Goal: Task Accomplishment & Management: Manage account settings

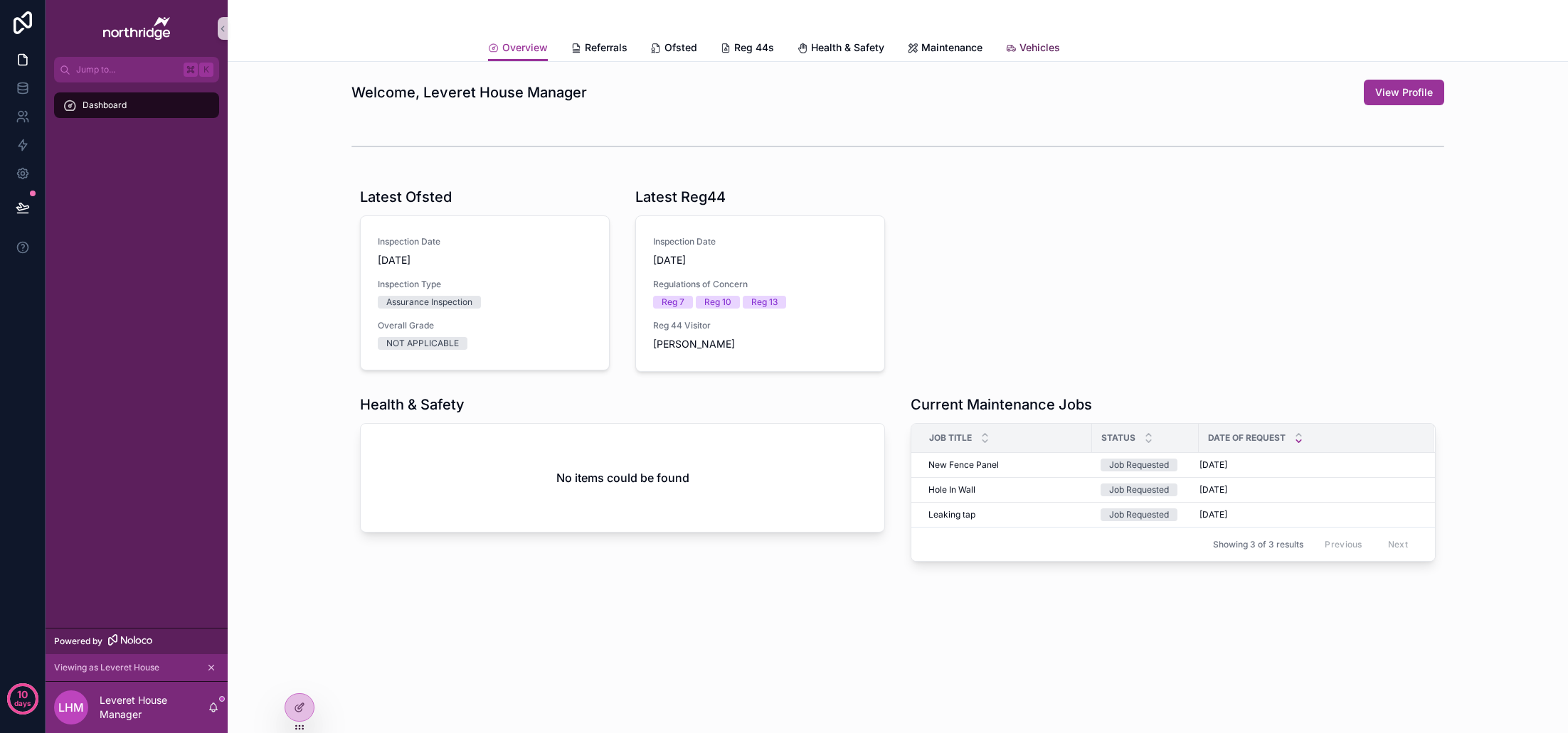
click at [1029, 53] on span "Vehicles" at bounding box center [1039, 47] width 40 height 14
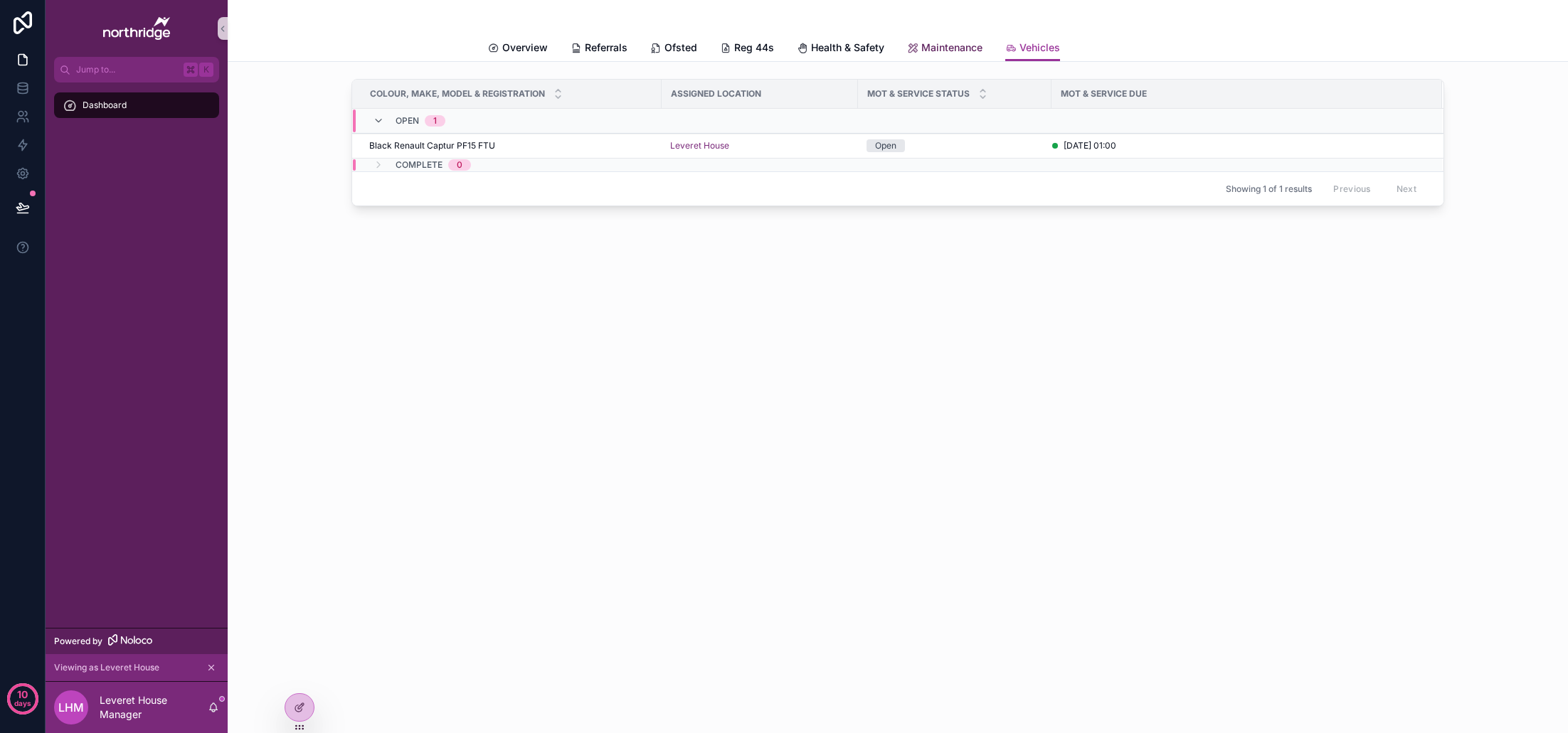
click at [955, 48] on span "Maintenance" at bounding box center [952, 47] width 61 height 14
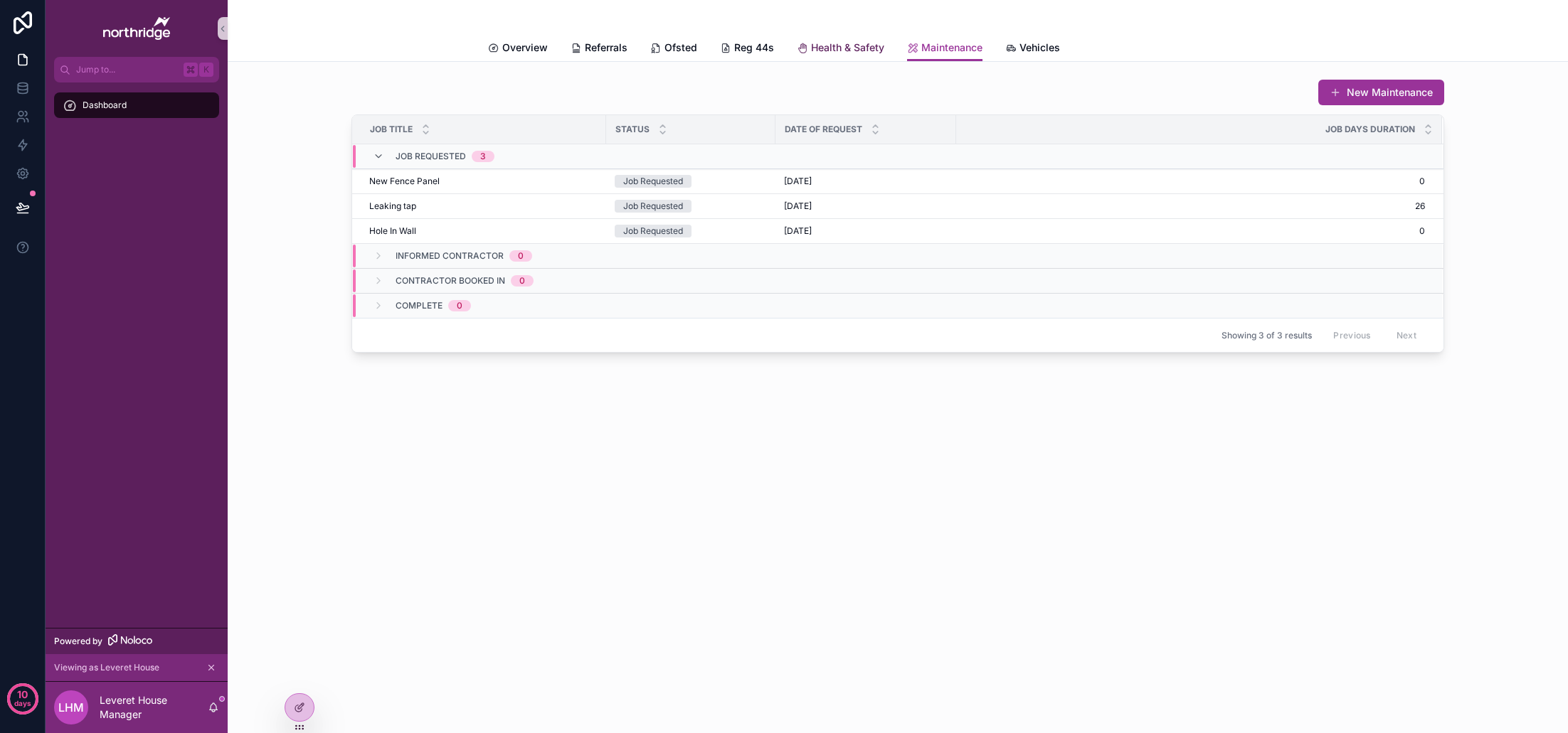
click at [858, 53] on span "Health & Safety" at bounding box center [848, 47] width 73 height 14
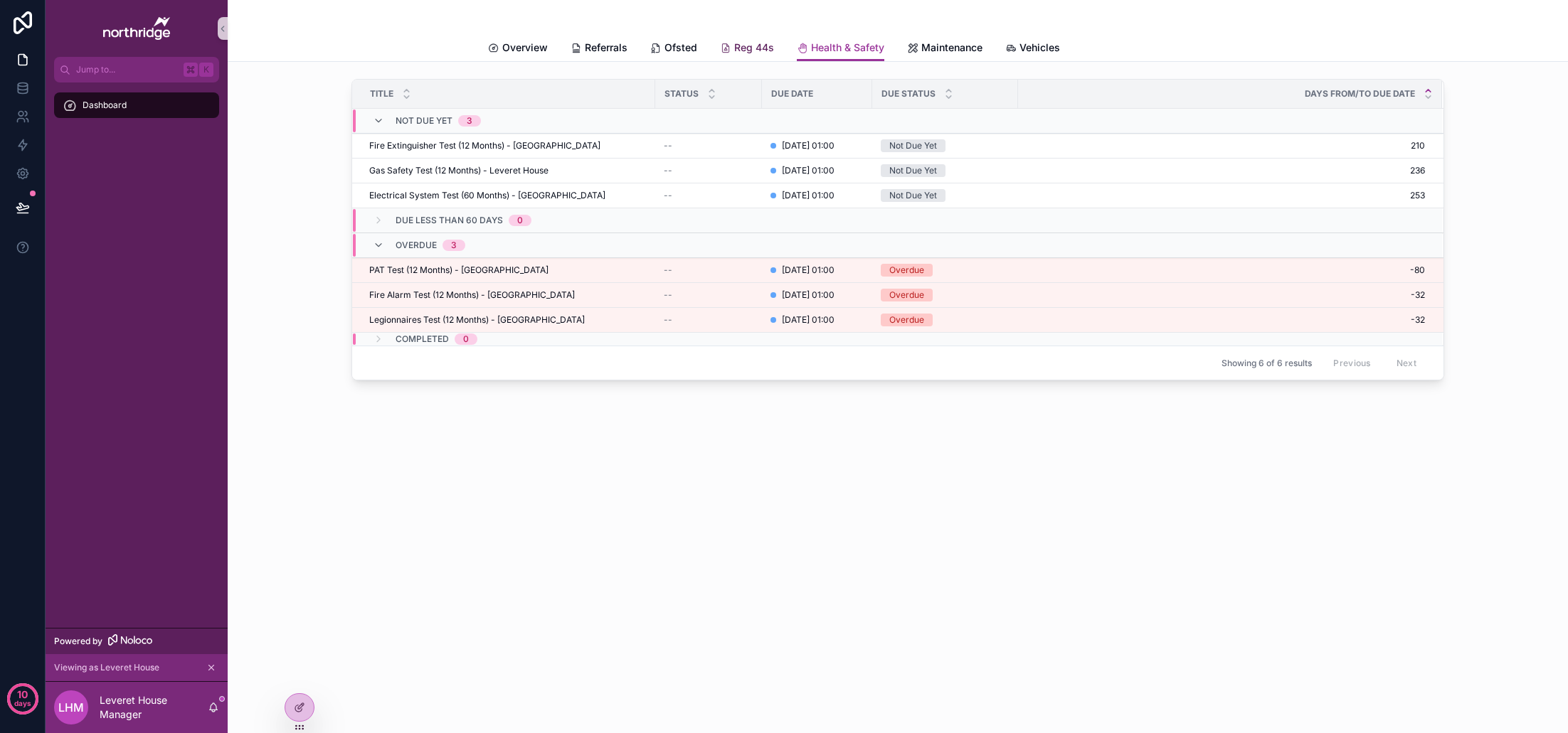
click at [738, 46] on span "Reg 44s" at bounding box center [754, 47] width 39 height 14
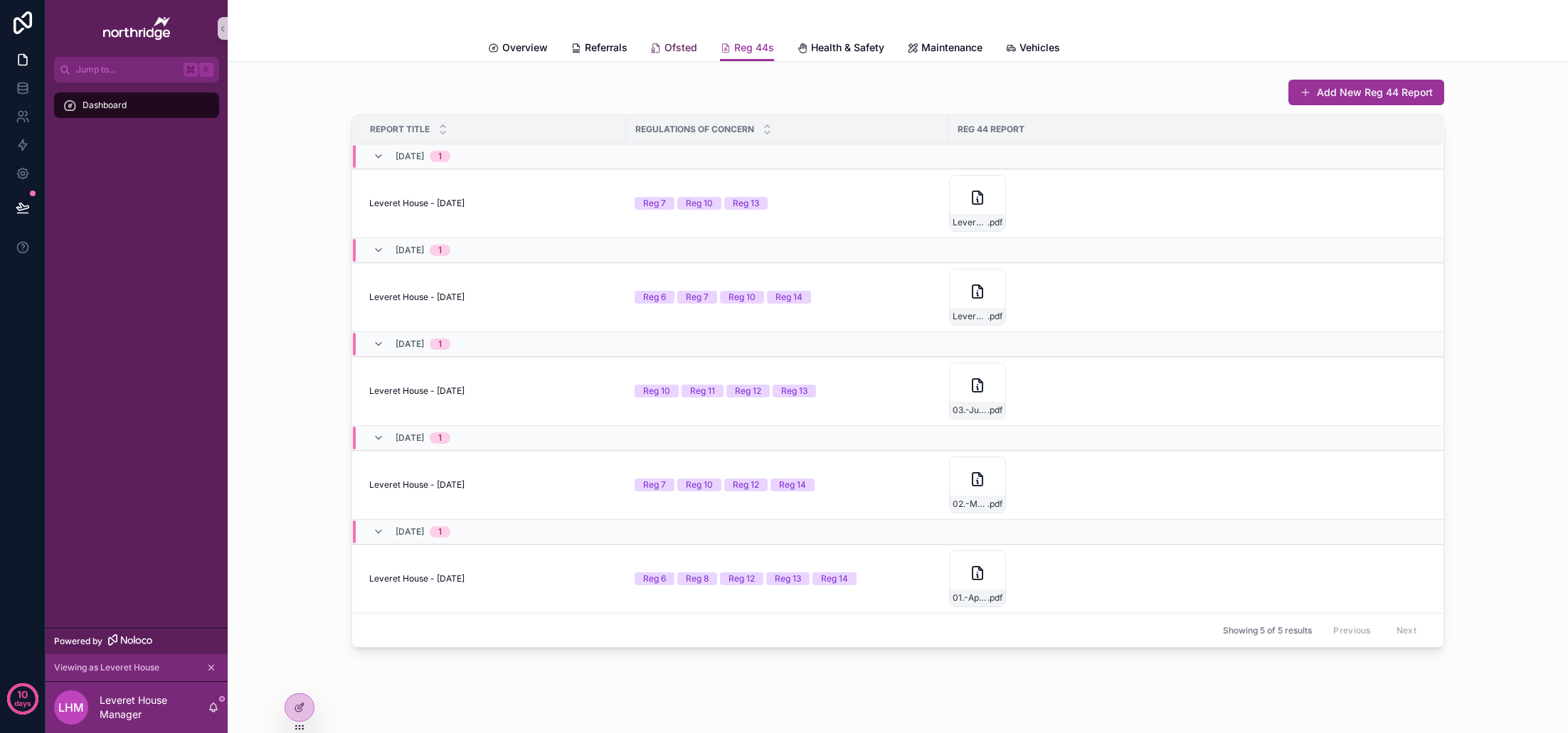
click at [678, 50] on span "Ofsted" at bounding box center [680, 47] width 33 height 14
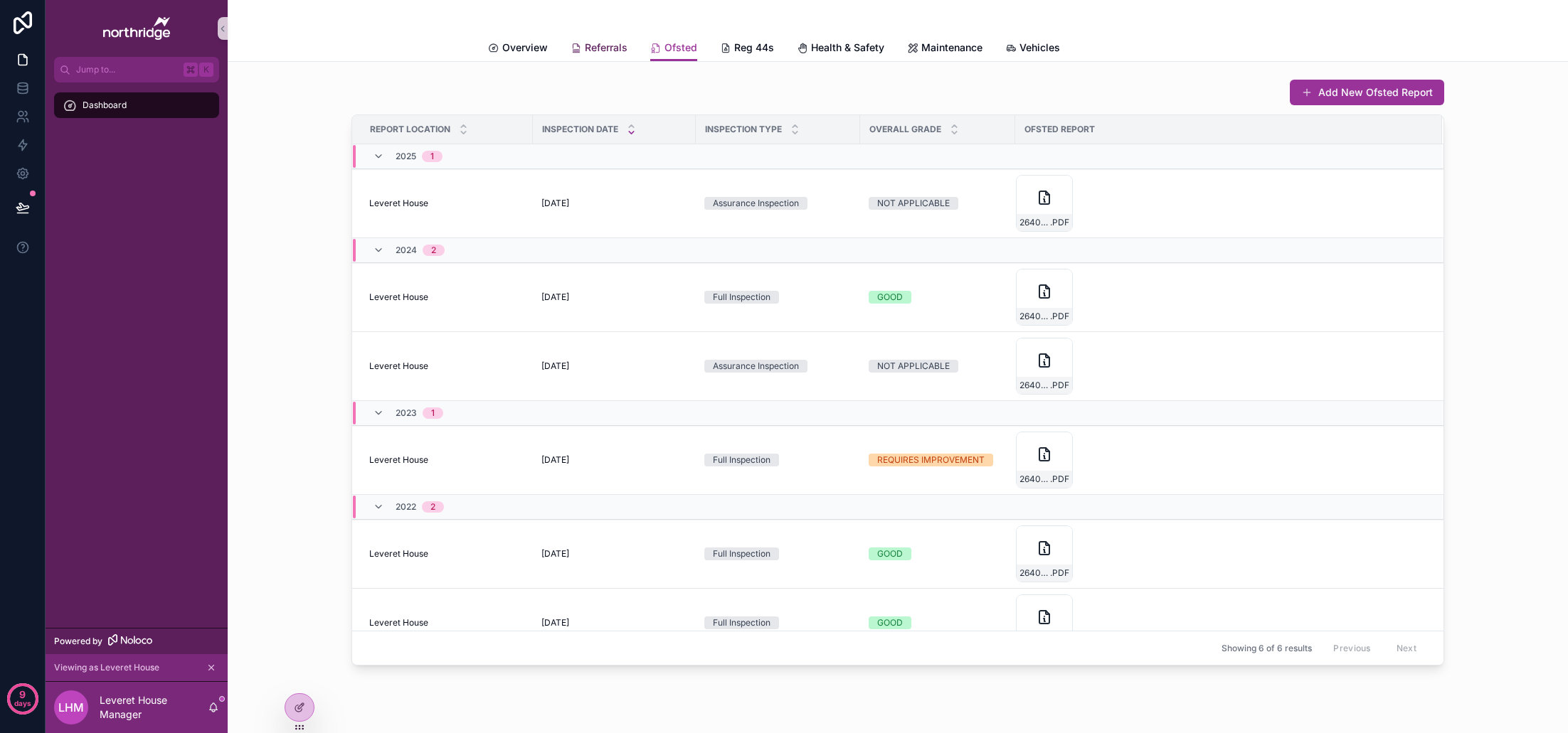
click at [602, 53] on span "Referrals" at bounding box center [605, 47] width 42 height 14
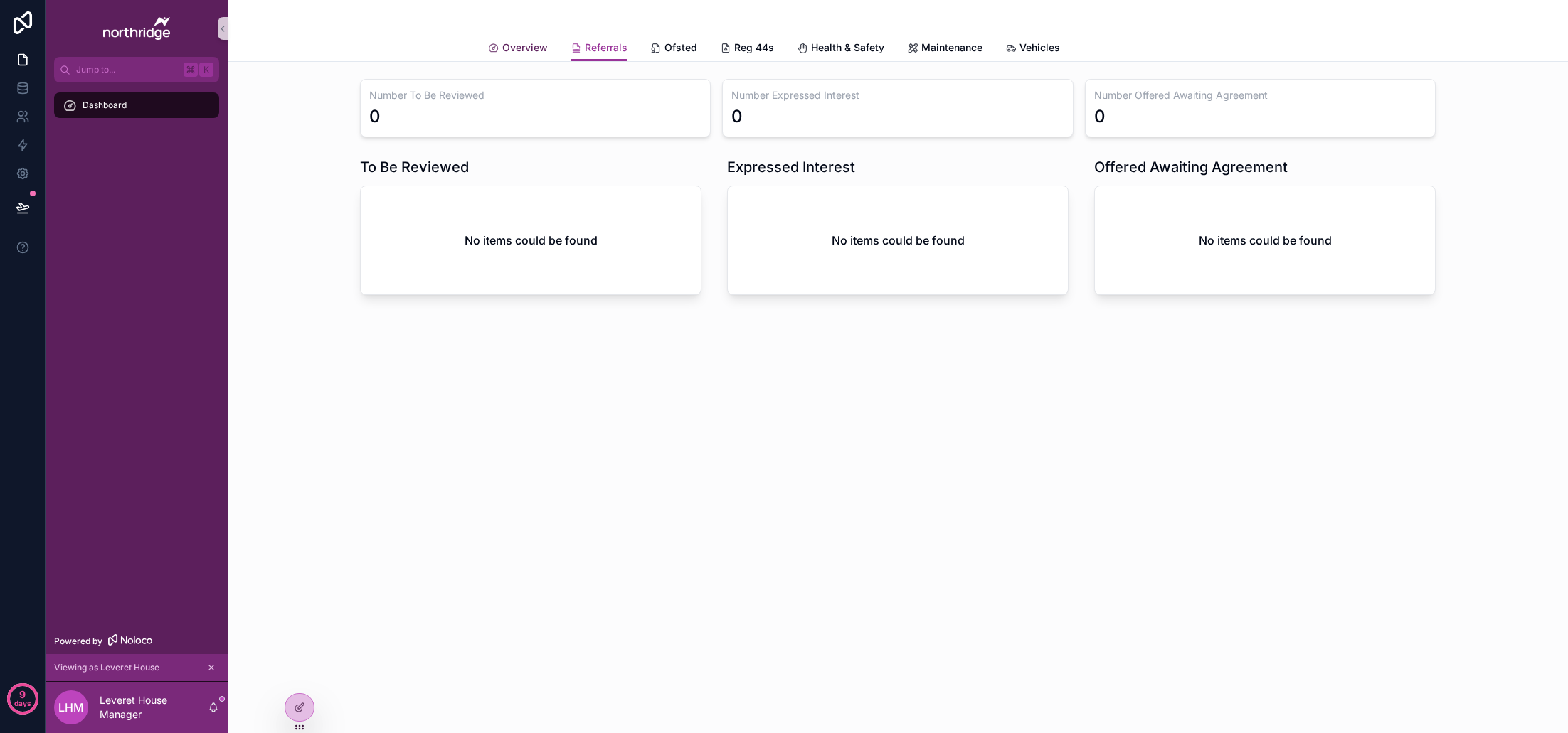
click at [531, 49] on span "Overview" at bounding box center [525, 47] width 45 height 14
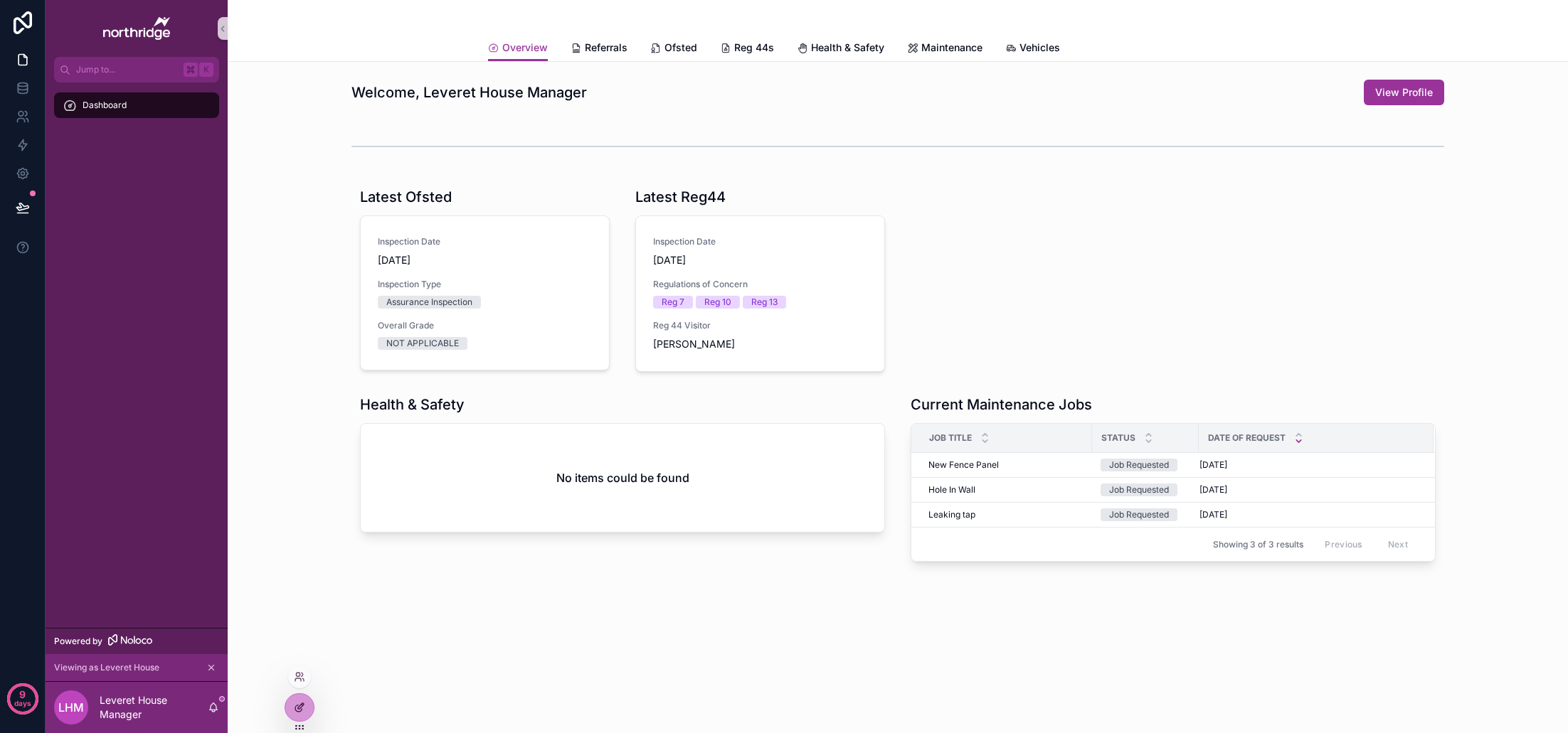
click at [298, 704] on icon at bounding box center [300, 707] width 12 height 12
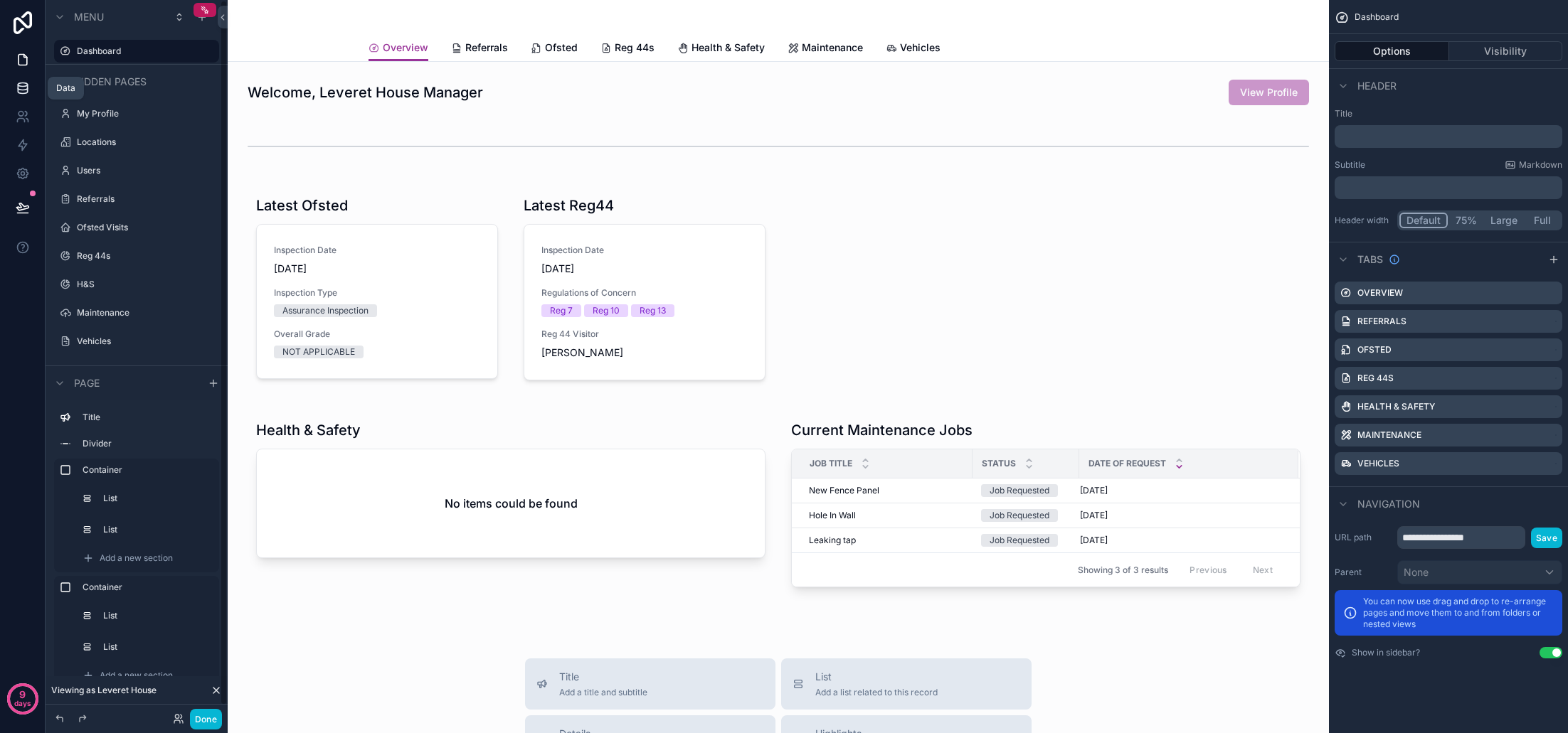
click at [23, 87] on icon at bounding box center [22, 85] width 9 height 4
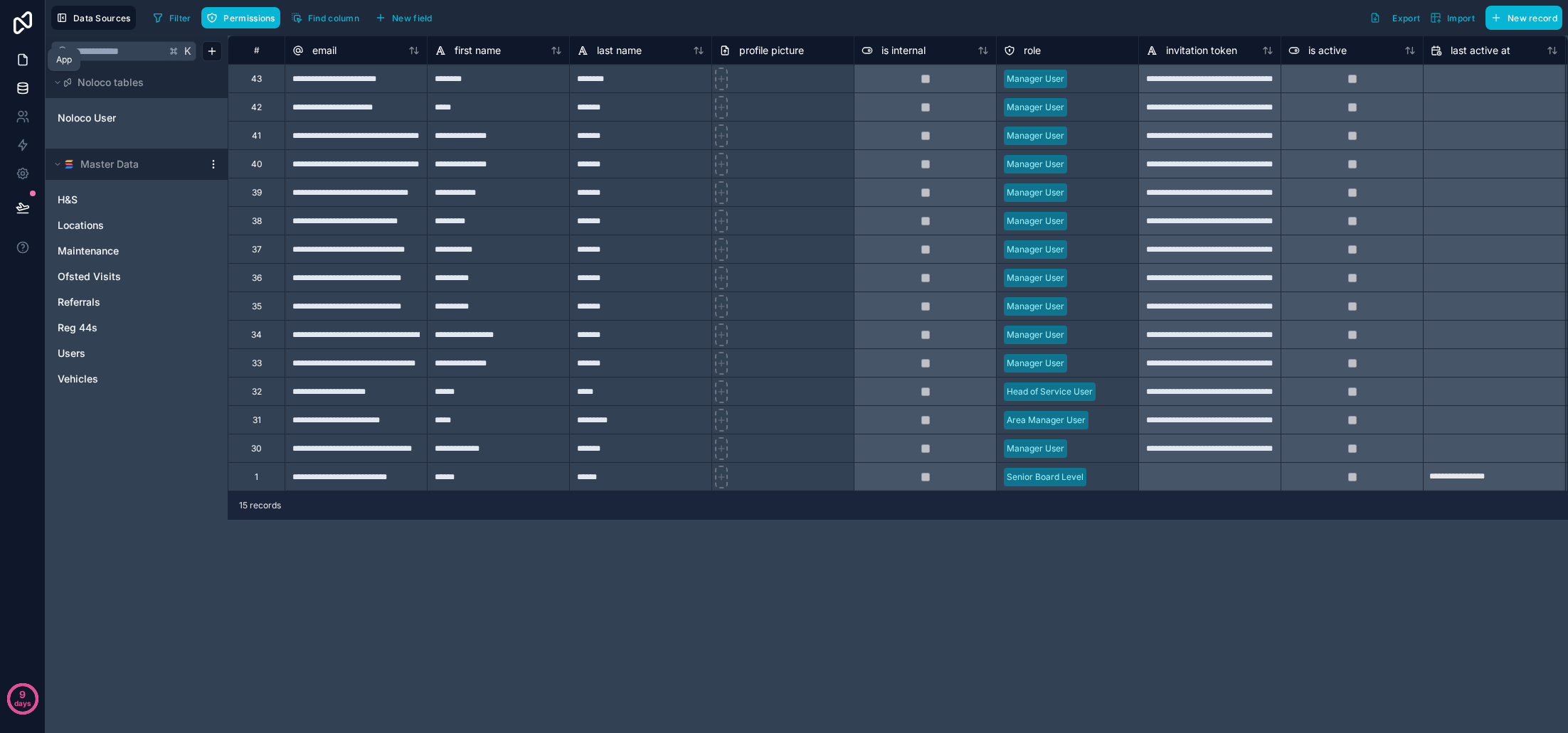
click at [22, 57] on icon at bounding box center [23, 59] width 14 height 14
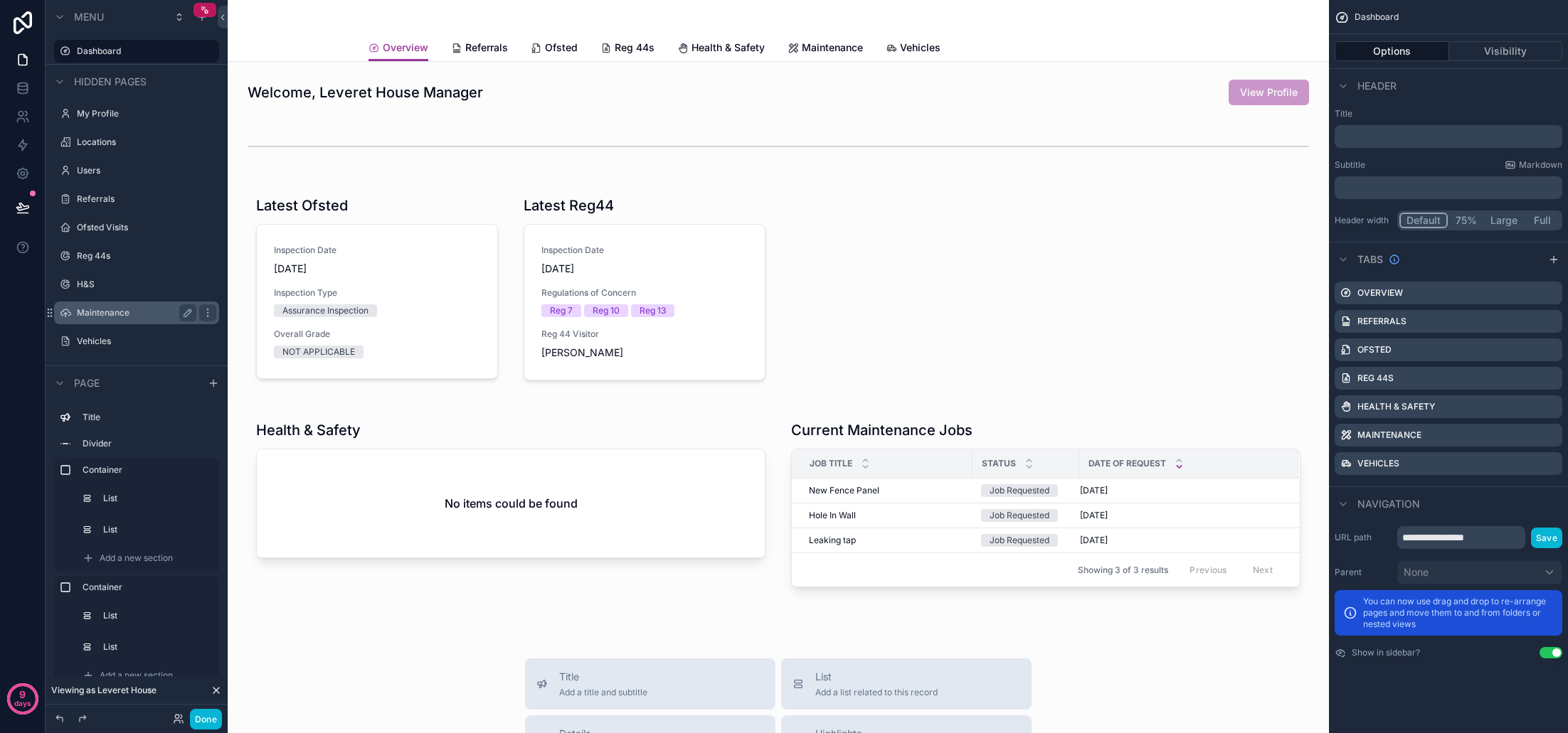
click at [116, 313] on label "Maintenance" at bounding box center [133, 313] width 113 height 12
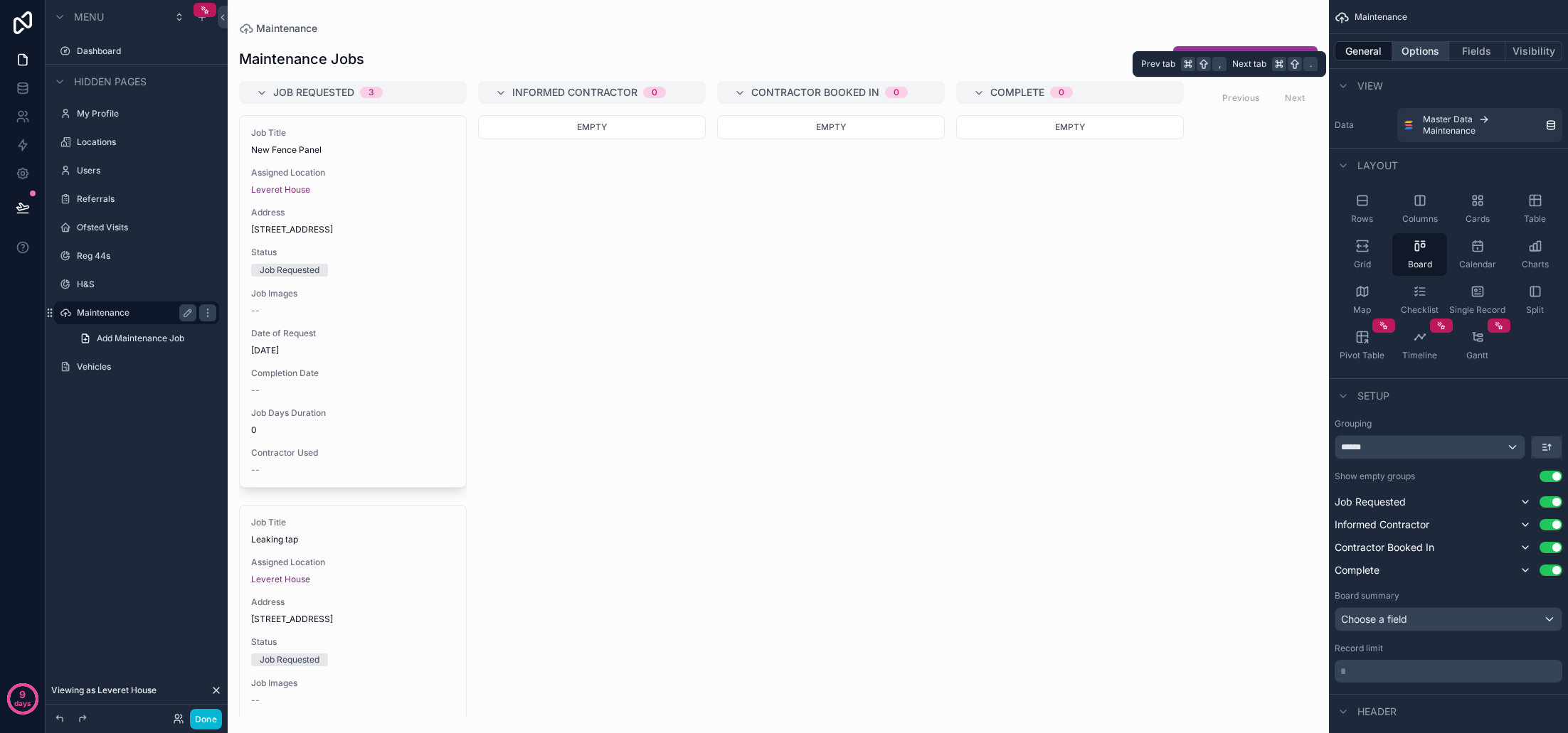
click at [1426, 46] on button "Options" at bounding box center [1421, 51] width 57 height 20
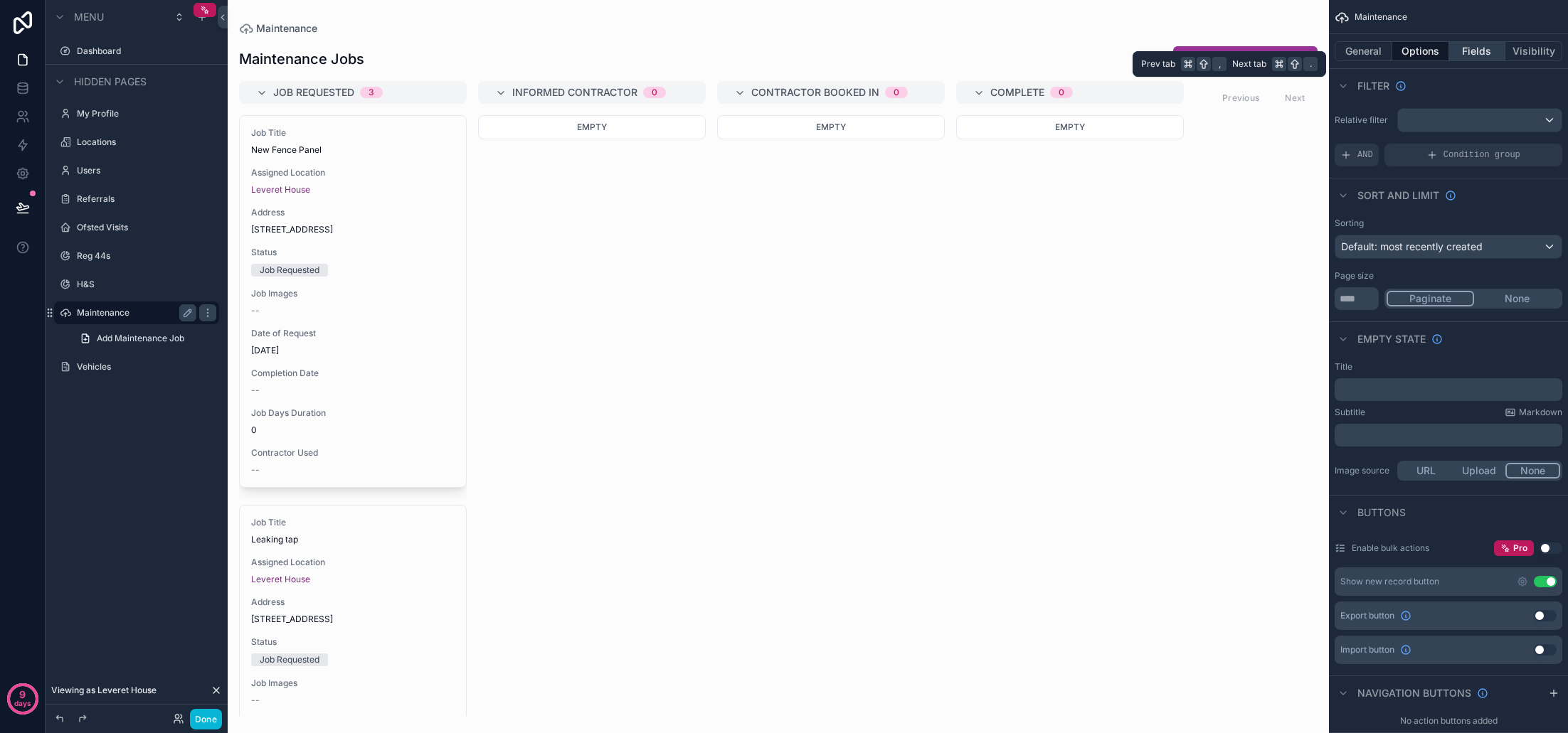
click at [1490, 53] on button "Fields" at bounding box center [1477, 51] width 57 height 20
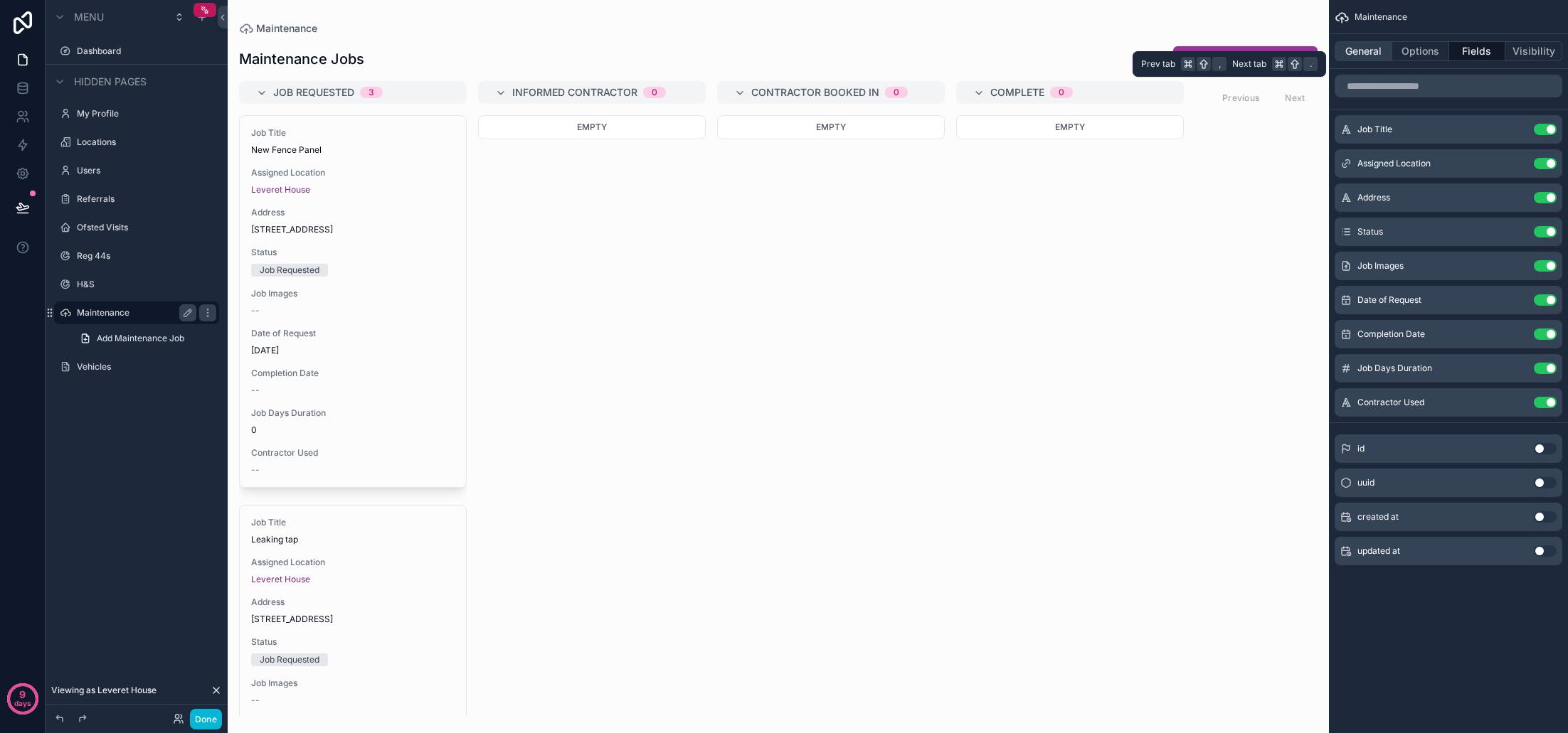
click at [1375, 50] on button "General" at bounding box center [1363, 51] width 57 height 20
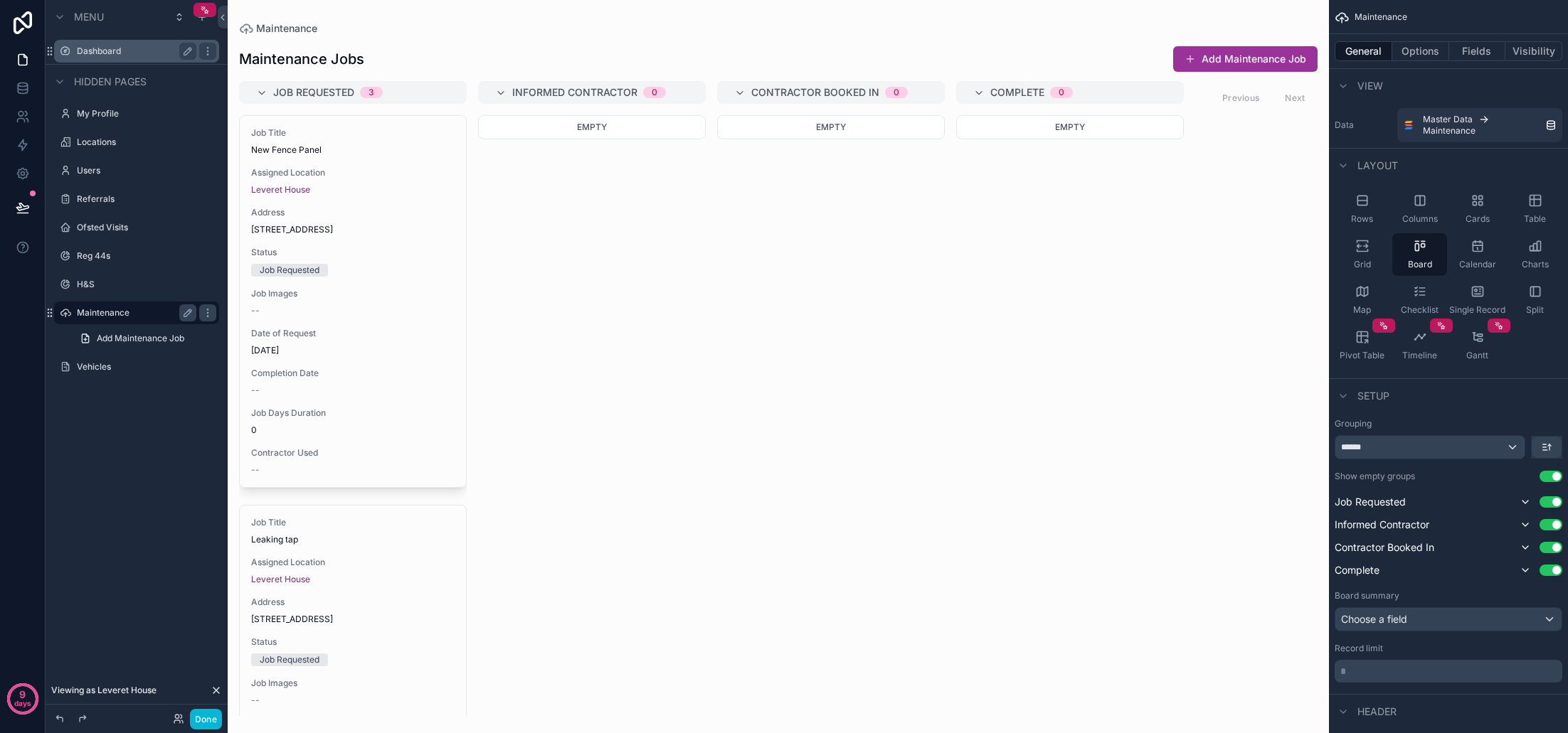
scroll to position [1, 0]
click at [117, 55] on label "Dashboard" at bounding box center [133, 51] width 113 height 12
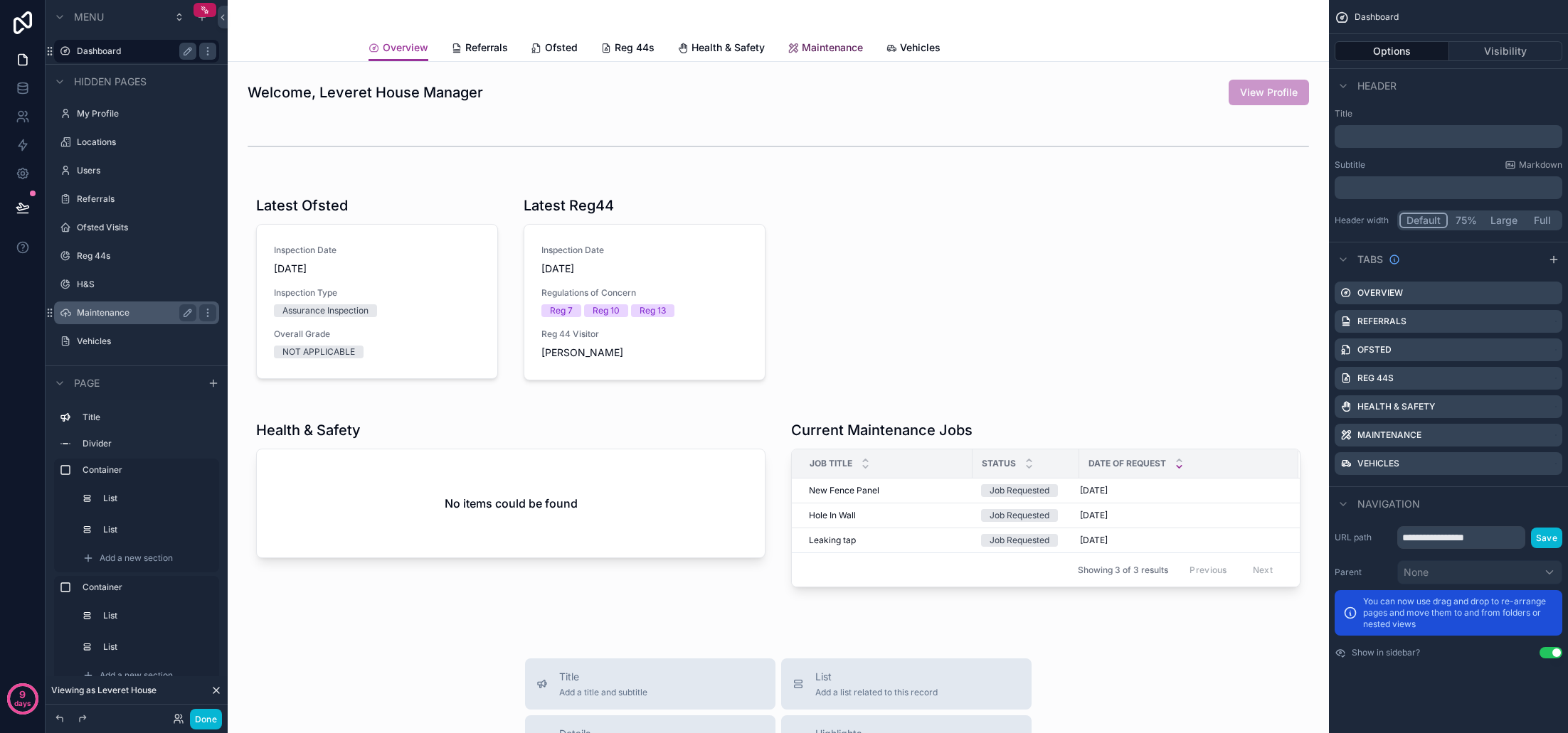
click at [822, 45] on span "Maintenance" at bounding box center [832, 47] width 61 height 14
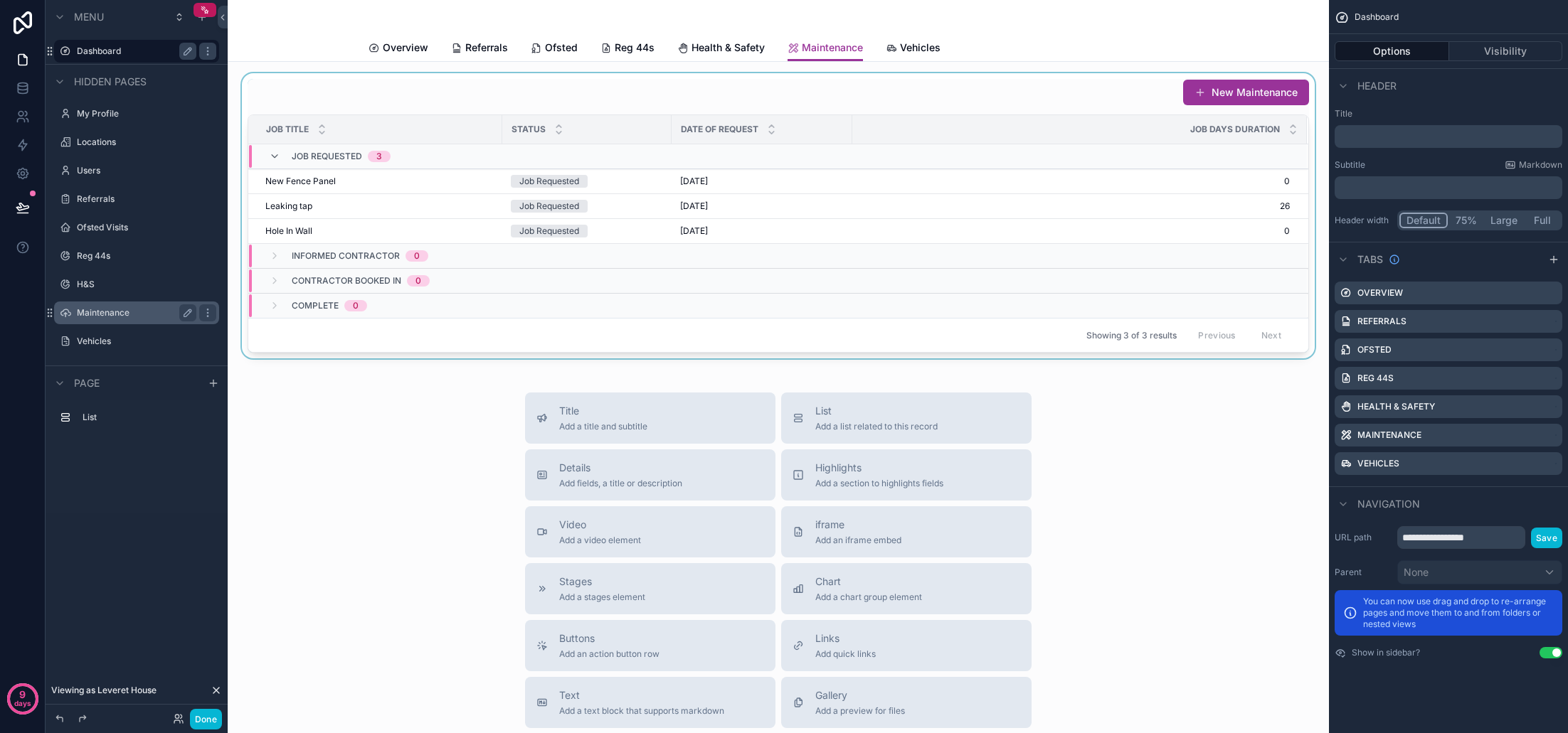
click at [676, 198] on div "scrollable content" at bounding box center [779, 215] width 1078 height 285
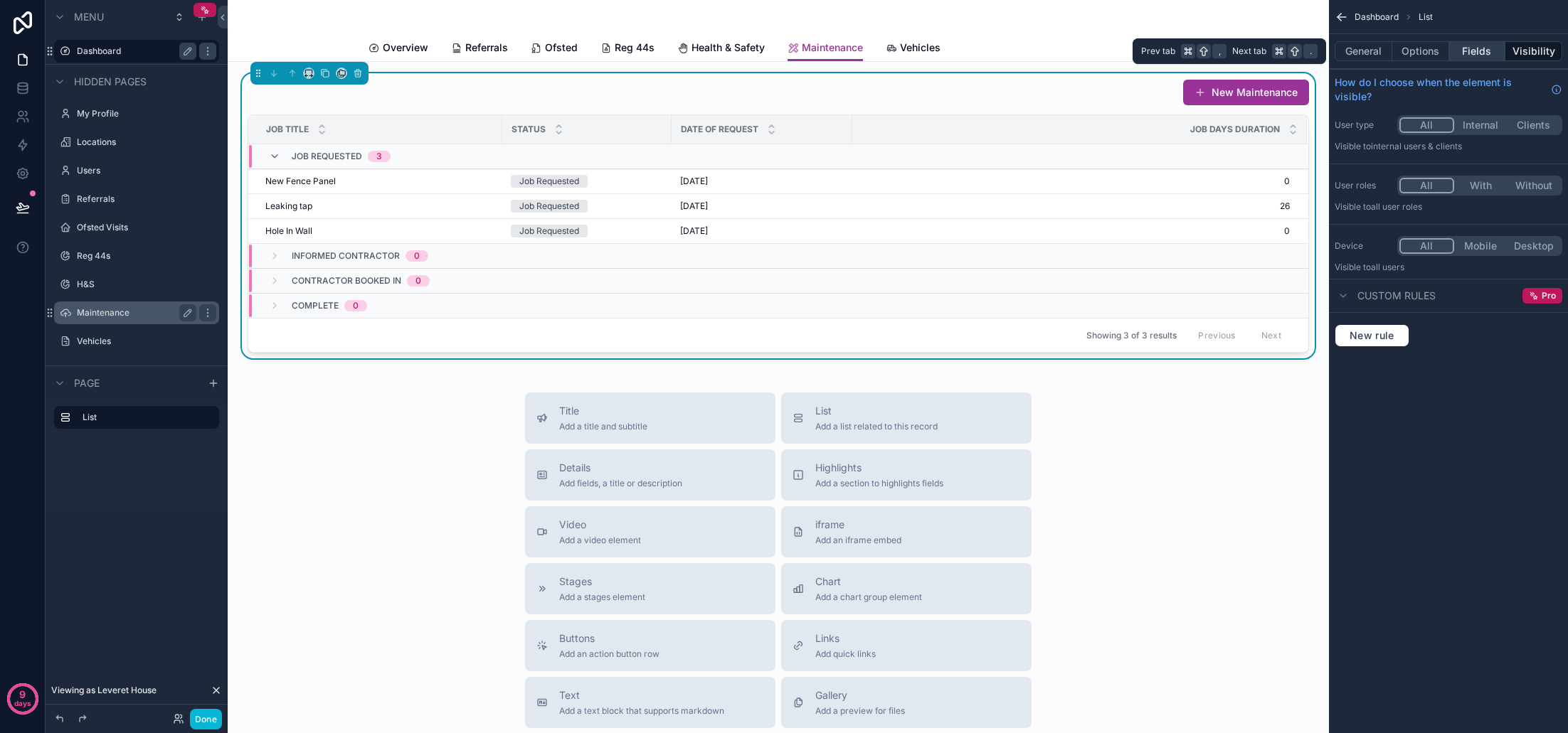
click at [1476, 51] on button "Fields" at bounding box center [1477, 51] width 57 height 20
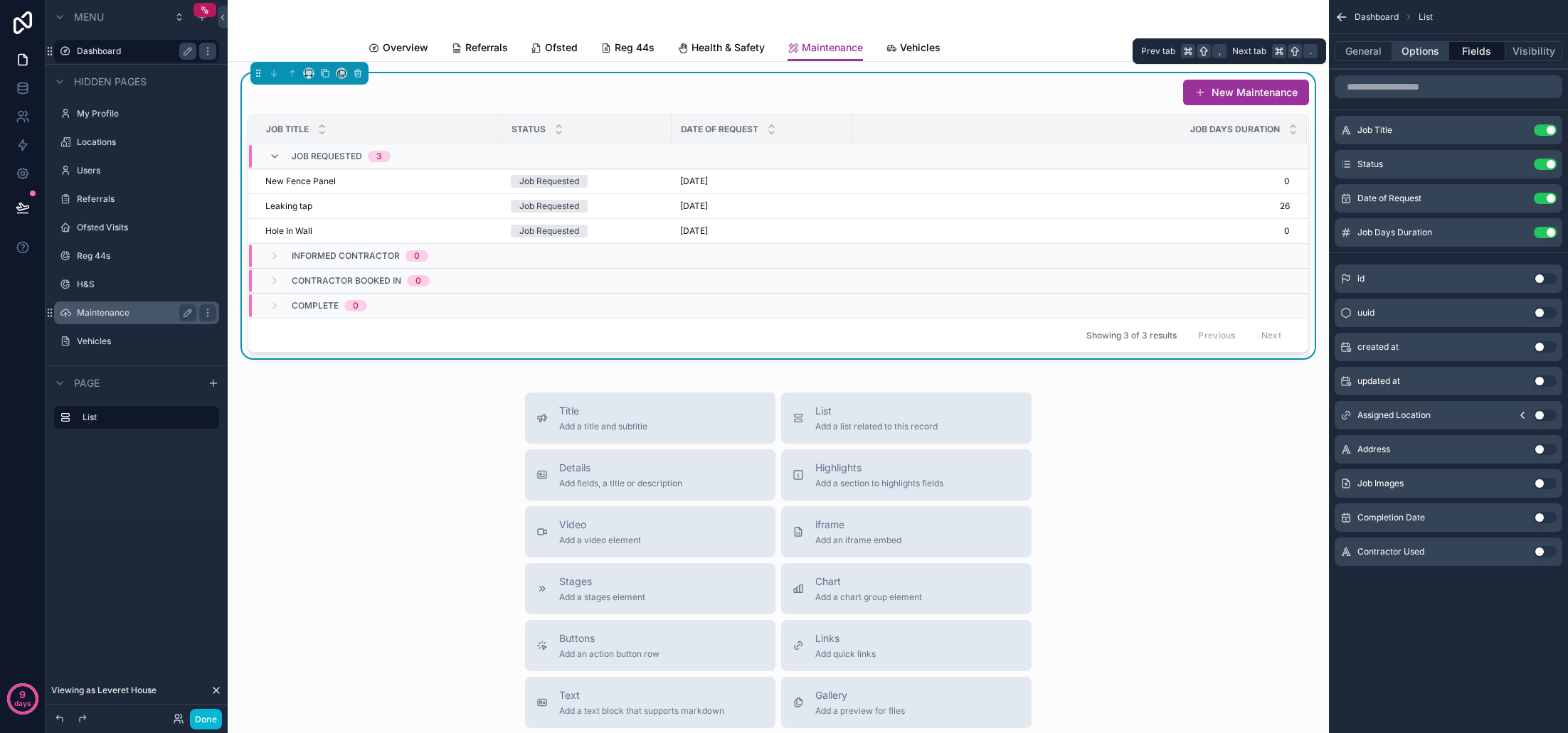
click at [1410, 56] on button "Options" at bounding box center [1421, 51] width 57 height 20
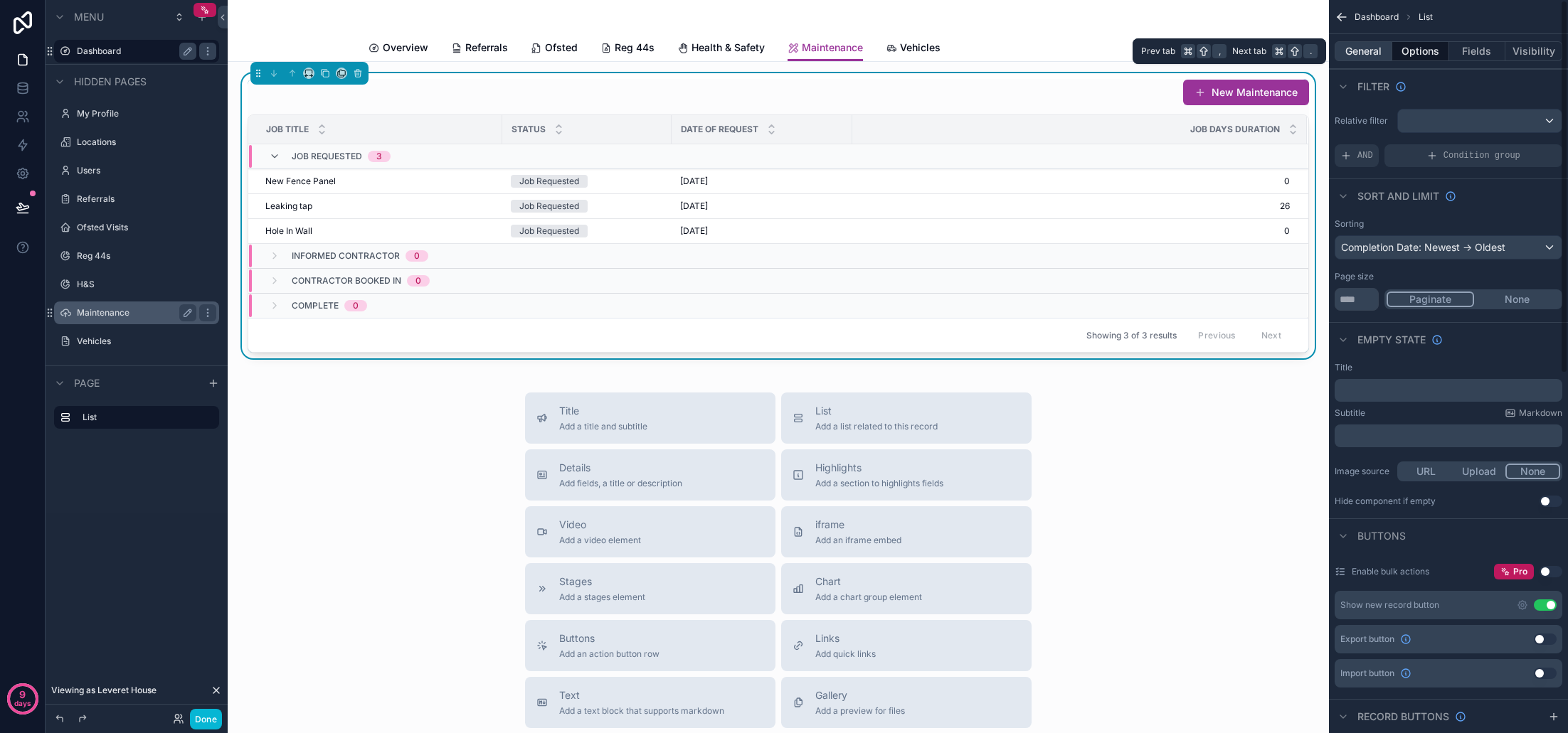
click at [1377, 58] on button "General" at bounding box center [1363, 51] width 57 height 20
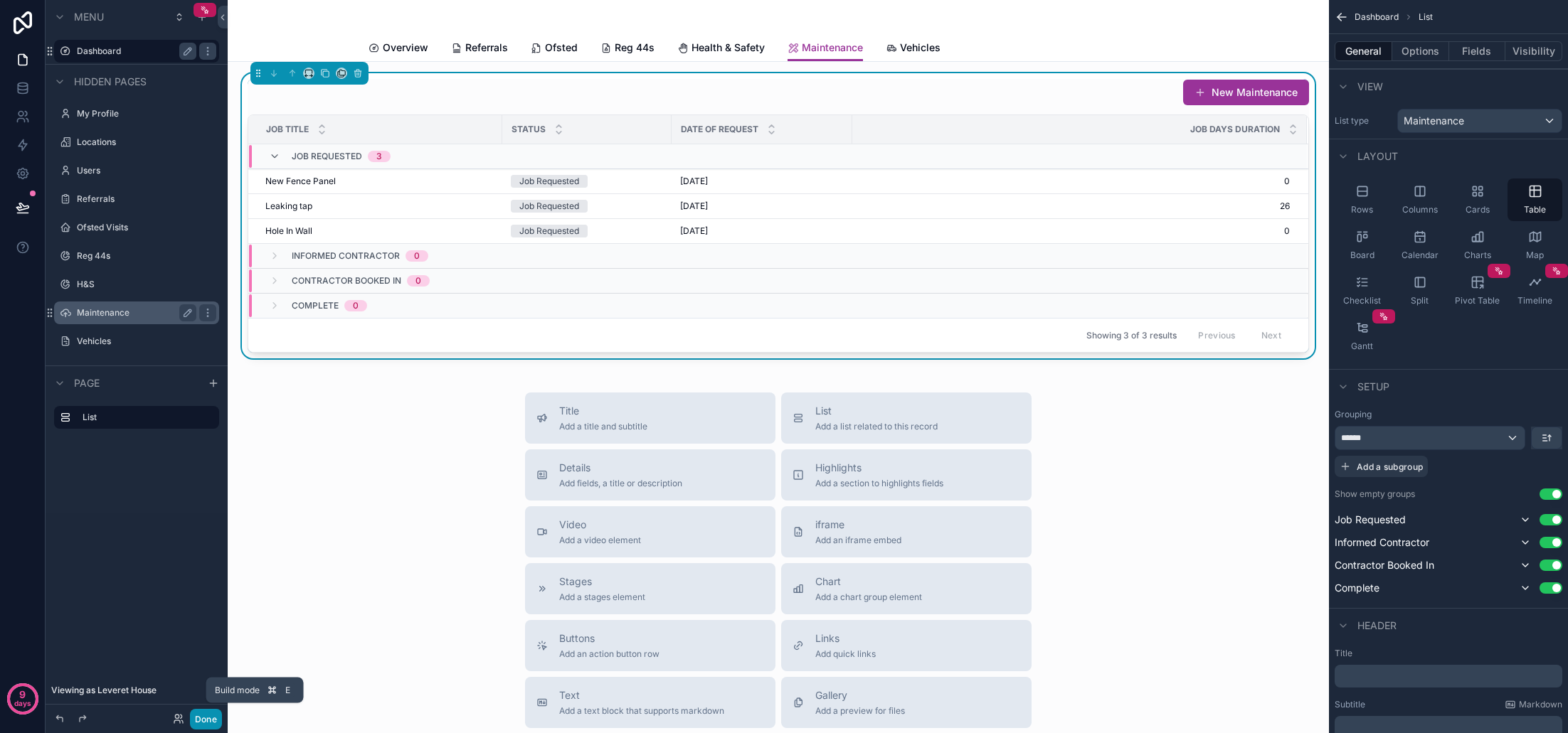
click at [211, 722] on button "Done" at bounding box center [206, 719] width 32 height 21
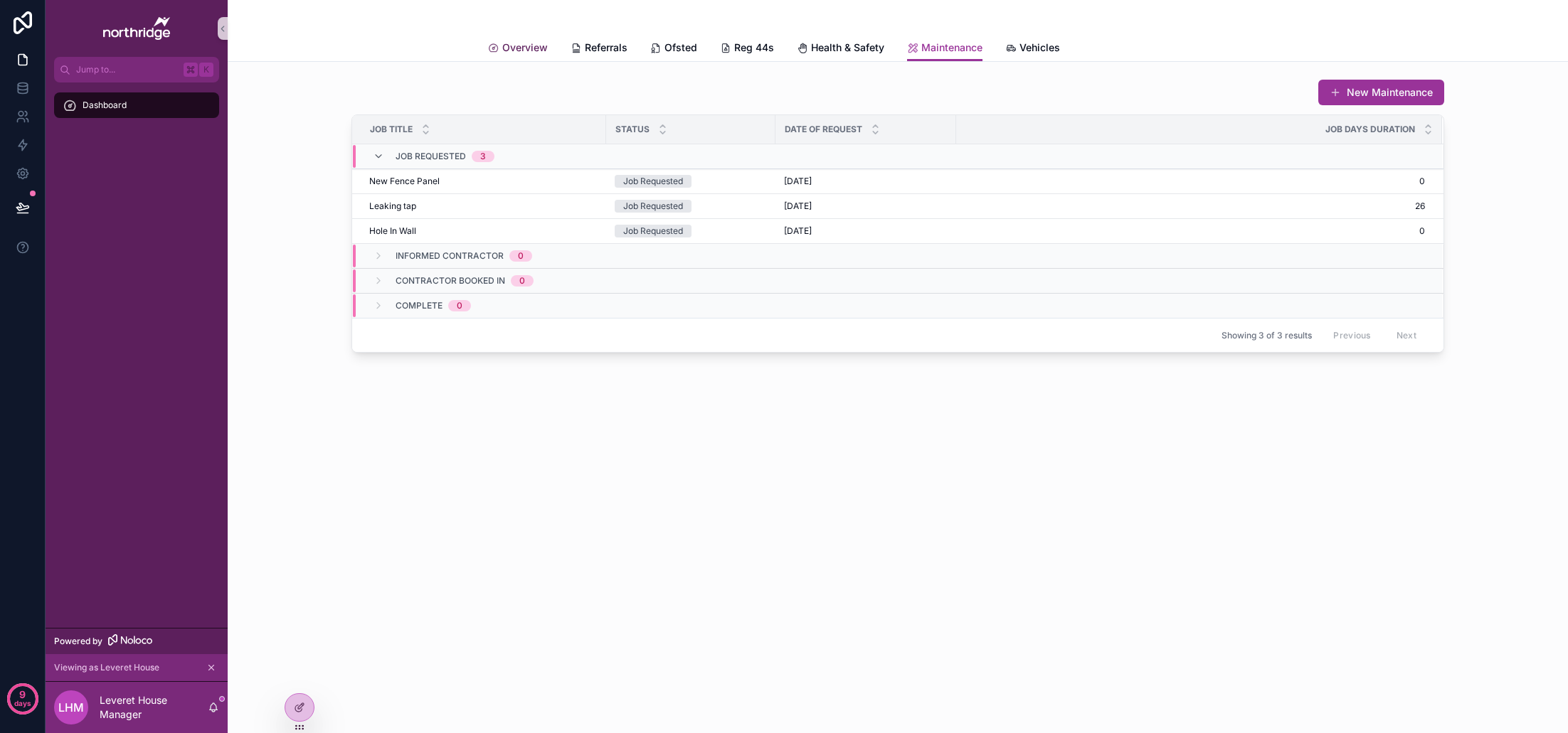
click at [526, 47] on span "Overview" at bounding box center [525, 47] width 45 height 14
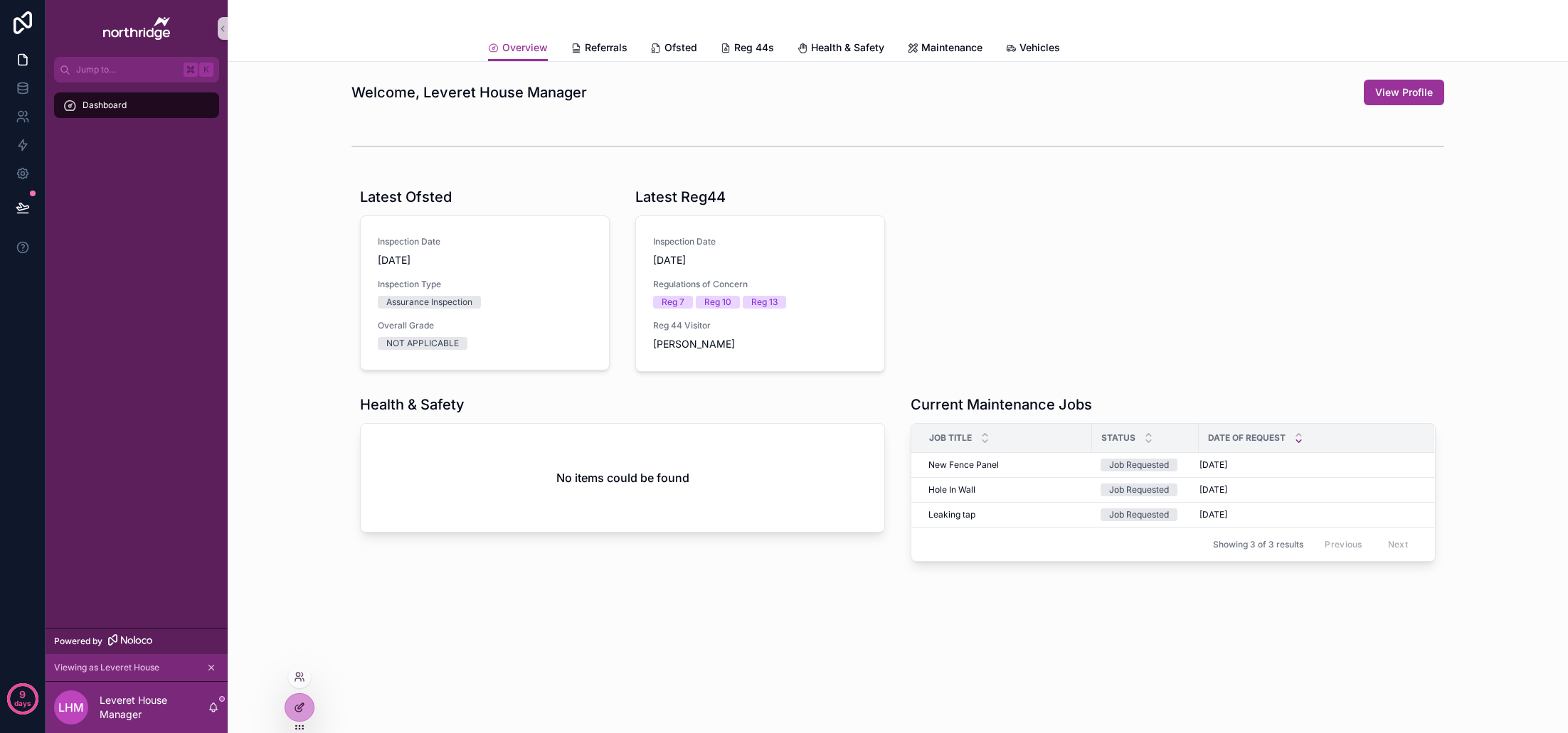
click at [298, 707] on icon at bounding box center [301, 706] width 6 height 6
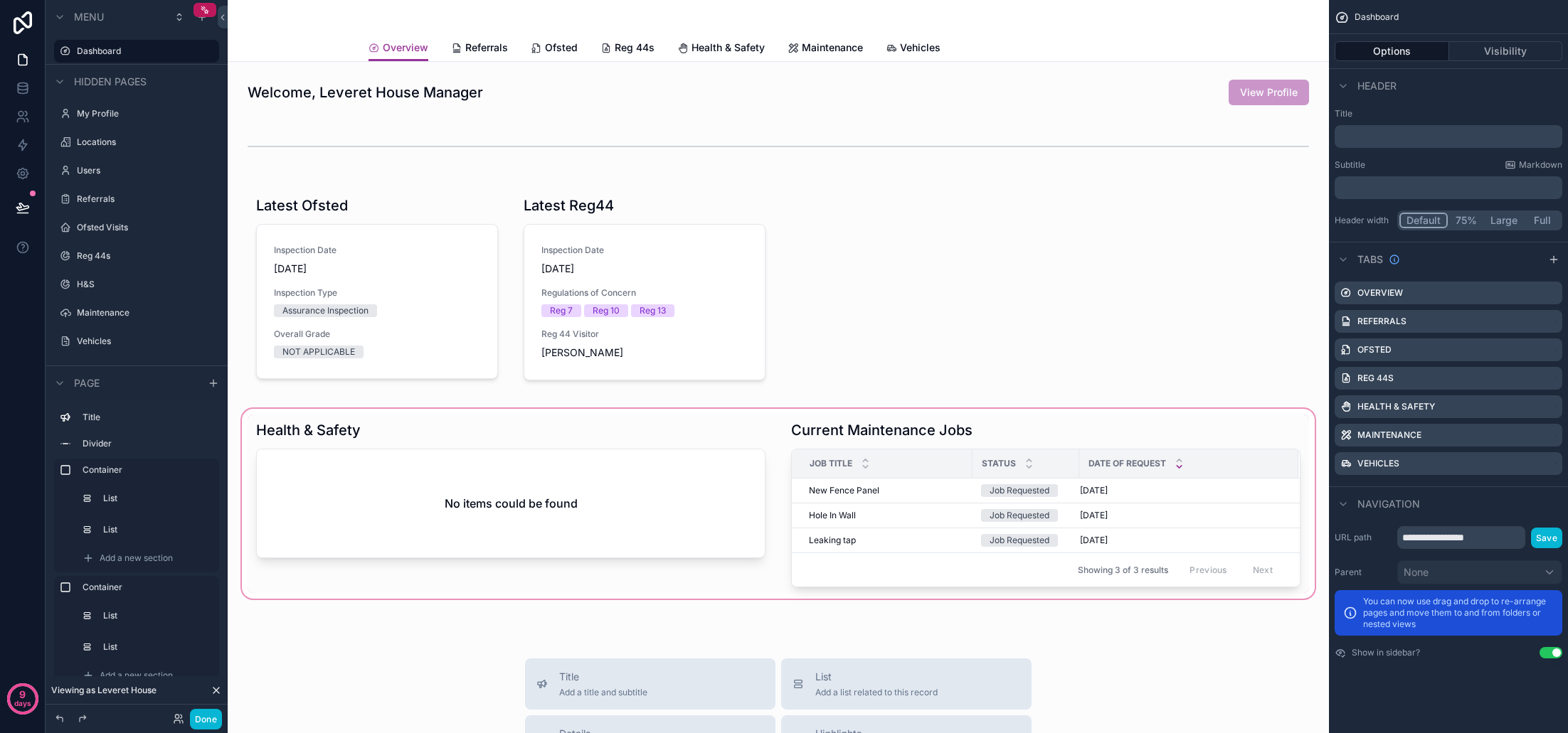
click at [470, 554] on div "scrollable content" at bounding box center [779, 503] width 1078 height 195
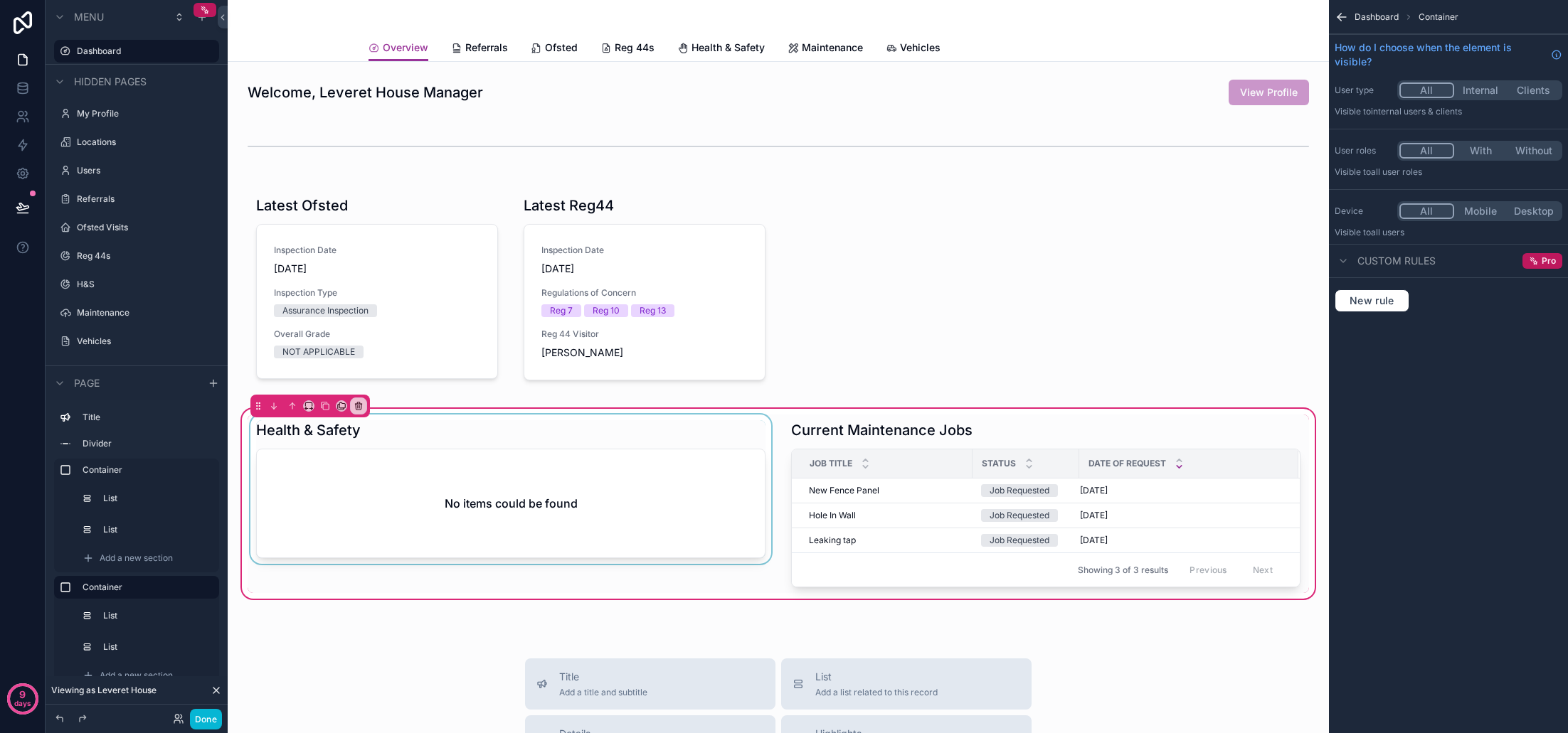
click at [482, 531] on div "scrollable content" at bounding box center [511, 503] width 526 height 178
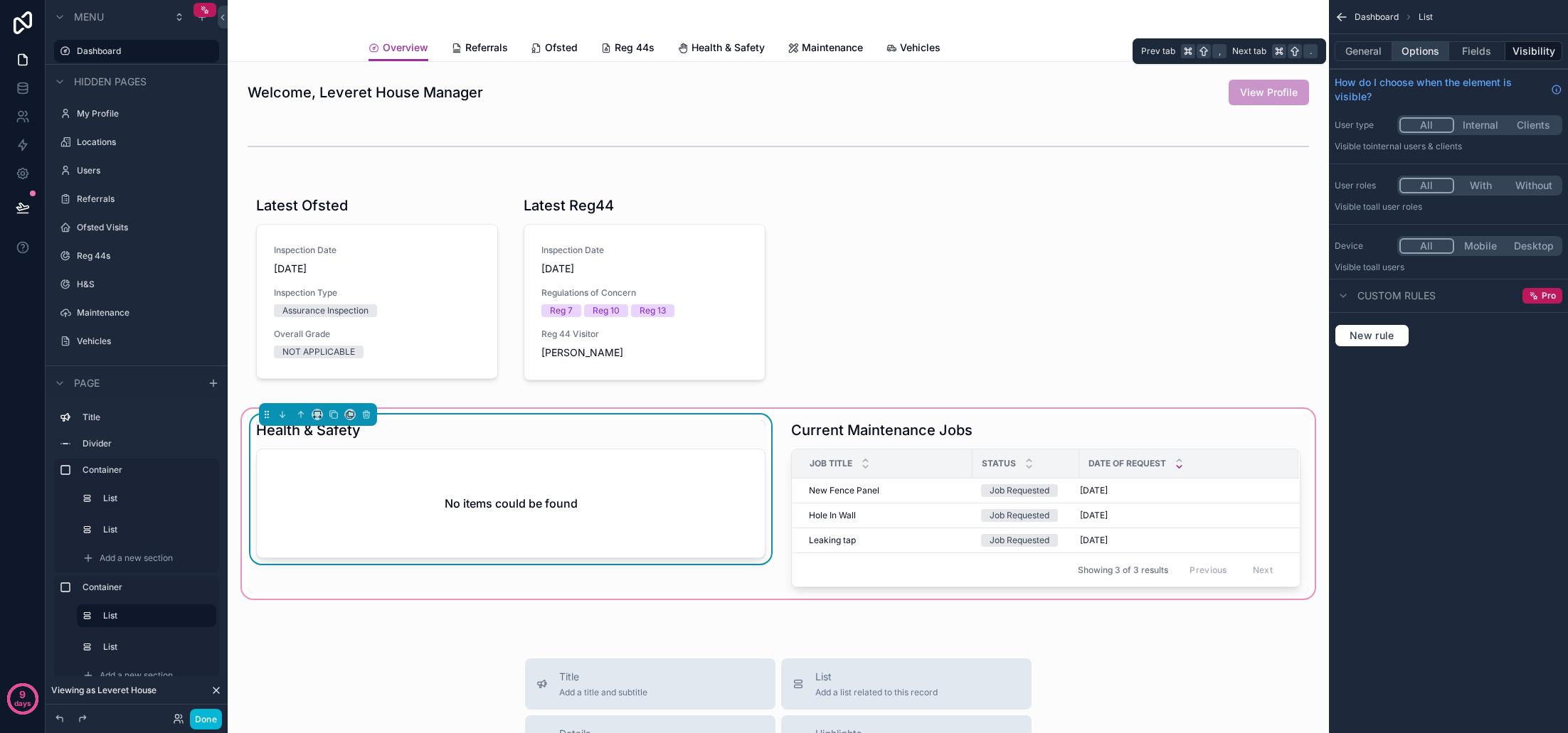
click at [1423, 42] on button "Options" at bounding box center [1421, 51] width 57 height 20
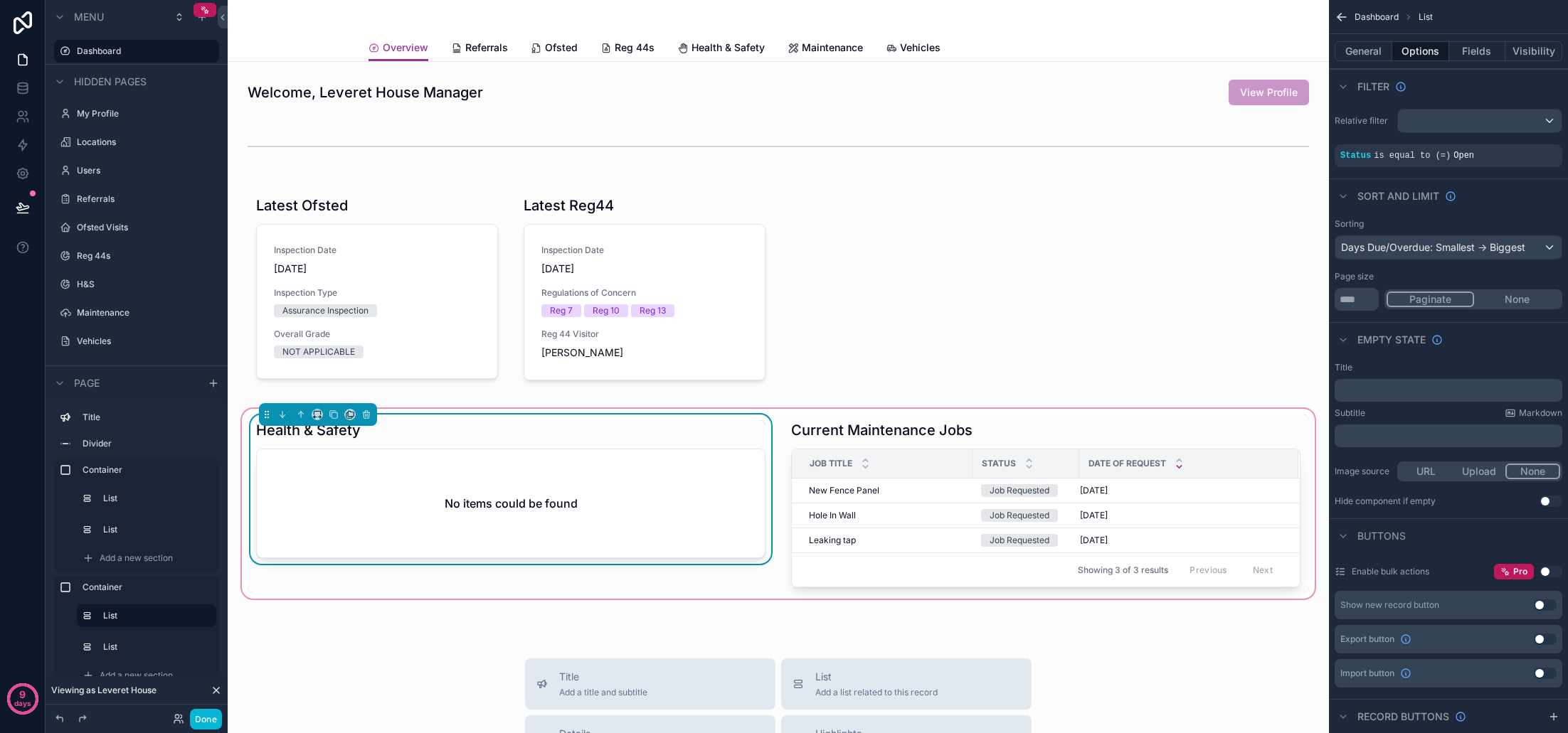
click at [1548, 249] on div "Days Due/Overdue: Smallest -> Biggest" at bounding box center [1449, 247] width 227 height 23
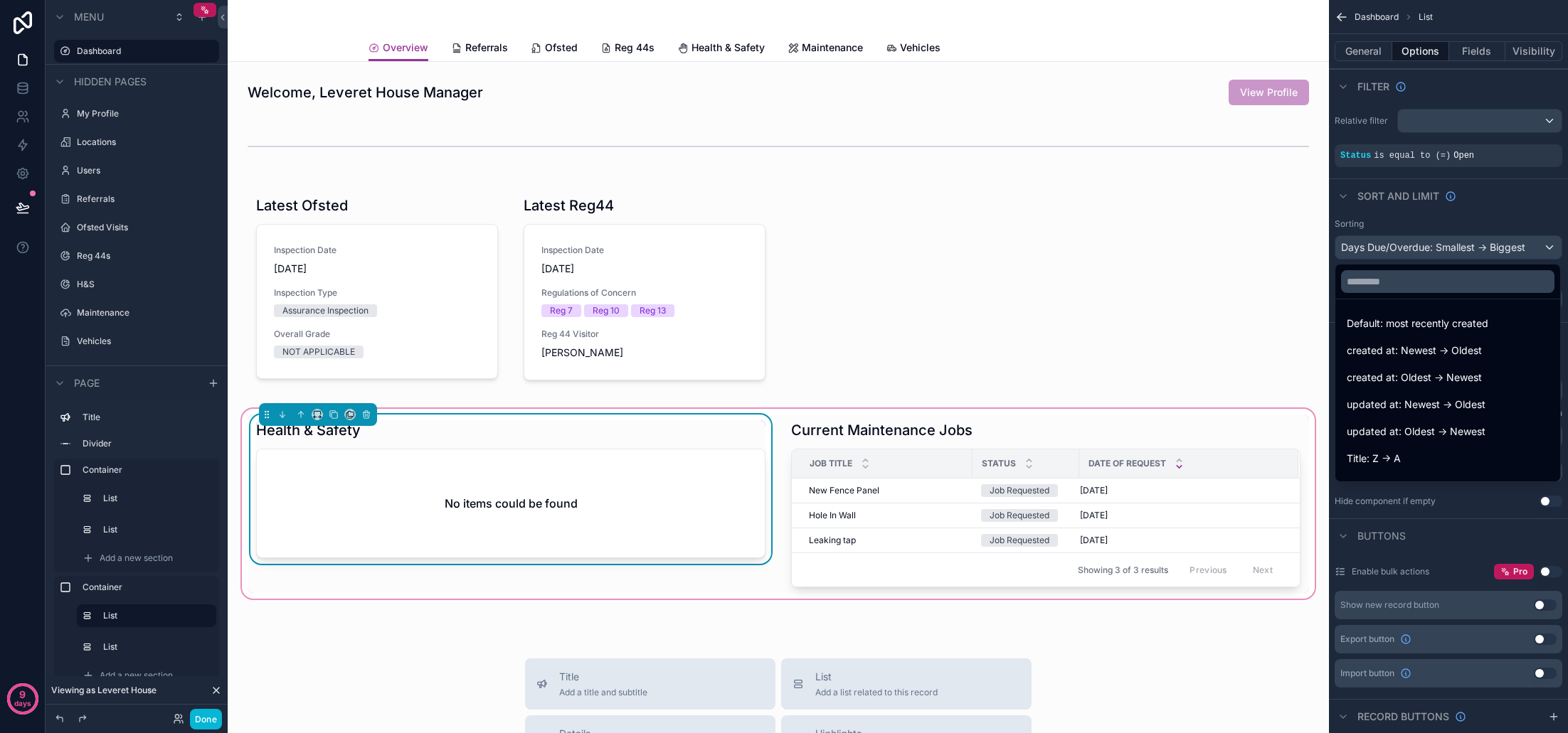
click at [1548, 249] on div "scrollable content" at bounding box center [784, 366] width 1568 height 733
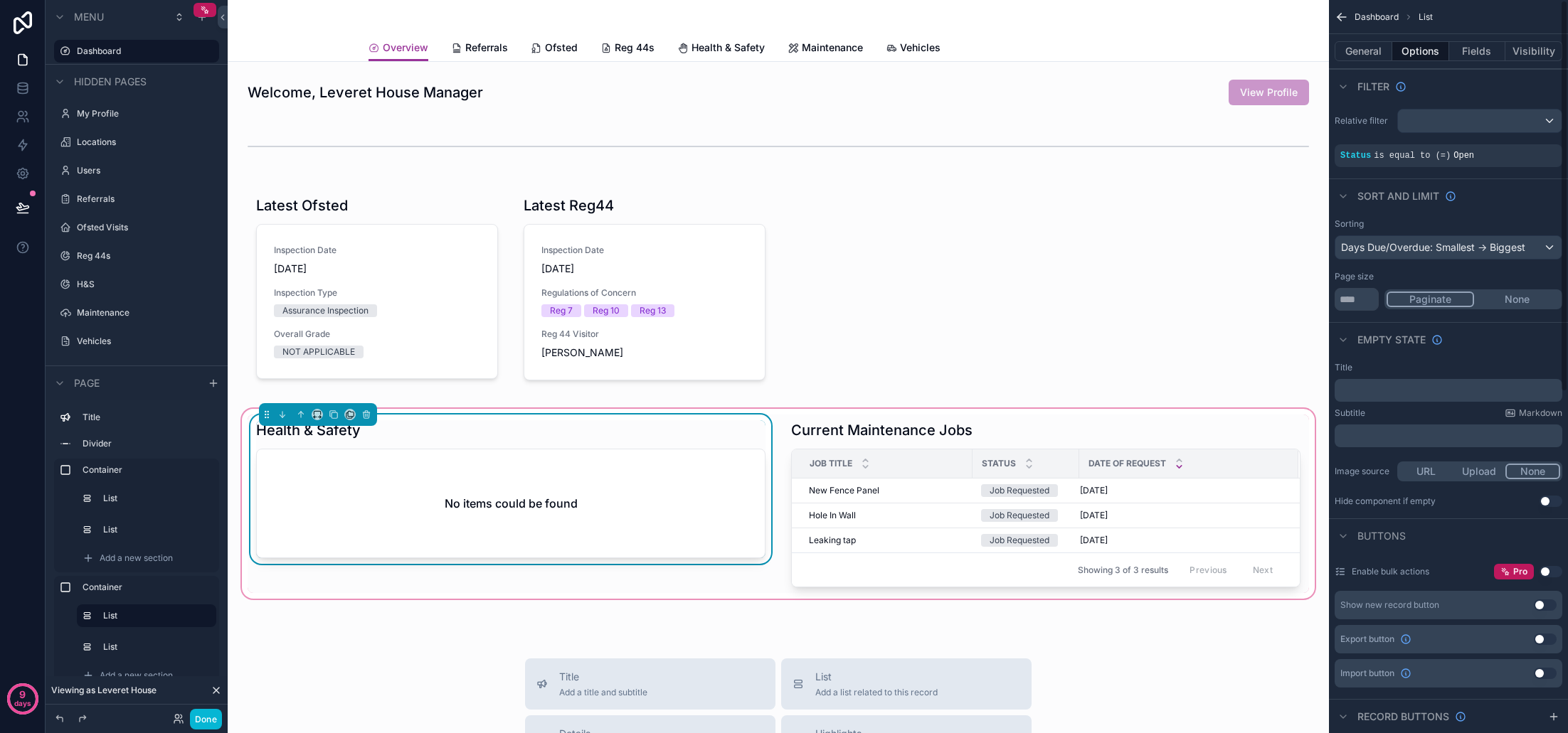
click at [1537, 211] on div "Sort And Limit" at bounding box center [1448, 195] width 239 height 34
click at [1543, 147] on icon "scrollable content" at bounding box center [1546, 146] width 9 height 9
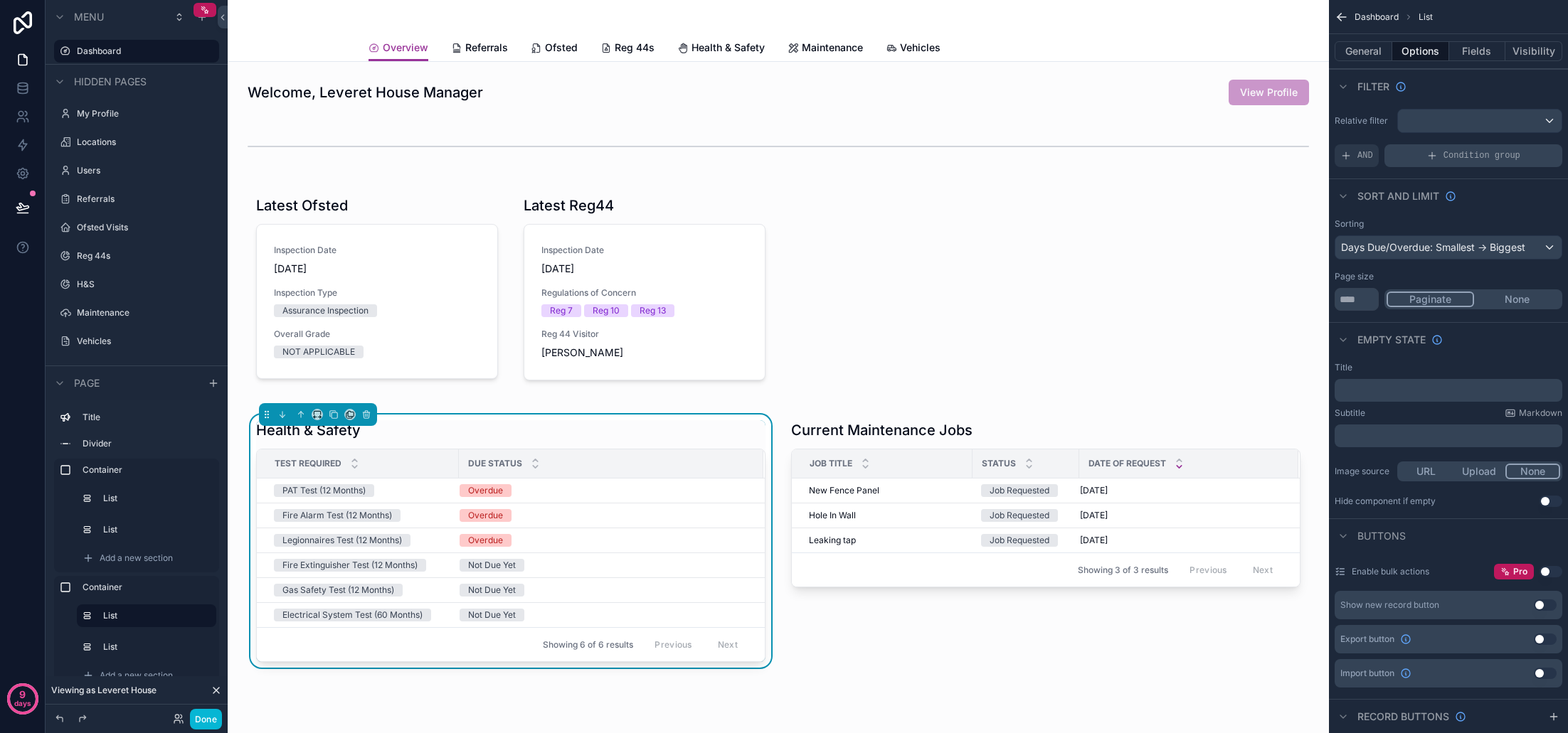
click at [1439, 160] on div "Condition group" at bounding box center [1473, 156] width 177 height 23
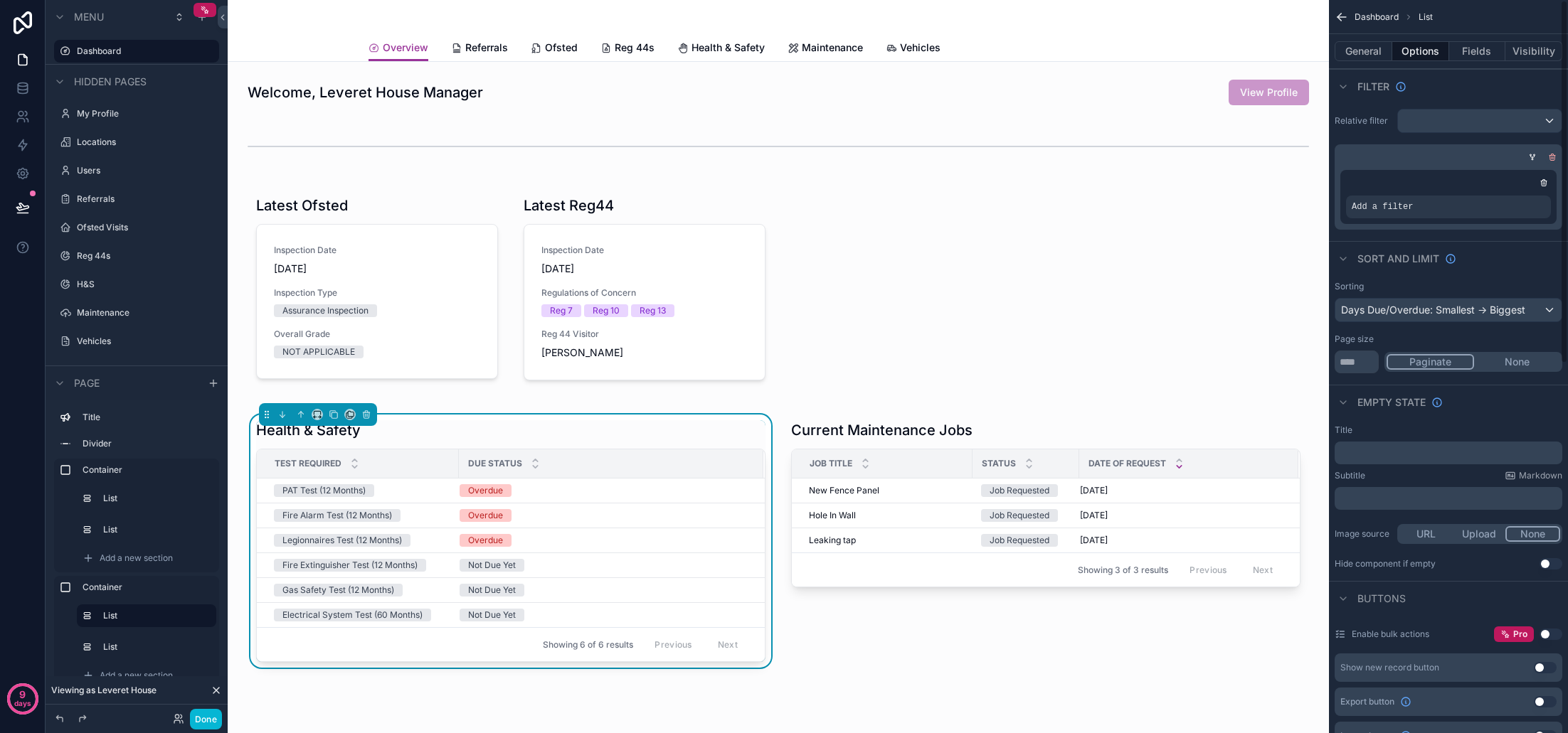
click at [1553, 160] on icon "scrollable content" at bounding box center [1552, 157] width 9 height 9
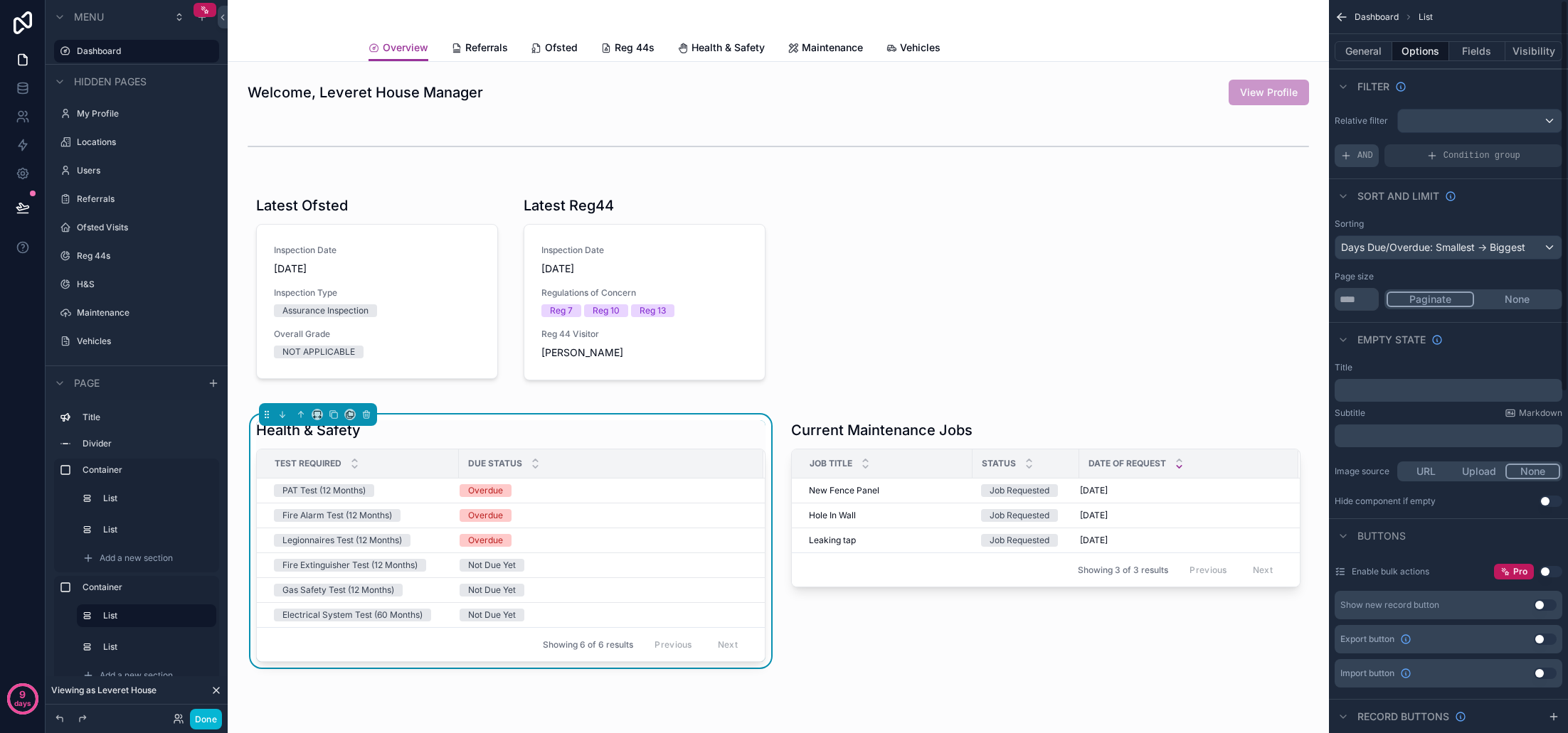
click at [1361, 158] on span "AND" at bounding box center [1365, 156] width 16 height 12
click at [1526, 147] on icon "scrollable content" at bounding box center [1528, 144] width 4 height 4
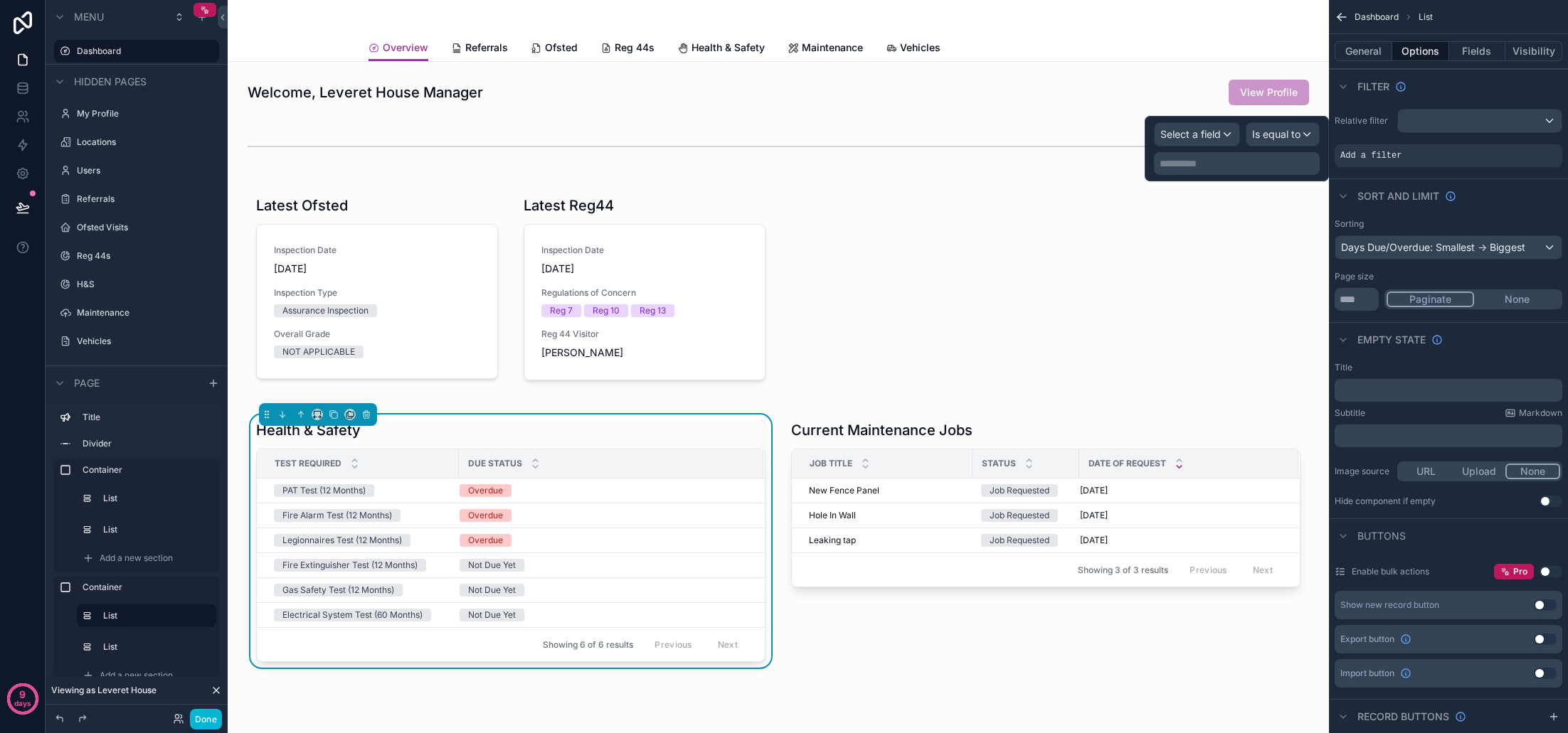
click at [1203, 139] on span "Select a field" at bounding box center [1190, 134] width 60 height 12
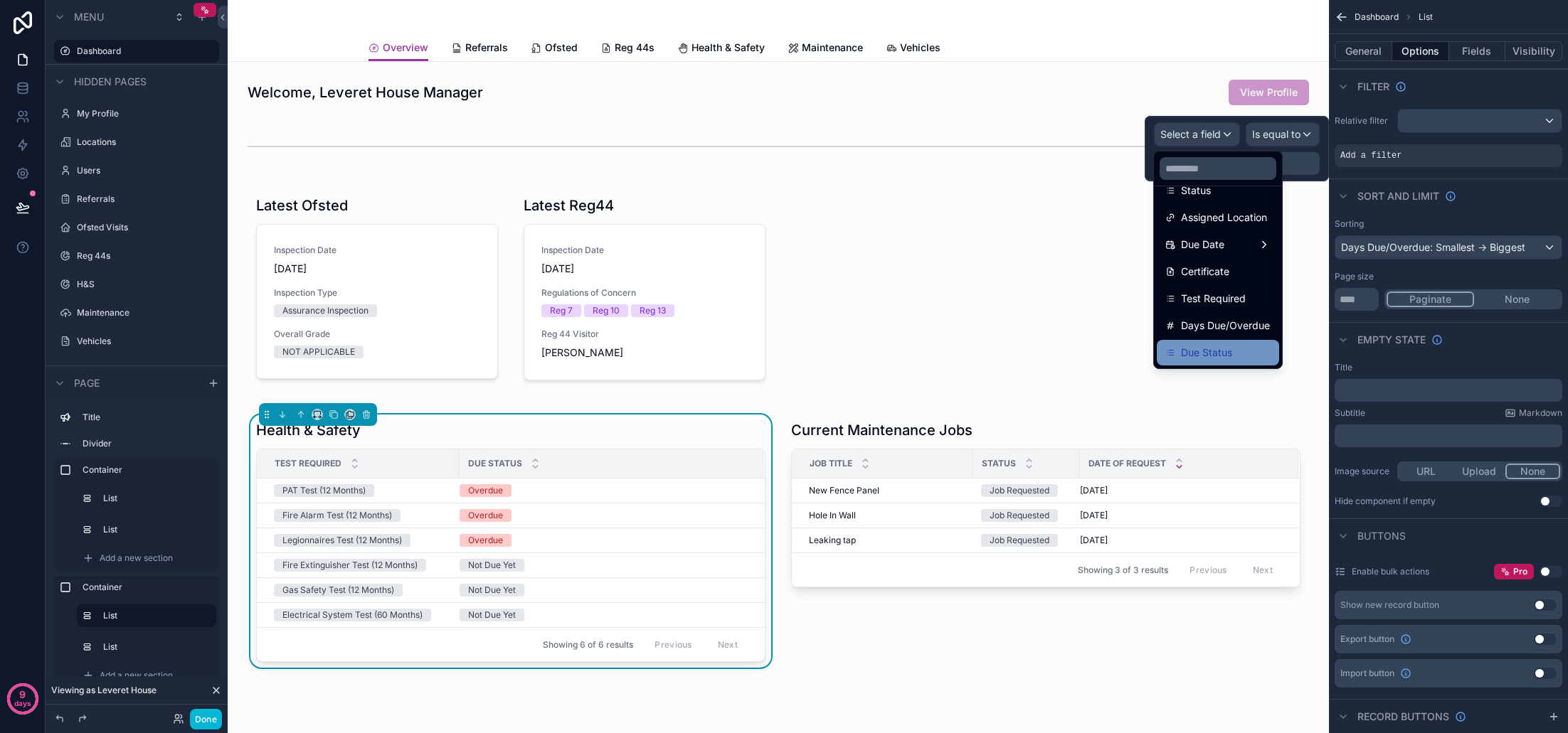
scroll to position [155, 0]
click at [1243, 349] on div "Due Status" at bounding box center [1217, 352] width 105 height 17
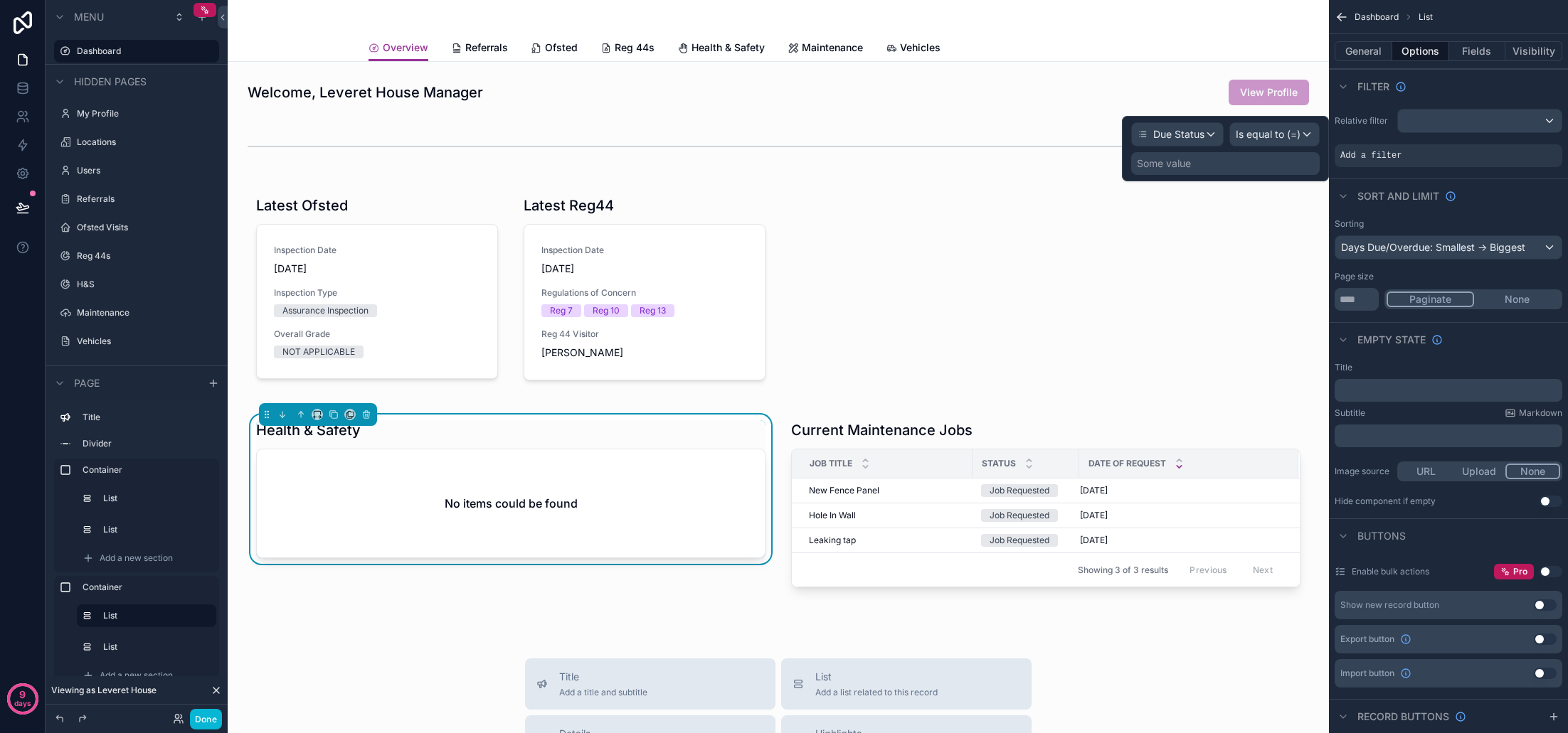
click at [1240, 163] on div "Some value" at bounding box center [1225, 163] width 188 height 23
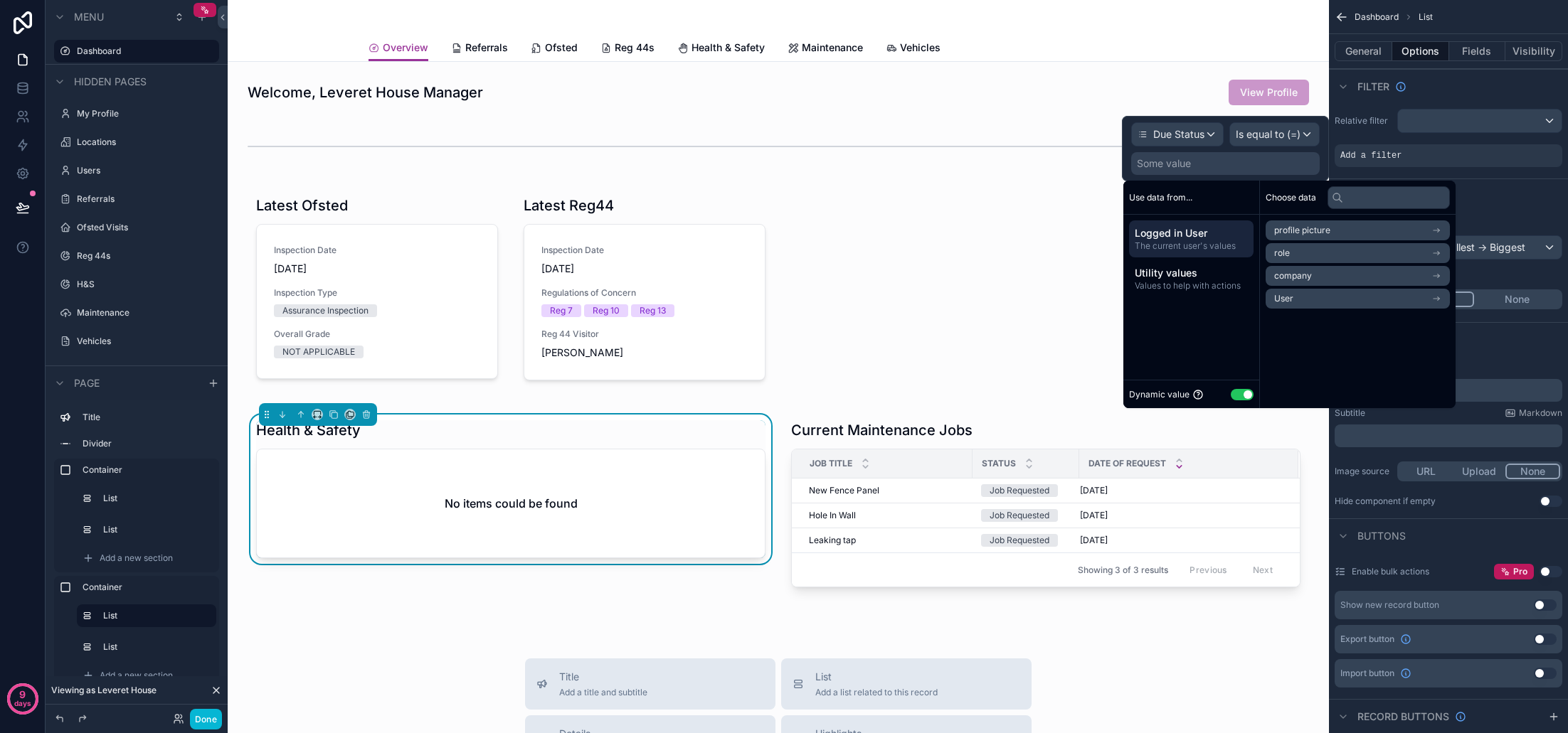
click at [1245, 397] on button "Use setting" at bounding box center [1242, 395] width 23 height 12
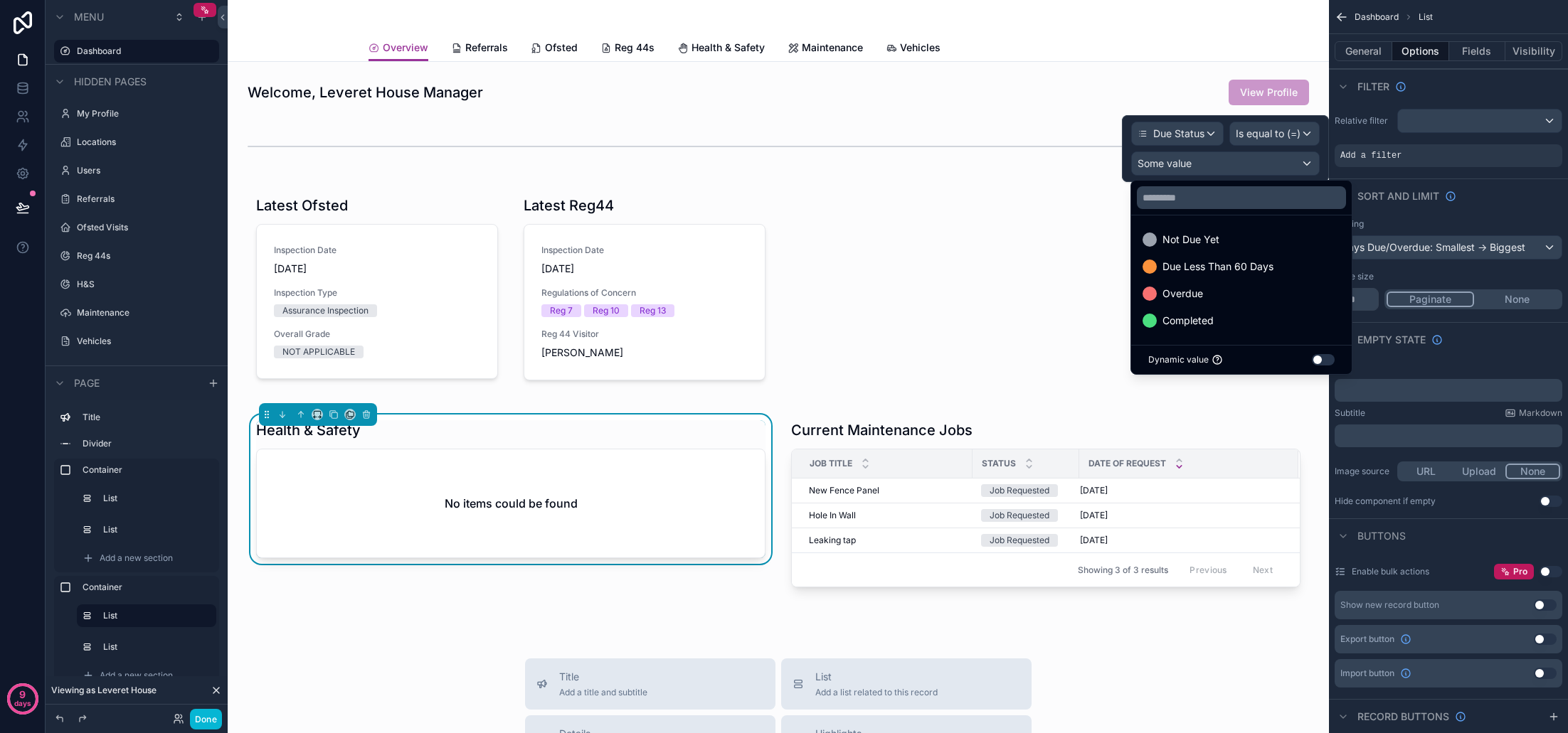
click at [1300, 137] on div at bounding box center [1225, 149] width 207 height 67
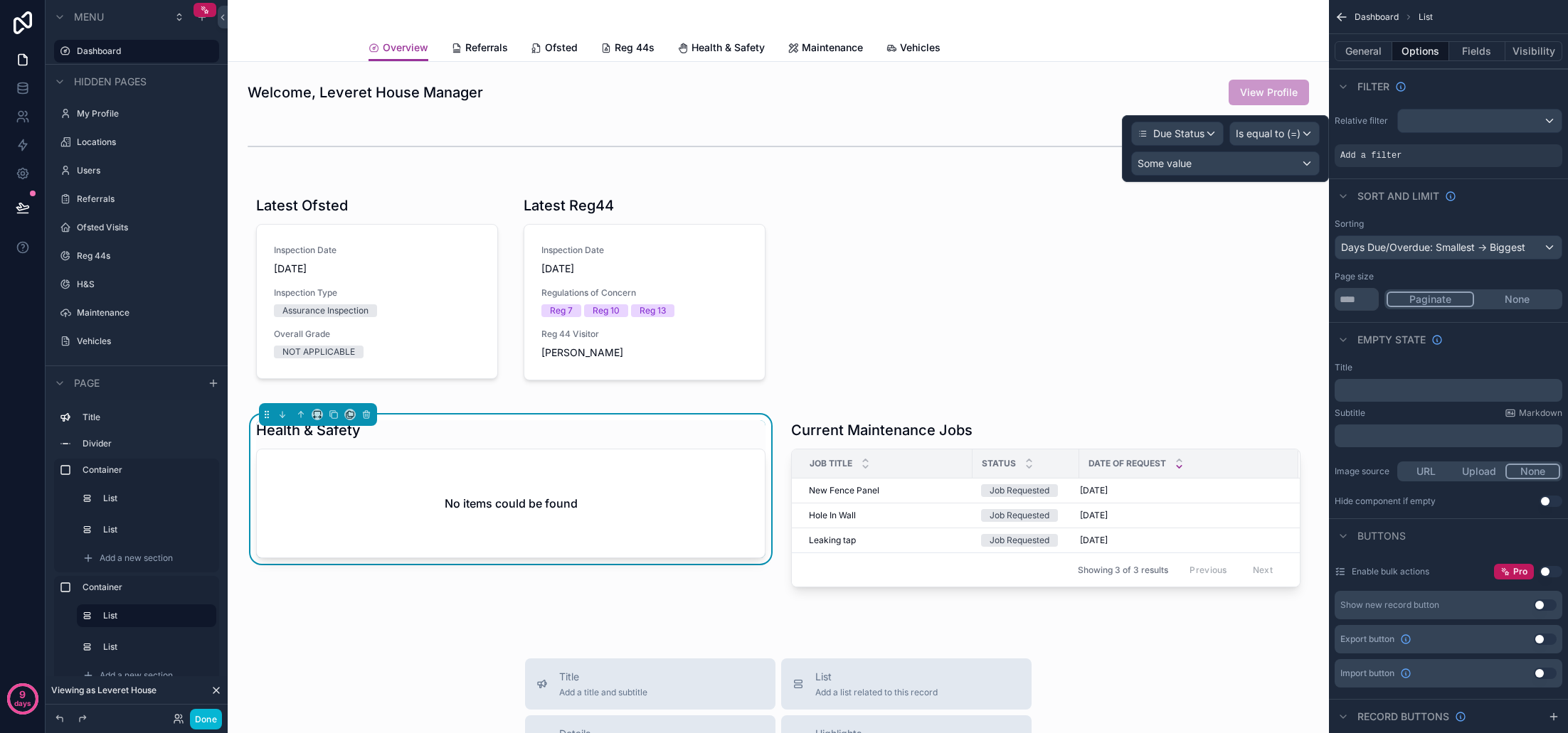
click at [1302, 134] on div "Is equal to (=)" at bounding box center [1274, 133] width 89 height 23
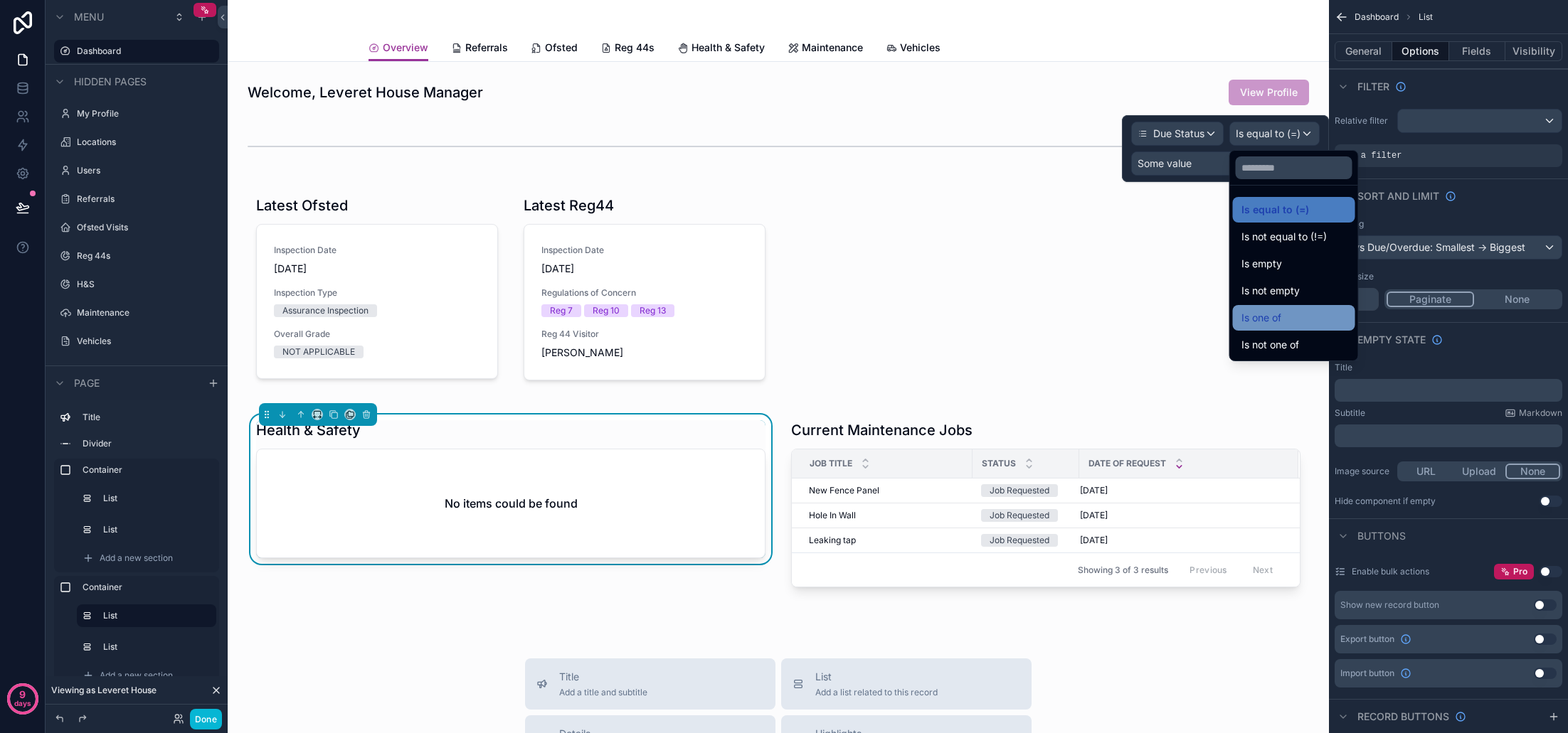
click at [1302, 322] on div "Is one of" at bounding box center [1294, 317] width 105 height 17
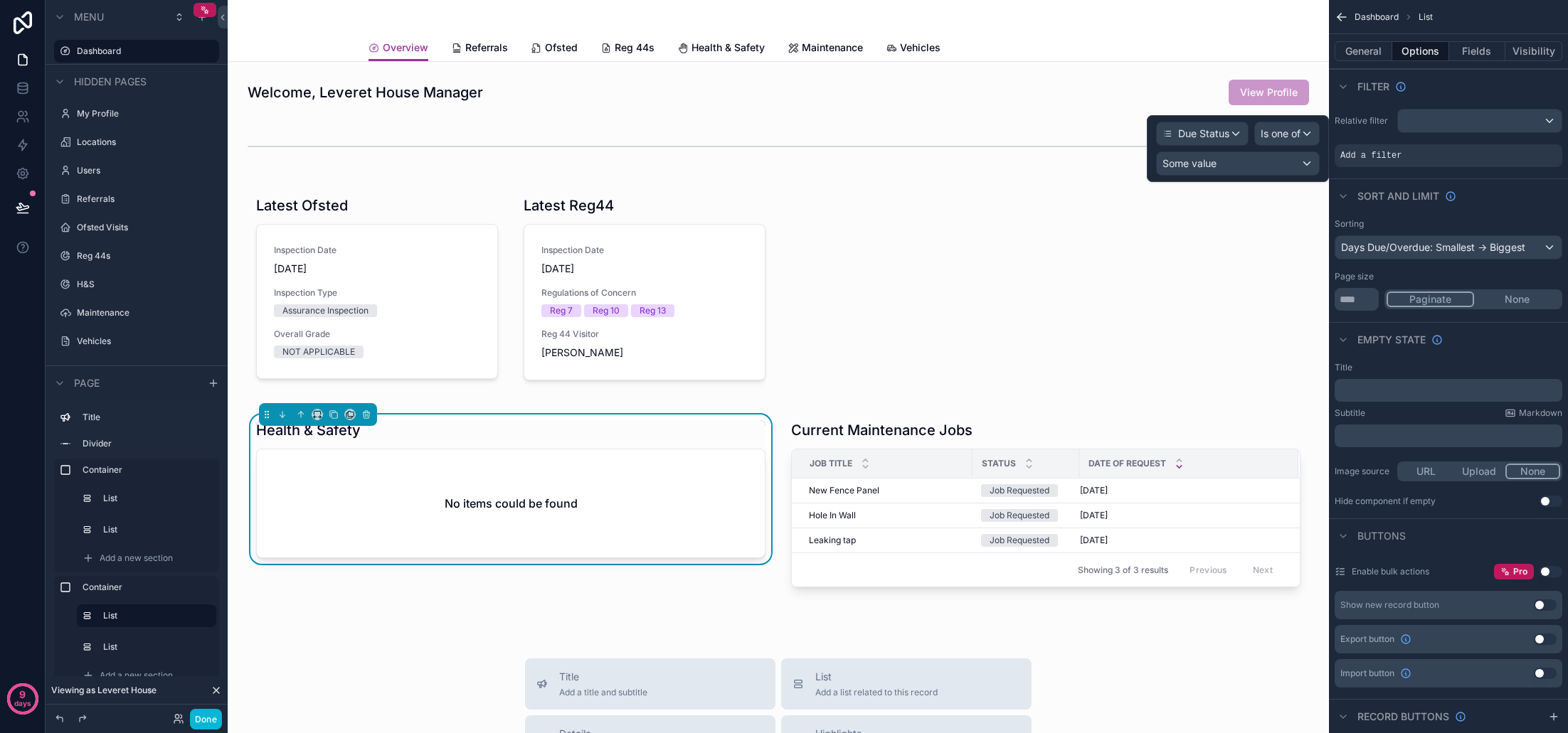
click at [1249, 163] on div "Some value" at bounding box center [1238, 163] width 163 height 23
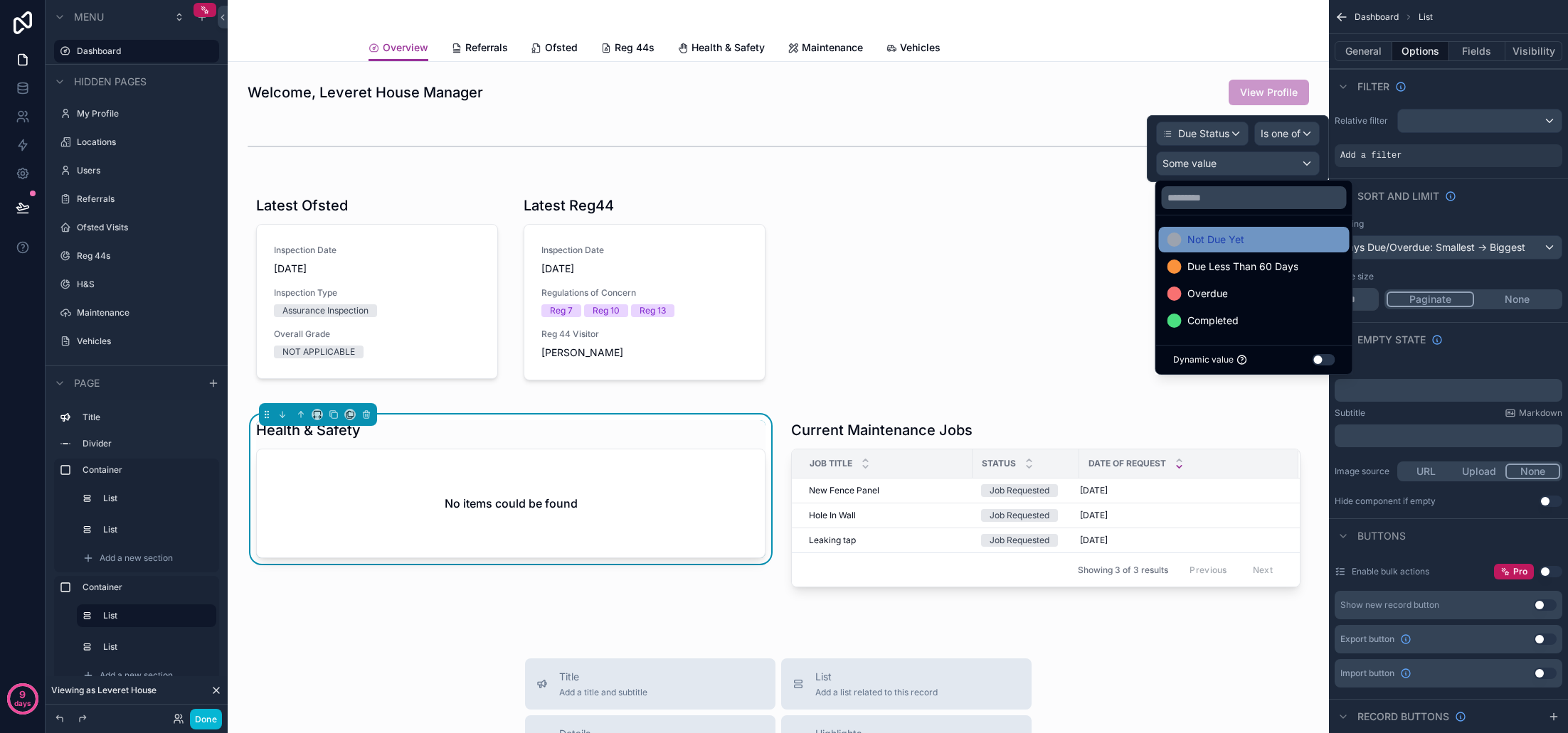
click at [1244, 241] on span "Not Due Yet" at bounding box center [1216, 239] width 57 height 17
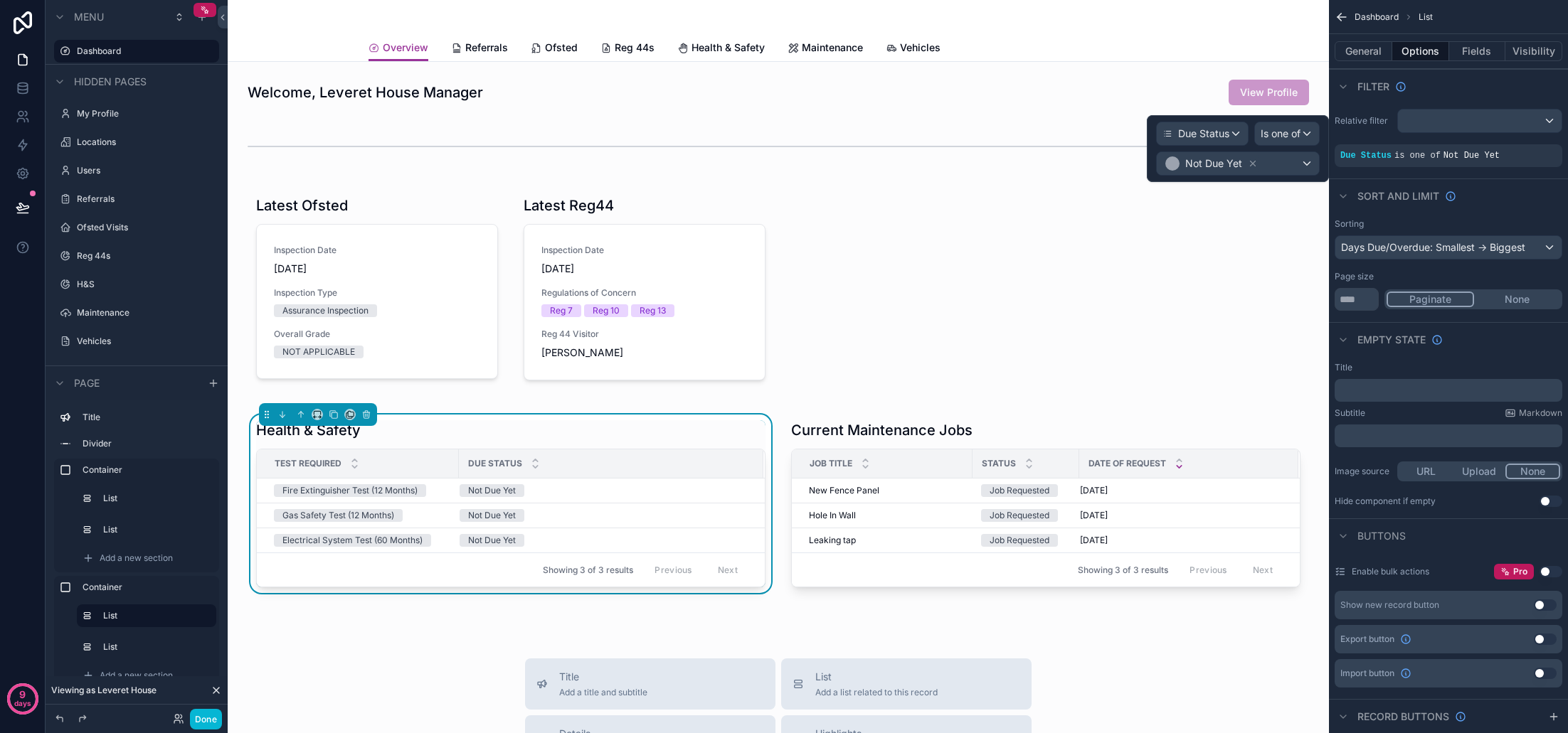
click at [1313, 166] on div "Not Due Yet" at bounding box center [1238, 163] width 163 height 23
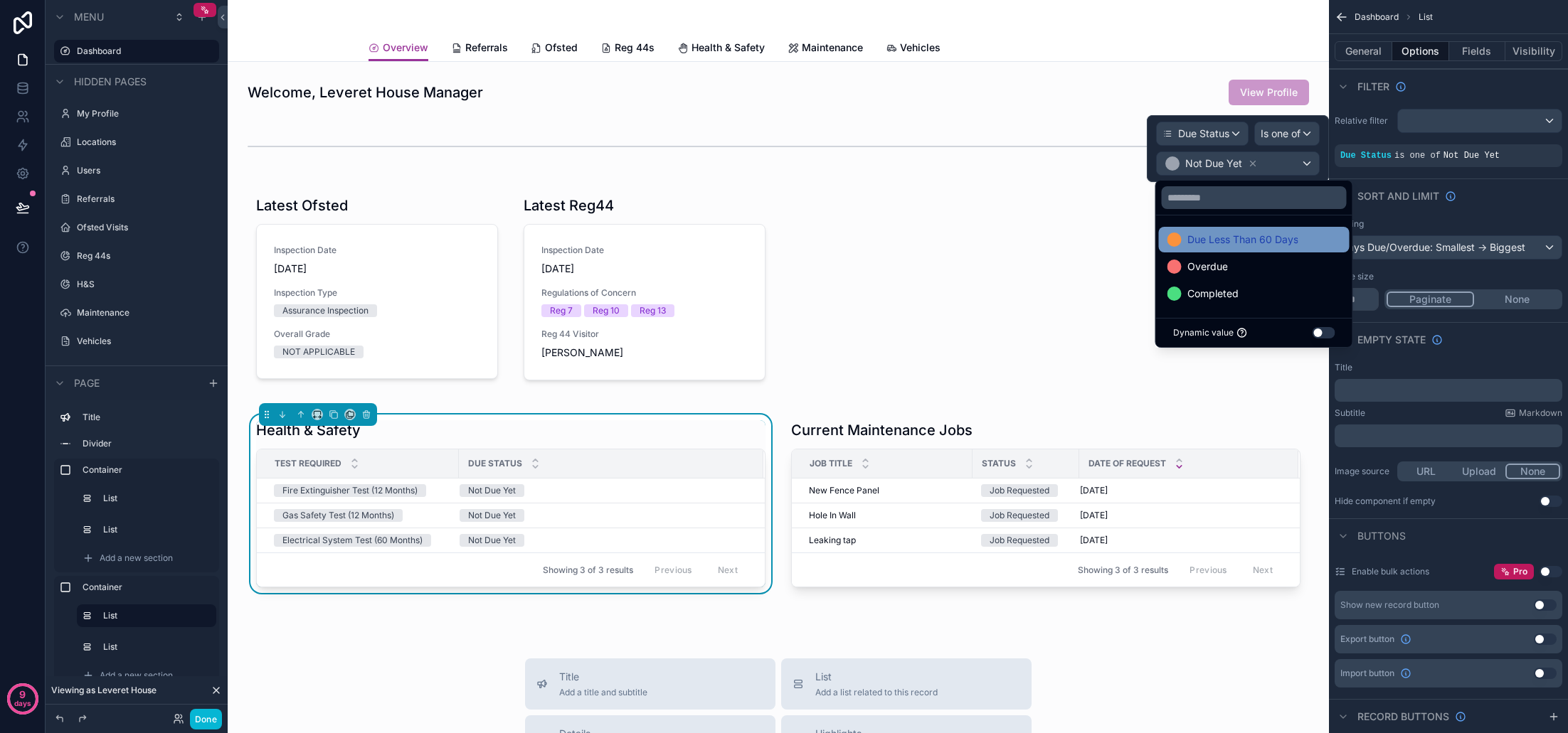
click at [1289, 248] on div "Due Less Than 60 Days" at bounding box center [1254, 239] width 190 height 26
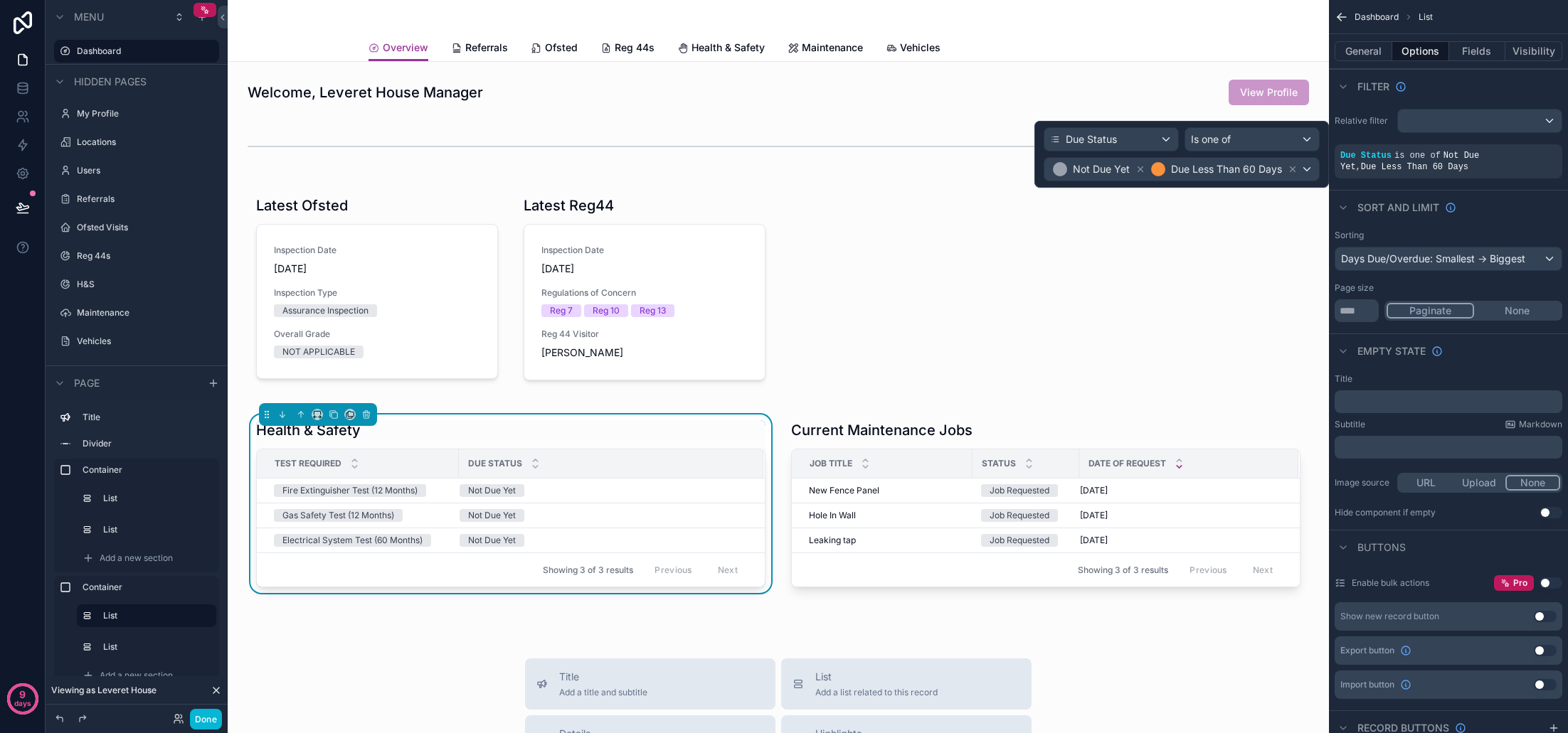
click at [1311, 172] on div "Not Due Yet Due Less Than 60 Days" at bounding box center [1182, 168] width 275 height 23
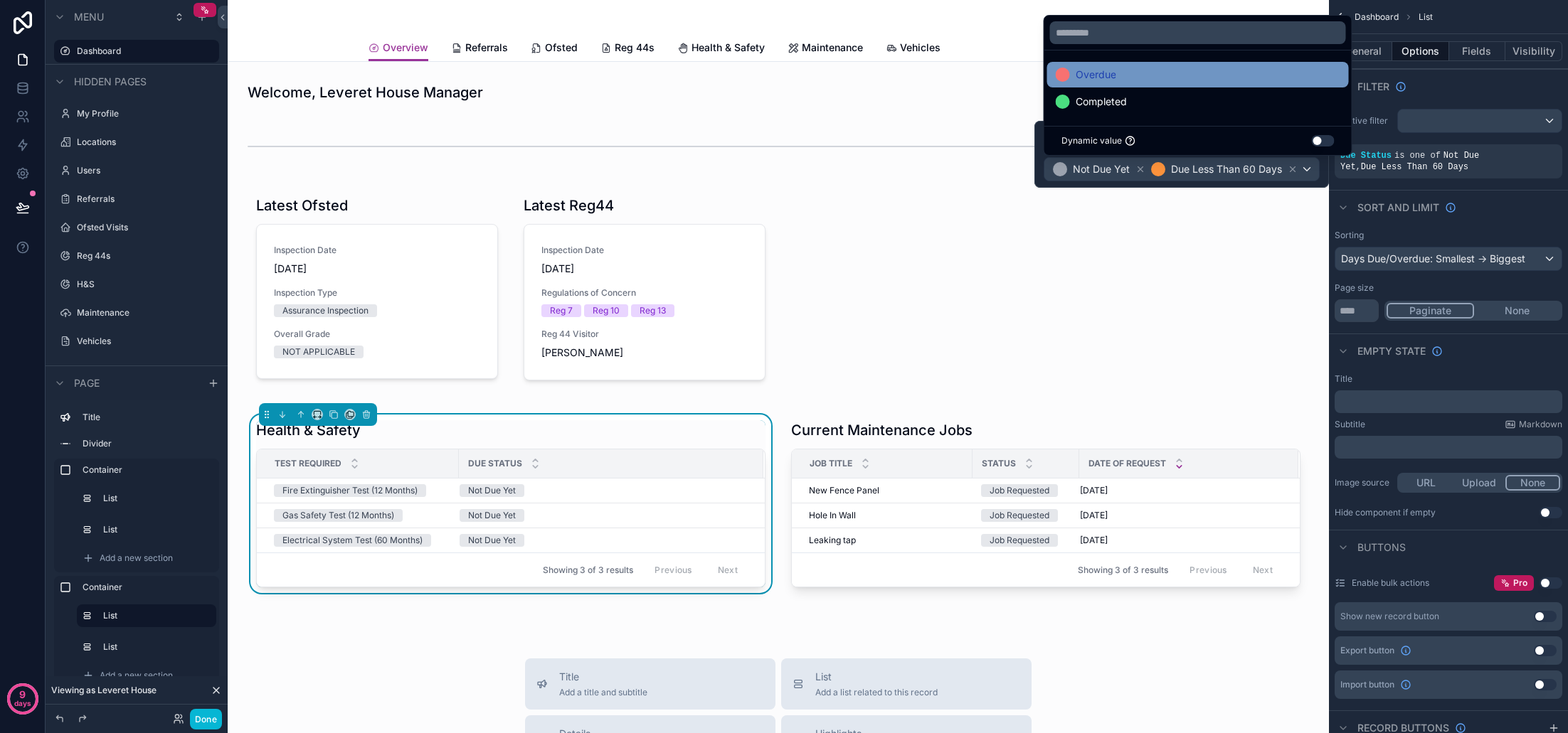
scroll to position [0, 0]
click at [1114, 81] on span "Overdue" at bounding box center [1095, 74] width 40 height 17
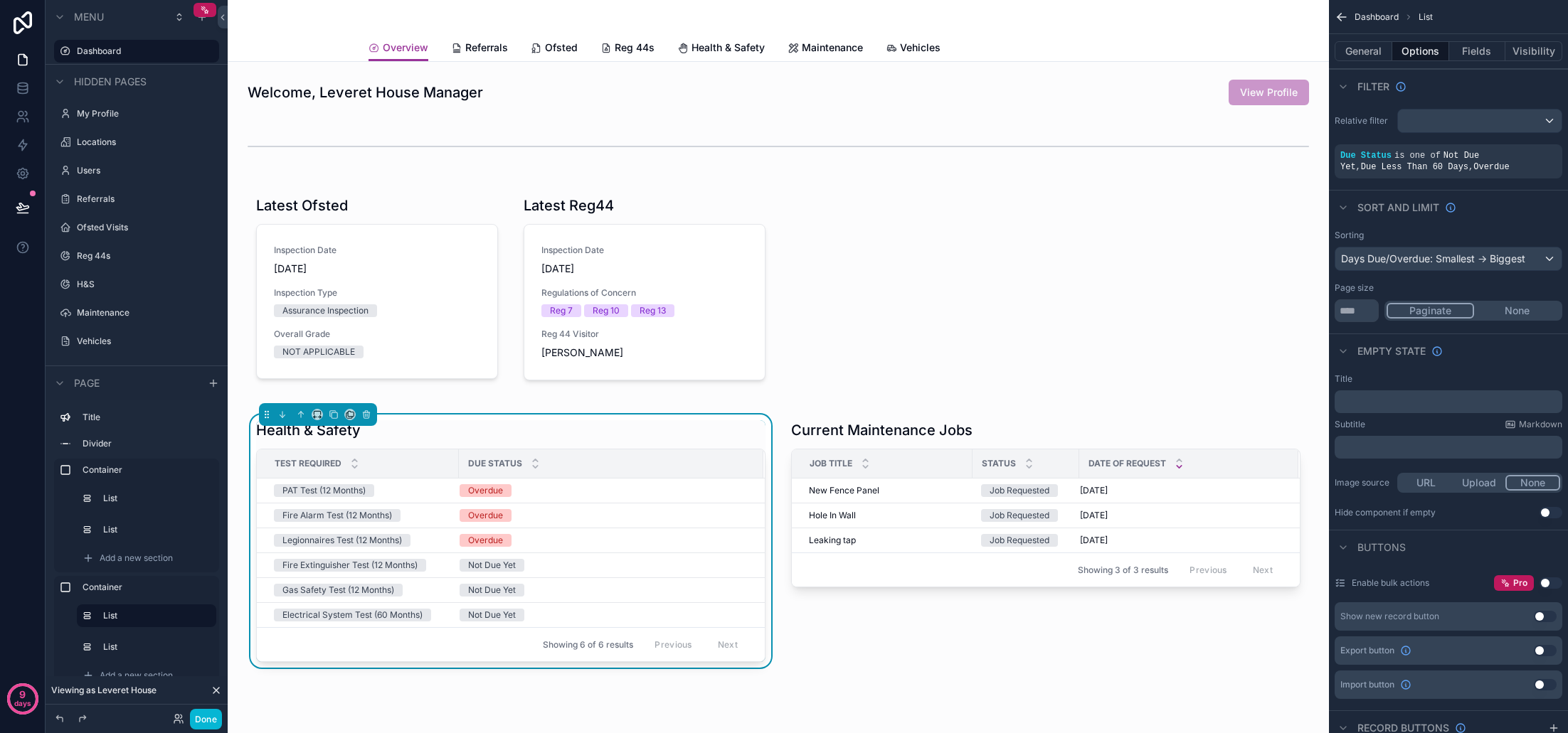
click at [1510, 198] on div "Sort And Limit" at bounding box center [1448, 207] width 239 height 34
click at [1068, 276] on div "scrollable content" at bounding box center [779, 288] width 1078 height 214
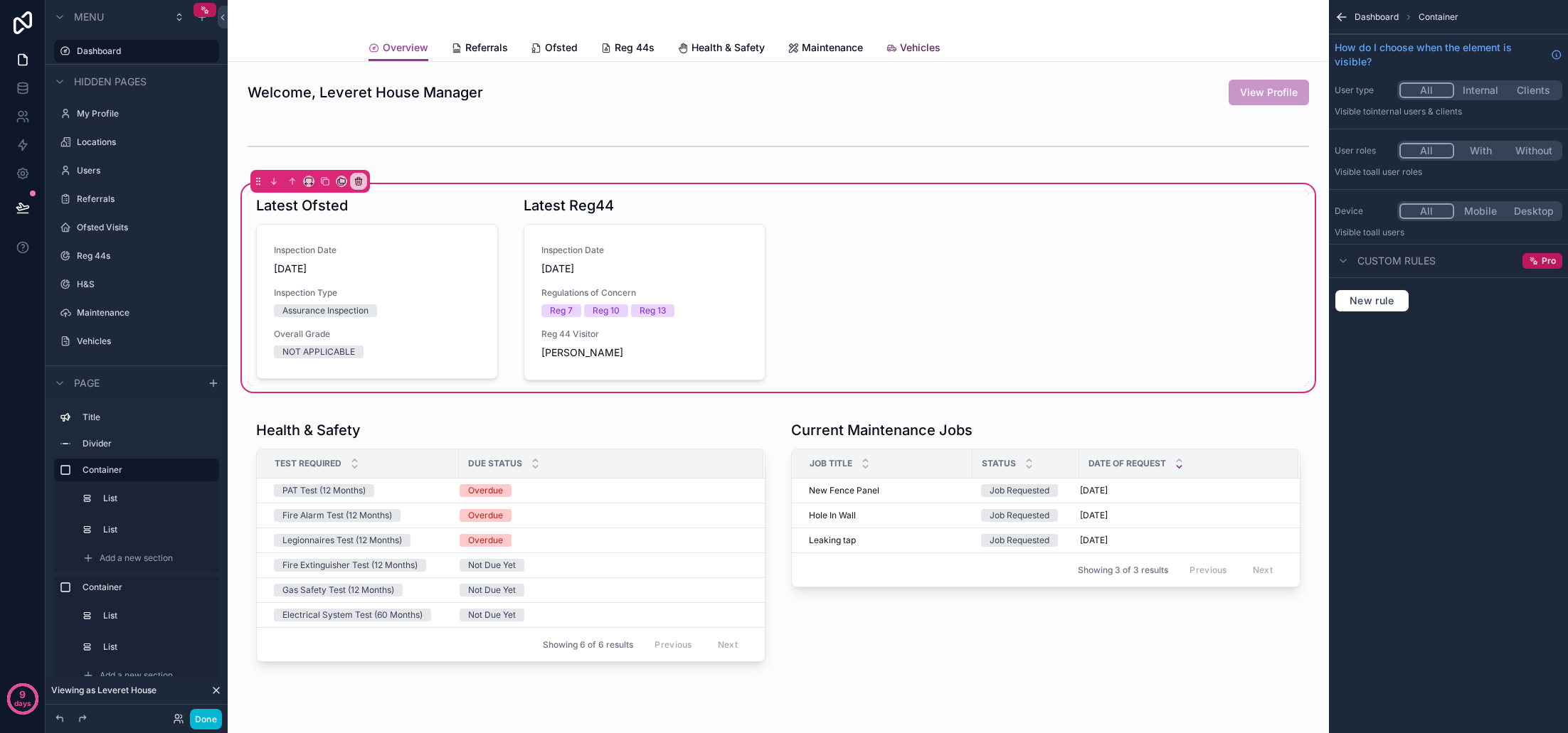
click at [916, 50] on span "Vehicles" at bounding box center [920, 47] width 40 height 14
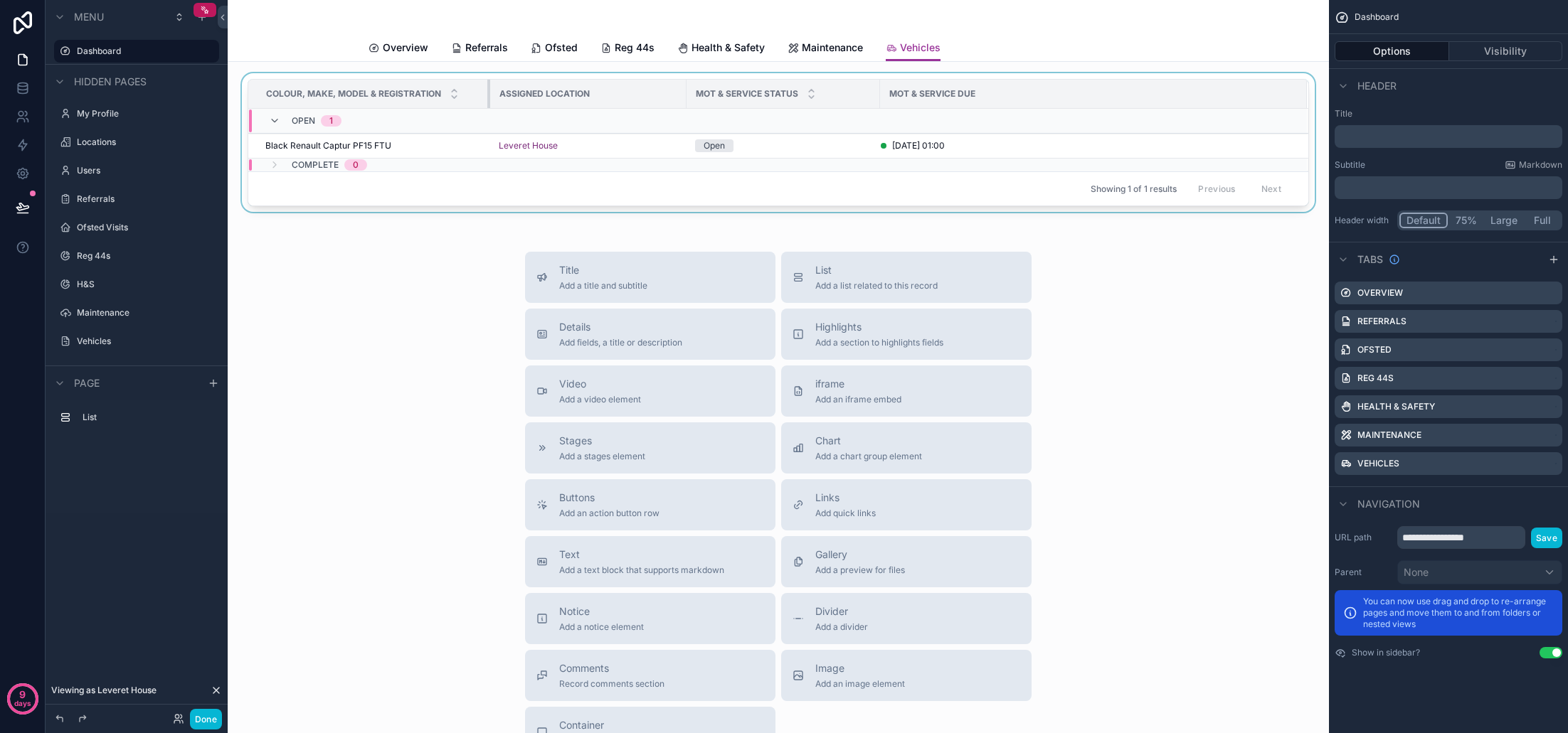
drag, startPoint x: 556, startPoint y: 96, endPoint x: 489, endPoint y: 96, distance: 67.0
click at [489, 96] on div "scrollable content" at bounding box center [490, 94] width 6 height 29
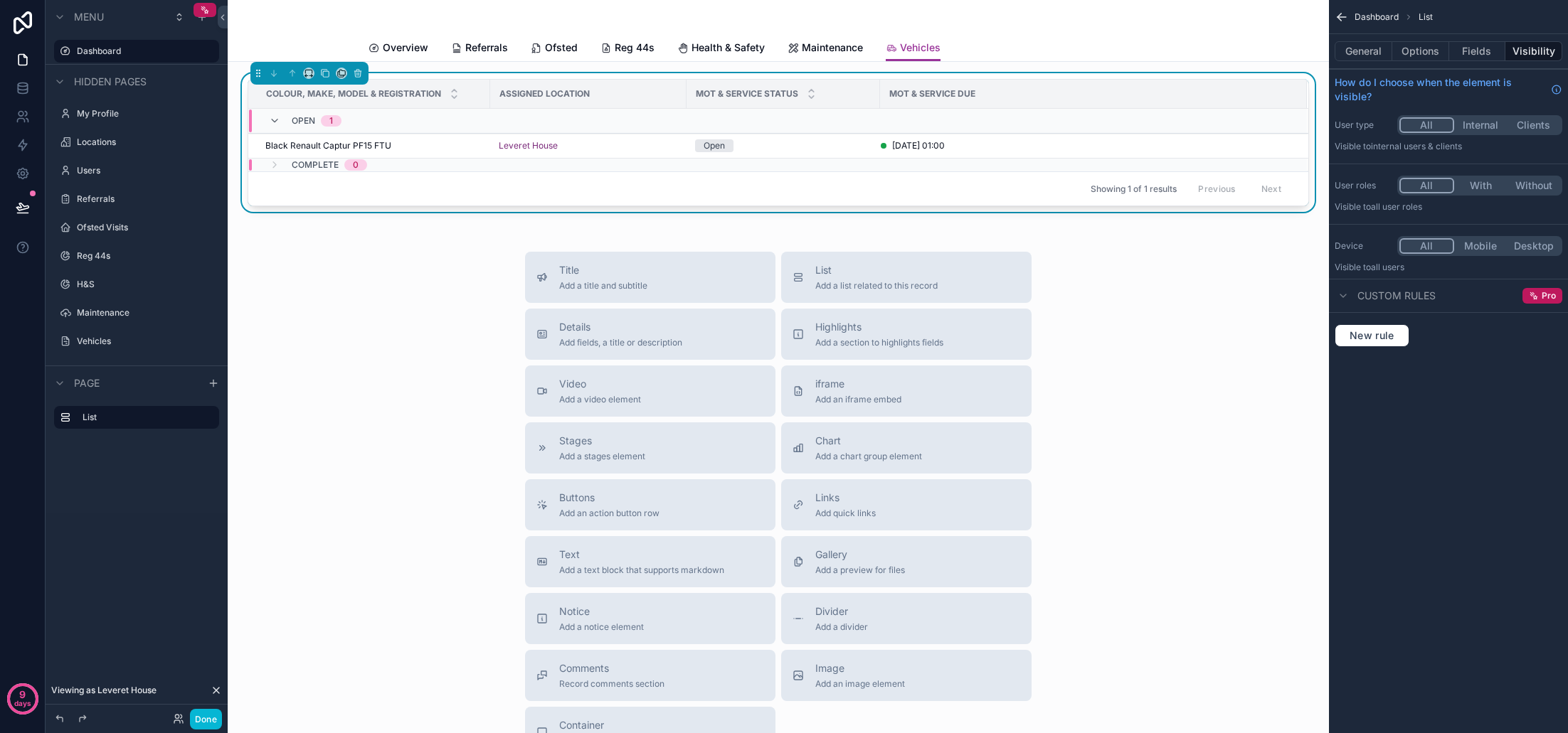
click at [801, 133] on td "Open 1" at bounding box center [564, 120] width 632 height 25
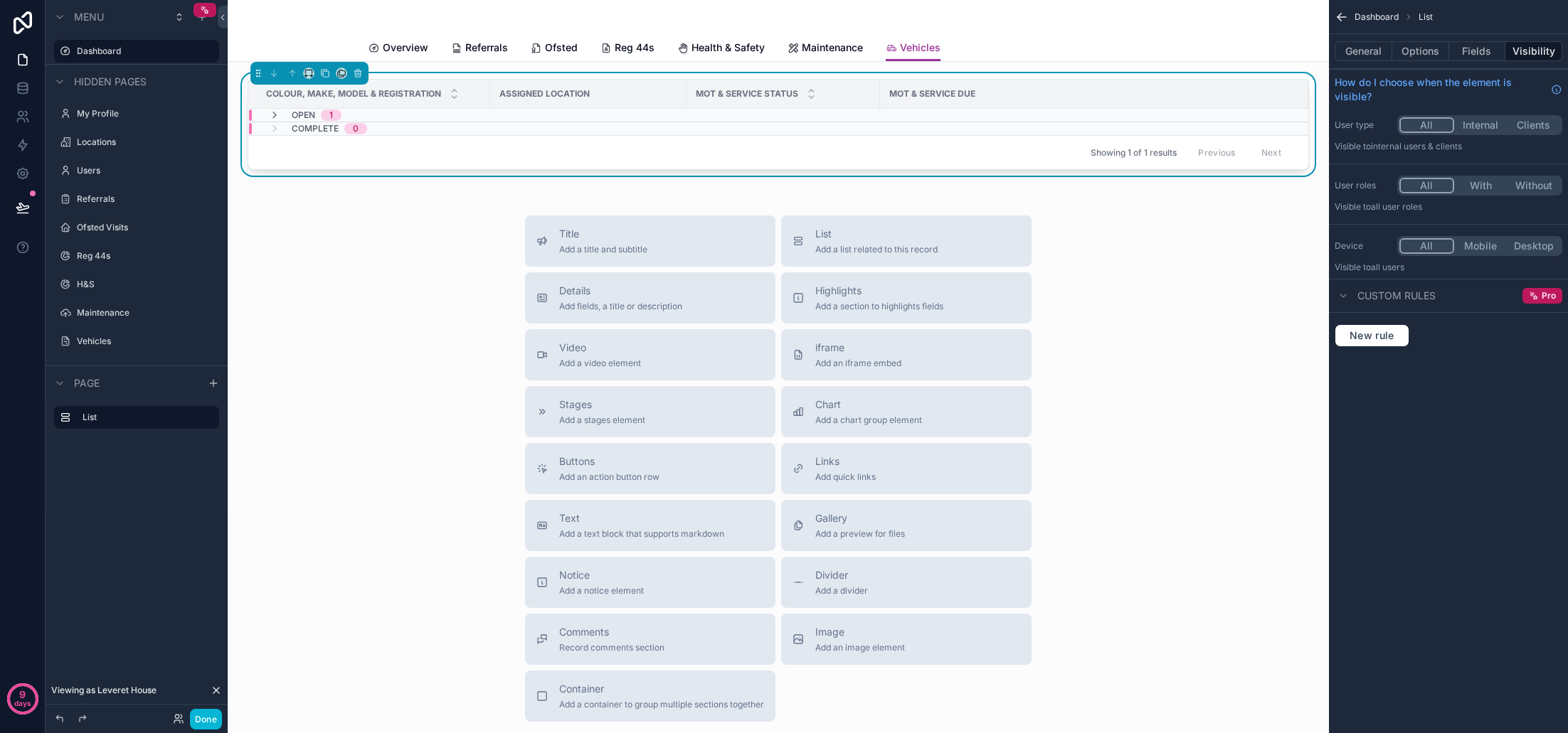
click at [817, 125] on div "Complete 0" at bounding box center [565, 129] width 631 height 12
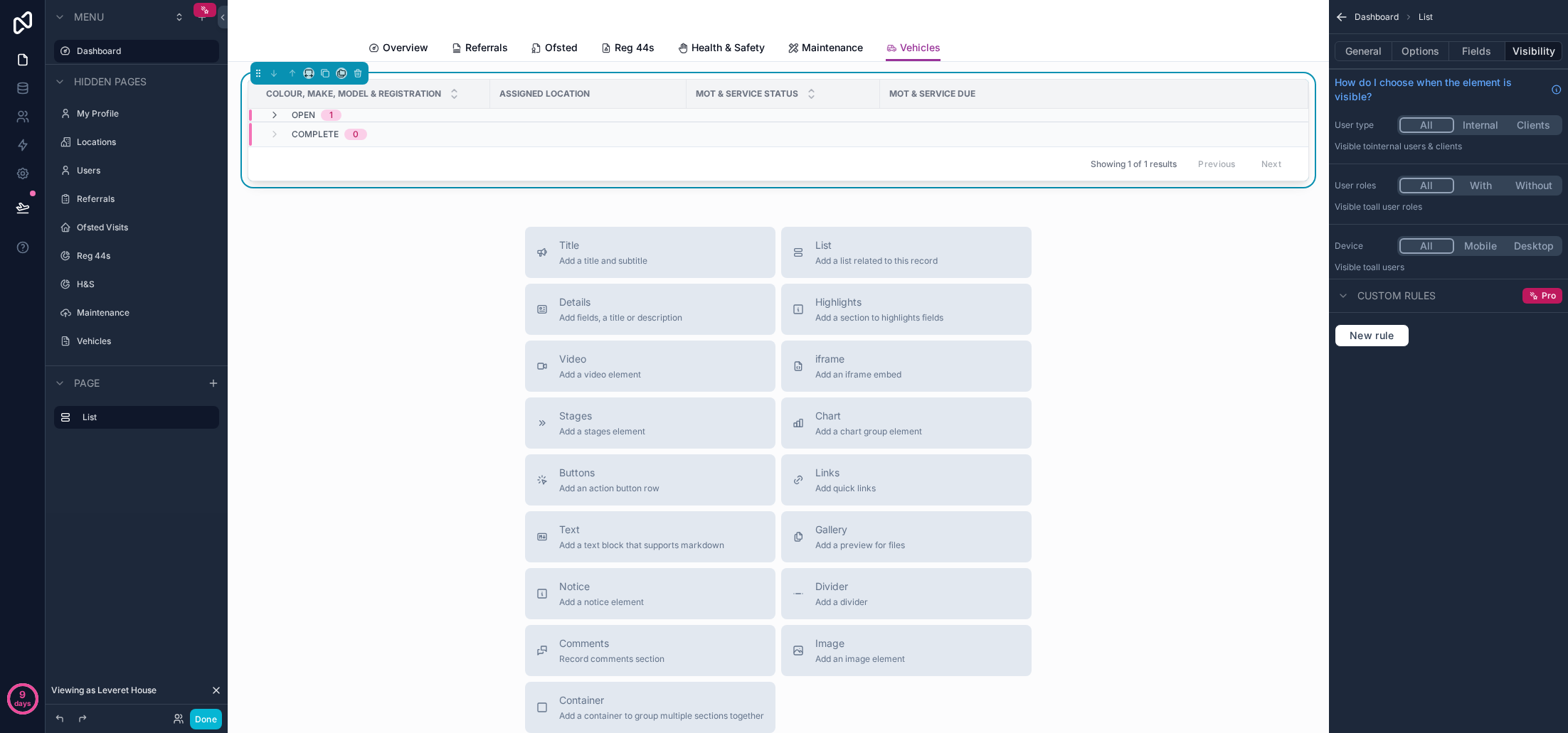
click at [769, 118] on div "Open 1" at bounding box center [565, 115] width 631 height 12
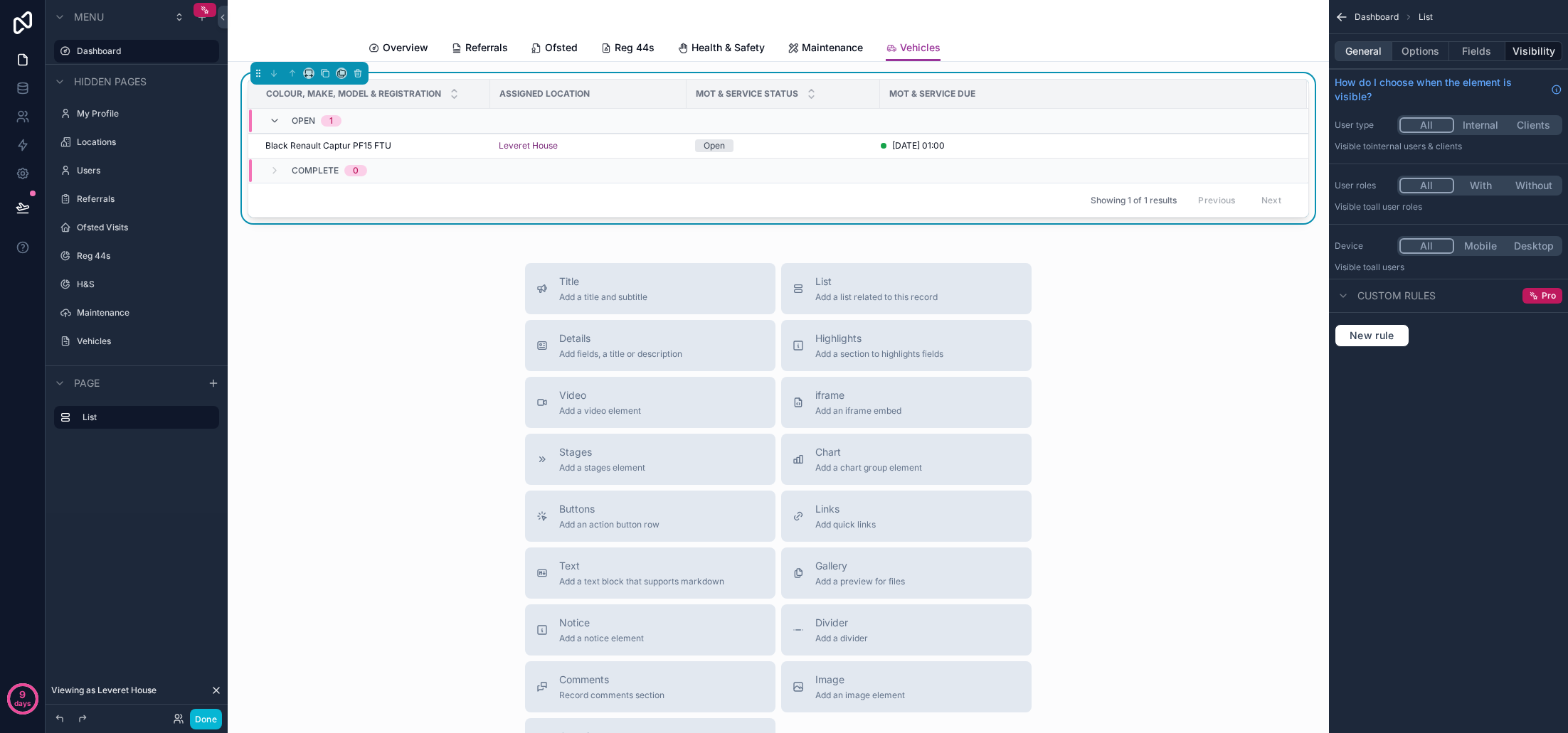
click at [1371, 52] on button "General" at bounding box center [1363, 51] width 57 height 20
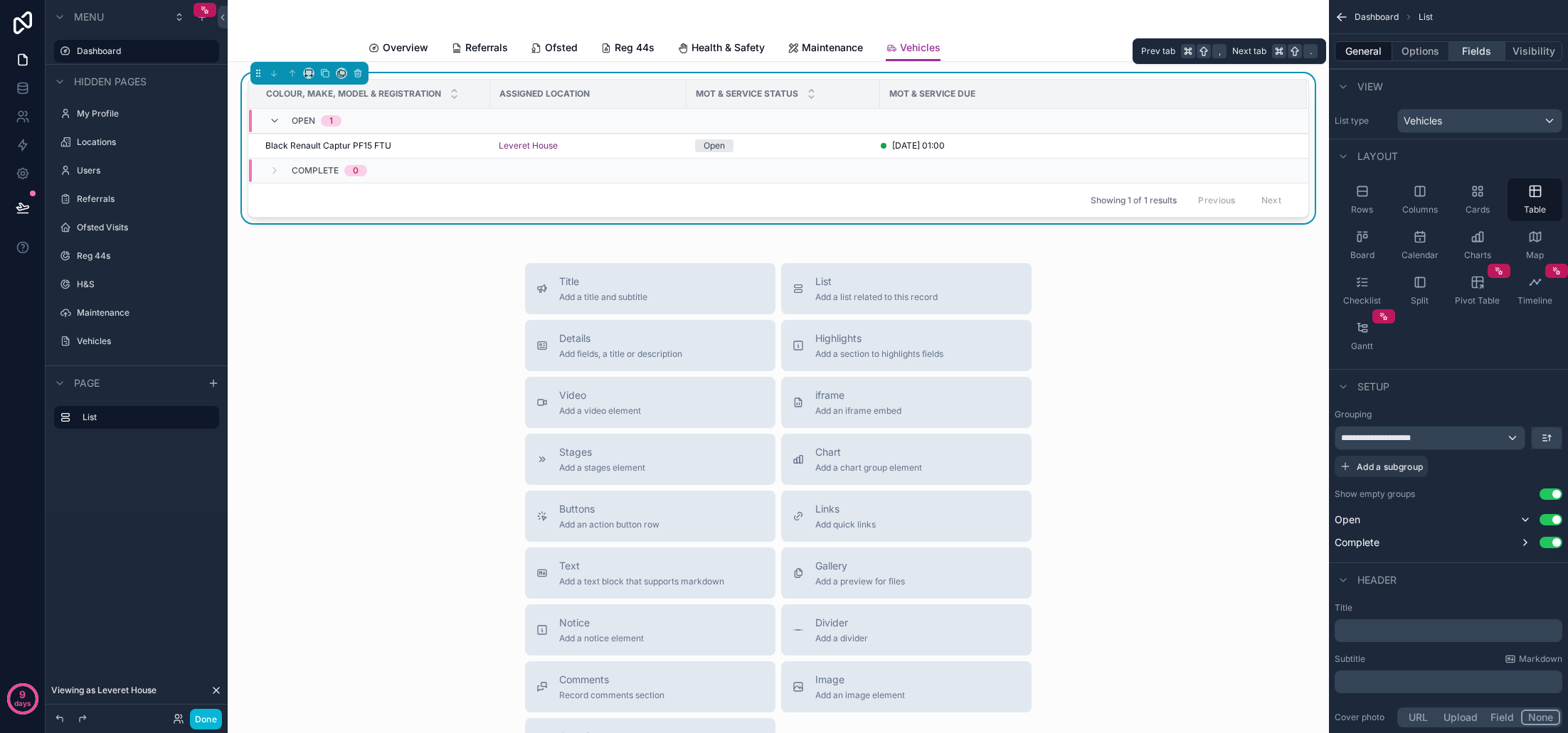
drag, startPoint x: 1466, startPoint y: 48, endPoint x: 1470, endPoint y: 58, distance: 10.8
click at [1466, 48] on button "Fields" at bounding box center [1477, 51] width 57 height 20
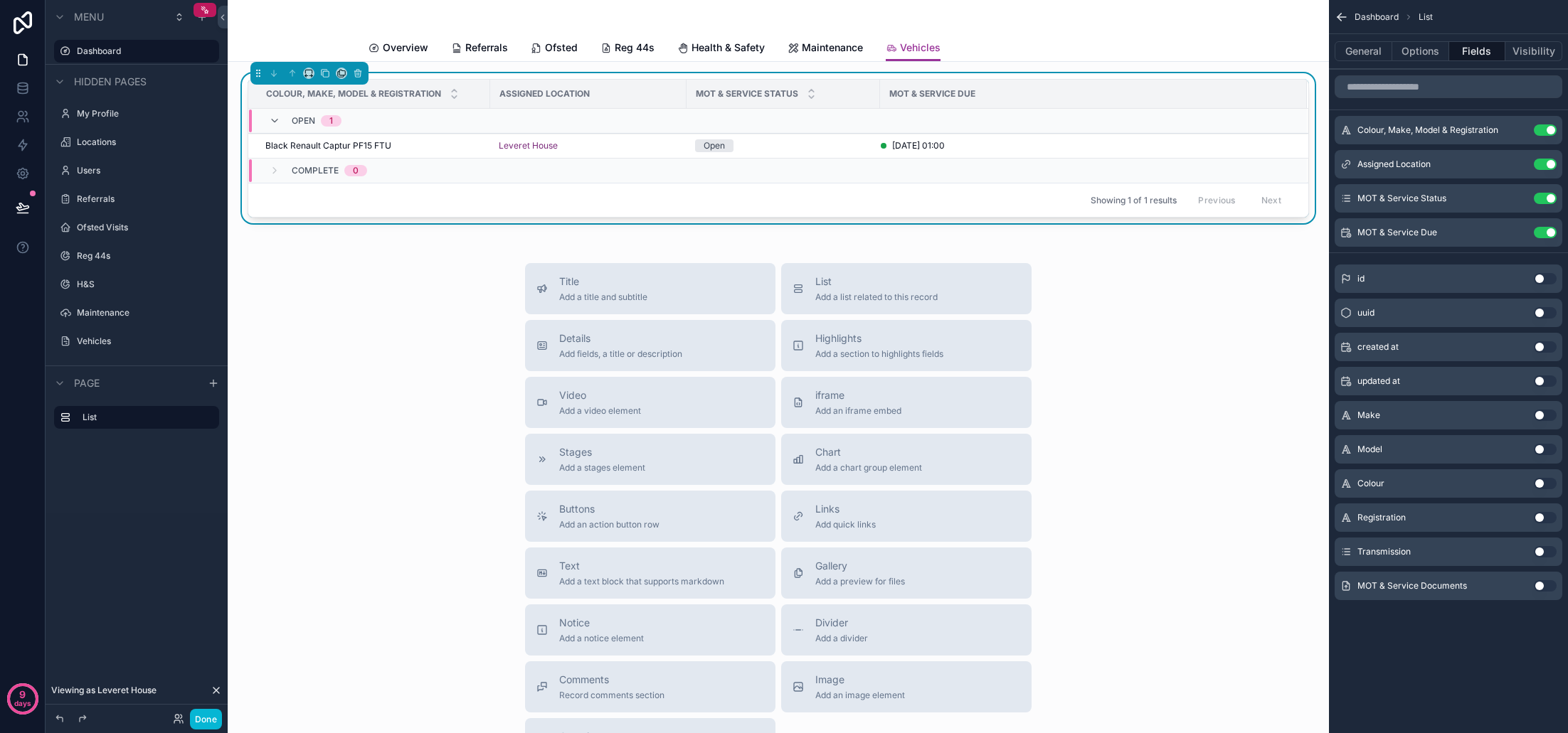
click at [1543, 416] on button "Use setting" at bounding box center [1544, 416] width 23 height 12
click at [1545, 446] on button "Use setting" at bounding box center [1544, 449] width 23 height 12
click at [1543, 552] on button "Use setting" at bounding box center [1544, 552] width 23 height 12
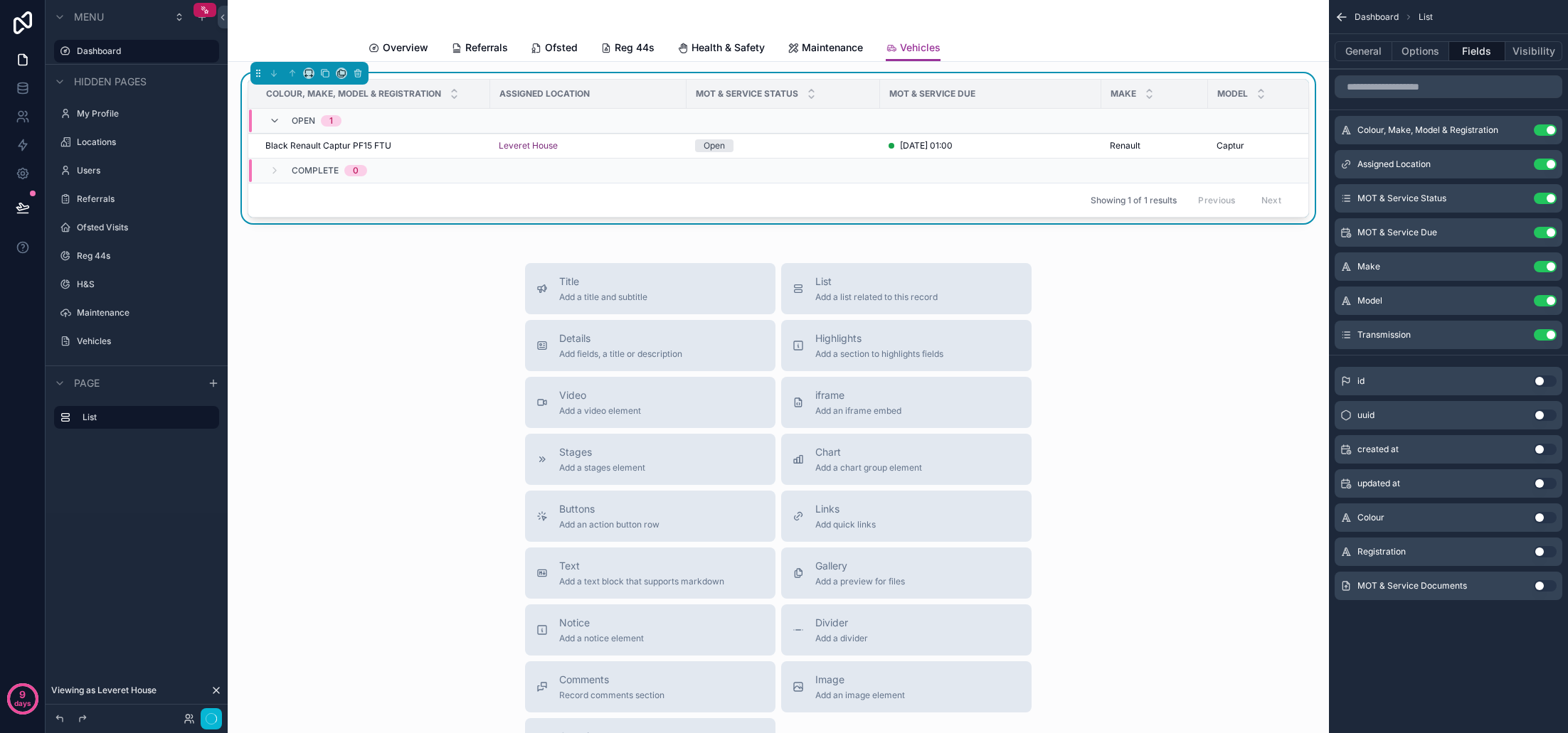
click at [1547, 517] on button "Use setting" at bounding box center [1544, 518] width 23 height 12
click at [1543, 552] on button "Use setting" at bounding box center [1544, 552] width 23 height 12
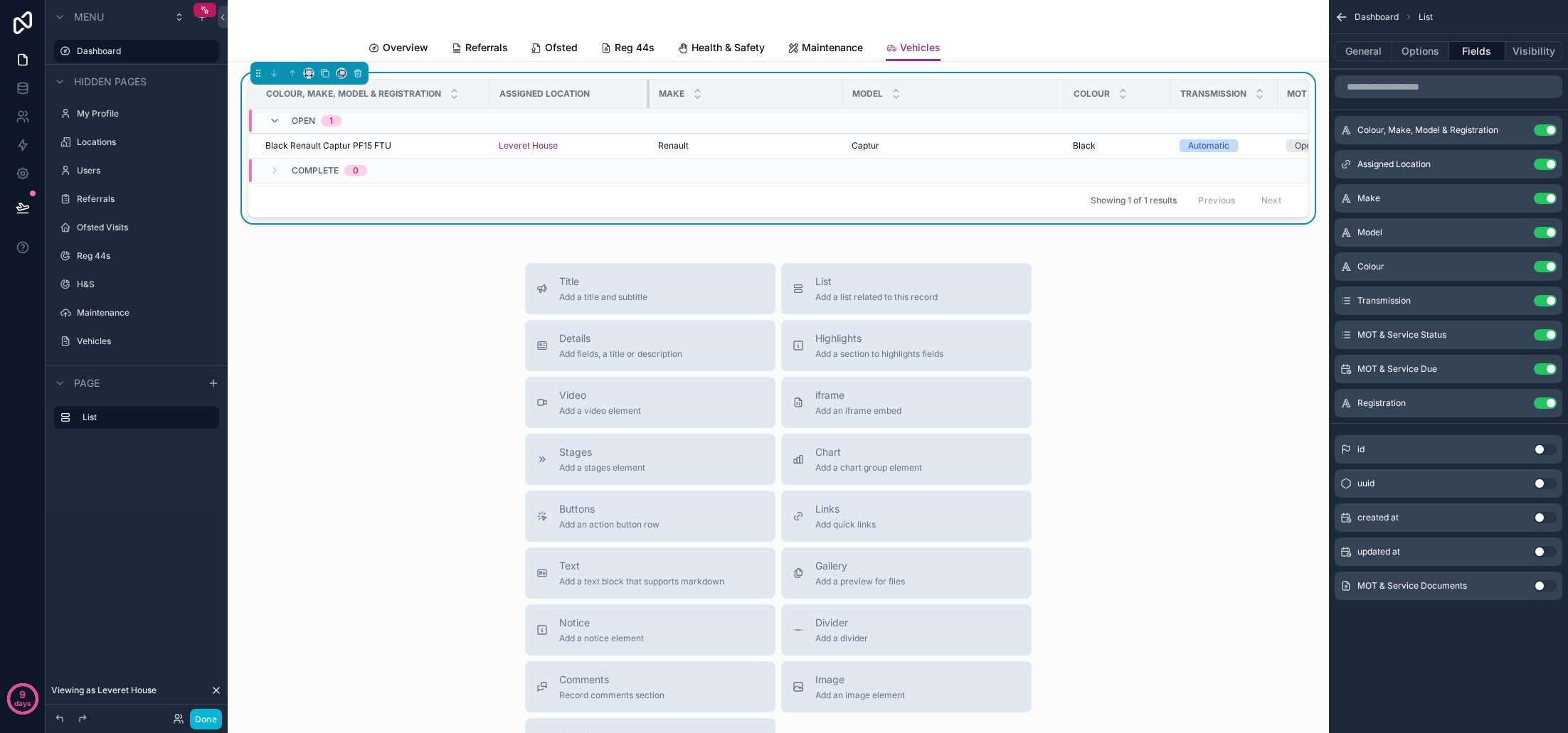
drag, startPoint x: 680, startPoint y: 96, endPoint x: 773, endPoint y: 87, distance: 93.4
click at [648, 96] on div "scrollable content" at bounding box center [649, 94] width 6 height 29
drag, startPoint x: 840, startPoint y: 91, endPoint x: 789, endPoint y: 91, distance: 51.0
click at [789, 91] on div "scrollable content" at bounding box center [791, 94] width 6 height 29
drag, startPoint x: 1011, startPoint y: 94, endPoint x: 933, endPoint y: 96, distance: 78.0
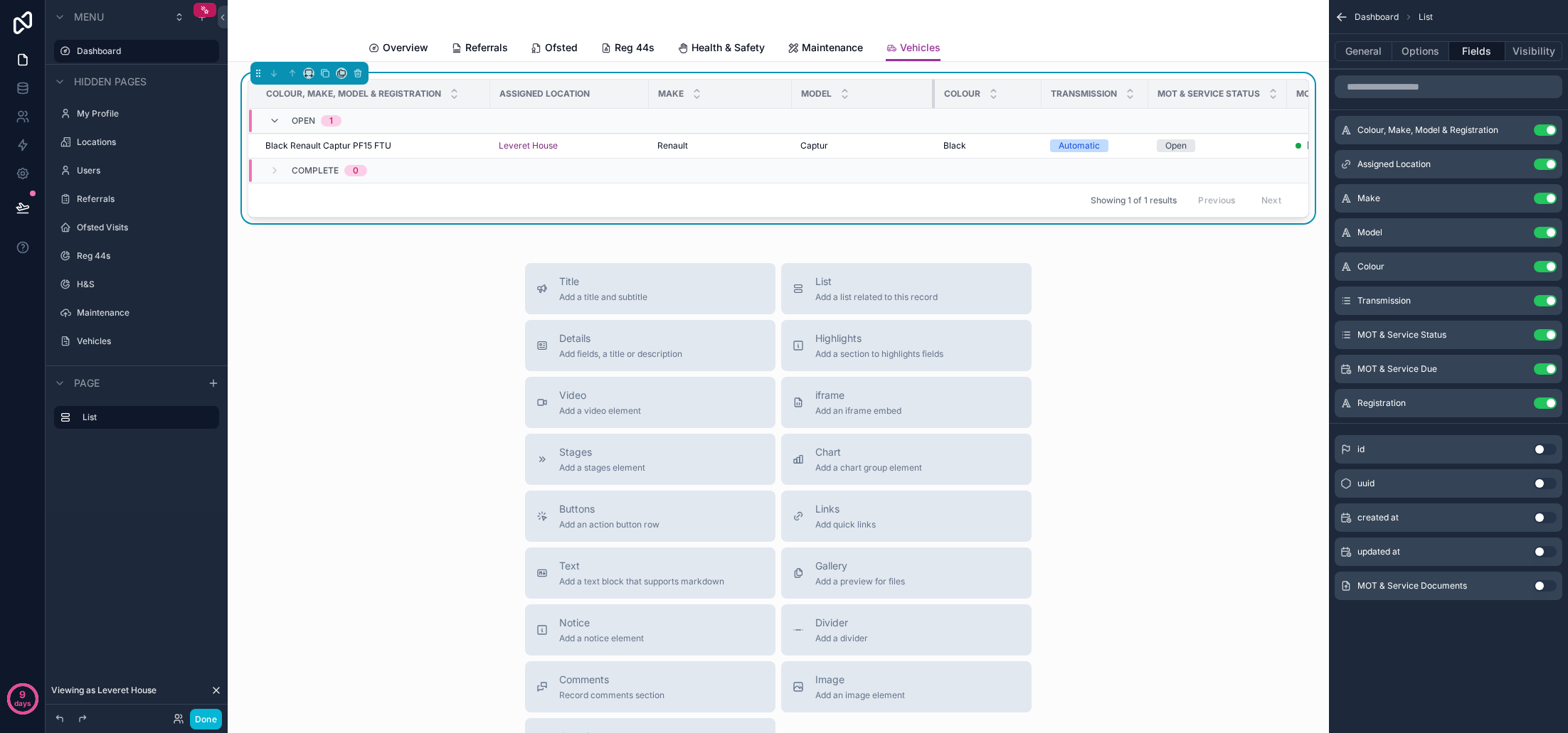
click at [932, 96] on div "scrollable content" at bounding box center [935, 94] width 6 height 29
drag, startPoint x: 648, startPoint y: 96, endPoint x: 617, endPoint y: 96, distance: 31.0
click at [617, 96] on div "scrollable content" at bounding box center [618, 94] width 6 height 29
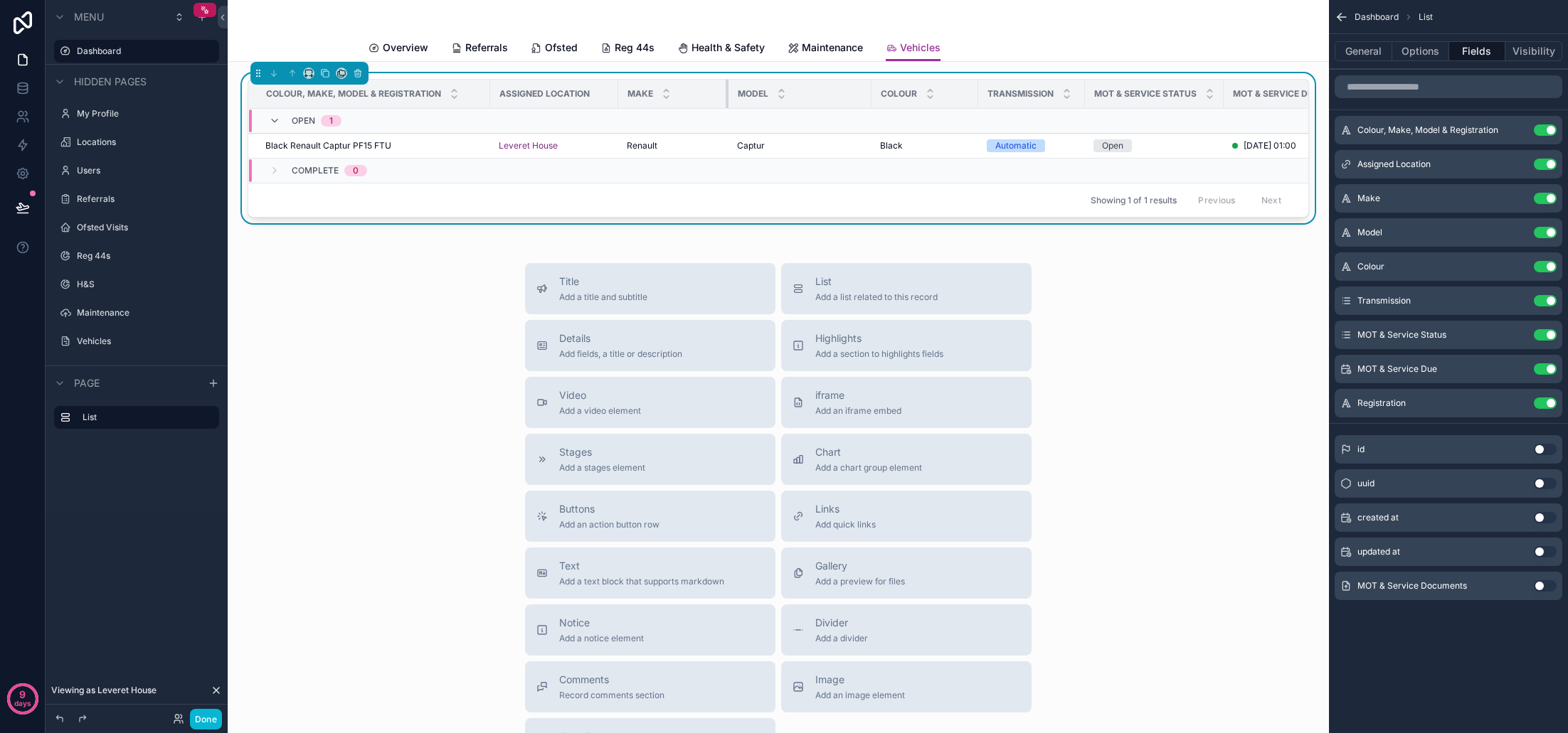
drag, startPoint x: 741, startPoint y: 96, endPoint x: 725, endPoint y: 98, distance: 16.1
click at [725, 98] on div "scrollable content" at bounding box center [728, 94] width 6 height 29
drag, startPoint x: 870, startPoint y: 94, endPoint x: 838, endPoint y: 96, distance: 32.1
click at [838, 96] on div "scrollable content" at bounding box center [839, 94] width 6 height 29
click at [940, 94] on div "scrollable content" at bounding box center [943, 94] width 6 height 29
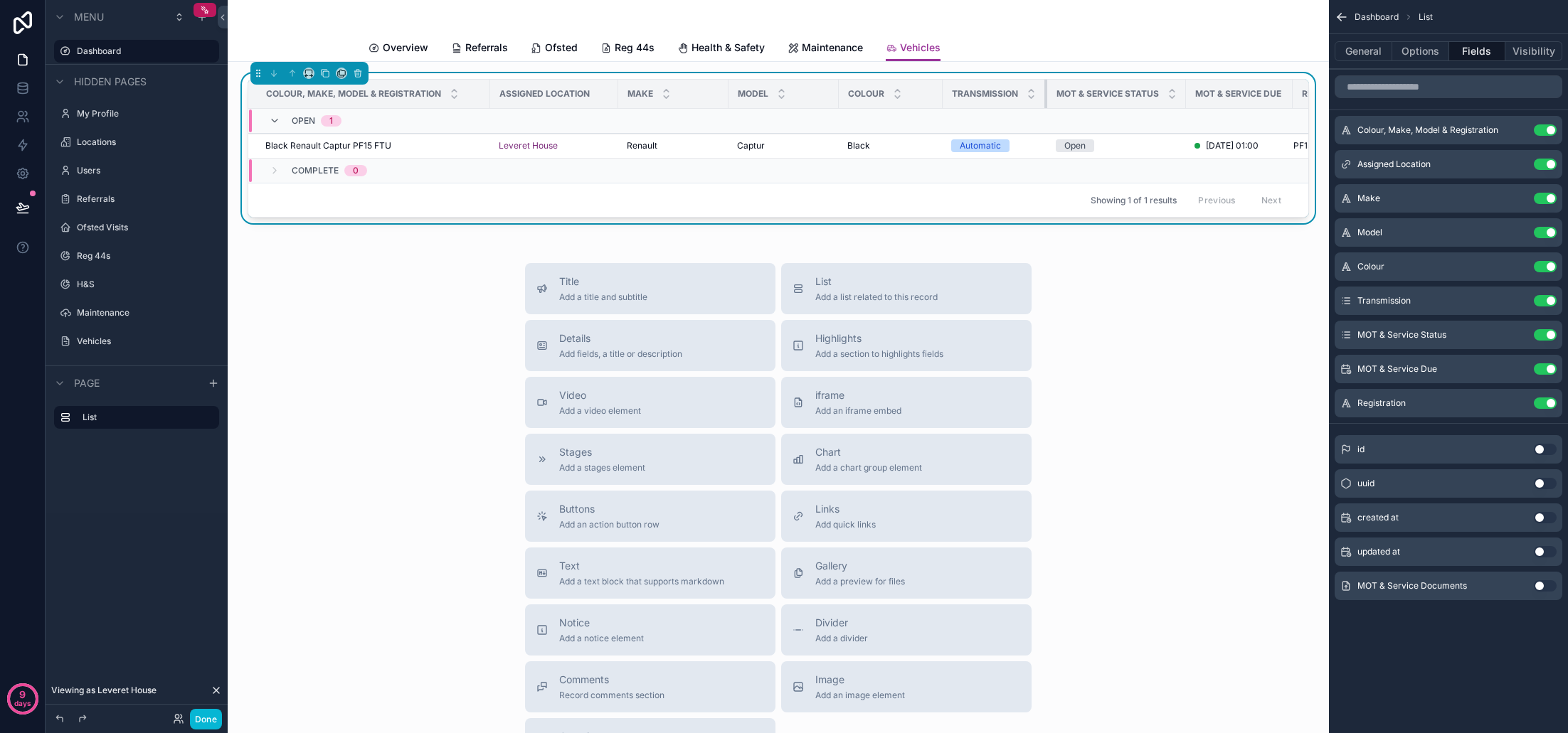
click at [1047, 93] on div "scrollable content" at bounding box center [1048, 94] width 6 height 29
click at [1178, 96] on th "MOT & Service Status" at bounding box center [1117, 95] width 139 height 30
click at [1180, 96] on th "MOT & Service Status" at bounding box center [1117, 95] width 139 height 30
drag, startPoint x: 488, startPoint y: 94, endPoint x: 463, endPoint y: 96, distance: 25.1
click at [463, 96] on th "Colour, Make, Model & Registration" at bounding box center [358, 95] width 220 height 30
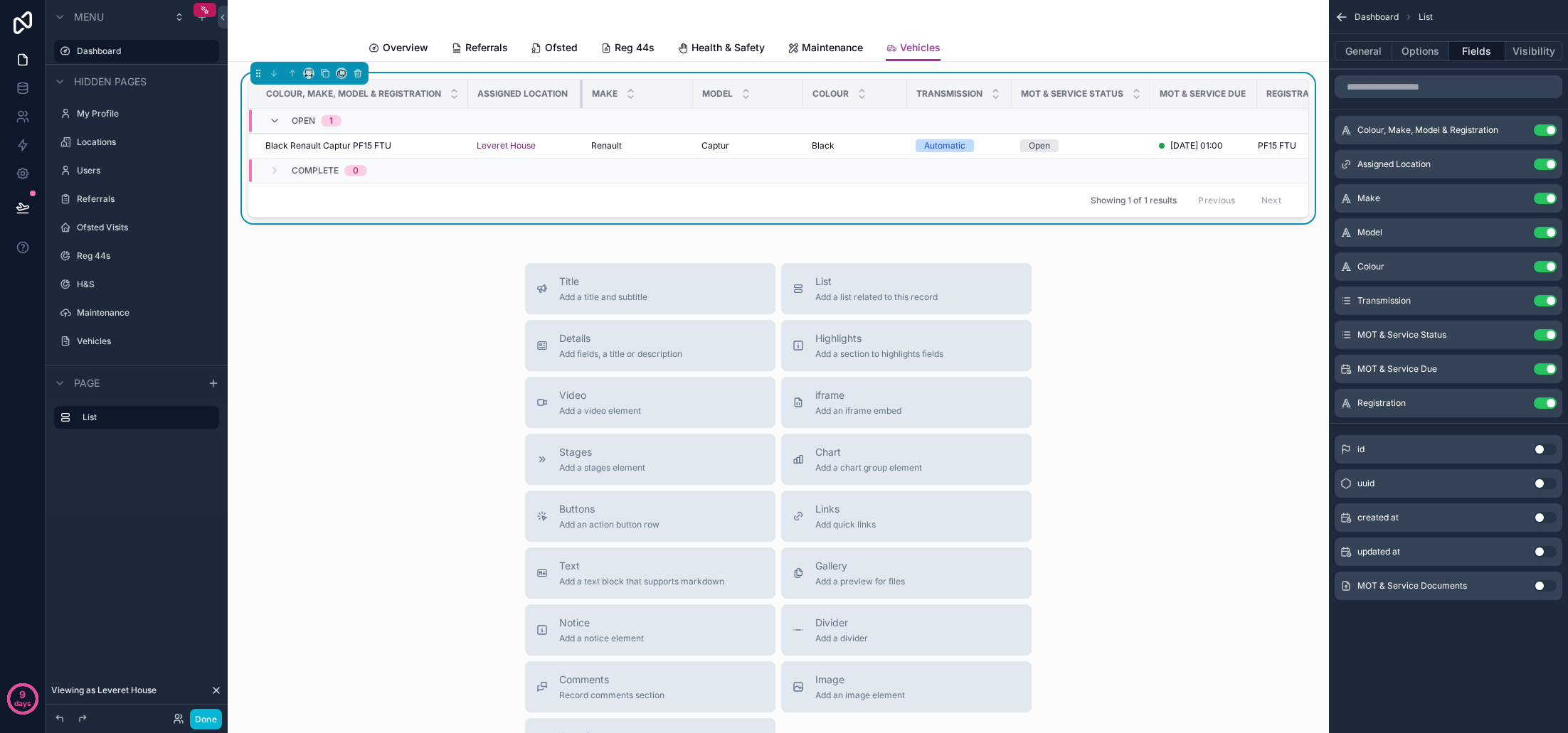
drag, startPoint x: 594, startPoint y: 100, endPoint x: 580, endPoint y: 100, distance: 14.0
click at [580, 100] on div "scrollable content" at bounding box center [582, 94] width 6 height 29
click at [679, 99] on div "scrollable content" at bounding box center [681, 94] width 6 height 29
click at [777, 97] on div "scrollable content" at bounding box center [779, 94] width 6 height 29
drag, startPoint x: 881, startPoint y: 97, endPoint x: 871, endPoint y: 99, distance: 10.2
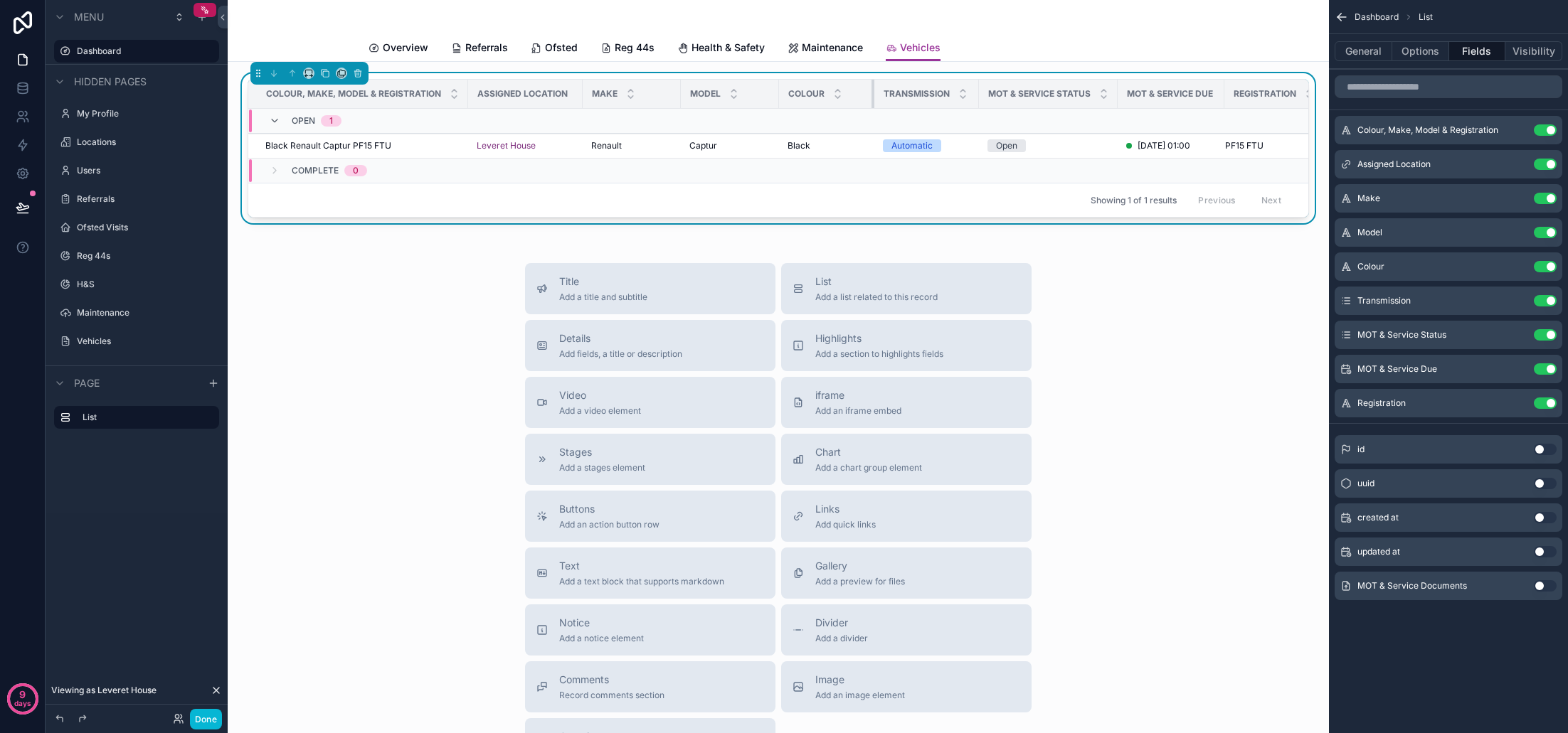
click at [871, 99] on div "scrollable content" at bounding box center [874, 94] width 6 height 29
drag, startPoint x: 977, startPoint y: 97, endPoint x: 970, endPoint y: 98, distance: 7.1
click at [970, 98] on th "Transmission" at bounding box center [924, 95] width 102 height 30
click at [1108, 100] on th "MOT & Service Status" at bounding box center [1045, 95] width 139 height 30
click at [1214, 100] on th "MOT & Service Due" at bounding box center [1167, 95] width 104 height 30
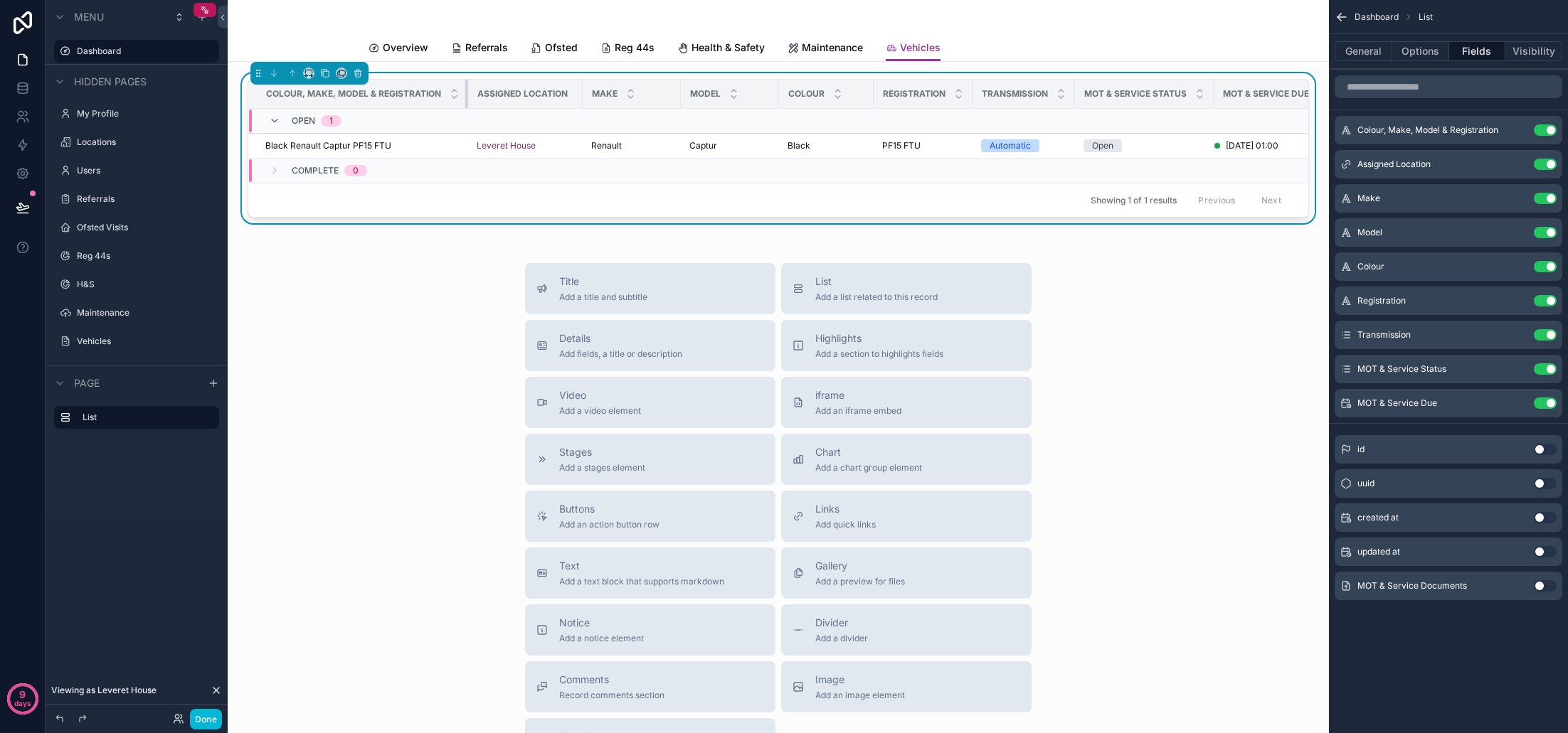
click at [460, 96] on th "Colour, Make, Model & Registration" at bounding box center [358, 95] width 220 height 30
click at [573, 100] on th "Assigned Location" at bounding box center [522, 95] width 108 height 30
drag, startPoint x: 671, startPoint y: 100, endPoint x: 661, endPoint y: 100, distance: 10.0
click at [662, 100] on div "scrollable content" at bounding box center [665, 94] width 6 height 29
drag, startPoint x: 761, startPoint y: 97, endPoint x: 752, endPoint y: 98, distance: 9.1
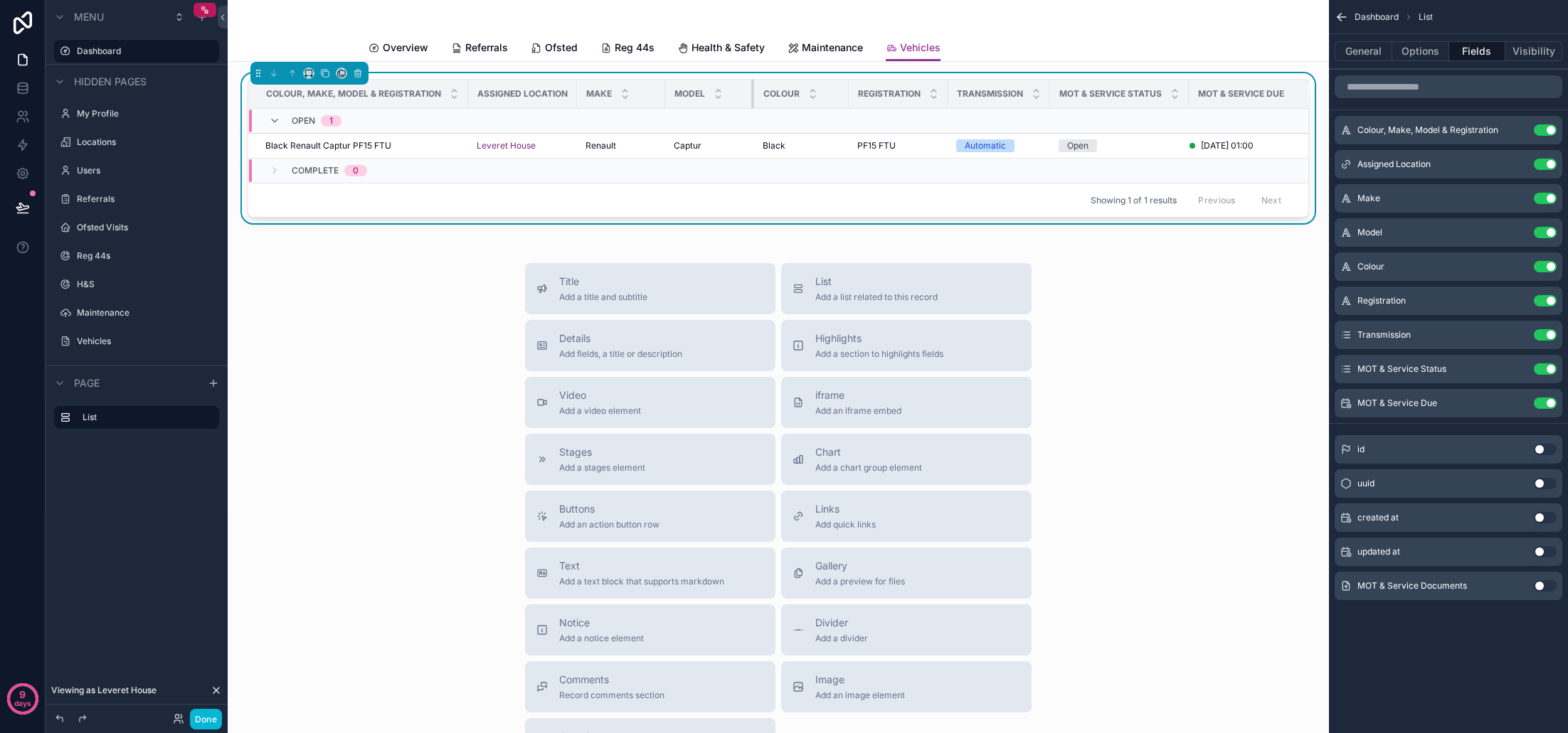
click at [752, 98] on div "scrollable content" at bounding box center [754, 94] width 6 height 29
click at [842, 97] on div "scrollable content" at bounding box center [843, 94] width 6 height 29
click at [1214, 308] on div "Title Add a title and subtitle List Add a list related to this record Details A…" at bounding box center [779, 516] width 1078 height 506
click at [1252, 266] on div "Title Add a title and subtitle List Add a list related to this record Details A…" at bounding box center [779, 516] width 1078 height 506
click at [416, 259] on div "Colour, Make, Model & Registration Assigned Location Make Model Colour Registra…" at bounding box center [778, 473] width 1101 height 822
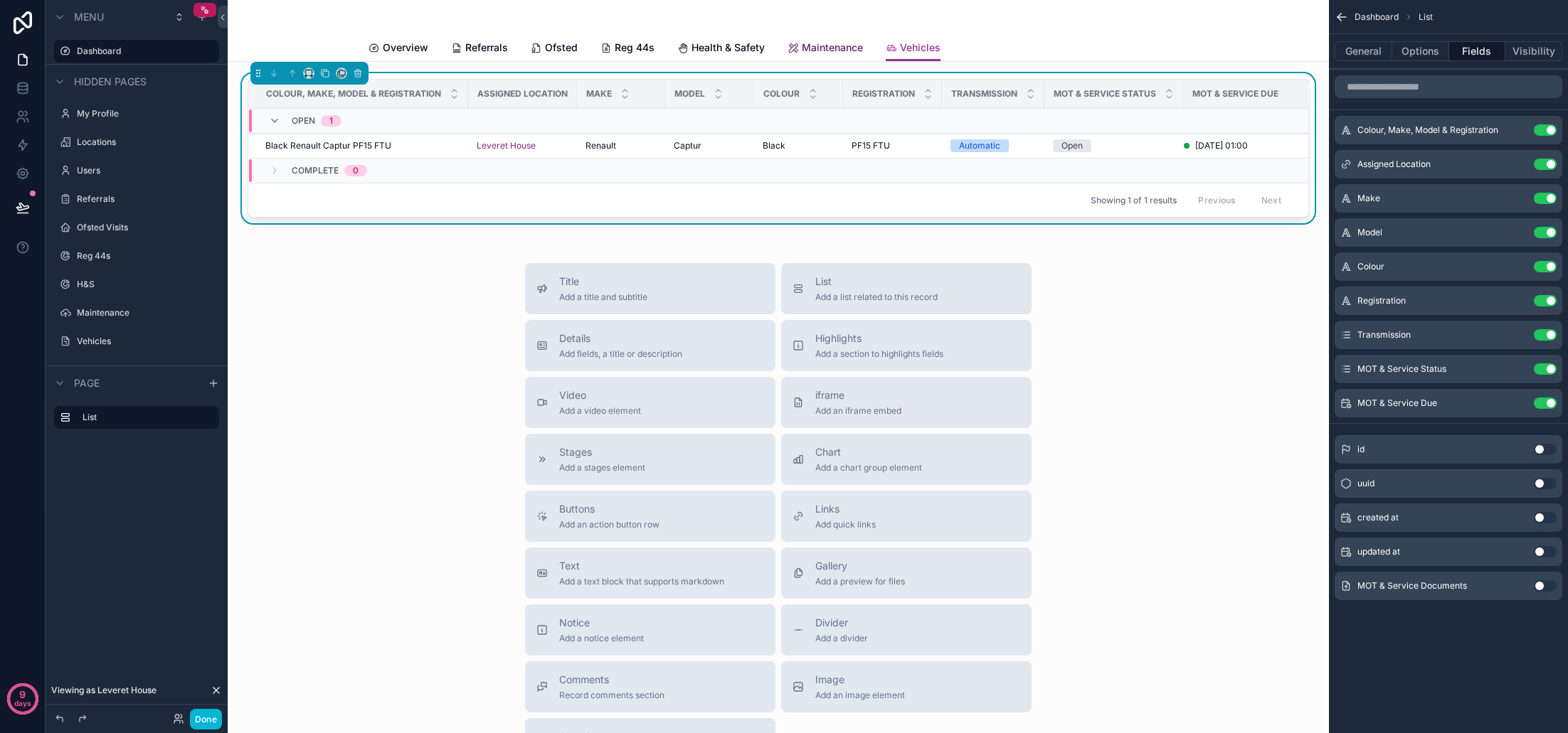
click at [818, 50] on span "Maintenance" at bounding box center [832, 47] width 61 height 14
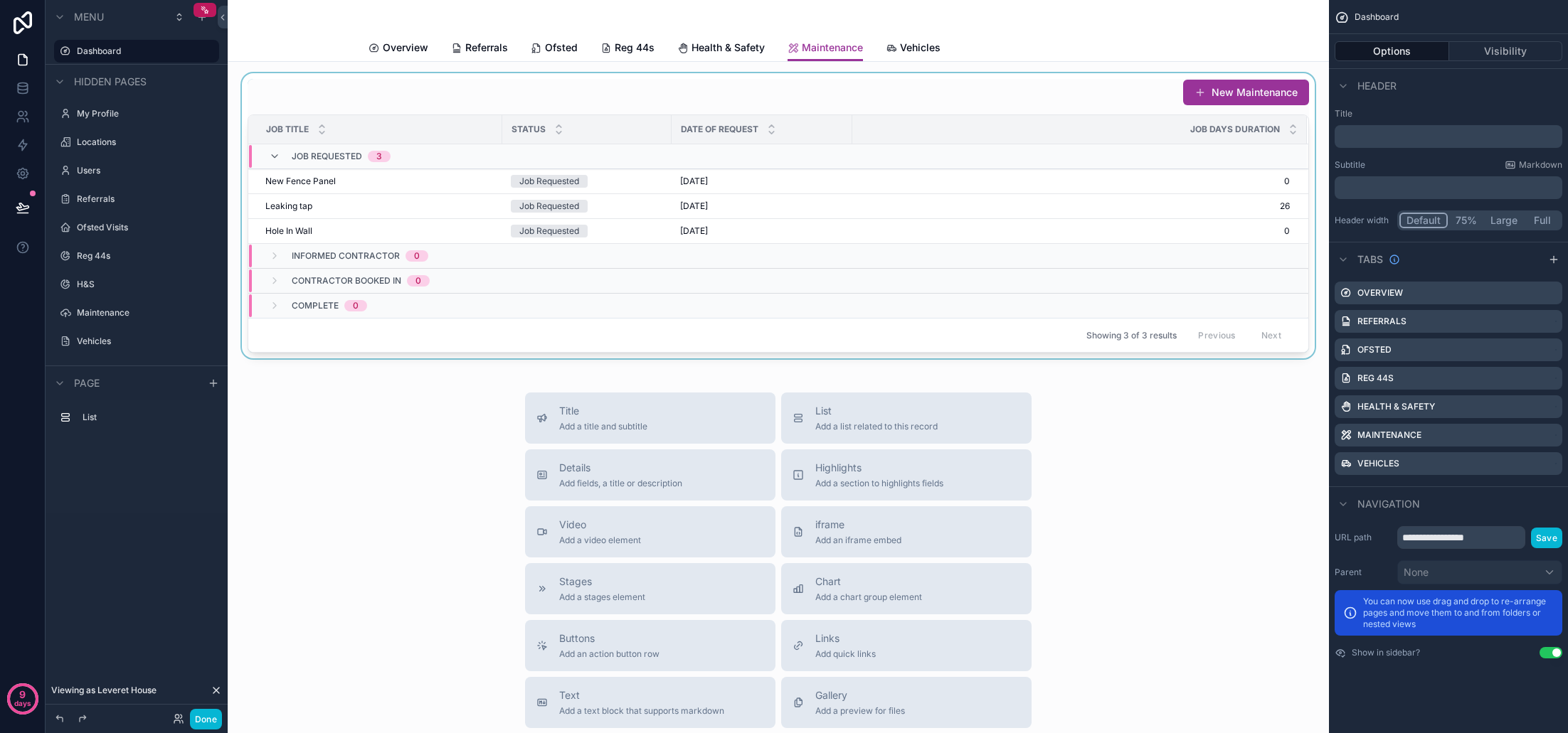
click at [876, 194] on div "scrollable content" at bounding box center [779, 215] width 1078 height 285
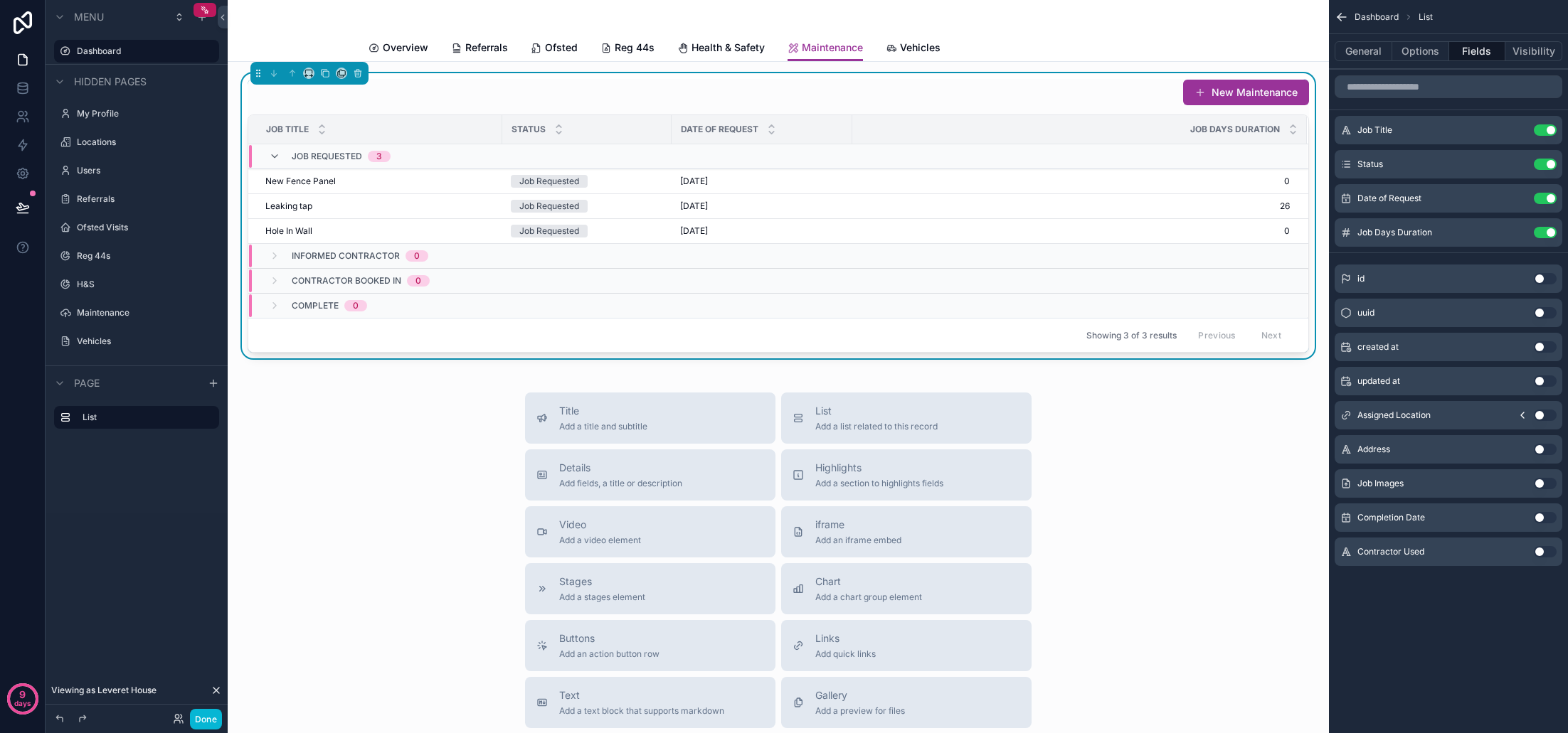
click at [1546, 417] on button "Use setting" at bounding box center [1544, 416] width 23 height 12
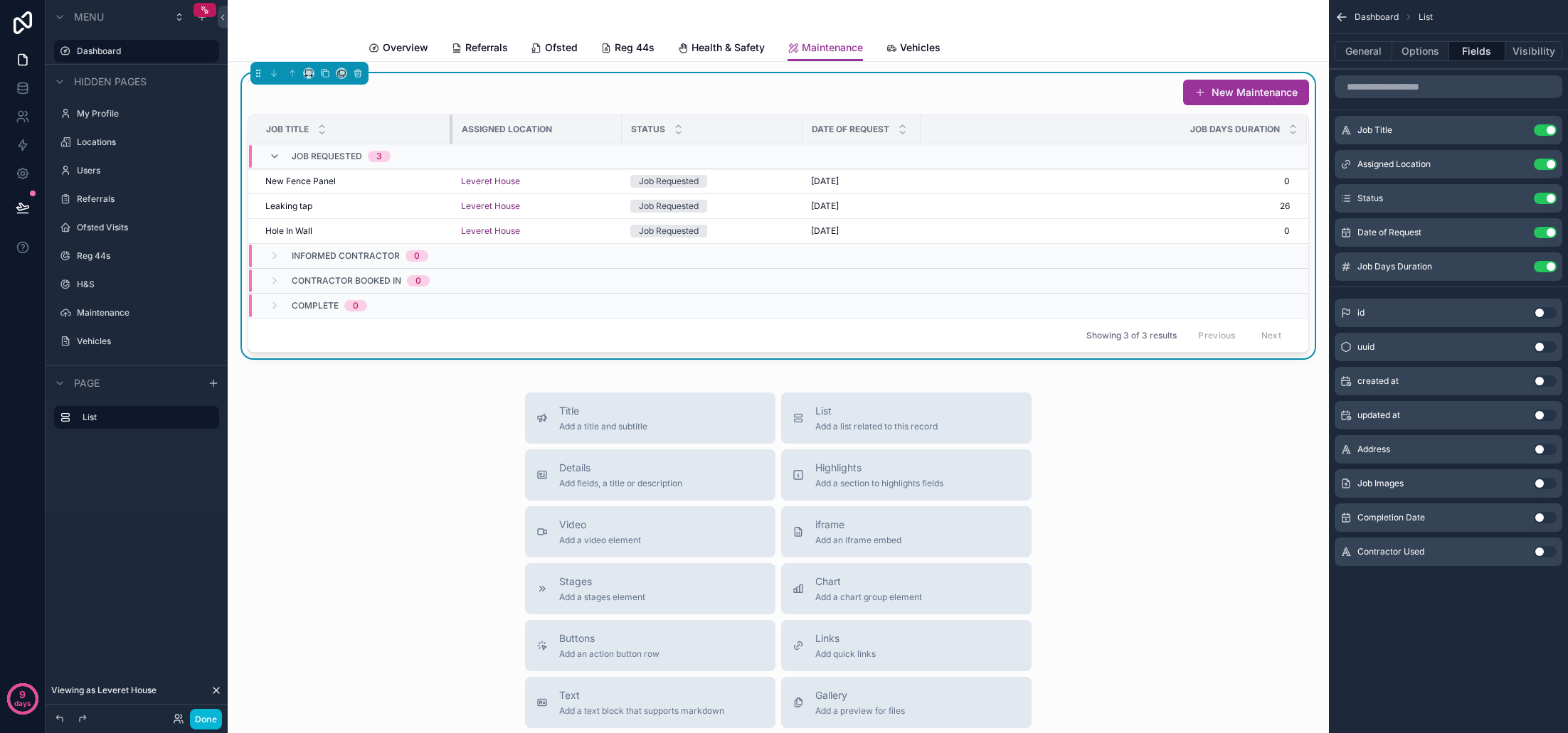
drag, startPoint x: 501, startPoint y: 128, endPoint x: 451, endPoint y: 131, distance: 50.1
click at [451, 131] on div "scrollable content" at bounding box center [452, 129] width 6 height 29
click at [1544, 519] on button "Use setting" at bounding box center [1544, 518] width 23 height 12
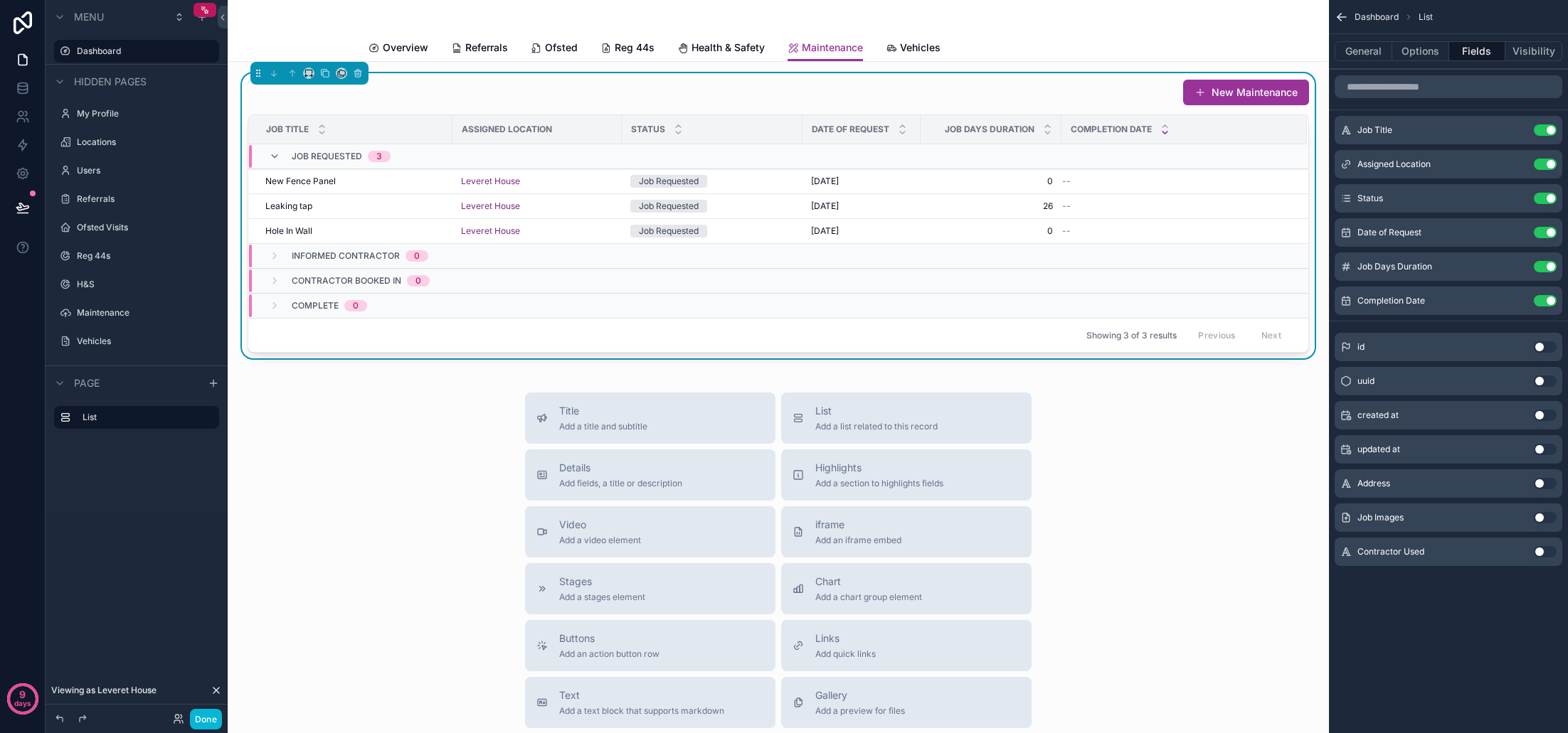
click at [1543, 484] on button "Use setting" at bounding box center [1544, 484] width 23 height 12
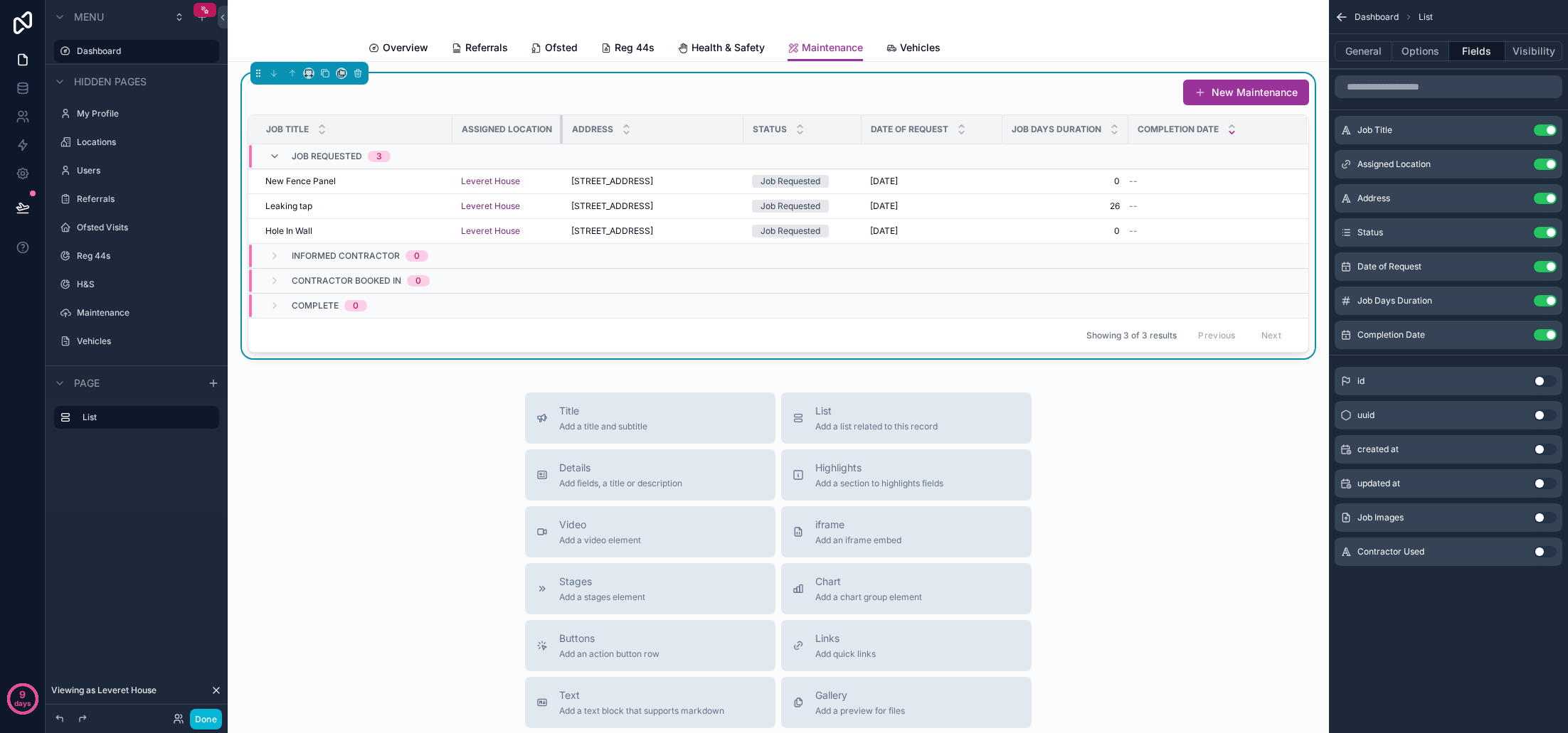
drag, startPoint x: 620, startPoint y: 131, endPoint x: 561, endPoint y: 132, distance: 59.0
click at [561, 132] on div "scrollable content" at bounding box center [563, 129] width 6 height 29
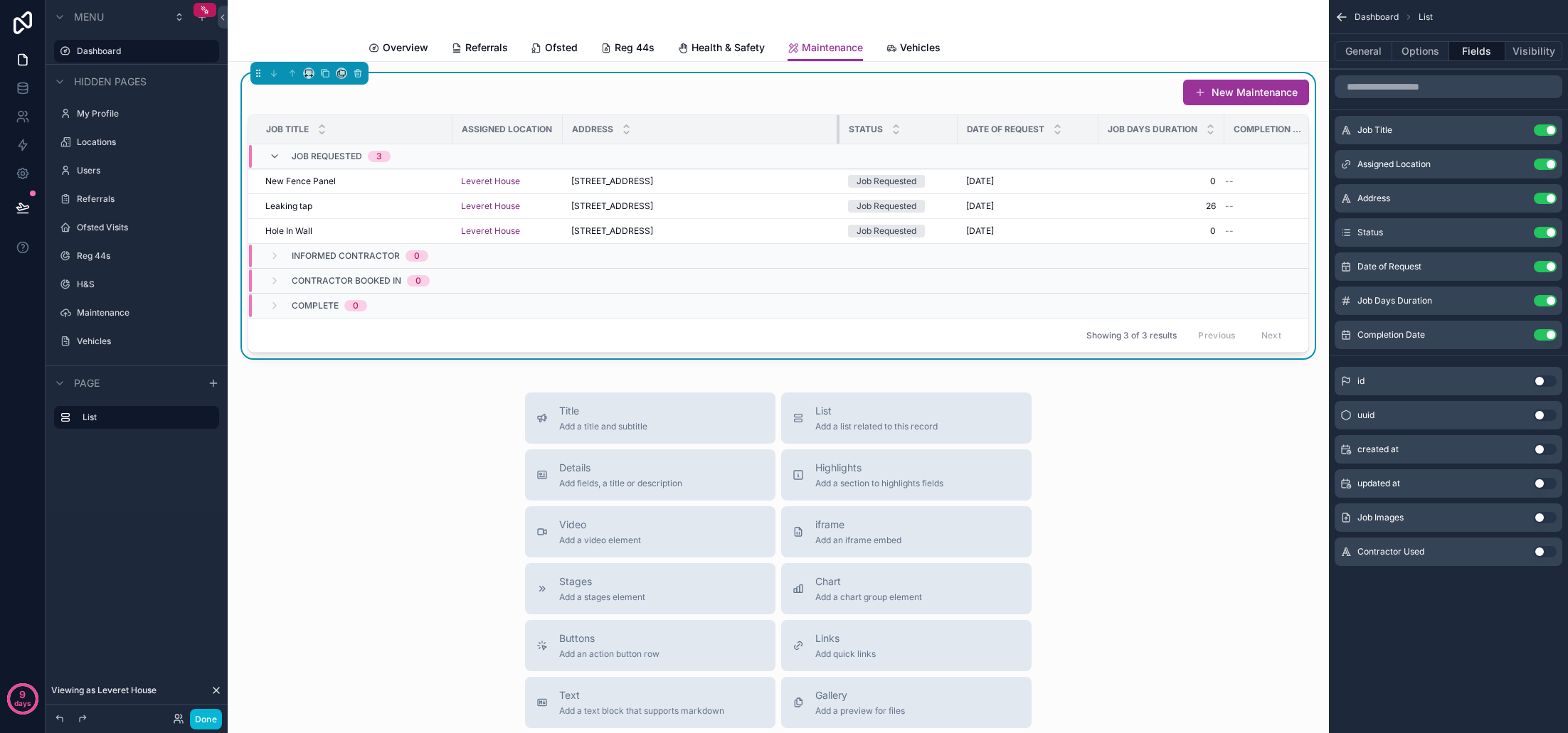
drag, startPoint x: 753, startPoint y: 129, endPoint x: 850, endPoint y: 130, distance: 97.0
click at [850, 130] on tr "Job Title Assigned Location Address Status Date of Request Job Days Duration Co…" at bounding box center [790, 130] width 1084 height 30
drag, startPoint x: 957, startPoint y: 135, endPoint x: 985, endPoint y: 134, distance: 28.0
click at [985, 134] on div "scrollable content" at bounding box center [986, 129] width 6 height 29
drag, startPoint x: 1125, startPoint y: 134, endPoint x: 1109, endPoint y: 135, distance: 16.0
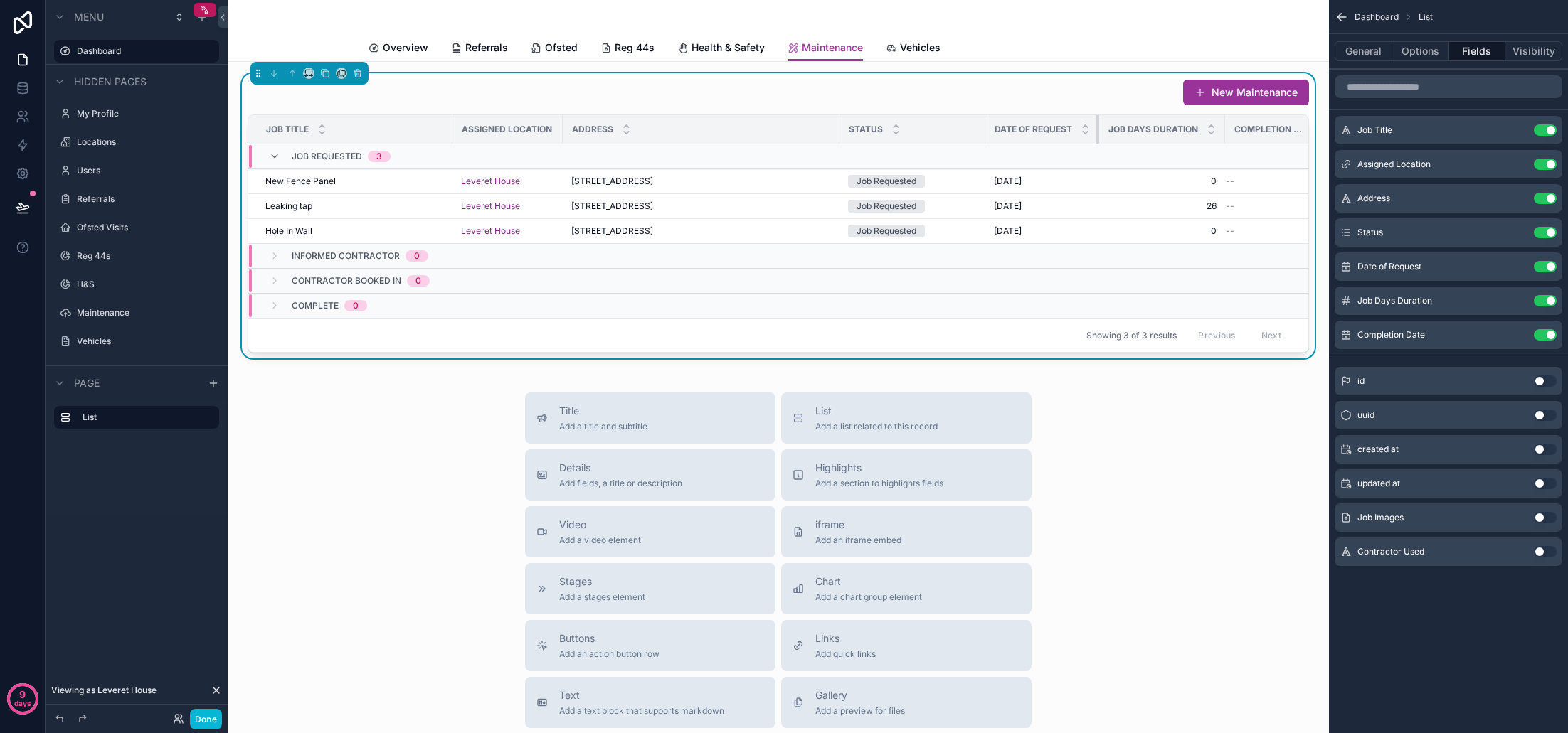
click at [1094, 135] on th "Date of Request" at bounding box center [1042, 130] width 113 height 30
click at [1216, 132] on th "Job Days Duration" at bounding box center [1162, 130] width 126 height 30
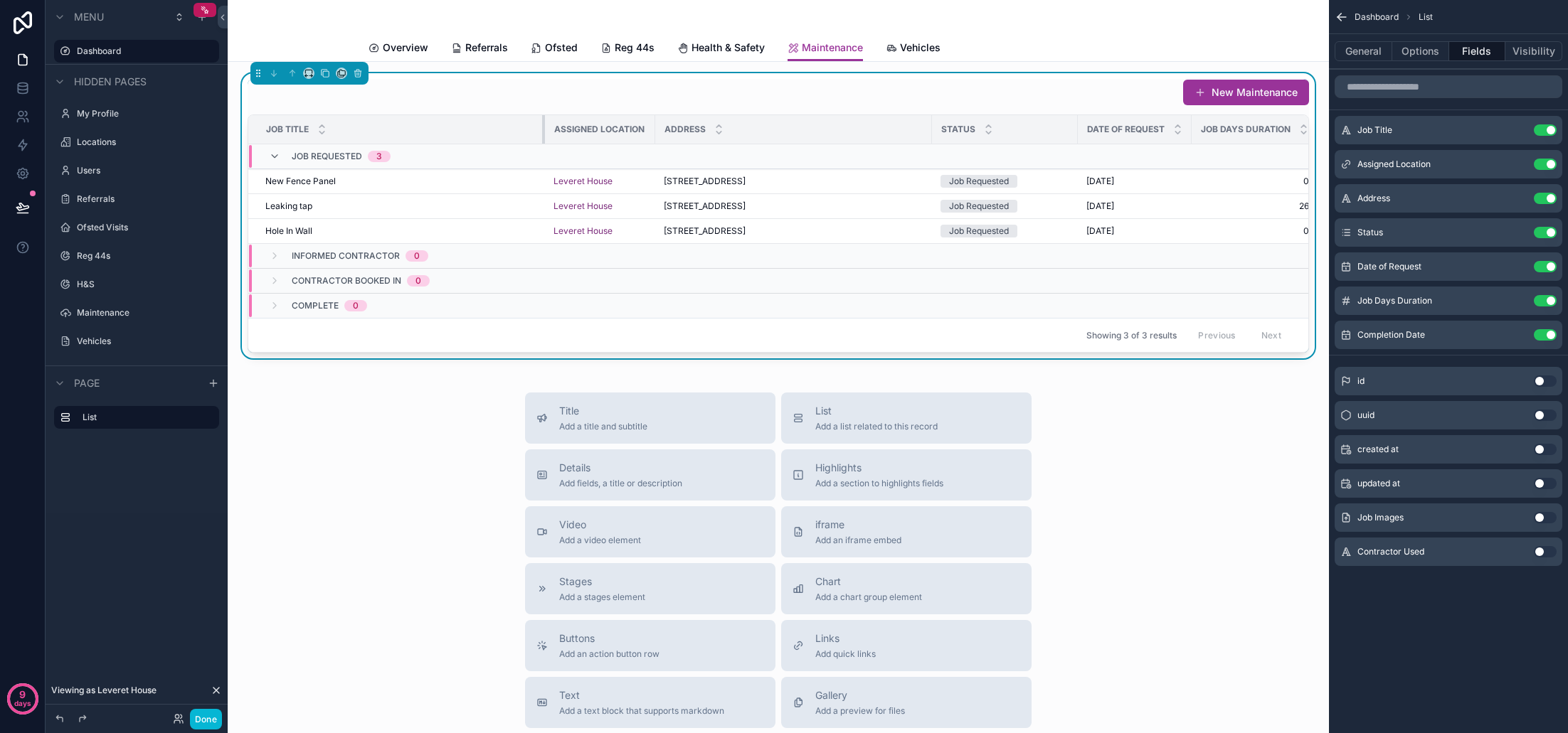
drag, startPoint x: 451, startPoint y: 129, endPoint x: 544, endPoint y: 129, distance: 93.0
click at [544, 129] on div "scrollable content" at bounding box center [545, 129] width 6 height 29
click at [1550, 200] on button "Use setting" at bounding box center [1544, 199] width 23 height 12
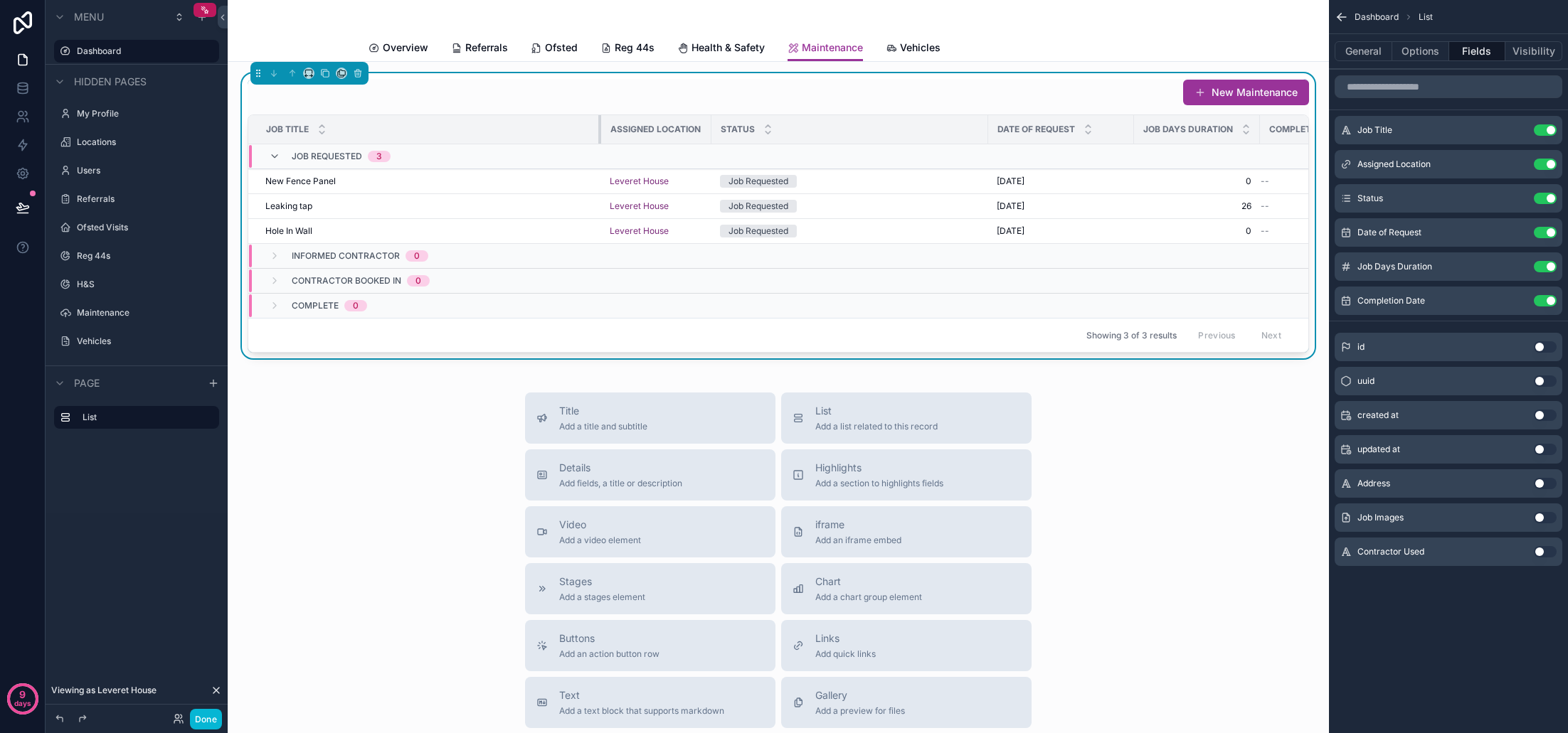
drag, startPoint x: 544, startPoint y: 131, endPoint x: 600, endPoint y: 129, distance: 56.0
click at [600, 129] on div "scrollable content" at bounding box center [601, 129] width 6 height 29
drag, startPoint x: 988, startPoint y: 131, endPoint x: 877, endPoint y: 133, distance: 111.0
click at [877, 133] on div "scrollable content" at bounding box center [878, 129] width 6 height 29
drag, startPoint x: 1021, startPoint y: 131, endPoint x: 981, endPoint y: 133, distance: 40.0
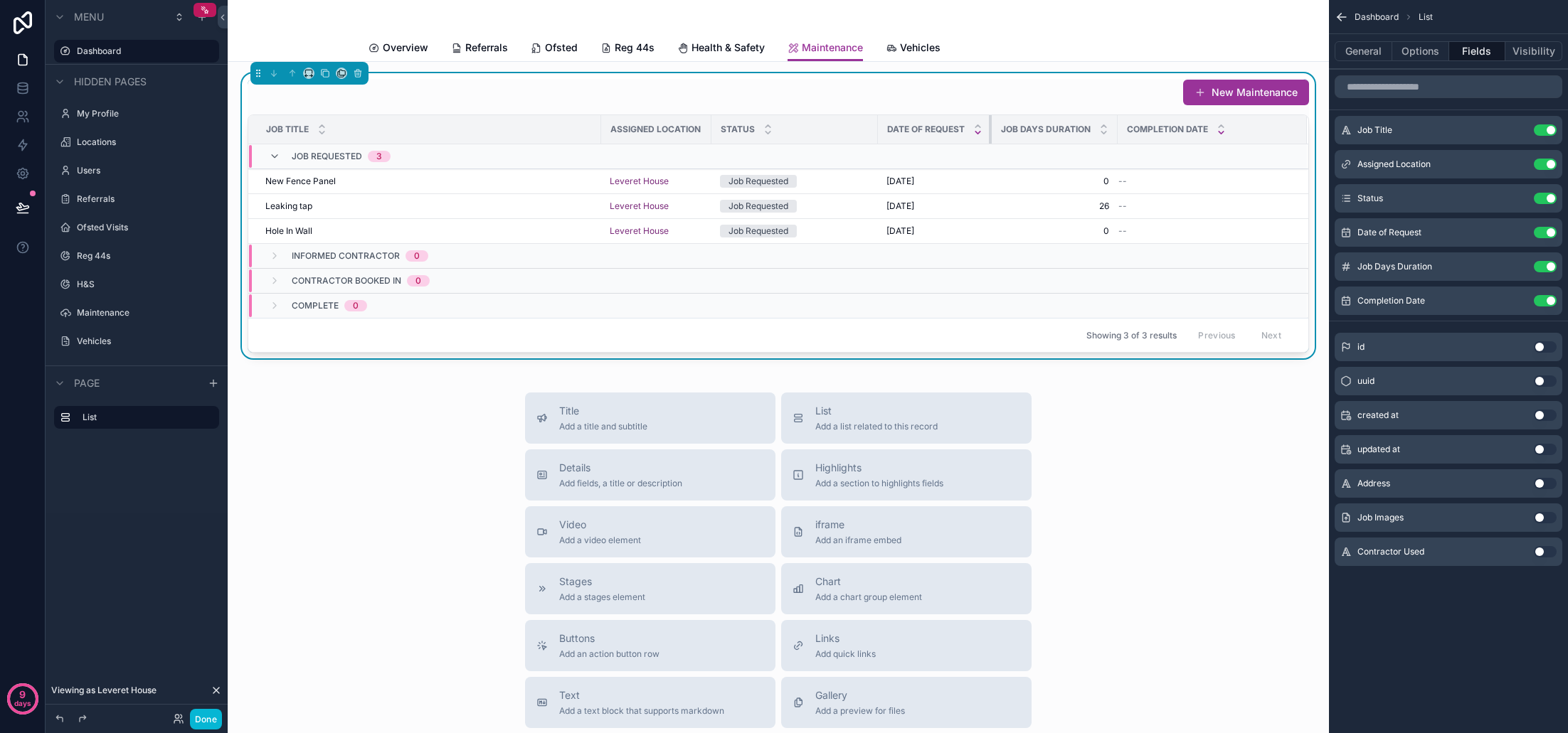
click at [981, 133] on th "Date of Request" at bounding box center [934, 130] width 113 height 30
drag, startPoint x: 1119, startPoint y: 132, endPoint x: 1165, endPoint y: 132, distance: 46.0
click at [1165, 132] on tr "Job Title Assigned Location Status Date of Request Job Days Duration Completion…" at bounding box center [779, 130] width 1060 height 30
click at [715, 47] on span "Health & Safety" at bounding box center [728, 47] width 73 height 14
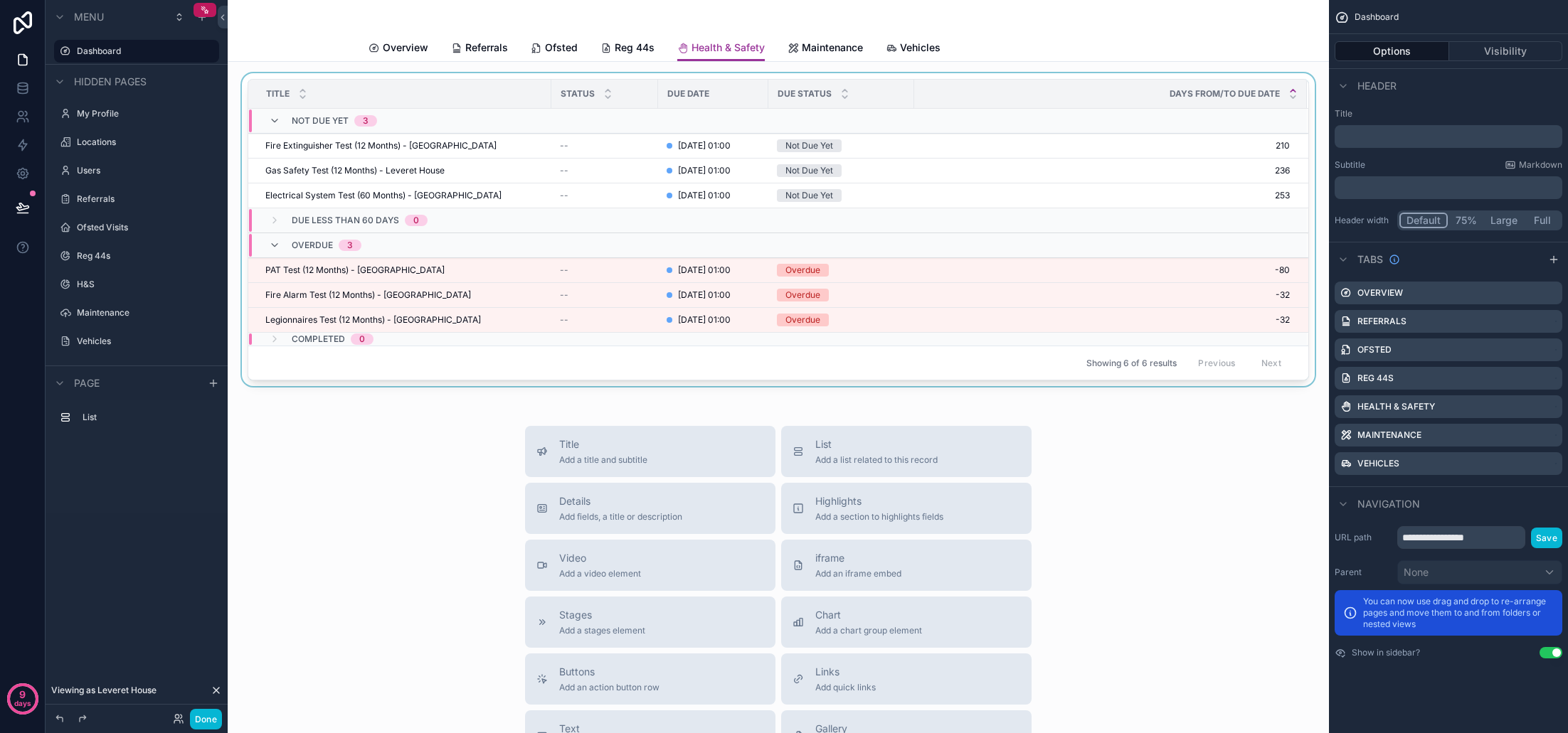
click at [616, 141] on div "scrollable content" at bounding box center [779, 232] width 1078 height 318
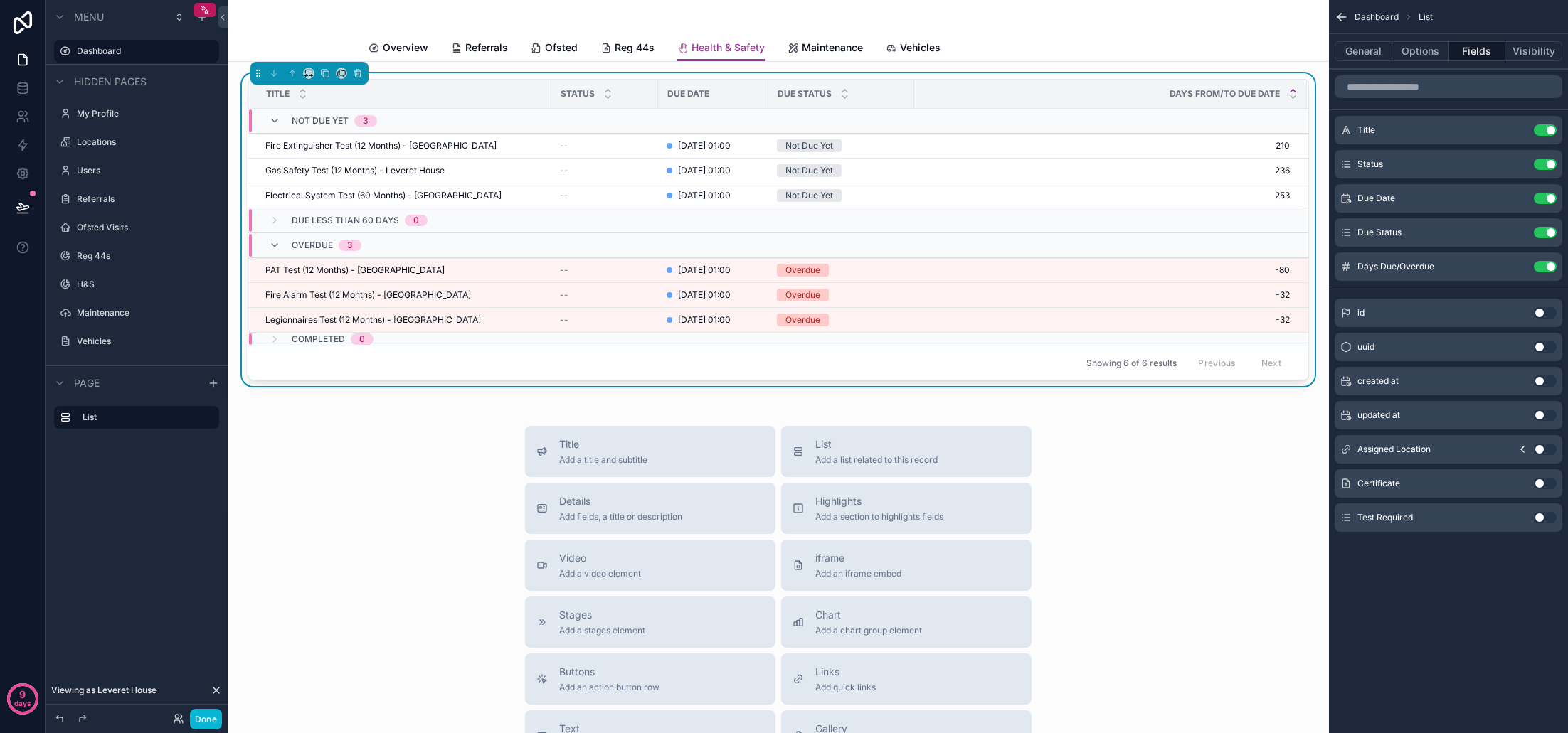
click at [1542, 449] on button "Use setting" at bounding box center [1544, 449] width 23 height 12
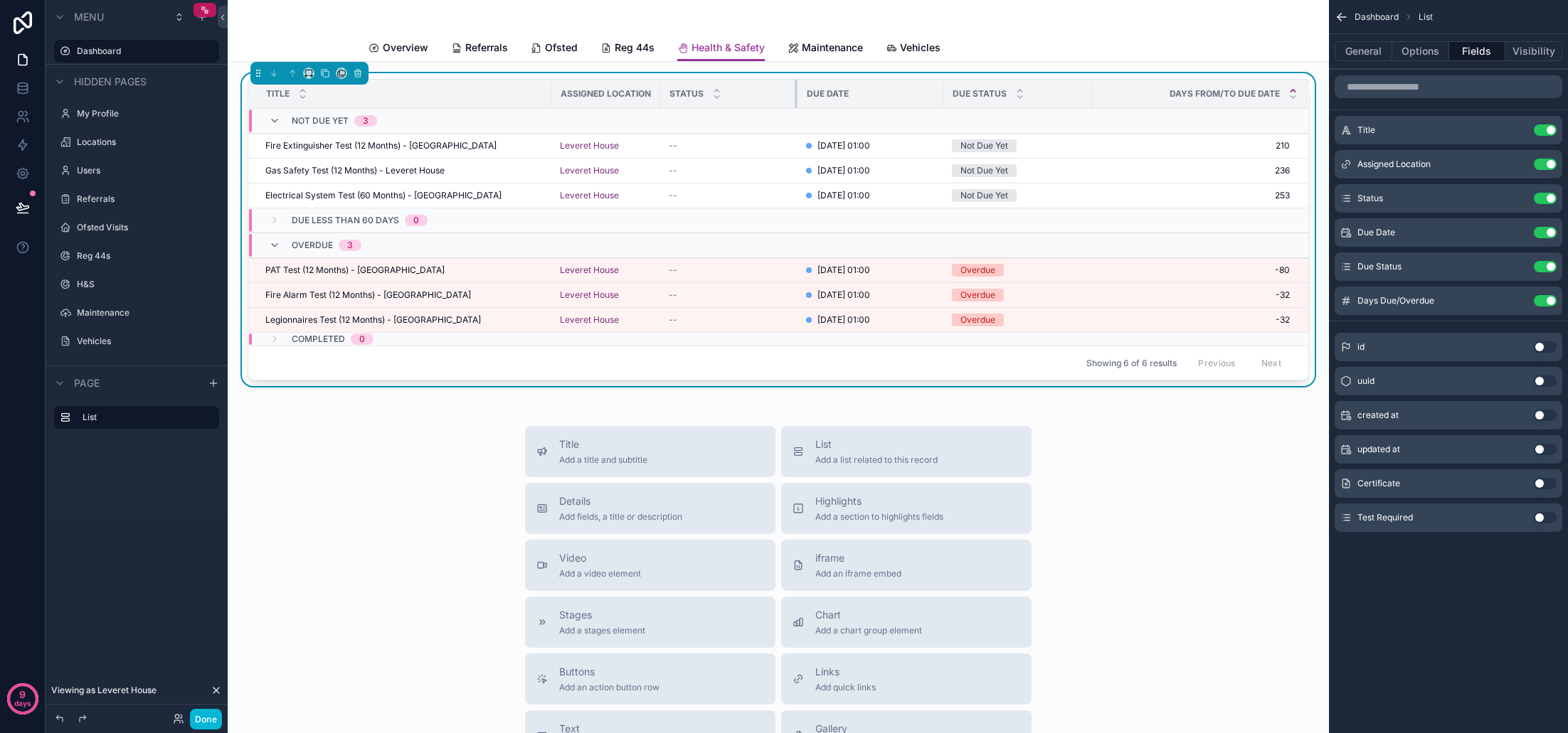
drag, startPoint x: 769, startPoint y: 91, endPoint x: 796, endPoint y: 91, distance: 27.0
click at [796, 91] on div "scrollable content" at bounding box center [797, 94] width 6 height 29
drag, startPoint x: 1102, startPoint y: 99, endPoint x: 1122, endPoint y: 99, distance: 20.0
click at [1122, 99] on div "scrollable content" at bounding box center [1124, 94] width 6 height 29
drag, startPoint x: 952, startPoint y: 97, endPoint x: 962, endPoint y: 98, distance: 10.0
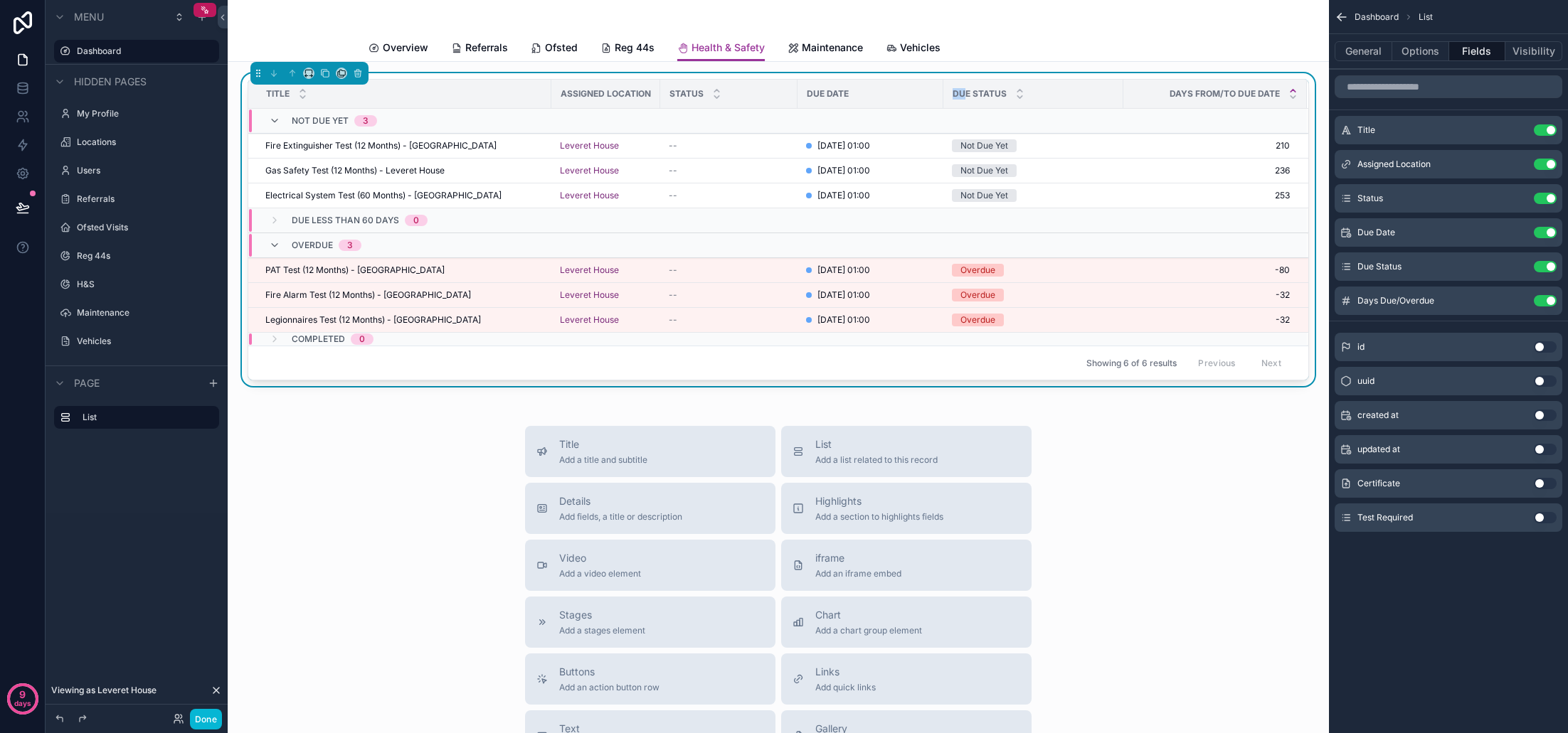
click at [962, 98] on th "Due Status" at bounding box center [1033, 95] width 180 height 30
drag, startPoint x: 949, startPoint y: 97, endPoint x: 980, endPoint y: 97, distance: 31.0
click at [980, 97] on div "scrollable content" at bounding box center [977, 94] width 6 height 29
drag, startPoint x: 1160, startPoint y: 91, endPoint x: 1136, endPoint y: 94, distance: 24.2
click at [1136, 94] on div "scrollable content" at bounding box center [1137, 94] width 6 height 29
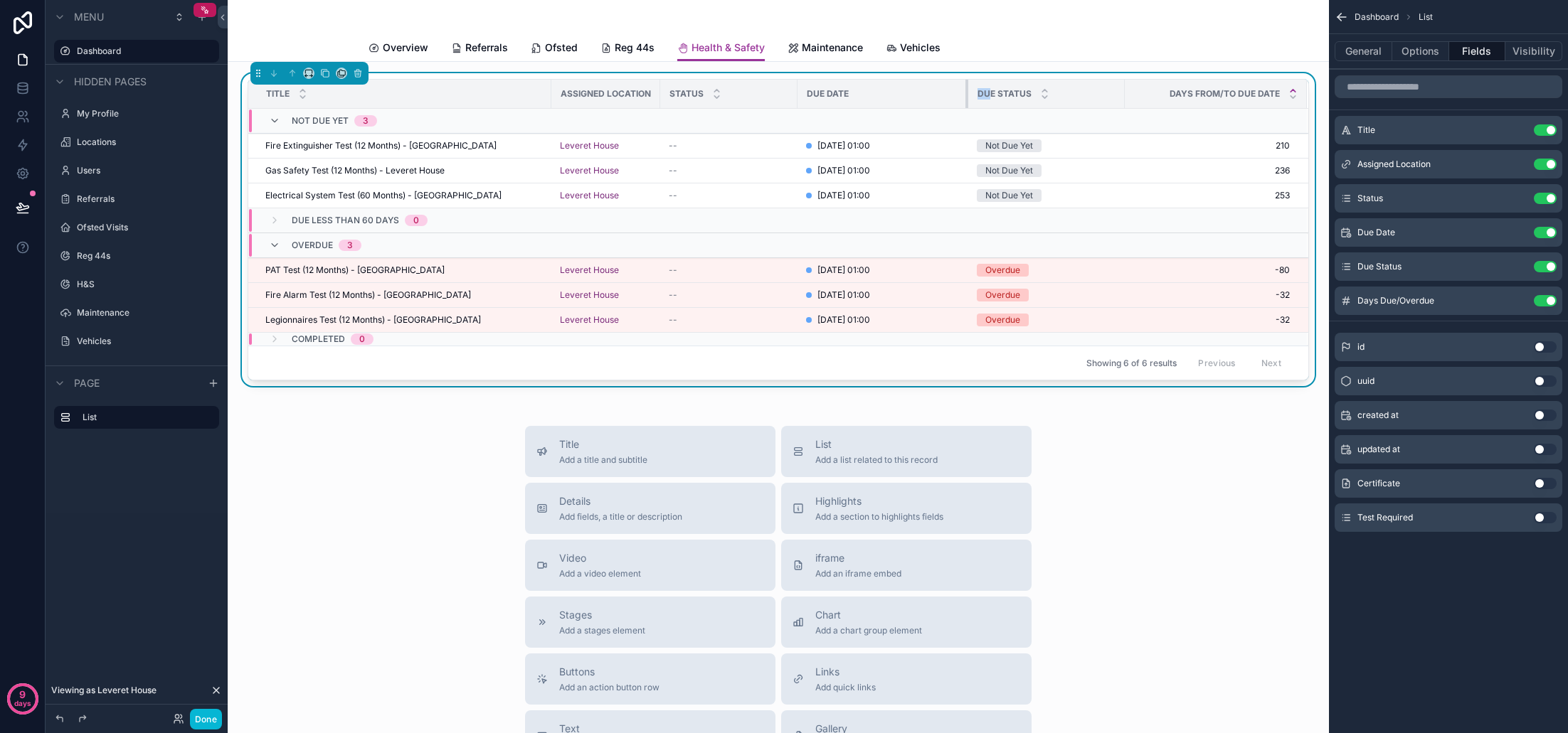
drag, startPoint x: 980, startPoint y: 96, endPoint x: 967, endPoint y: 96, distance: 13.0
click at [967, 96] on div "scrollable content" at bounding box center [969, 94] width 6 height 29
click at [632, 50] on span "Reg 44s" at bounding box center [635, 47] width 39 height 14
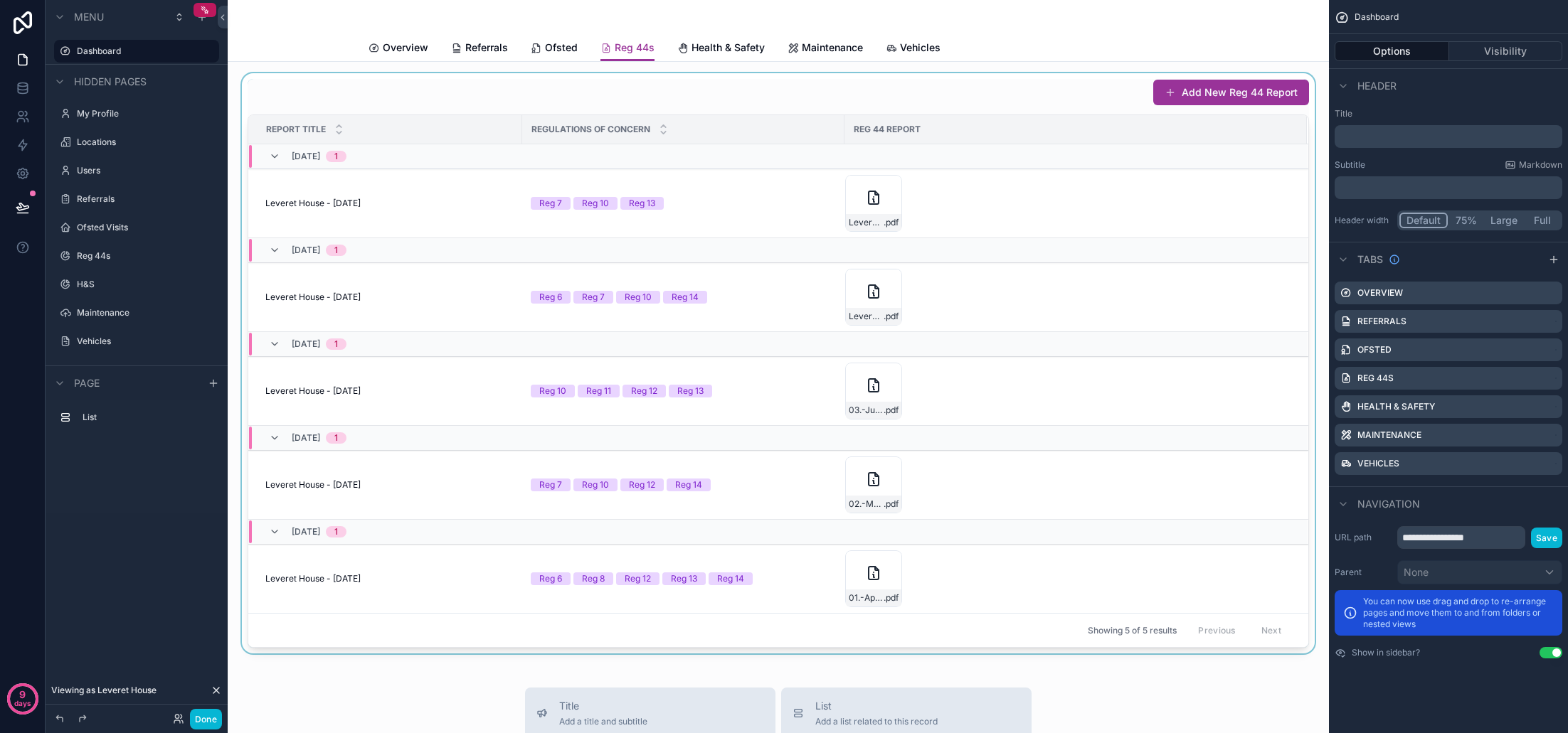
click at [748, 204] on div "scrollable content" at bounding box center [779, 363] width 1078 height 580
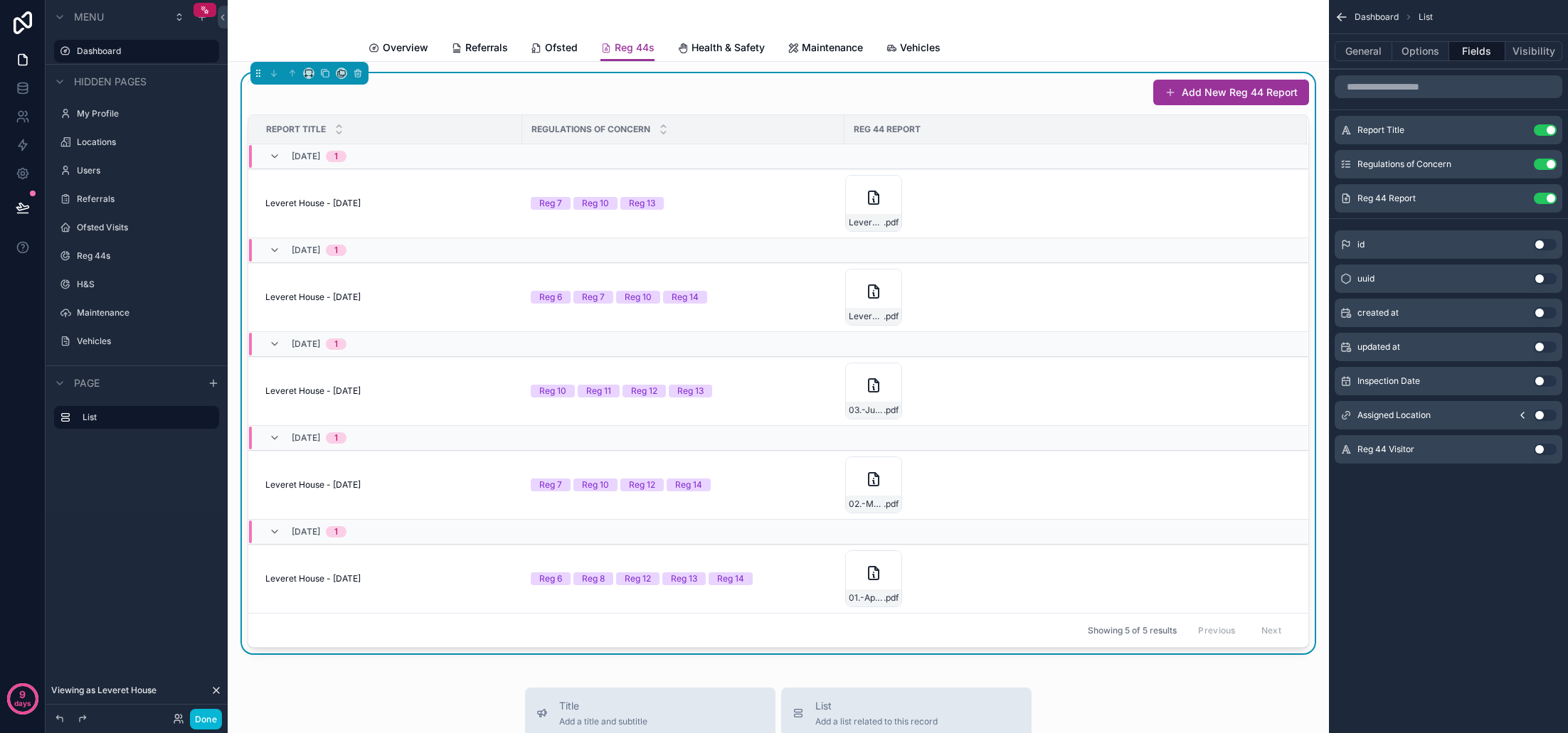
click at [1542, 413] on button "Use setting" at bounding box center [1544, 416] width 23 height 12
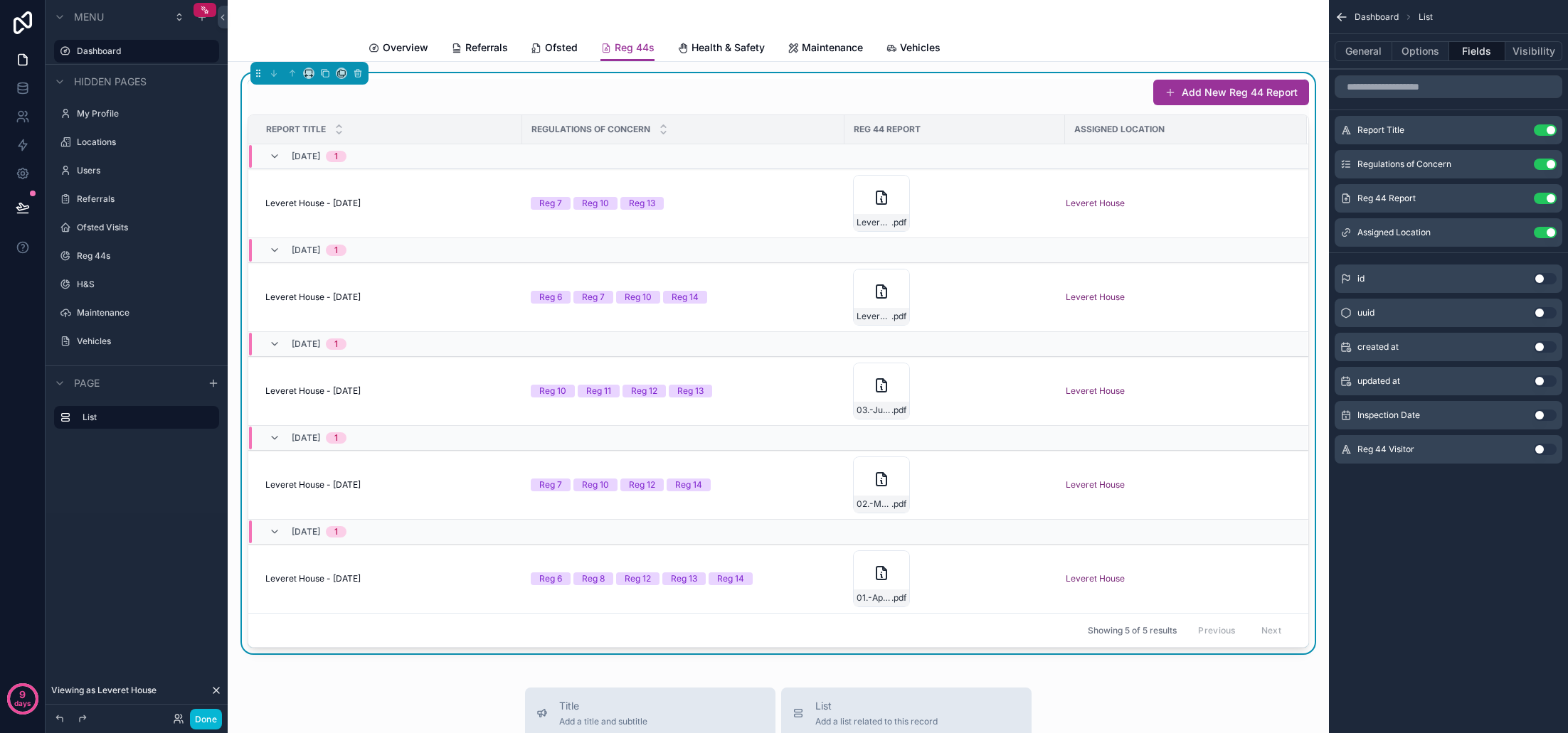
click at [1542, 417] on button "Use setting" at bounding box center [1544, 416] width 23 height 12
click at [1541, 448] on button "Use setting" at bounding box center [1544, 449] width 23 height 12
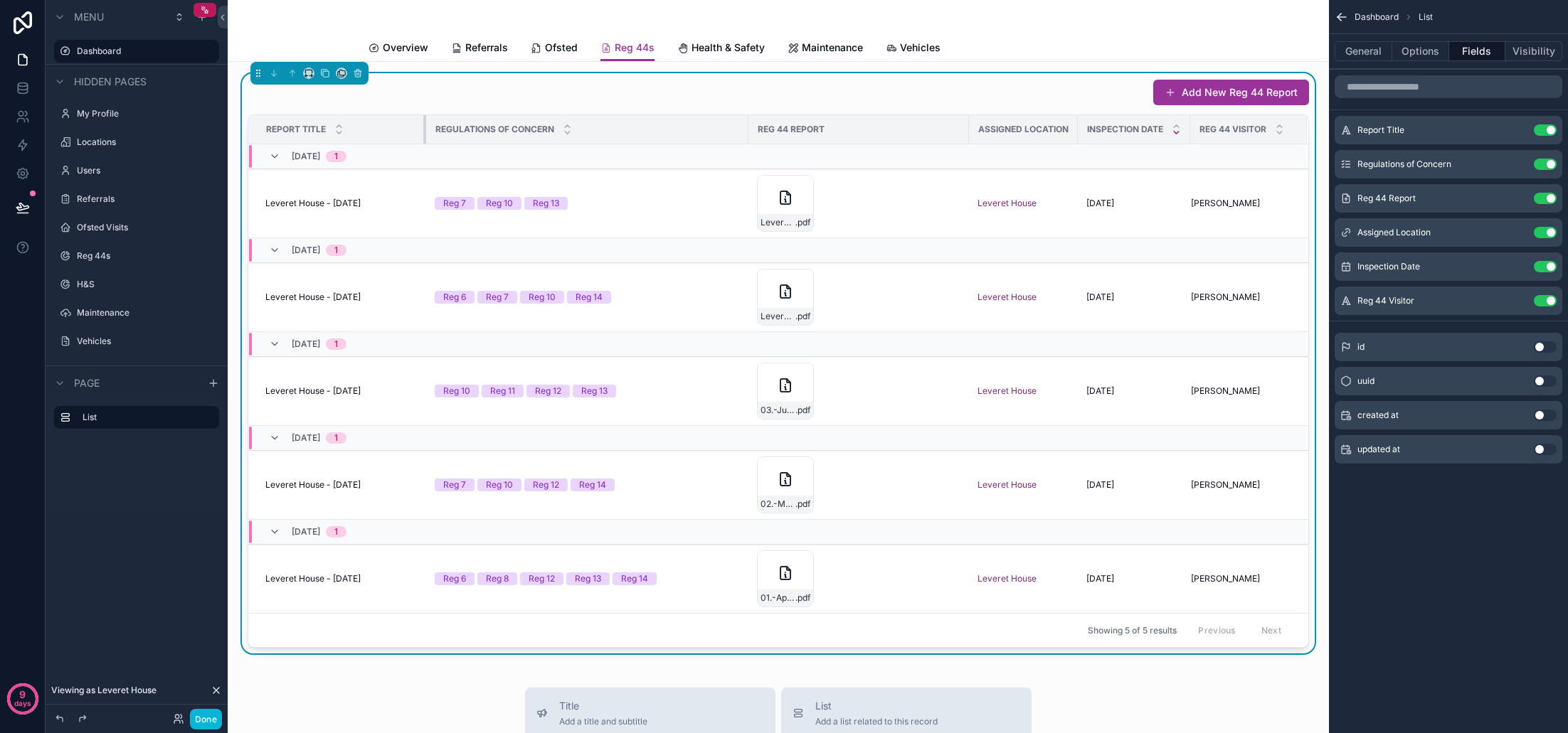
drag, startPoint x: 519, startPoint y: 132, endPoint x: 423, endPoint y: 133, distance: 96.0
click at [423, 133] on div "scrollable content" at bounding box center [426, 129] width 6 height 29
drag, startPoint x: 746, startPoint y: 131, endPoint x: 761, endPoint y: 132, distance: 15.0
click at [761, 132] on div "scrollable content" at bounding box center [763, 129] width 6 height 29
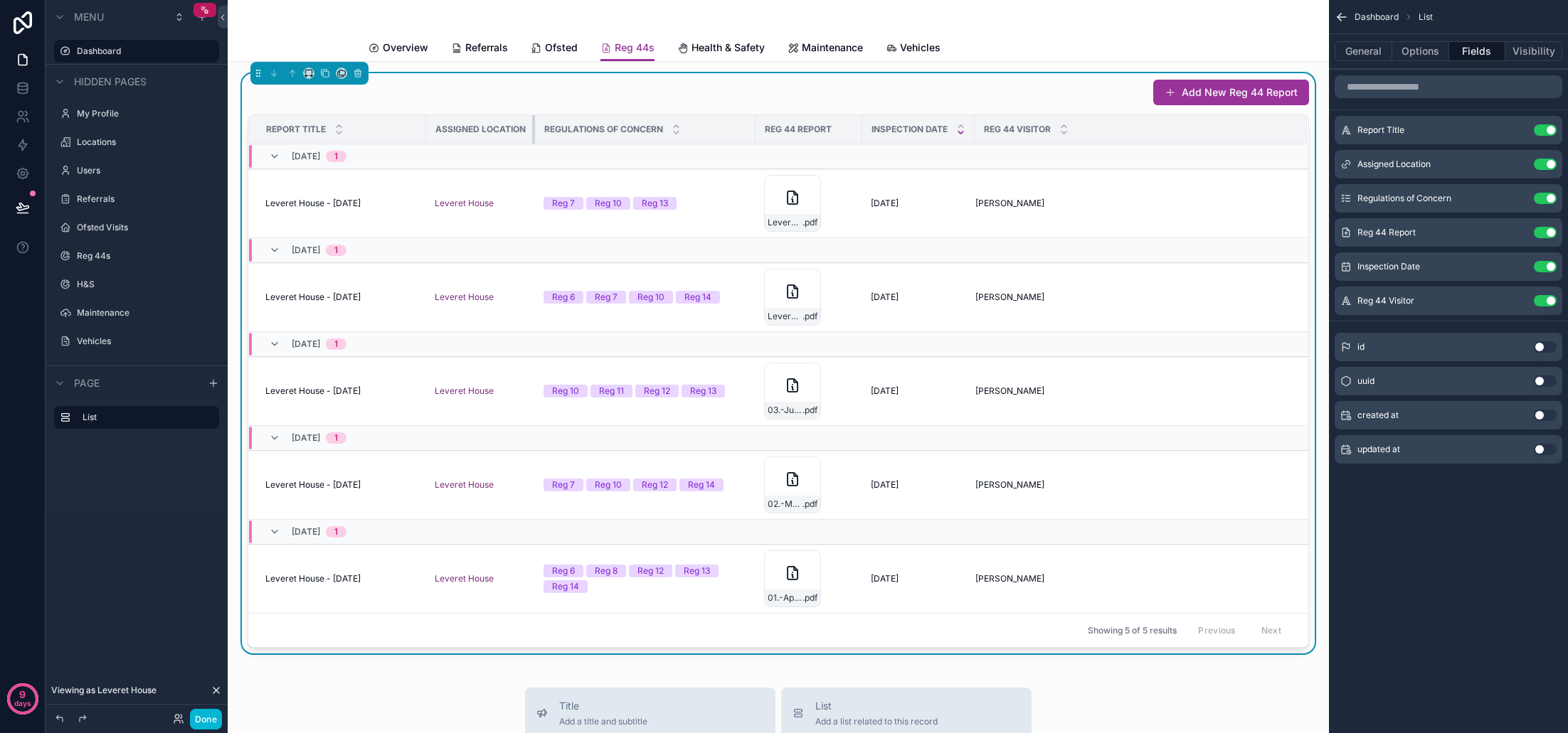
drag, startPoint x: 758, startPoint y: 131, endPoint x: 523, endPoint y: 132, distance: 235.0
click at [523, 132] on th "Assigned Location" at bounding box center [480, 130] width 108 height 30
drag, startPoint x: 973, startPoint y: 133, endPoint x: 981, endPoint y: 145, distance: 14.4
click at [981, 145] on table "Report Title Assigned Location Regulations of Concern Reg 44 Report Reg 44 Visi…" at bounding box center [779, 364] width 1060 height 498
drag, startPoint x: 755, startPoint y: 131, endPoint x: 762, endPoint y: 132, distance: 7.1
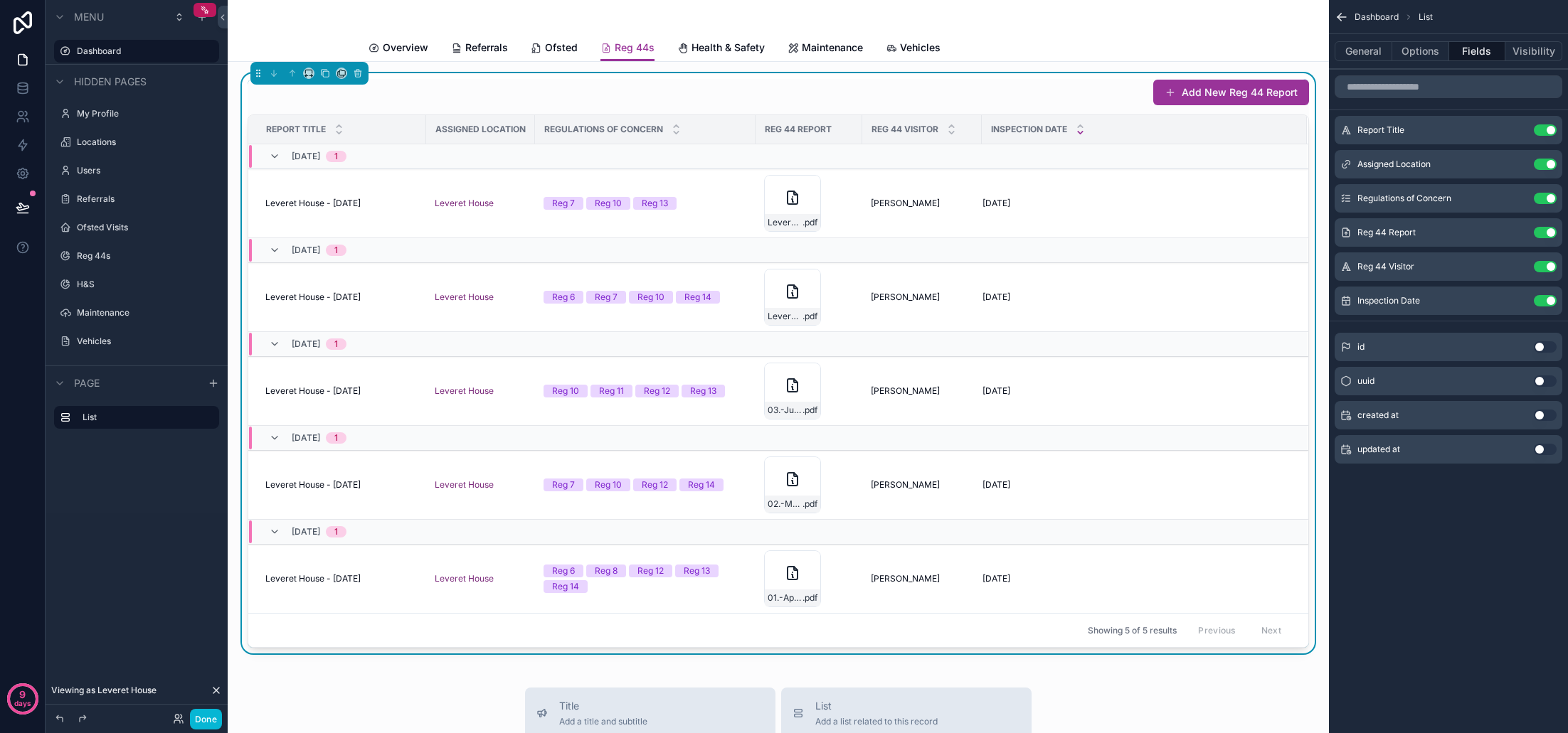
click at [762, 132] on th "Reg 44 Report" at bounding box center [809, 130] width 106 height 30
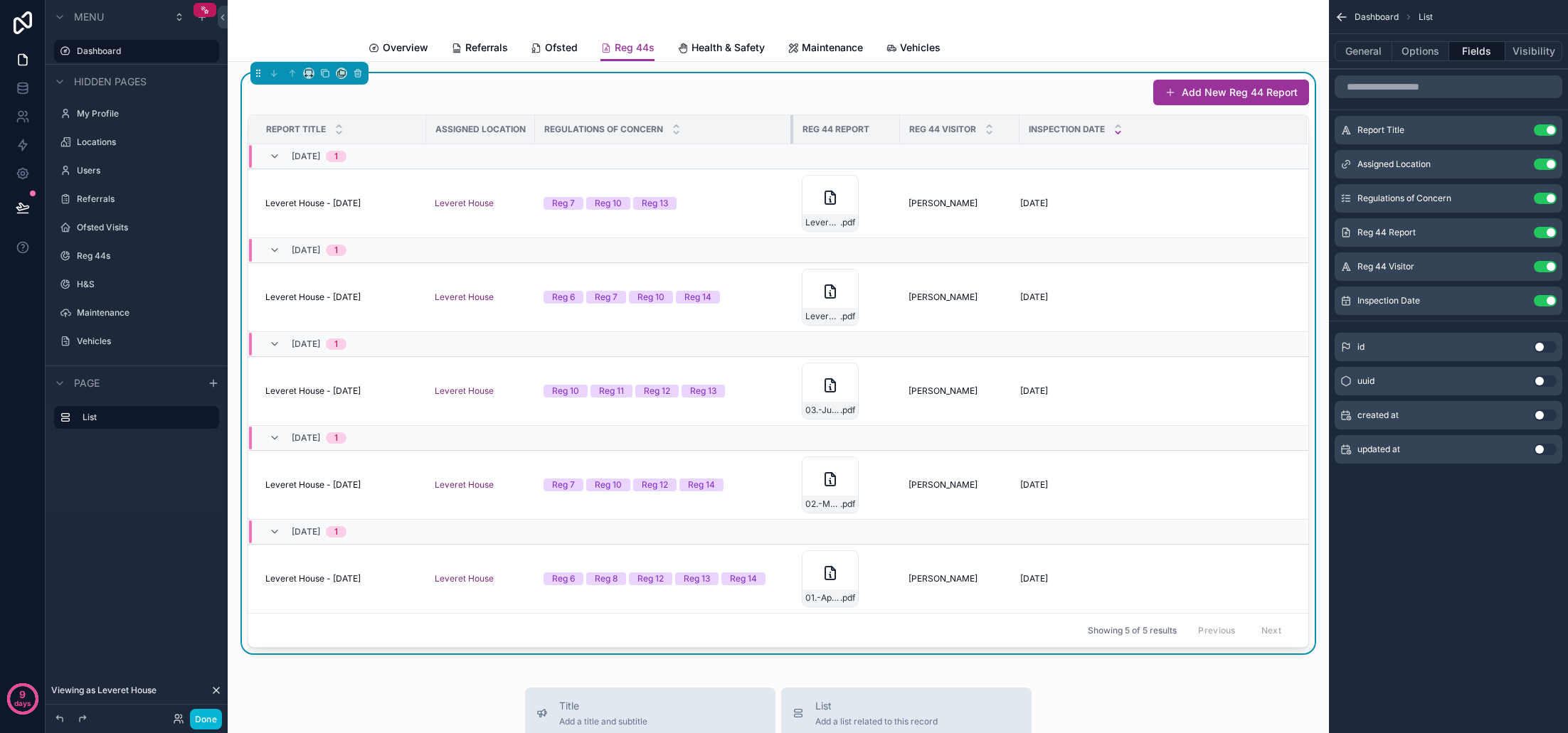
drag, startPoint x: 753, startPoint y: 130, endPoint x: 791, endPoint y: 130, distance: 38.0
click at [791, 130] on div "scrollable content" at bounding box center [793, 129] width 6 height 29
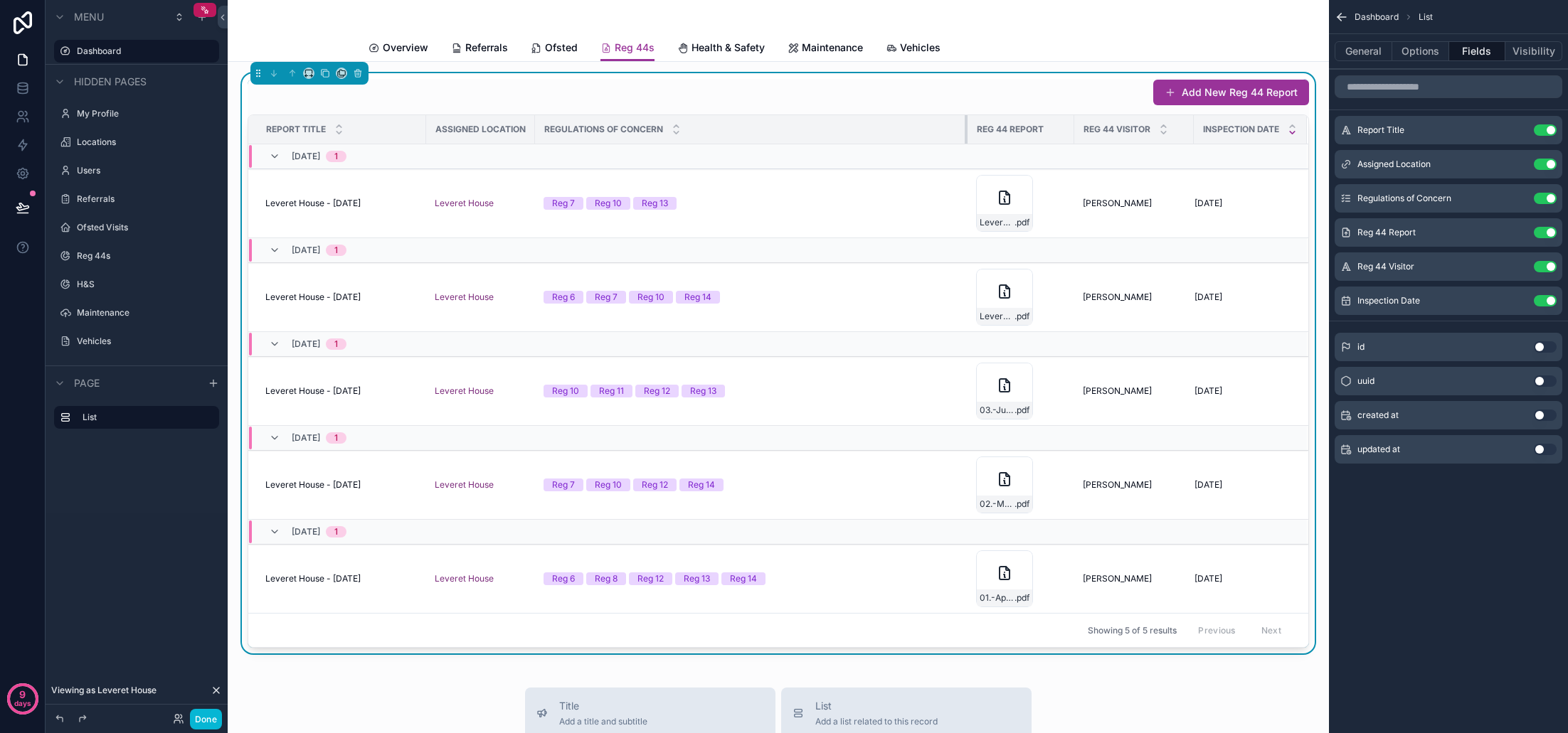
drag, startPoint x: 791, startPoint y: 130, endPoint x: 966, endPoint y: 133, distance: 175.0
click at [966, 133] on div "scrollable content" at bounding box center [968, 129] width 6 height 29
click at [562, 46] on span "Ofsted" at bounding box center [561, 47] width 33 height 14
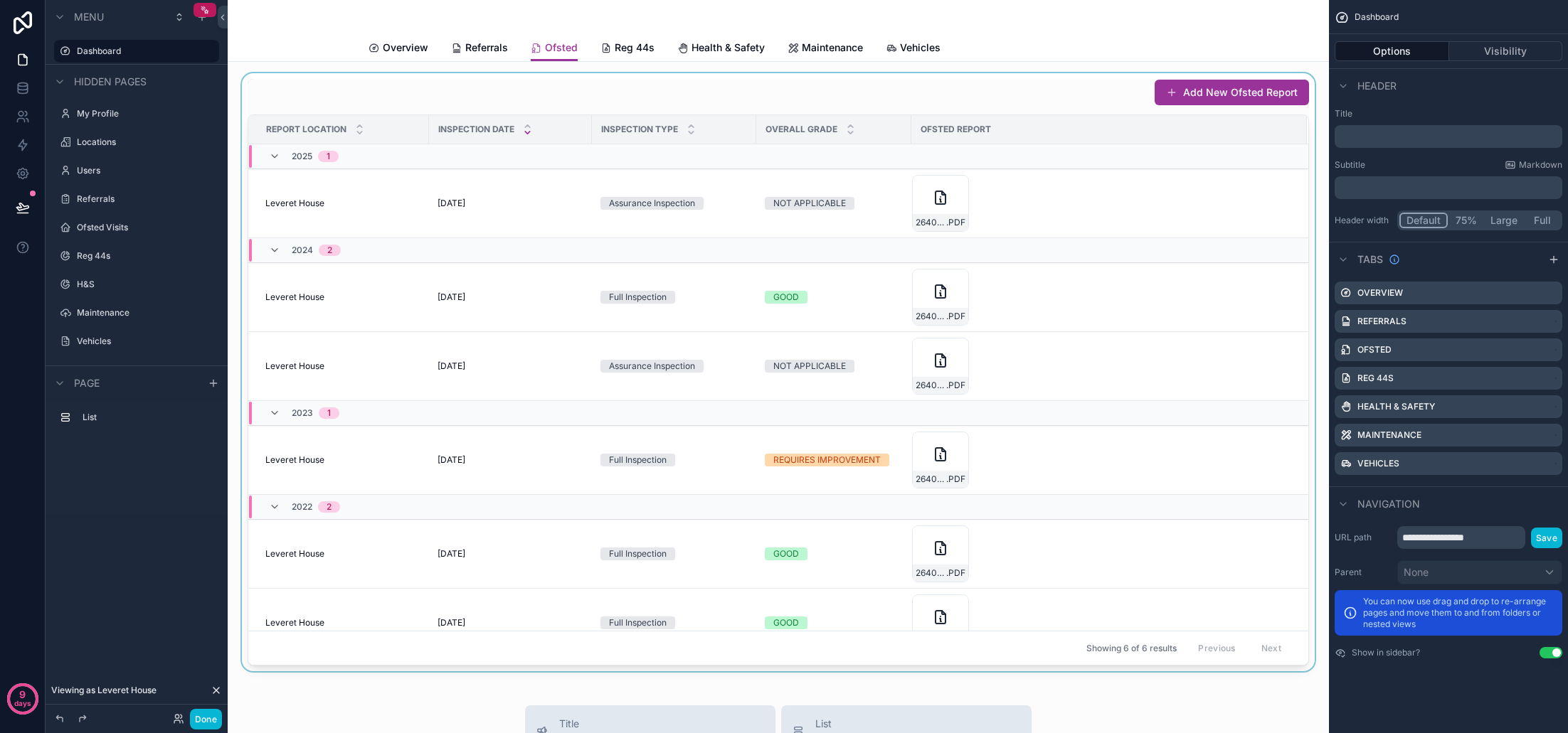
click at [684, 186] on div "scrollable content" at bounding box center [779, 371] width 1078 height 598
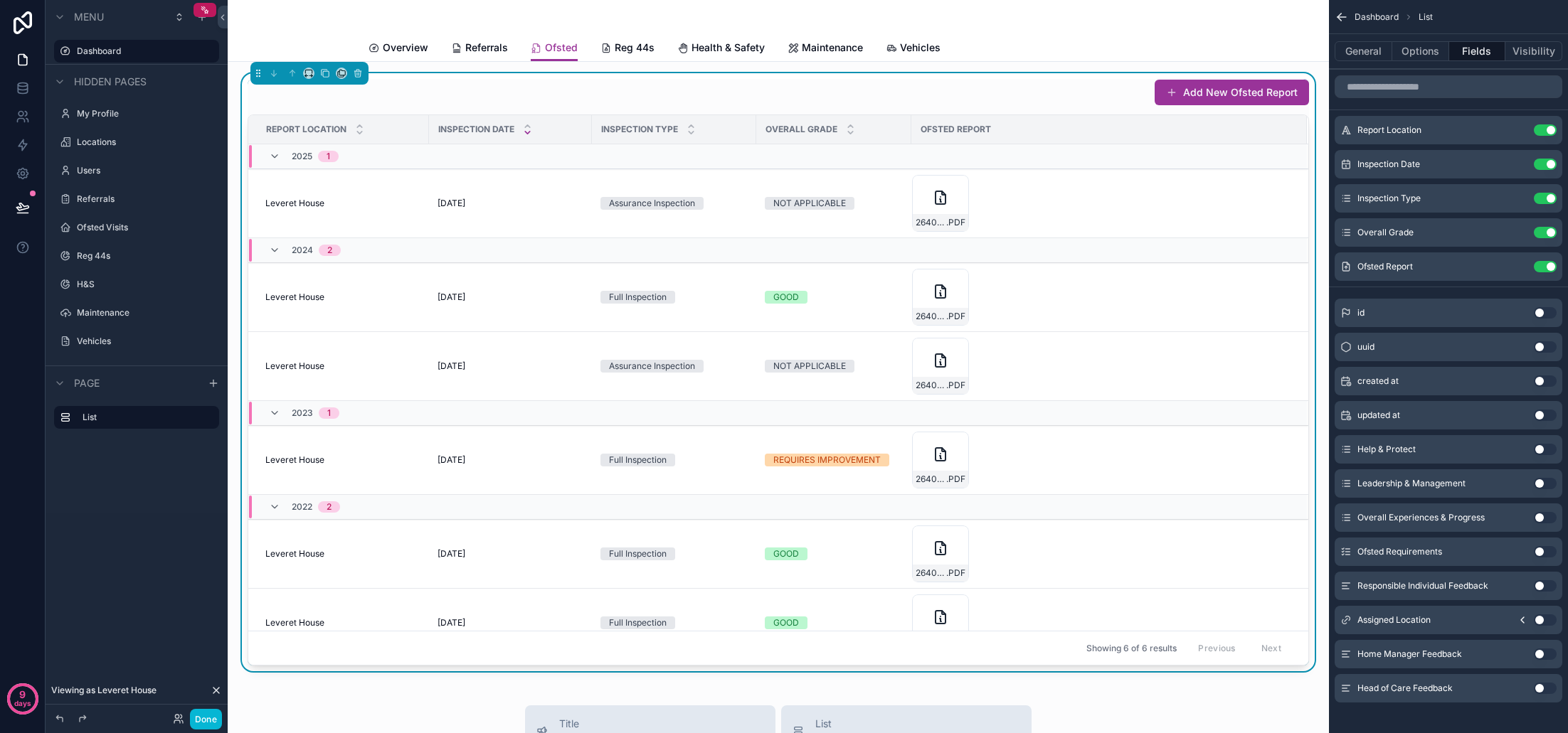
click at [1546, 621] on button "Use setting" at bounding box center [1544, 621] width 23 height 12
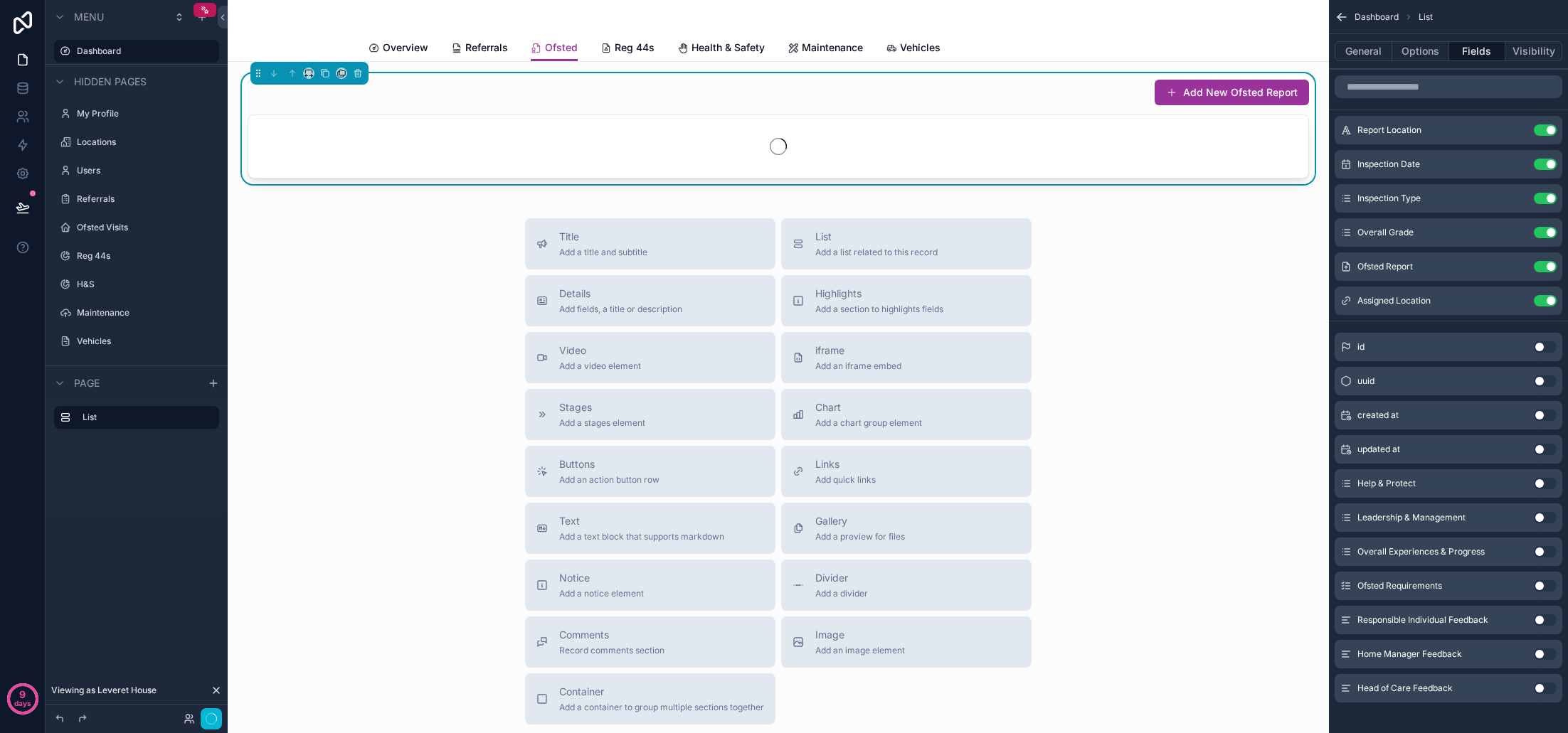
scroll to position [6, 0]
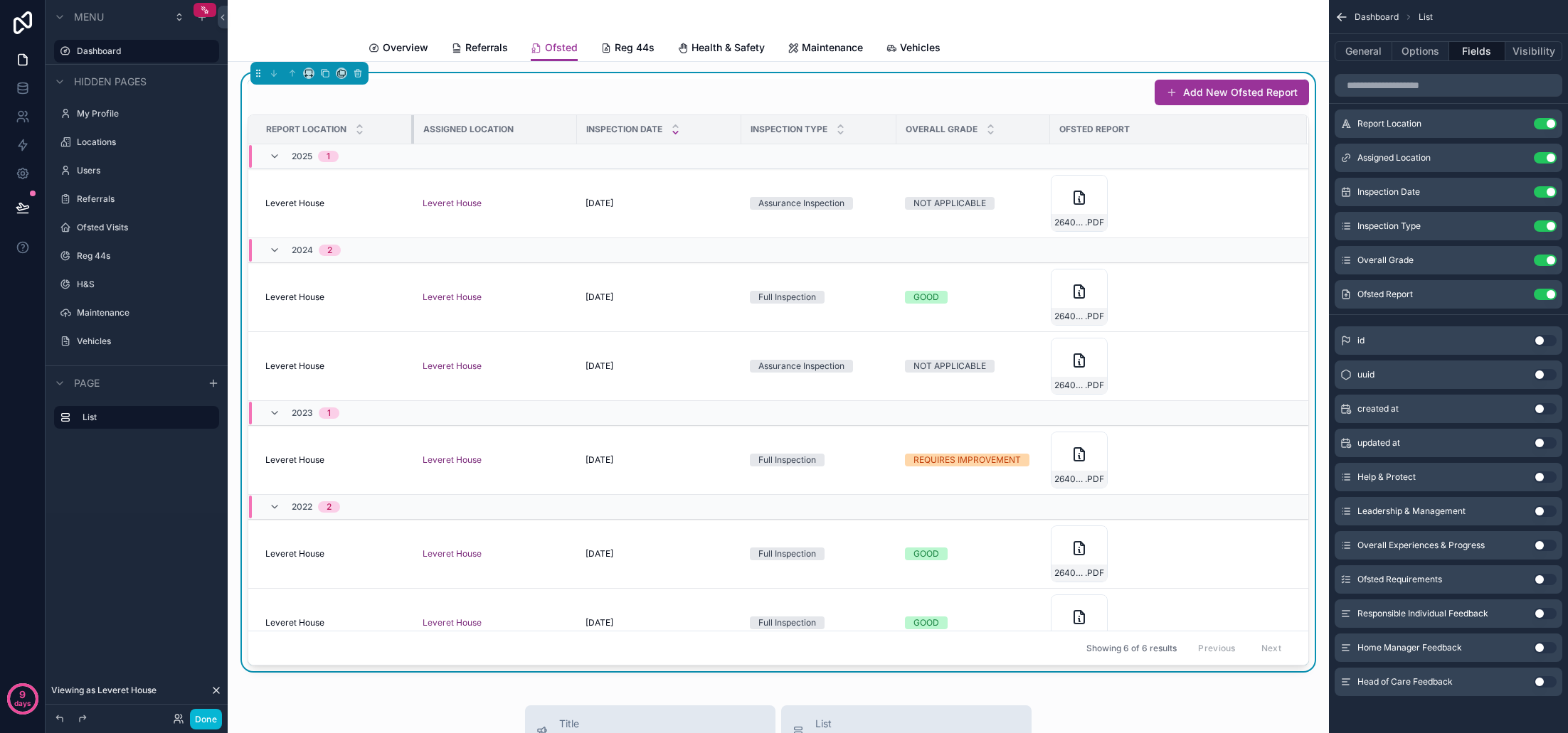
drag, startPoint x: 429, startPoint y: 130, endPoint x: 413, endPoint y: 131, distance: 16.0
click at [413, 131] on div "scrollable content" at bounding box center [414, 129] width 6 height 29
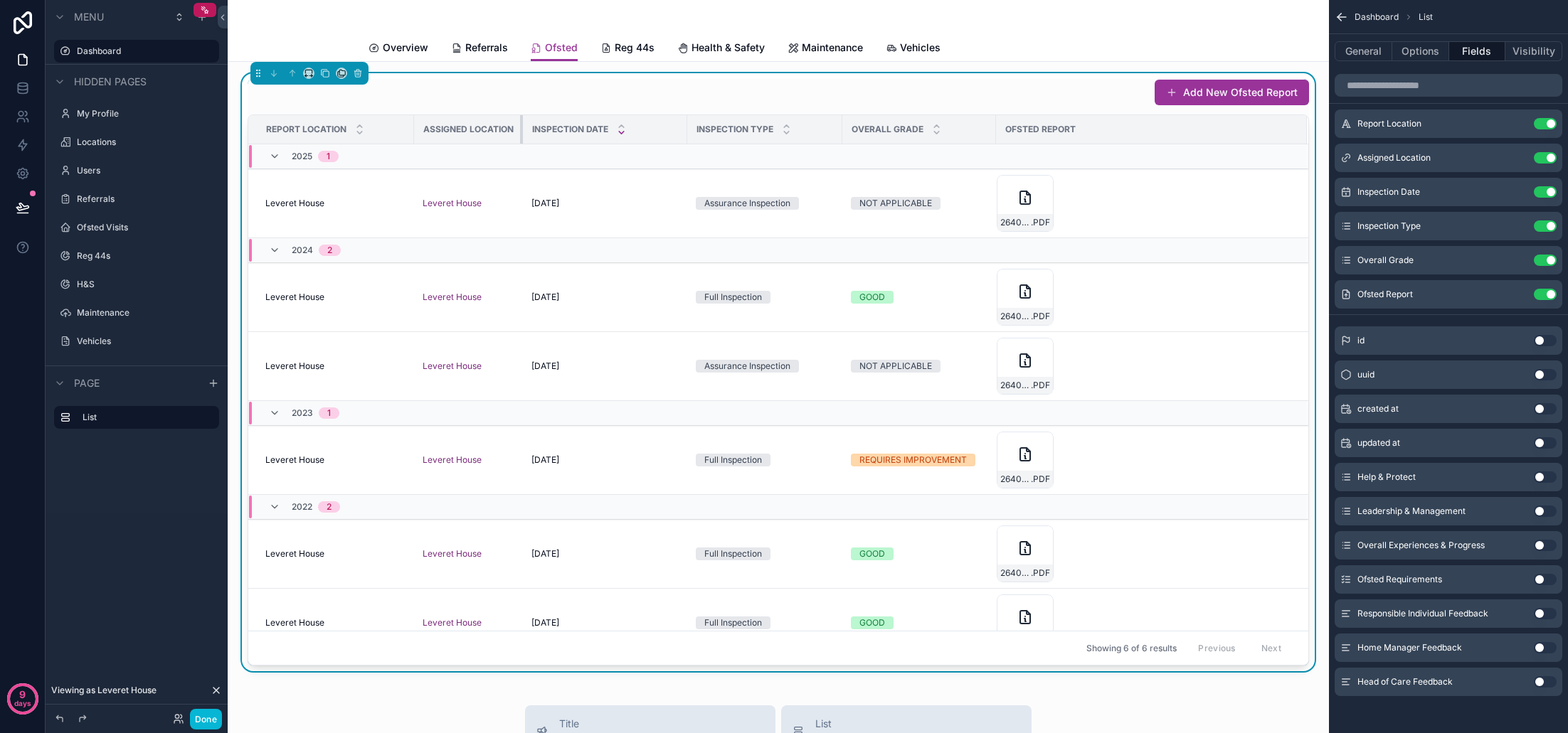
drag, startPoint x: 577, startPoint y: 129, endPoint x: 516, endPoint y: 129, distance: 61.0
click at [515, 129] on th "Assigned Location" at bounding box center [468, 130] width 108 height 30
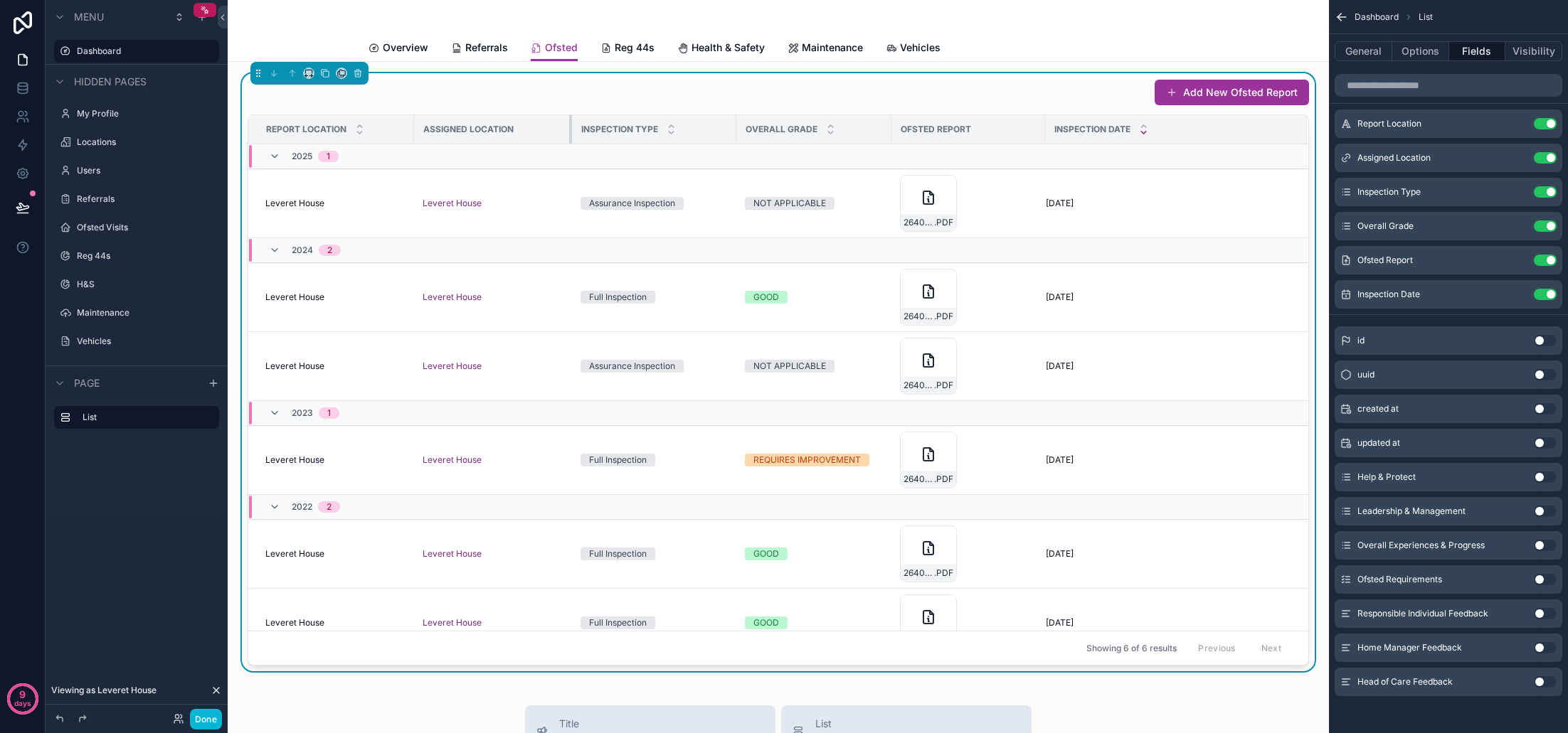
drag, startPoint x: 521, startPoint y: 132, endPoint x: 578, endPoint y: 132, distance: 57.0
click at [578, 132] on tr "Report Location Assigned Location Inspection Type Overall Grade Ofsted Report I…" at bounding box center [779, 130] width 1060 height 30
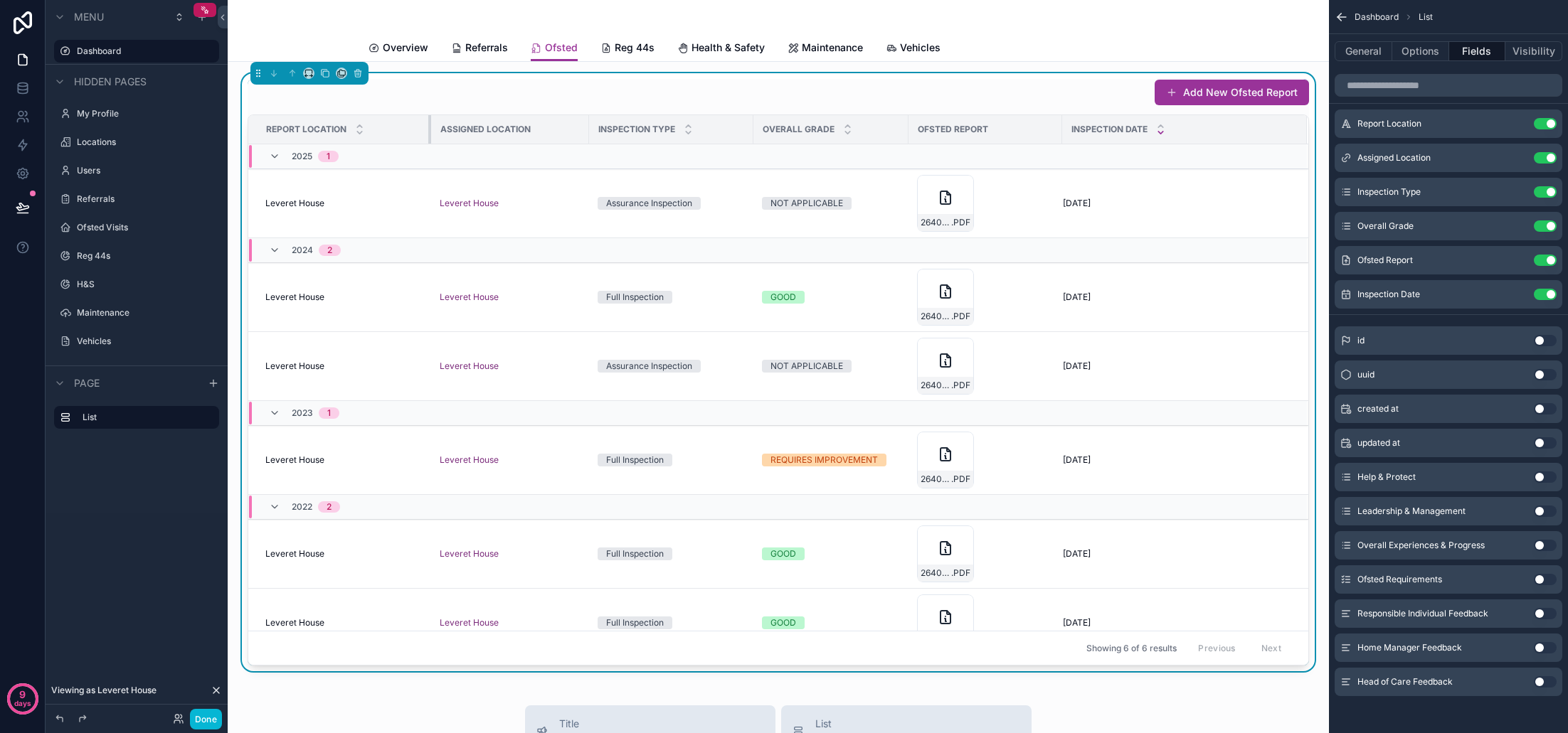
drag, startPoint x: 415, startPoint y: 126, endPoint x: 431, endPoint y: 127, distance: 16.0
click at [431, 127] on div "scrollable content" at bounding box center [432, 129] width 6 height 29
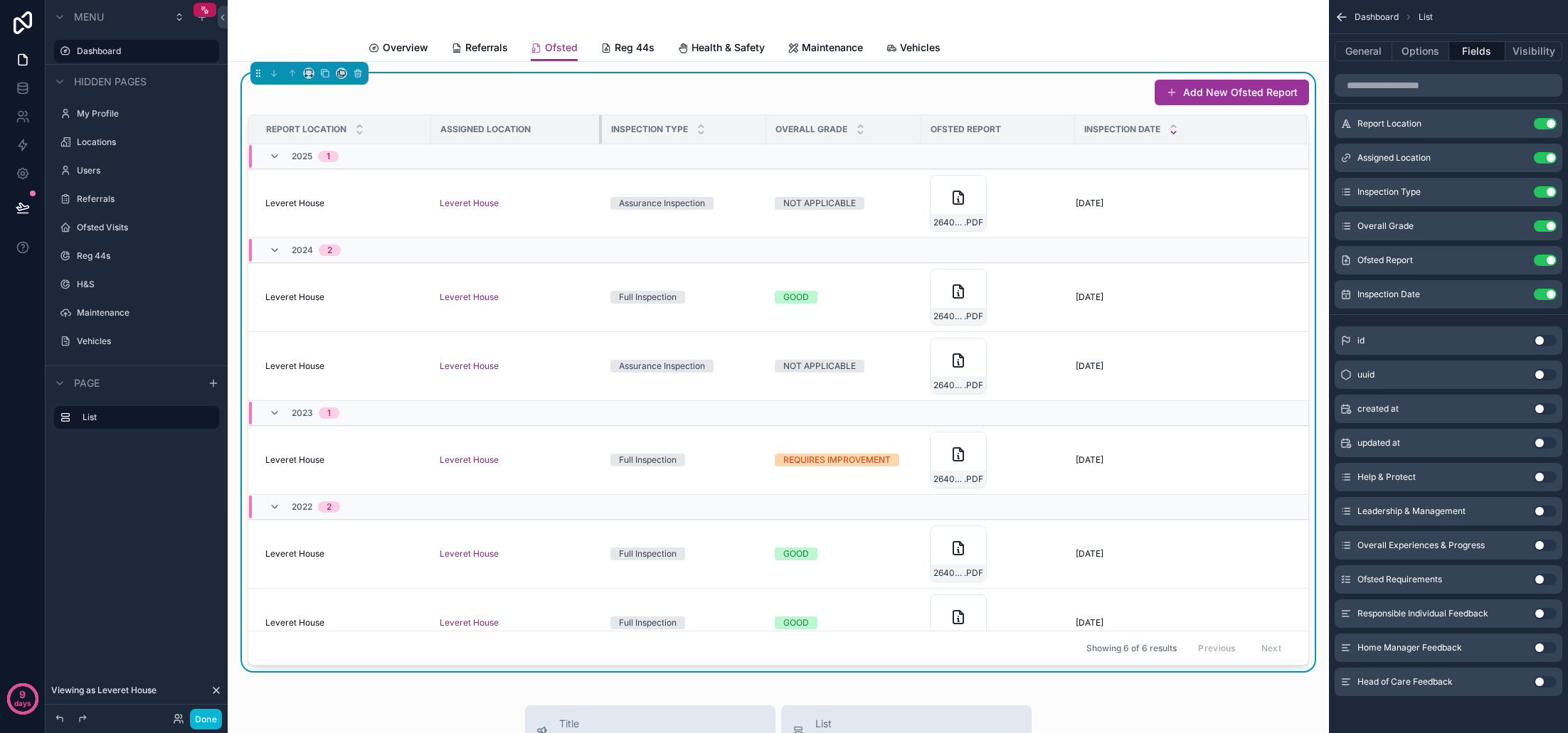
drag, startPoint x: 586, startPoint y: 132, endPoint x: 599, endPoint y: 132, distance: 13.0
click at [599, 132] on div "scrollable content" at bounding box center [602, 129] width 6 height 29
click at [768, 133] on th "Overall Grade" at bounding box center [843, 130] width 155 height 30
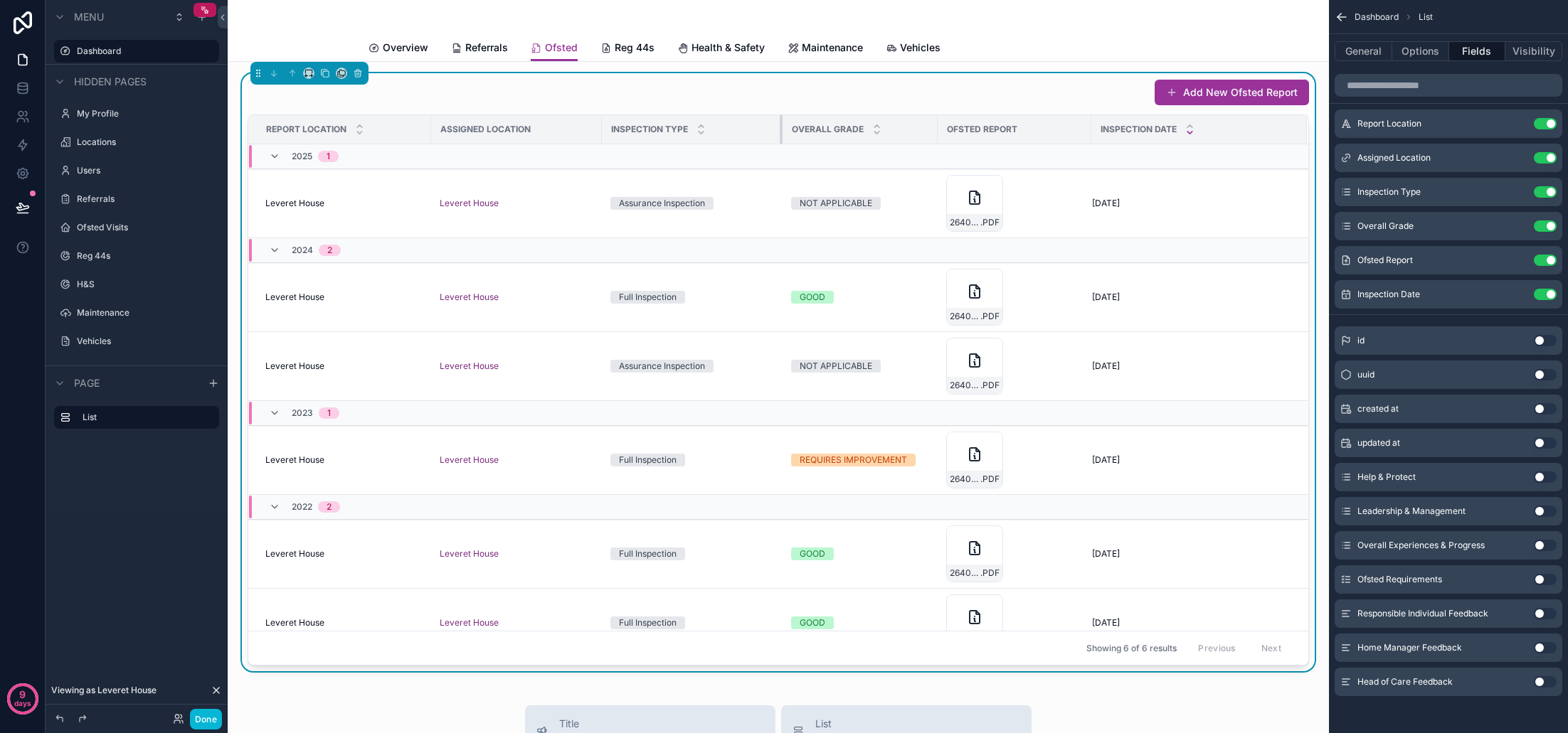
drag, startPoint x: 764, startPoint y: 133, endPoint x: 782, endPoint y: 134, distance: 18.0
click at [781, 134] on div "scrollable content" at bounding box center [783, 129] width 6 height 29
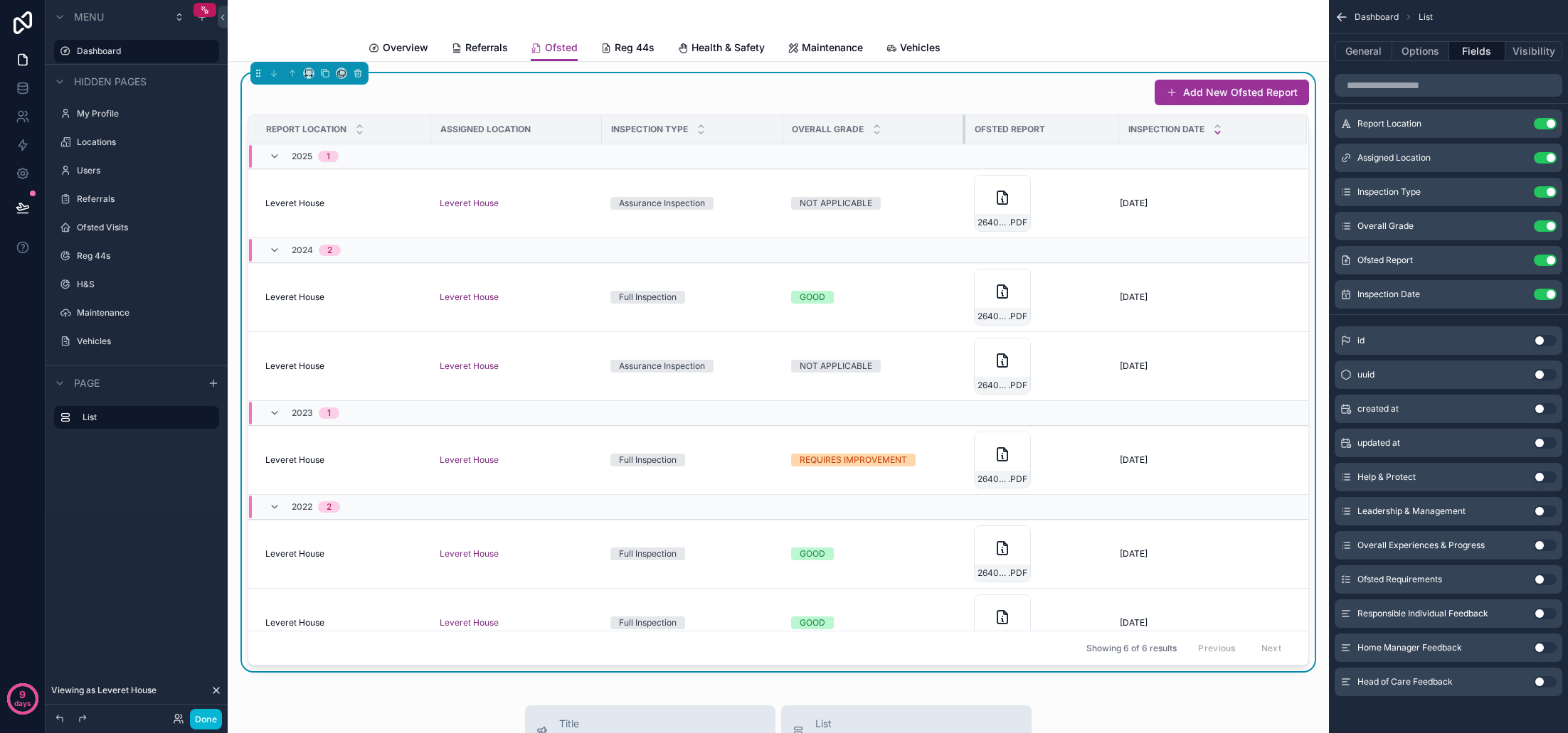
drag, startPoint x: 937, startPoint y: 133, endPoint x: 965, endPoint y: 133, distance: 28.0
click at [965, 133] on div "scrollable content" at bounding box center [966, 129] width 6 height 29
drag, startPoint x: 1119, startPoint y: 134, endPoint x: 1136, endPoint y: 134, distance: 17.0
click at [1136, 134] on div "scrollable content" at bounding box center [1137, 129] width 6 height 29
click at [487, 49] on span "Referrals" at bounding box center [486, 47] width 42 height 14
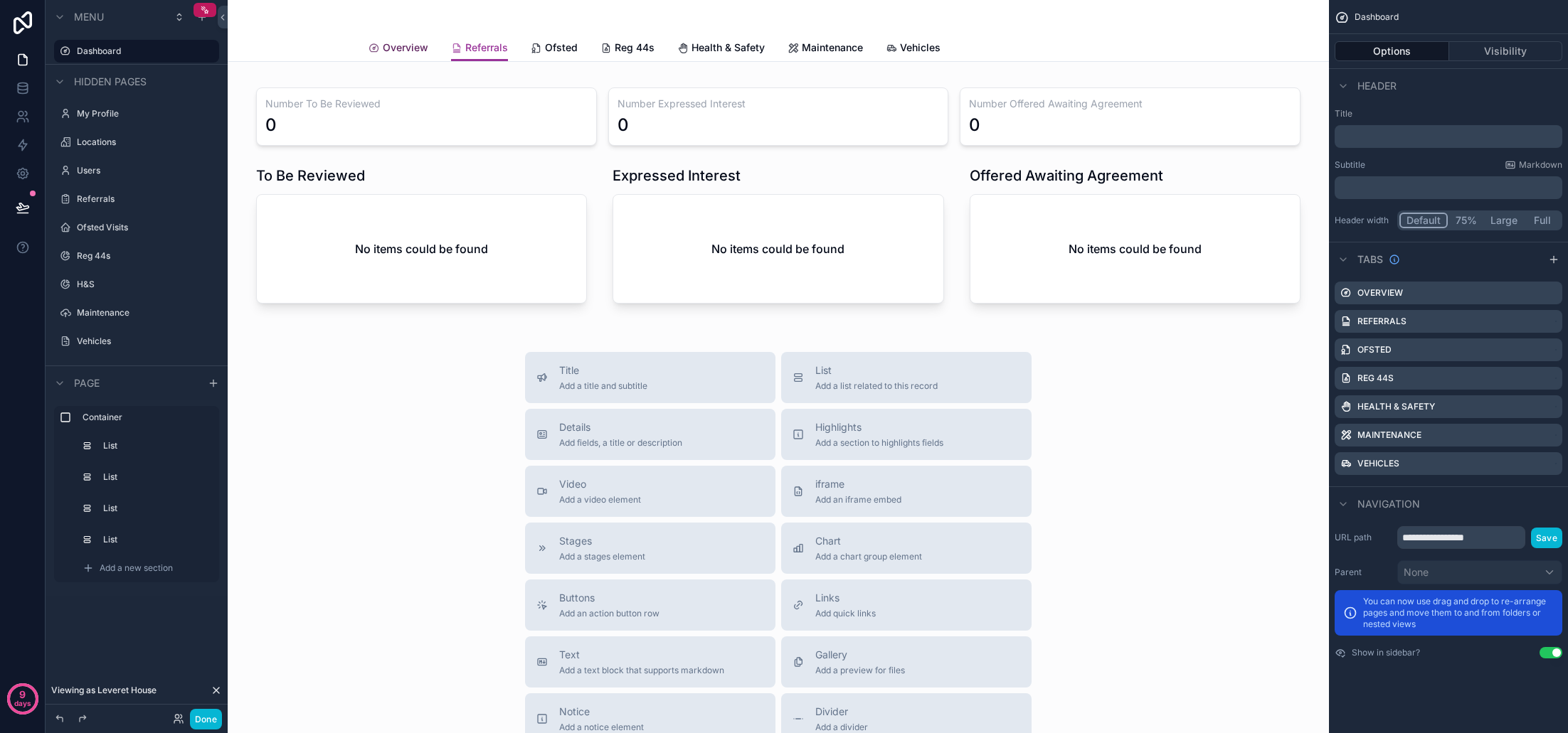
click at [401, 48] on span "Overview" at bounding box center [405, 47] width 45 height 14
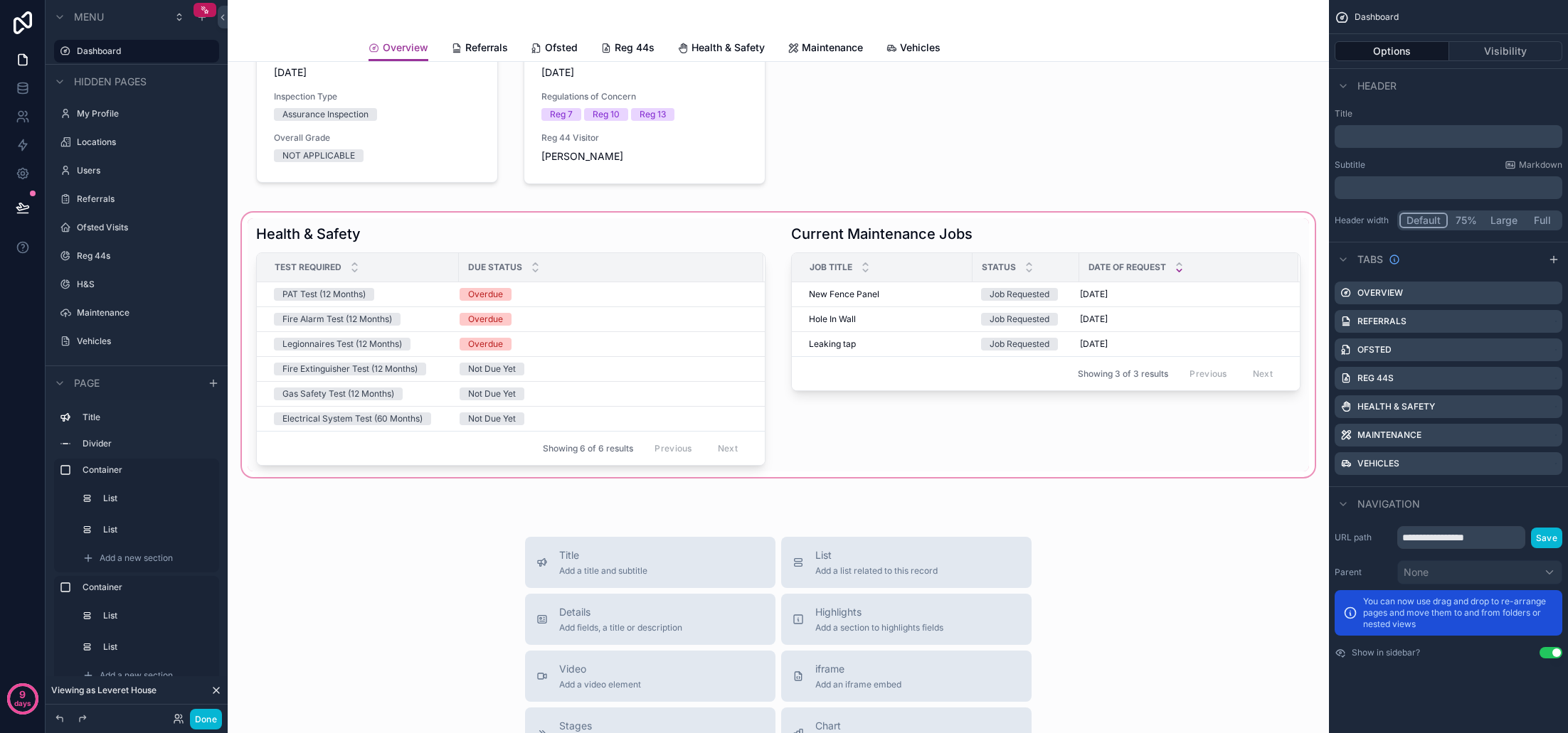
scroll to position [197, 0]
click at [736, 400] on div "scrollable content" at bounding box center [779, 344] width 1078 height 270
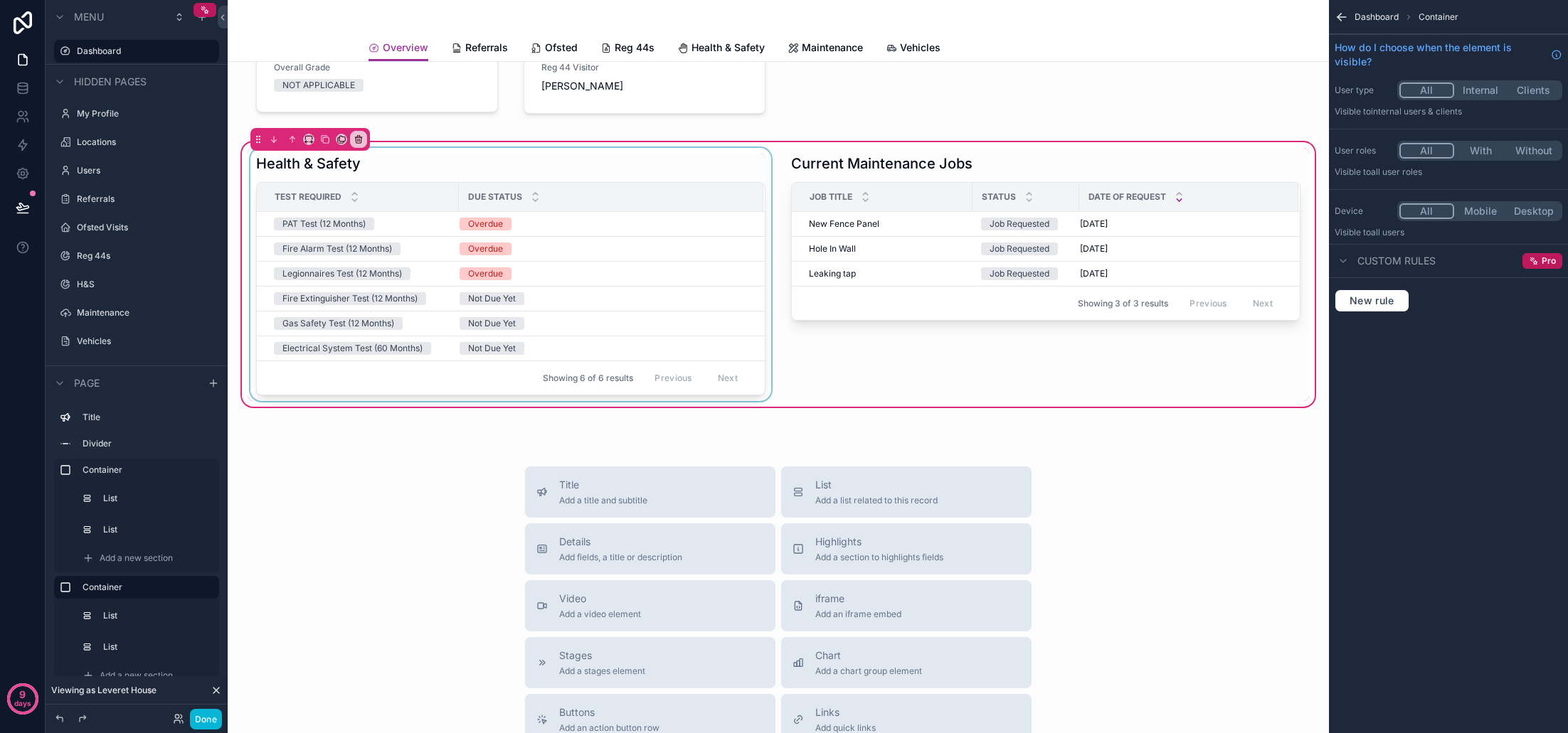
scroll to position [267, 0]
click at [612, 300] on div "scrollable content" at bounding box center [511, 273] width 526 height 253
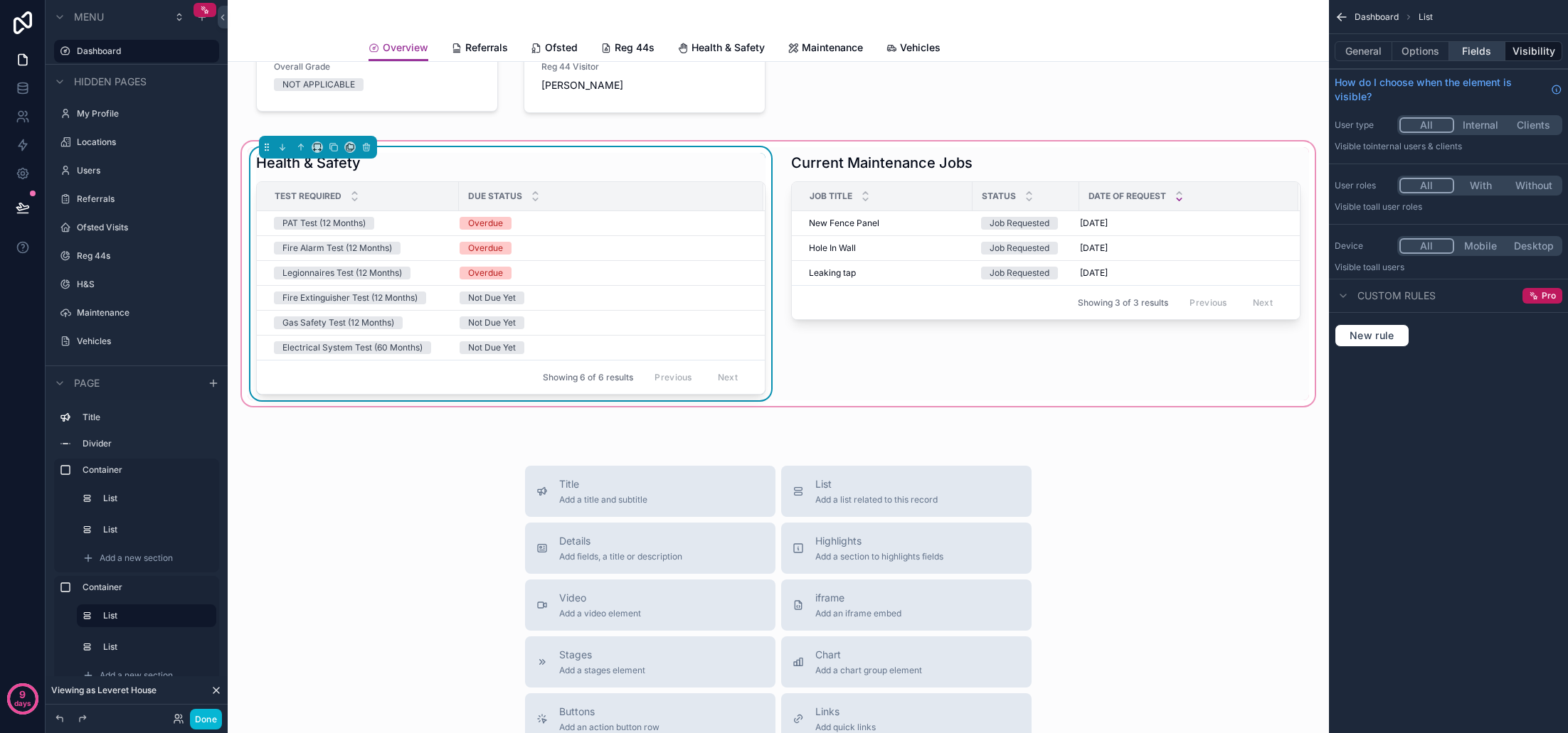
click at [1490, 55] on button "Fields" at bounding box center [1477, 51] width 57 height 20
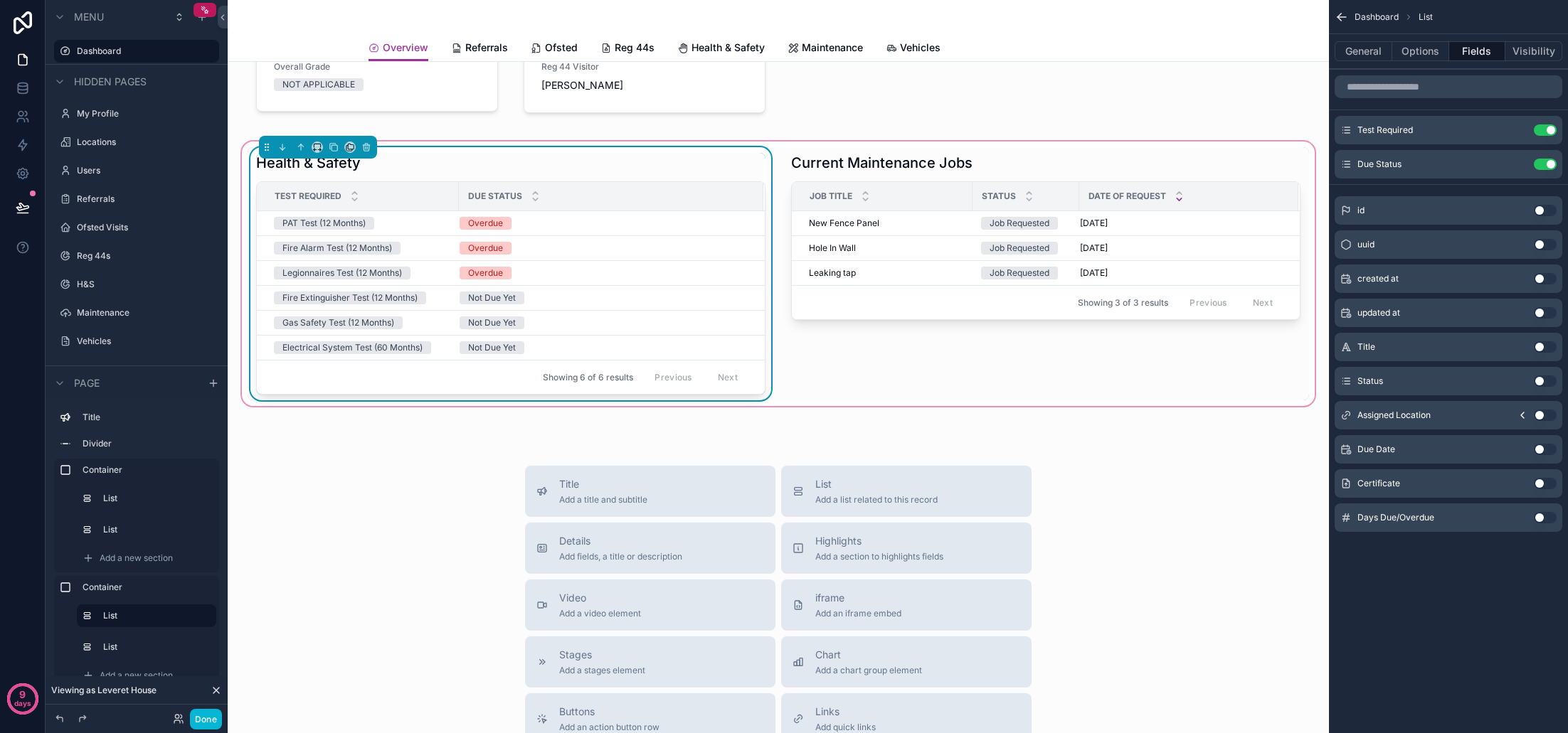
click at [1542, 516] on button "Use setting" at bounding box center [1544, 518] width 23 height 12
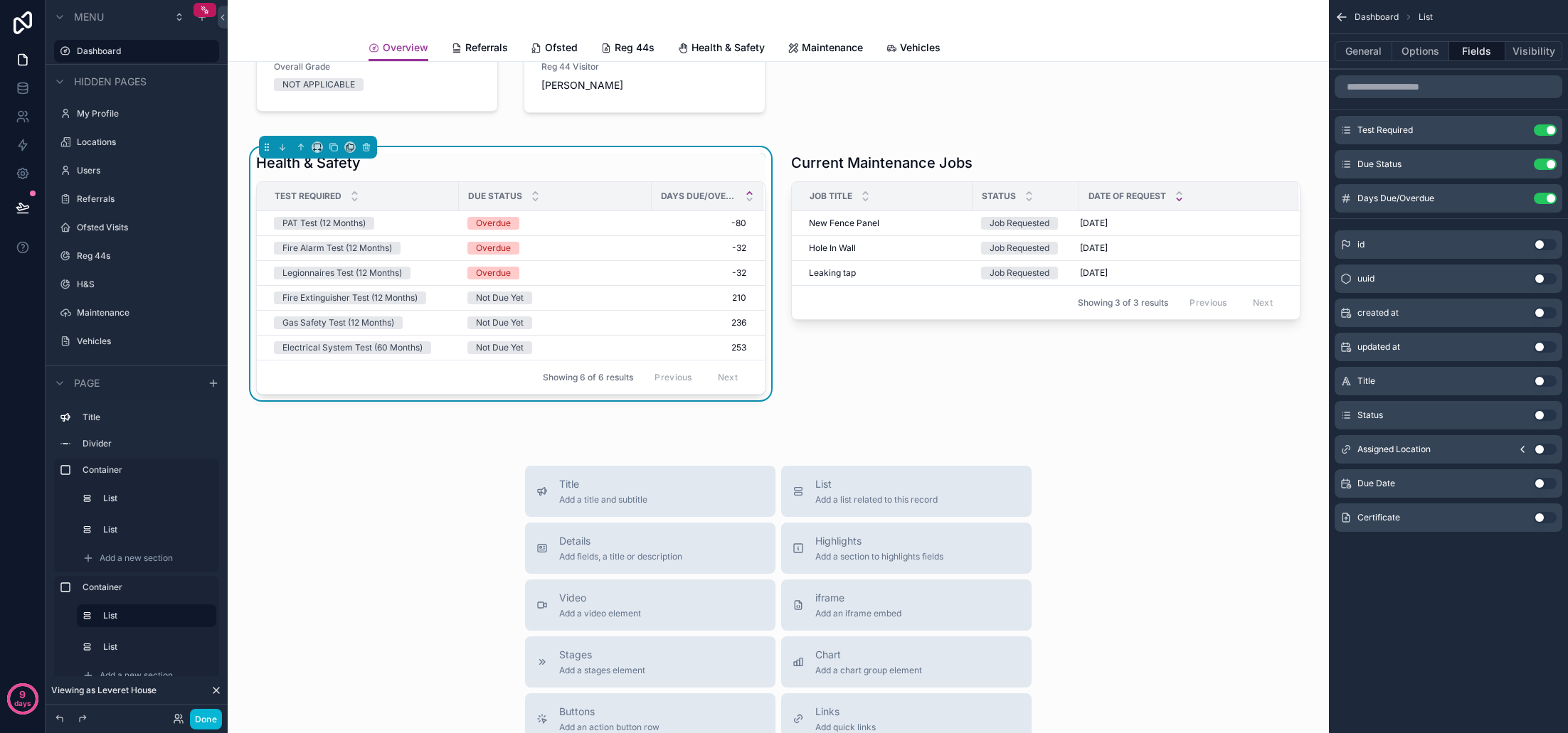
scroll to position [0, 0]
drag, startPoint x: 457, startPoint y: 202, endPoint x: 487, endPoint y: 201, distance: 30.0
click at [487, 201] on div "scrollable content" at bounding box center [484, 196] width 6 height 29
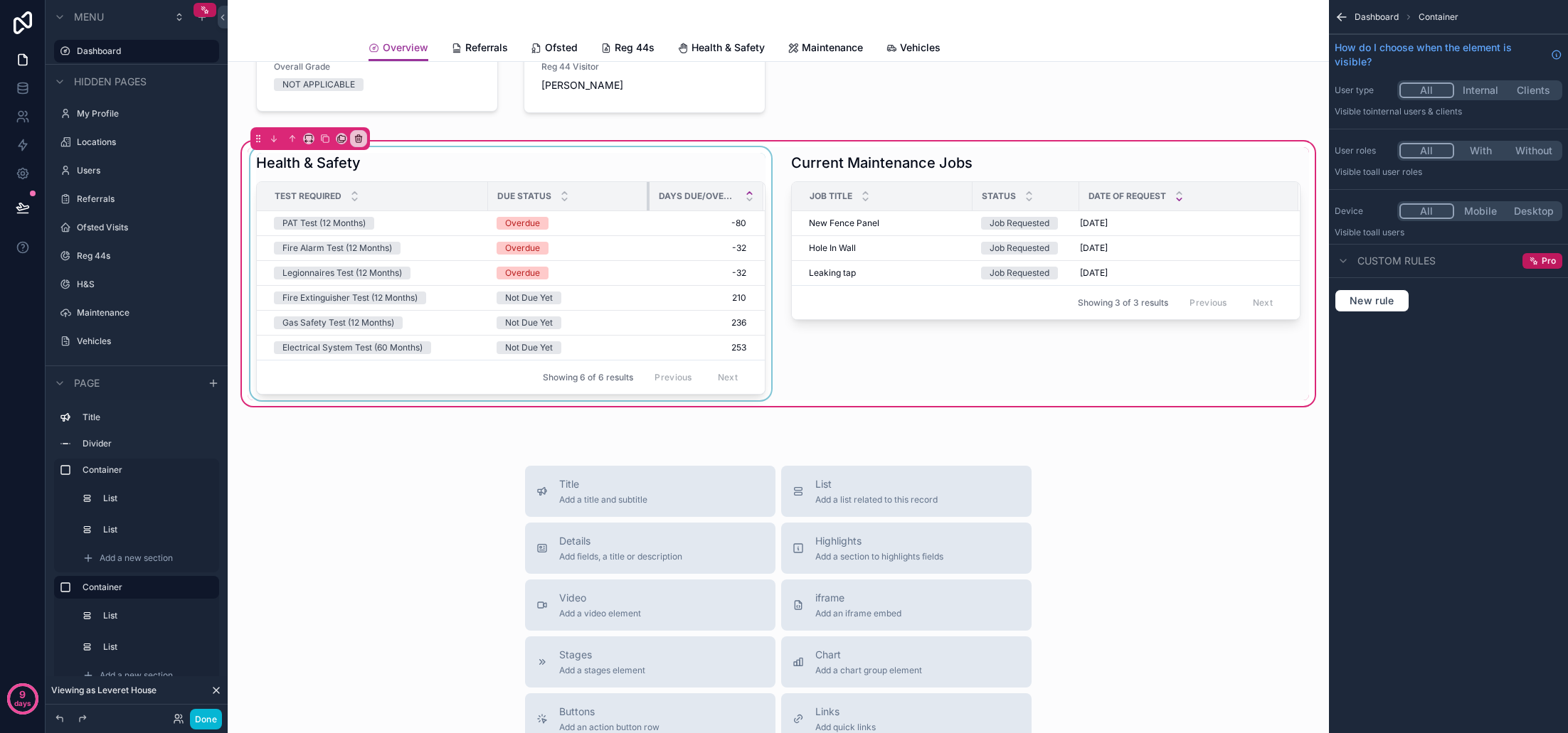
drag, startPoint x: 670, startPoint y: 194, endPoint x: 648, endPoint y: 194, distance: 22.0
click at [648, 194] on div "scrollable content" at bounding box center [649, 196] width 6 height 29
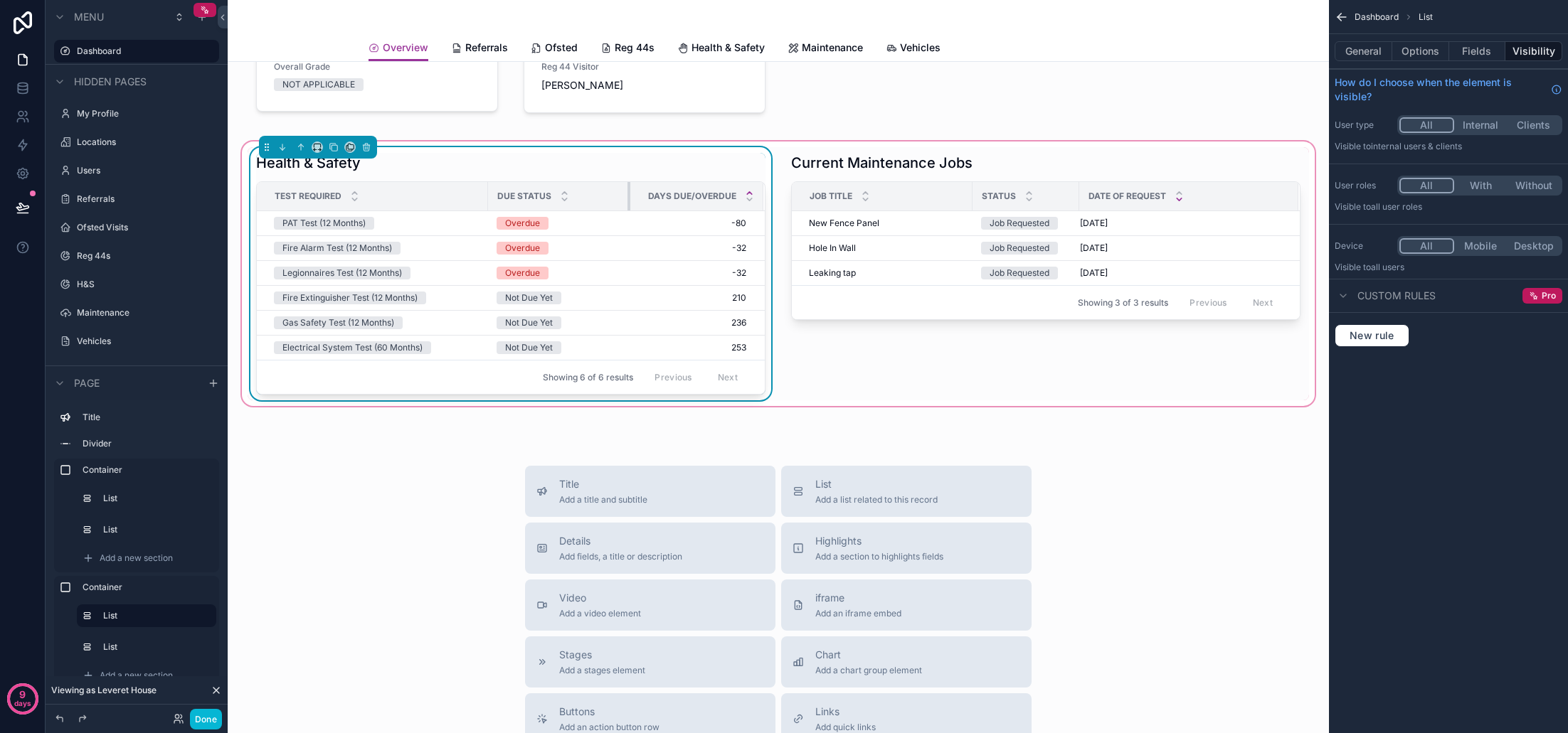
drag, startPoint x: 646, startPoint y: 196, endPoint x: 628, endPoint y: 198, distance: 18.1
click at [628, 198] on div "scrollable content" at bounding box center [631, 196] width 6 height 29
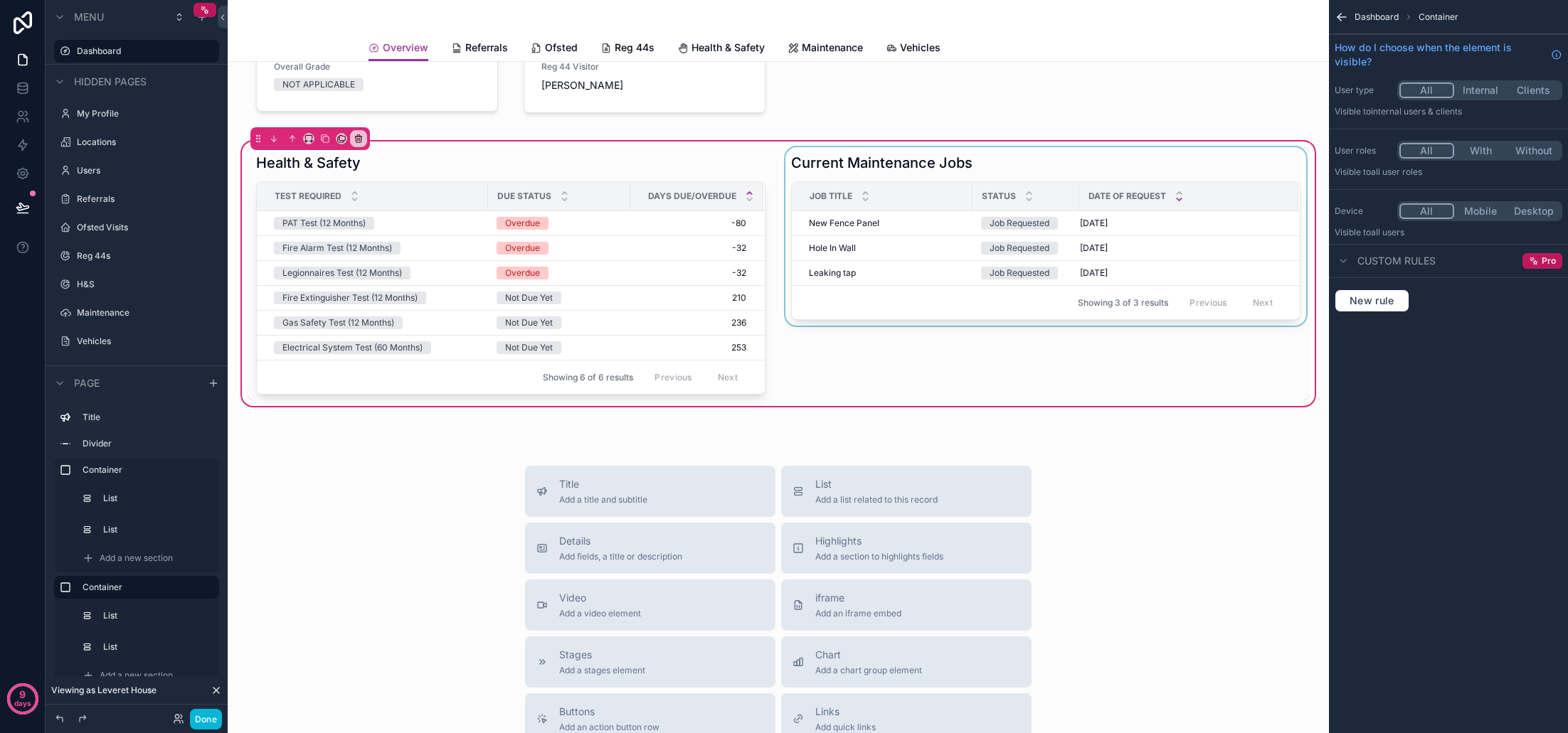
click at [861, 287] on div "Showing 3 of 3 results Previous Next" at bounding box center [1045, 301] width 508 height 34
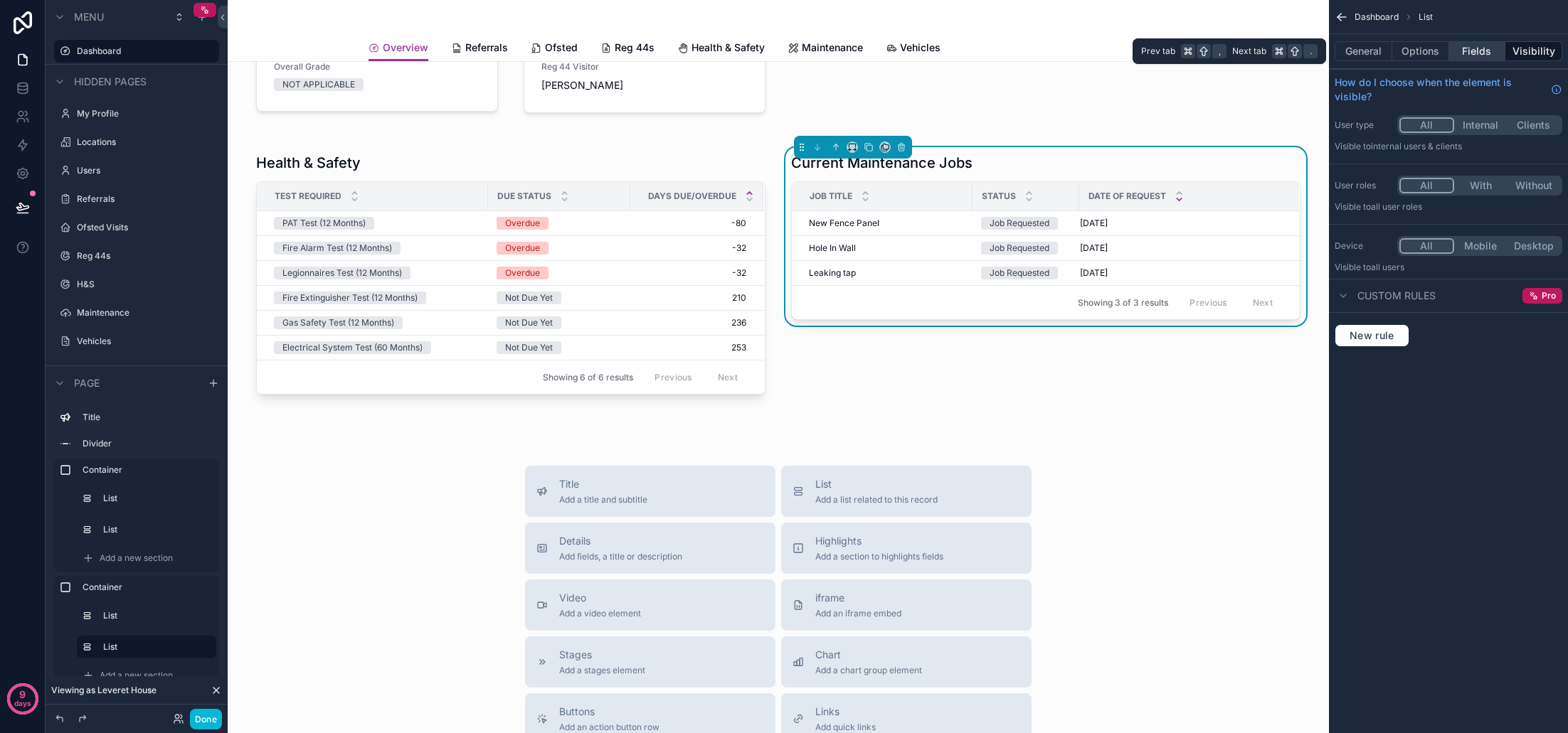
click at [1478, 55] on button "Fields" at bounding box center [1477, 51] width 57 height 20
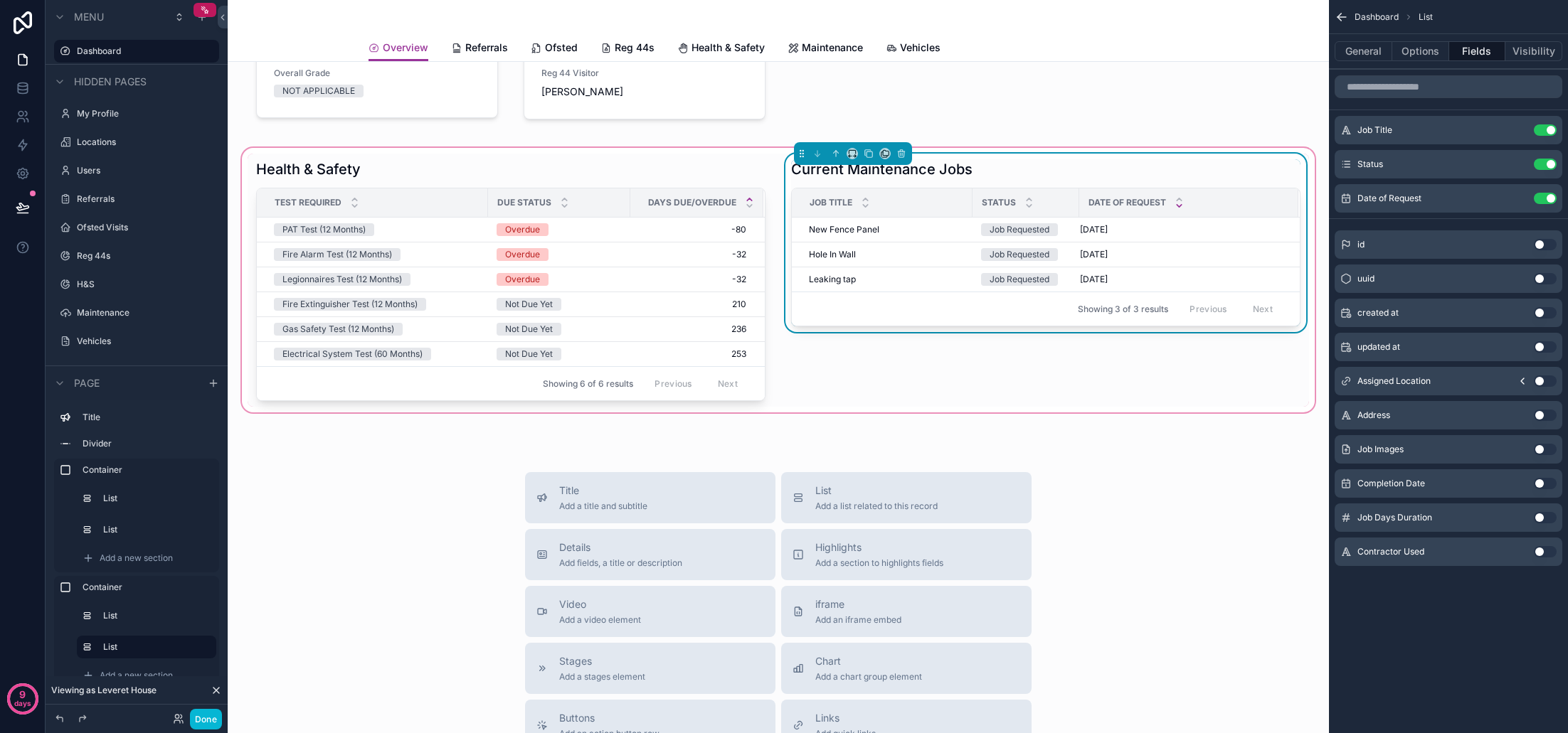
scroll to position [262, 0]
drag, startPoint x: 1078, startPoint y: 205, endPoint x: 1122, endPoint y: 205, distance: 44.0
click at [1122, 205] on div "scrollable content" at bounding box center [1124, 201] width 6 height 29
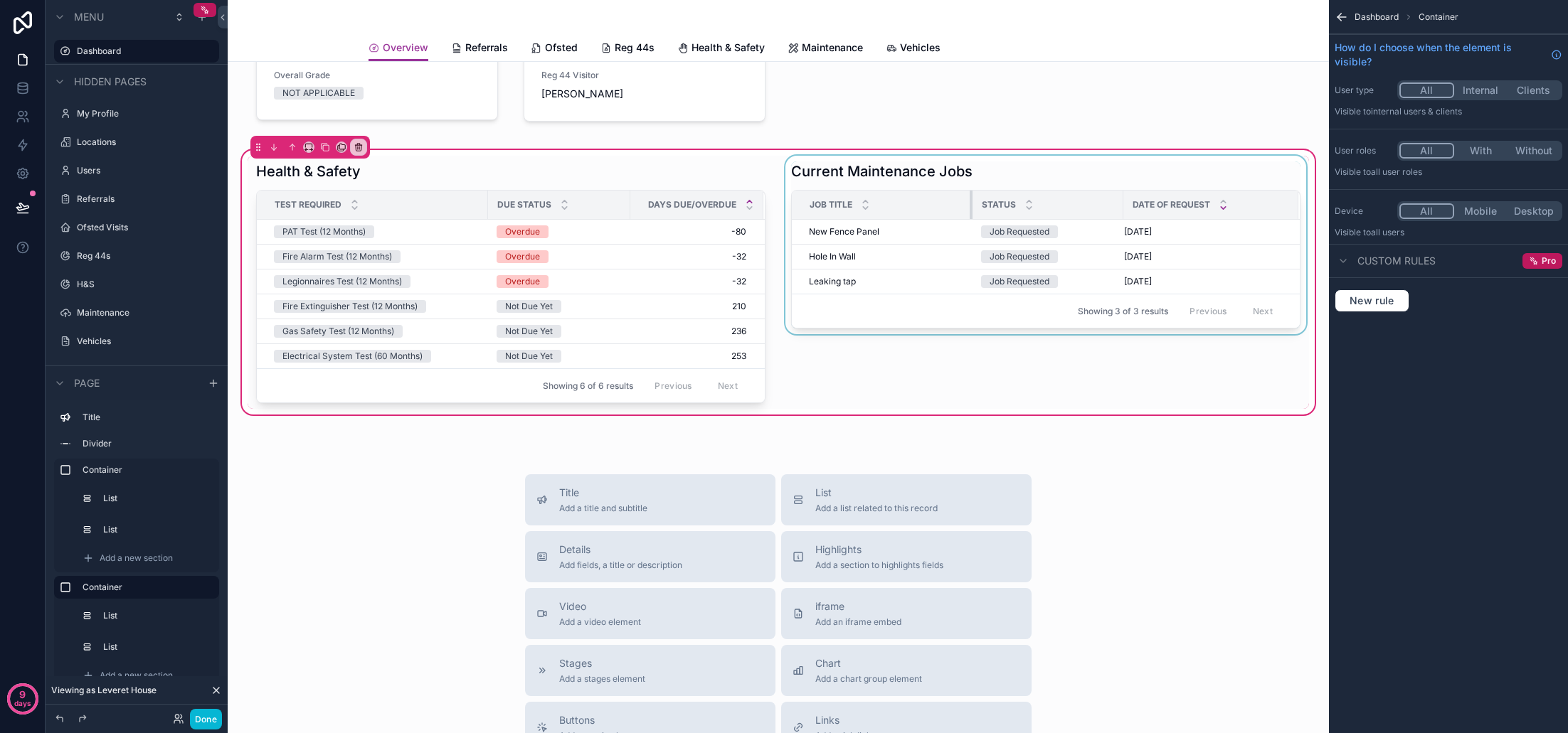
scroll to position [257, 0]
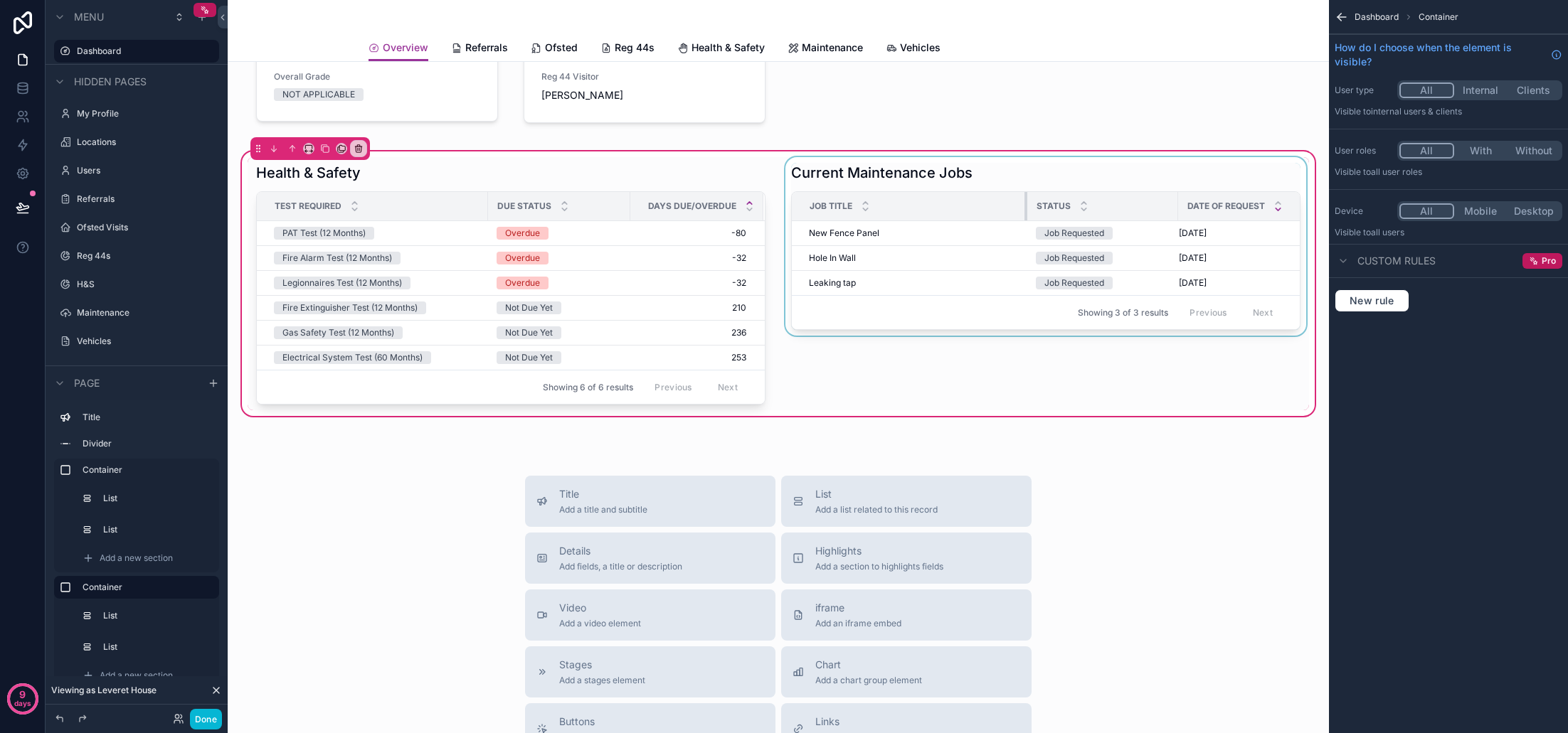
drag, startPoint x: 971, startPoint y: 200, endPoint x: 1026, endPoint y: 201, distance: 55.0
click at [1026, 201] on div "scrollable content" at bounding box center [1027, 206] width 6 height 29
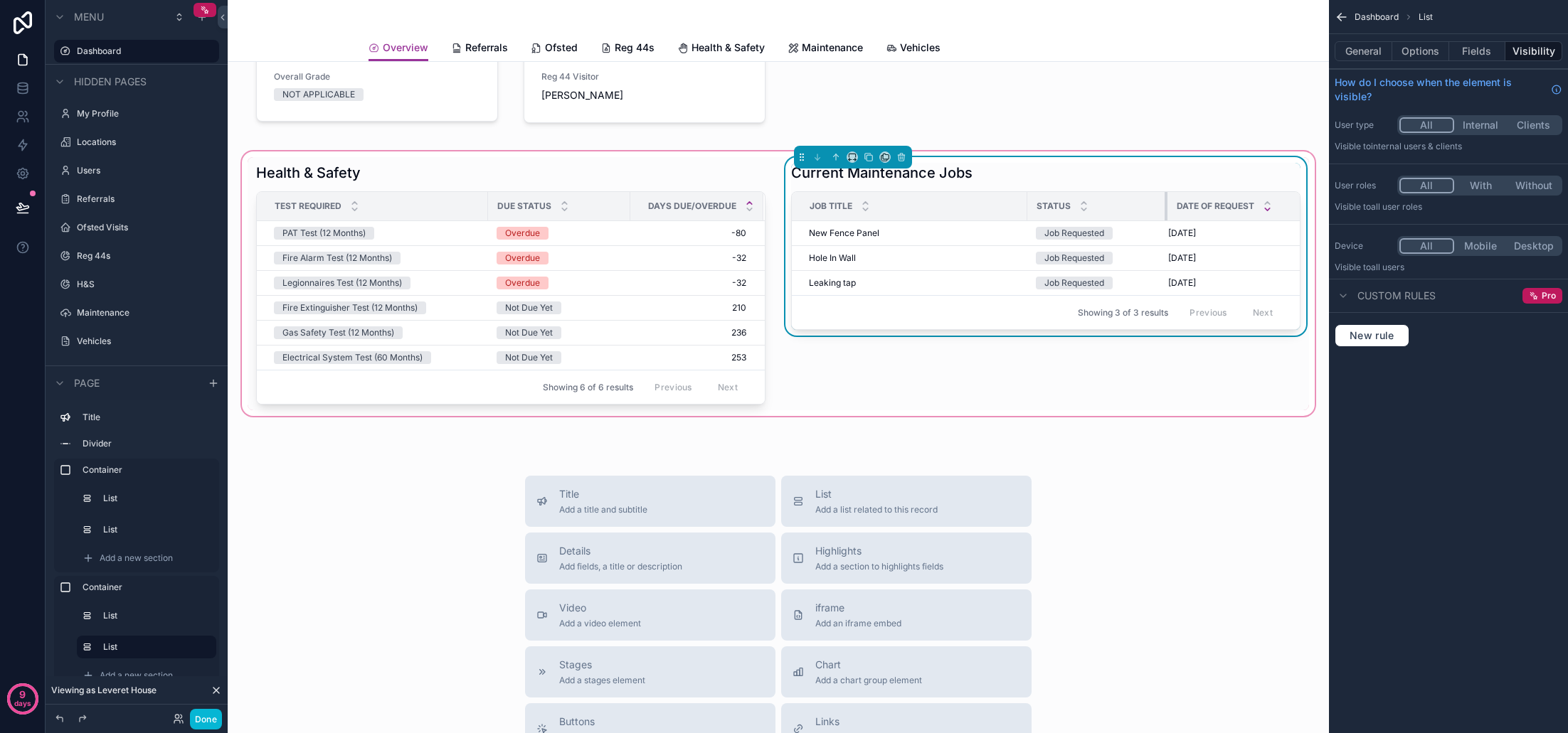
drag, startPoint x: 1176, startPoint y: 209, endPoint x: 1165, endPoint y: 210, distance: 11.0
click at [1165, 210] on div "scrollable content" at bounding box center [1168, 206] width 6 height 29
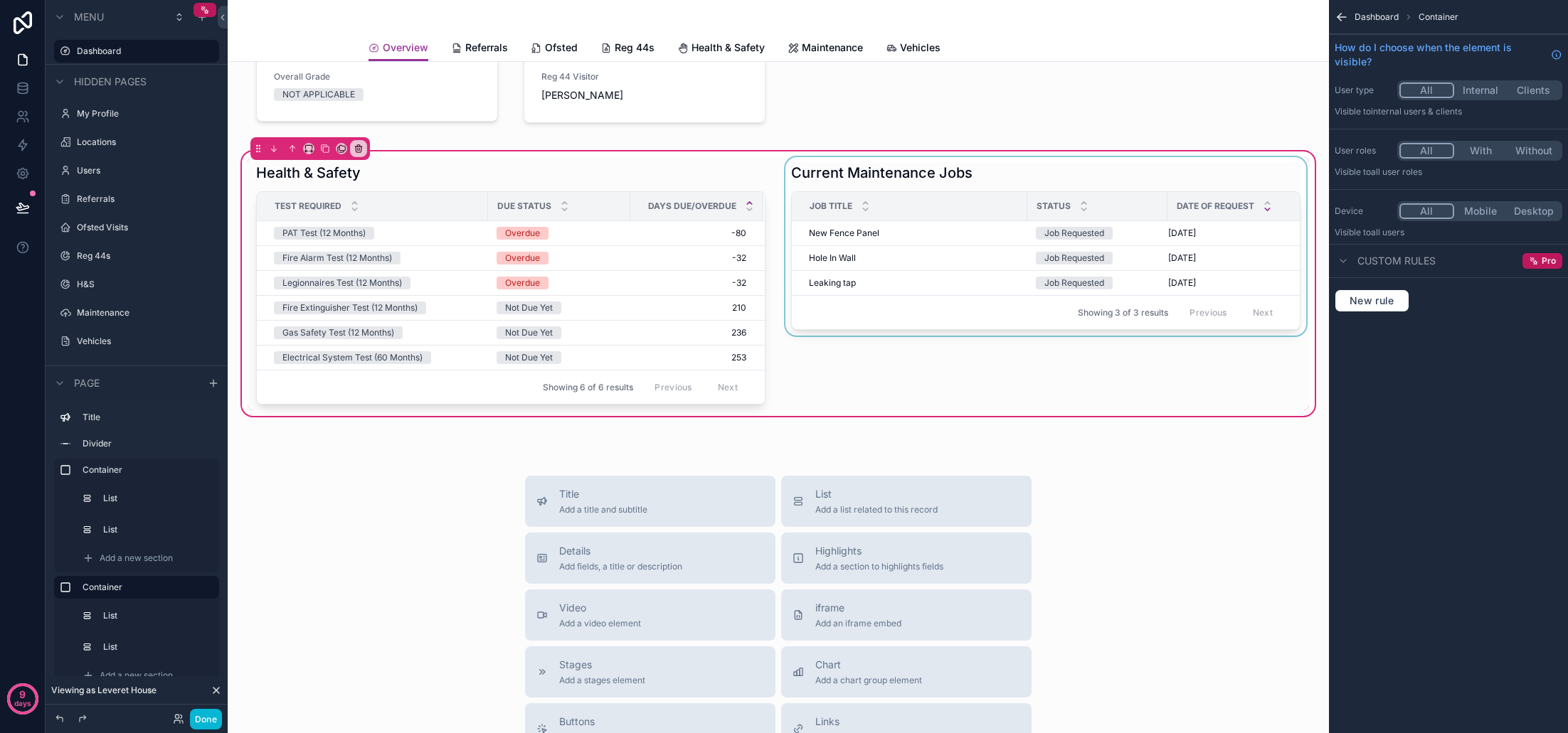
click at [1045, 247] on div "scrollable content" at bounding box center [1046, 284] width 526 height 253
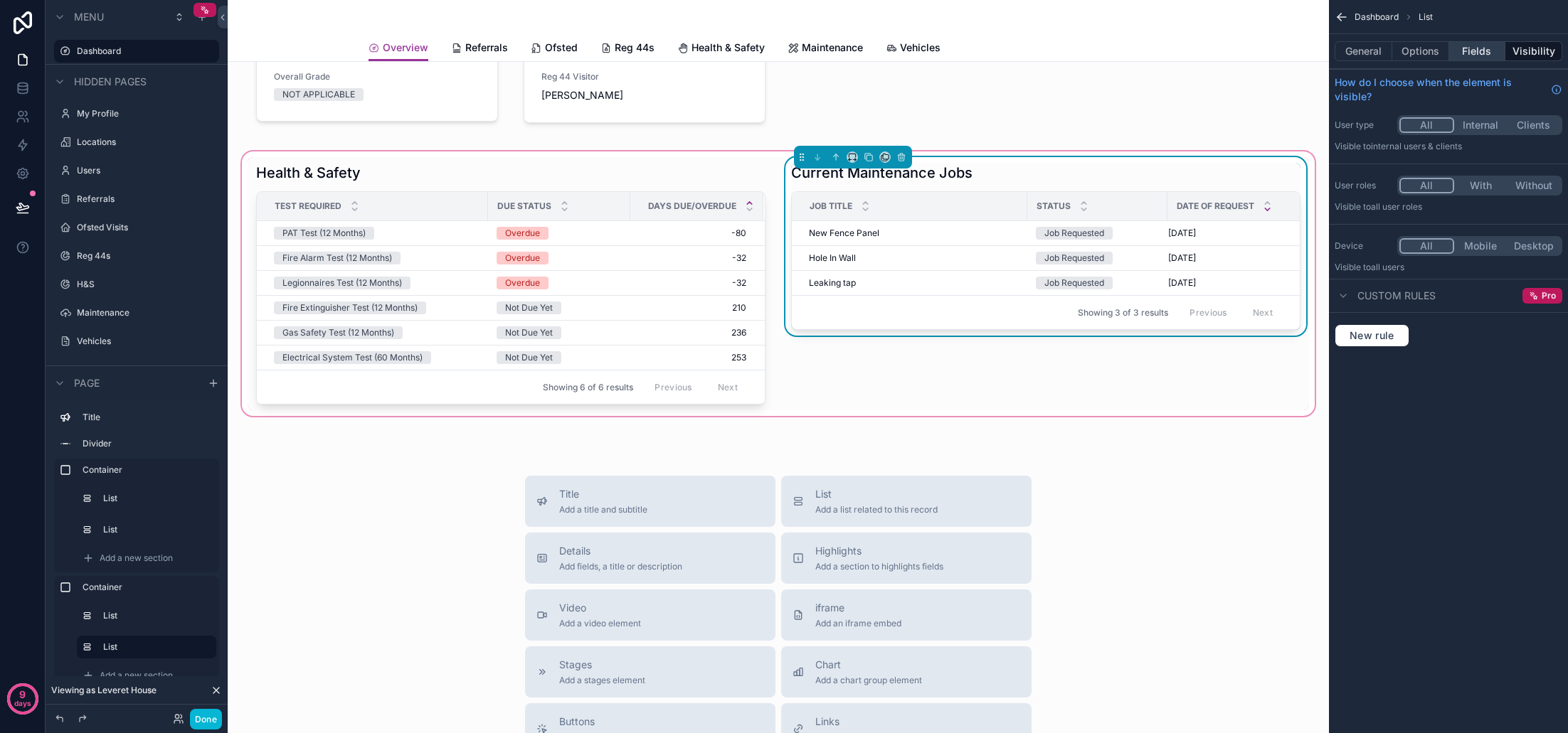
click at [1457, 57] on button "Fields" at bounding box center [1477, 51] width 57 height 20
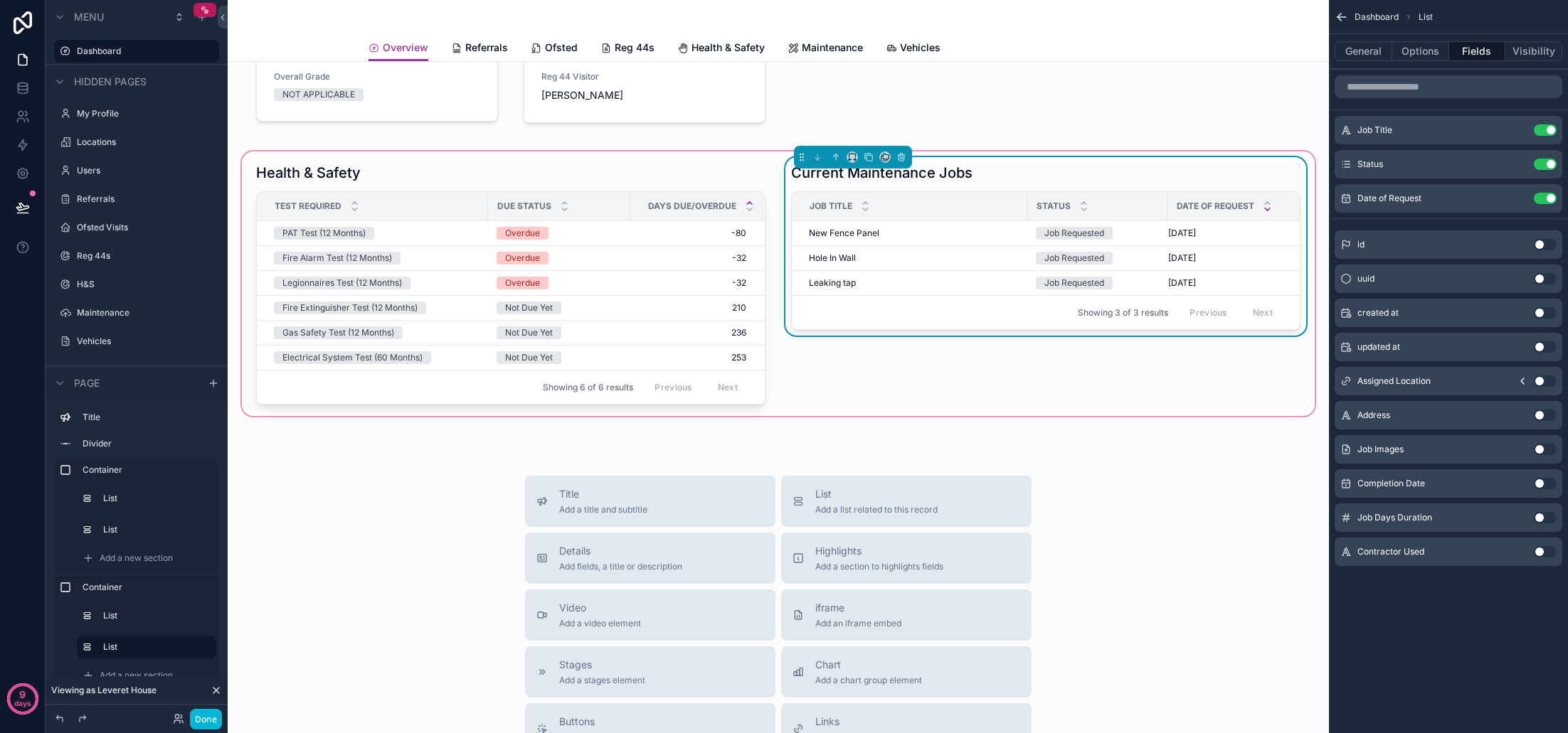
click at [1543, 518] on button "Use setting" at bounding box center [1544, 518] width 23 height 12
drag, startPoint x: 1156, startPoint y: 208, endPoint x: 1142, endPoint y: 208, distance: 14.0
click at [1128, 208] on tr "Job Title Status Date of Request Job Days Duration" at bounding box center [1104, 207] width 626 height 30
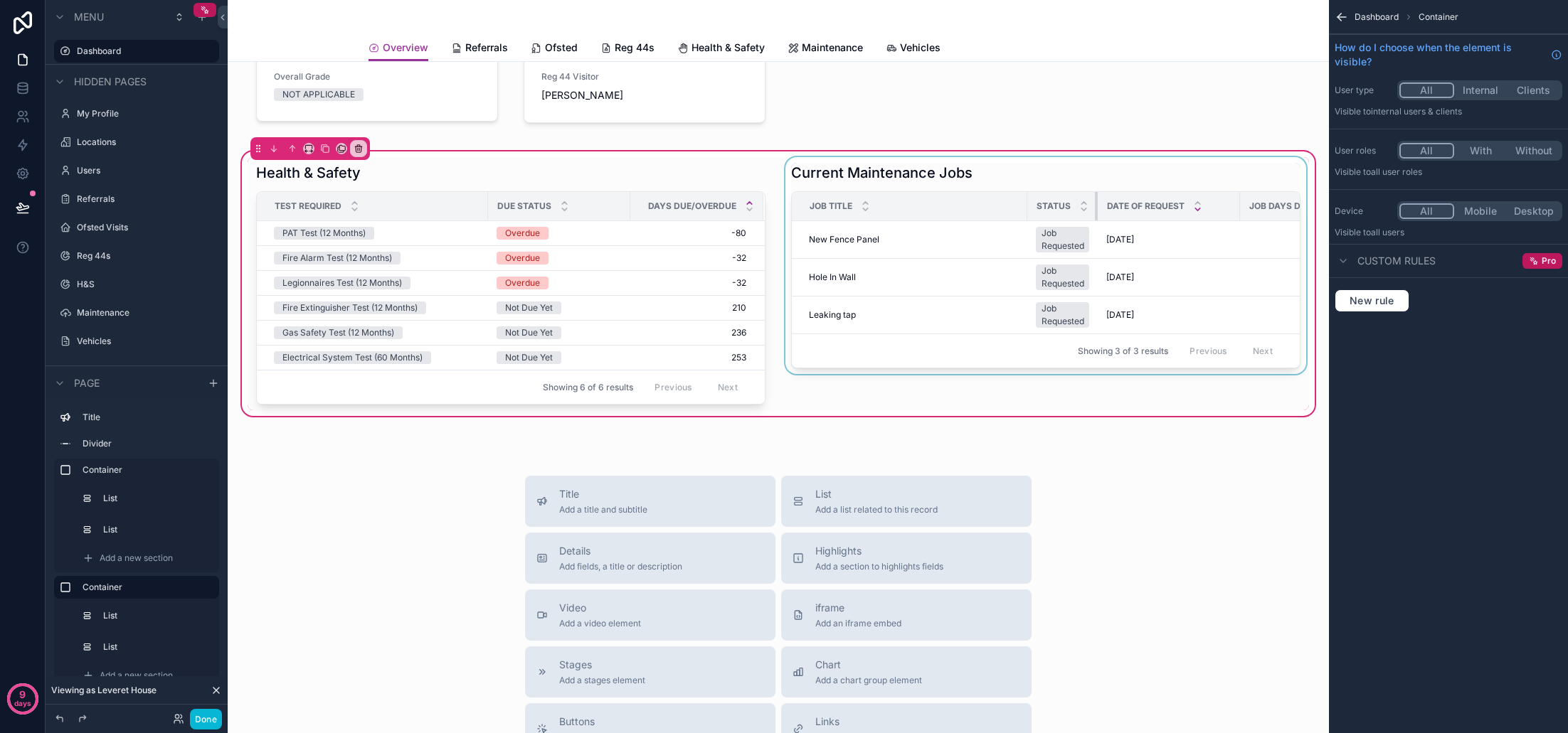
drag, startPoint x: 1166, startPoint y: 208, endPoint x: 1055, endPoint y: 213, distance: 111.1
click at [1056, 213] on th "Status" at bounding box center [1061, 207] width 70 height 30
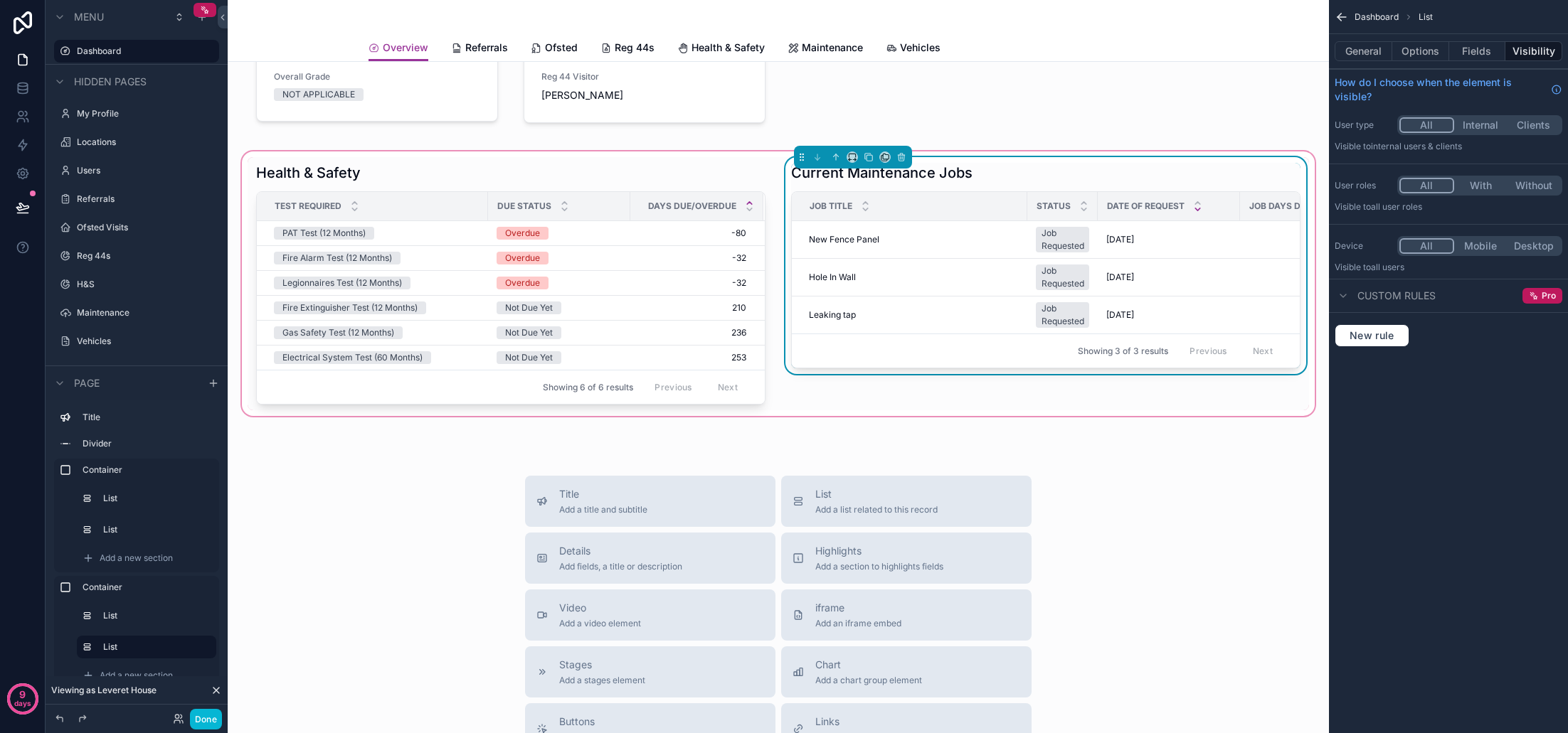
click at [1019, 207] on div "Job Title" at bounding box center [909, 206] width 234 height 27
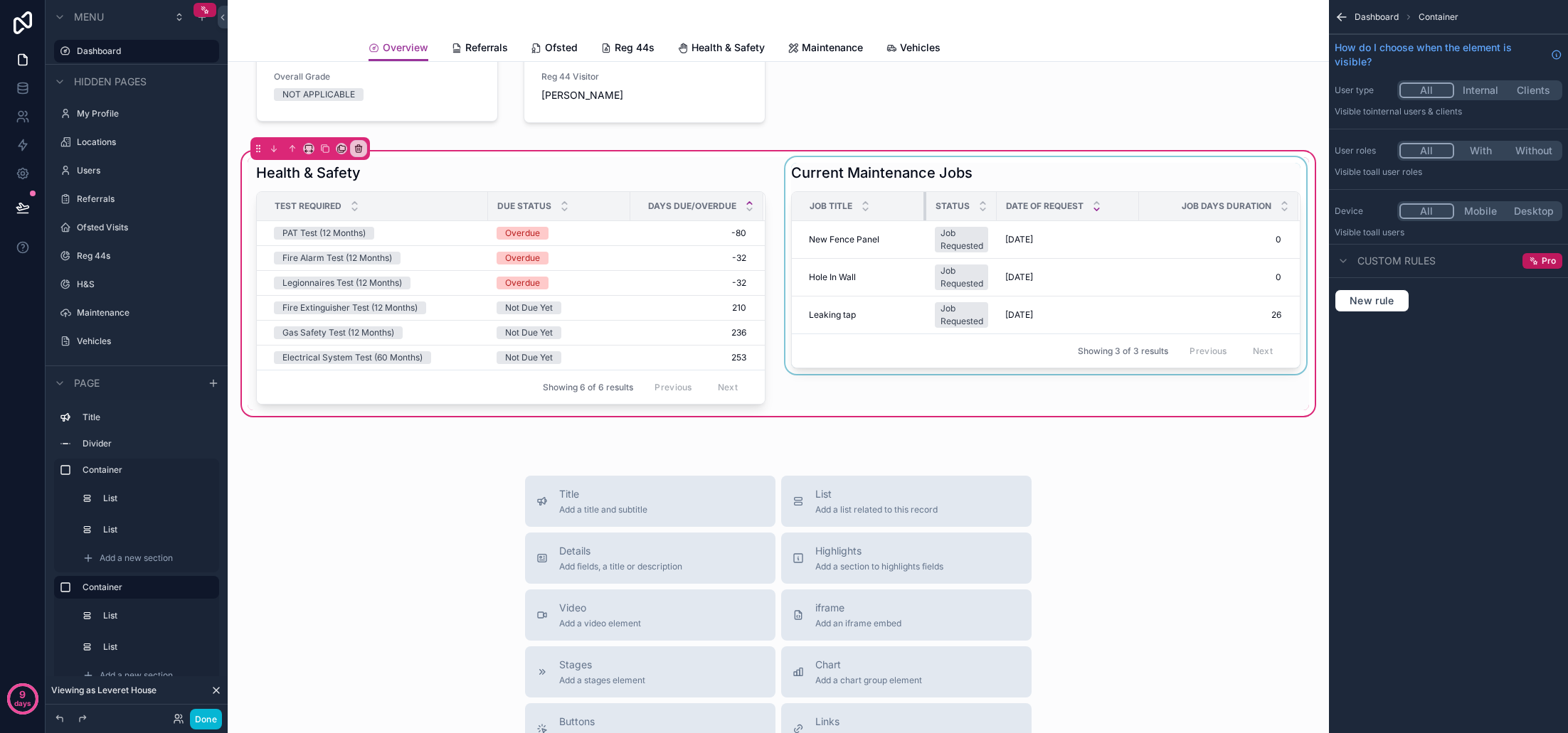
drag, startPoint x: 1026, startPoint y: 207, endPoint x: 924, endPoint y: 213, distance: 102.2
click at [924, 213] on div "scrollable content" at bounding box center [926, 206] width 6 height 29
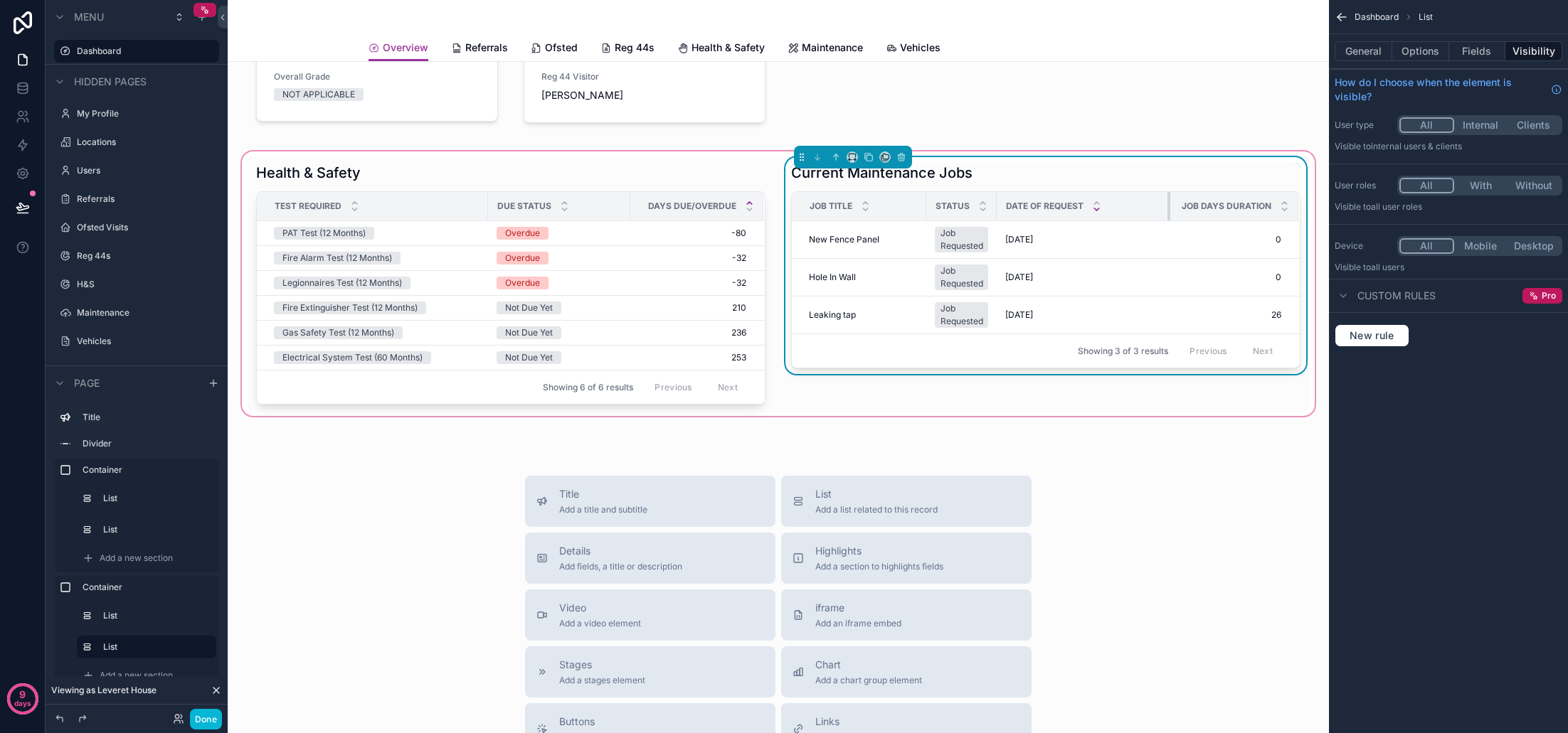
drag, startPoint x: 1138, startPoint y: 210, endPoint x: 1168, endPoint y: 211, distance: 30.0
click at [1168, 211] on div "scrollable content" at bounding box center [1170, 206] width 6 height 29
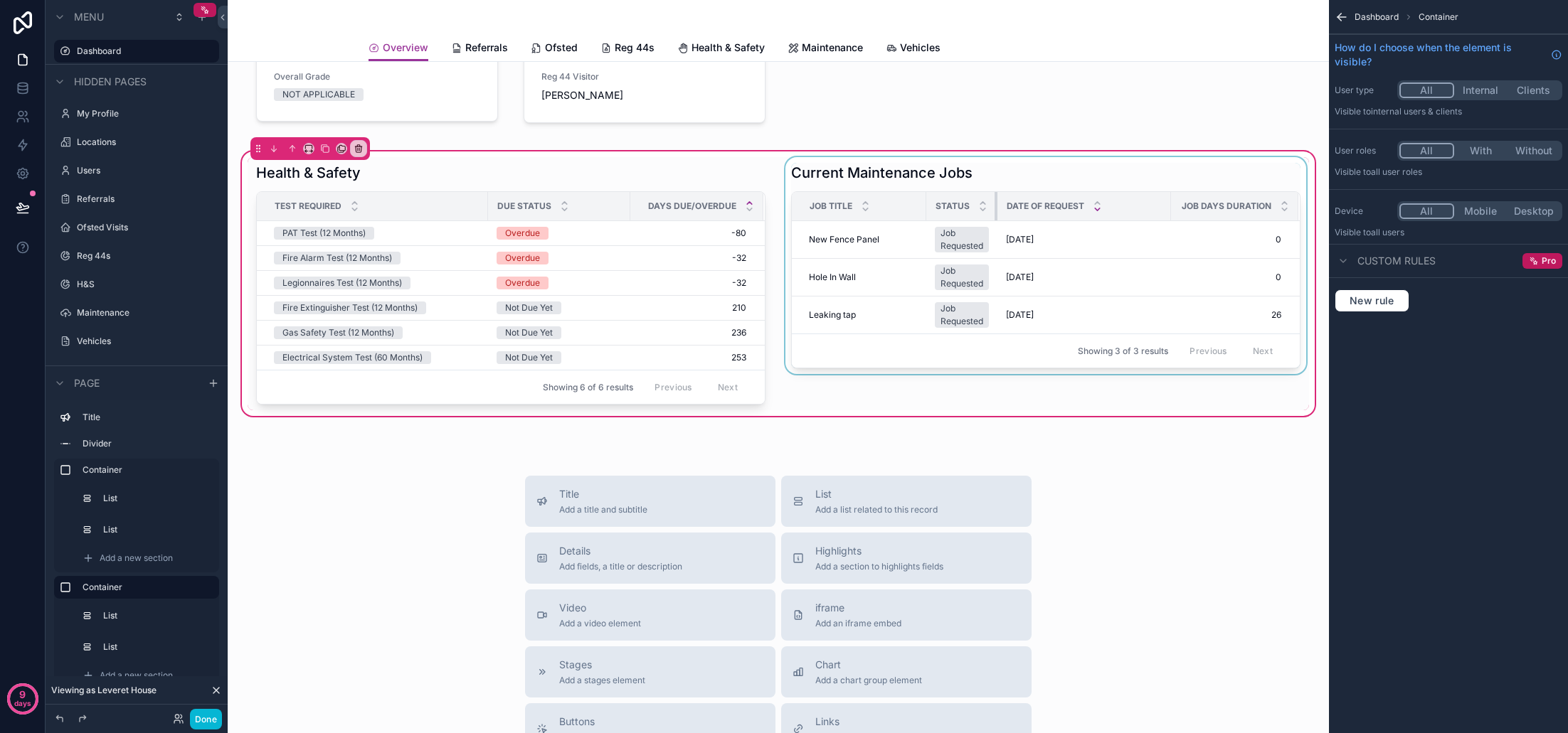
drag, startPoint x: 995, startPoint y: 207, endPoint x: 1019, endPoint y: 207, distance: 24.0
click at [1019, 207] on tr "Job Title Status Date of Request Job Days Duration" at bounding box center [1045, 207] width 508 height 30
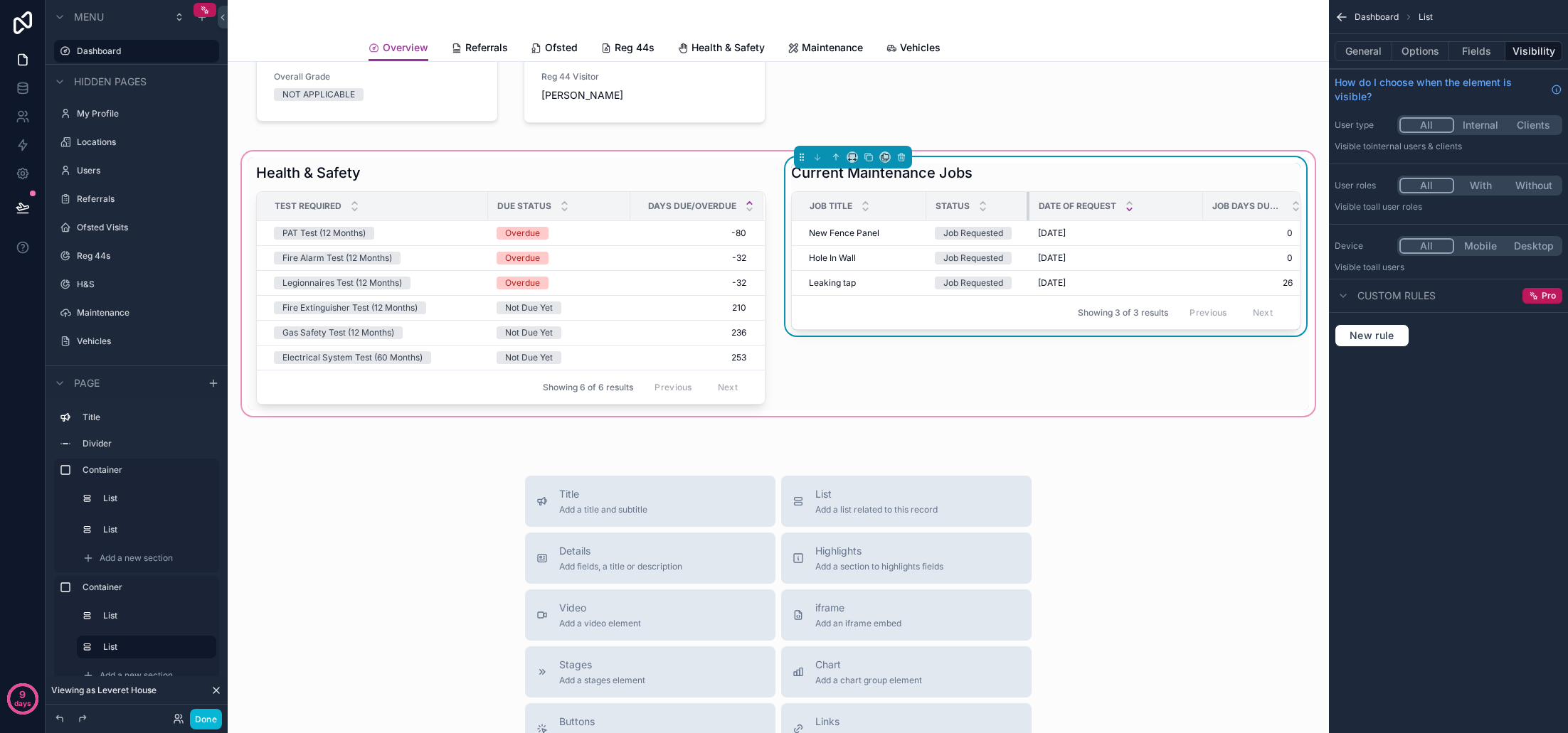
drag, startPoint x: 996, startPoint y: 208, endPoint x: 1053, endPoint y: 208, distance: 57.0
click at [1053, 208] on tr "Job Title Status Date of Request Job Days Duration" at bounding box center [1051, 207] width 519 height 30
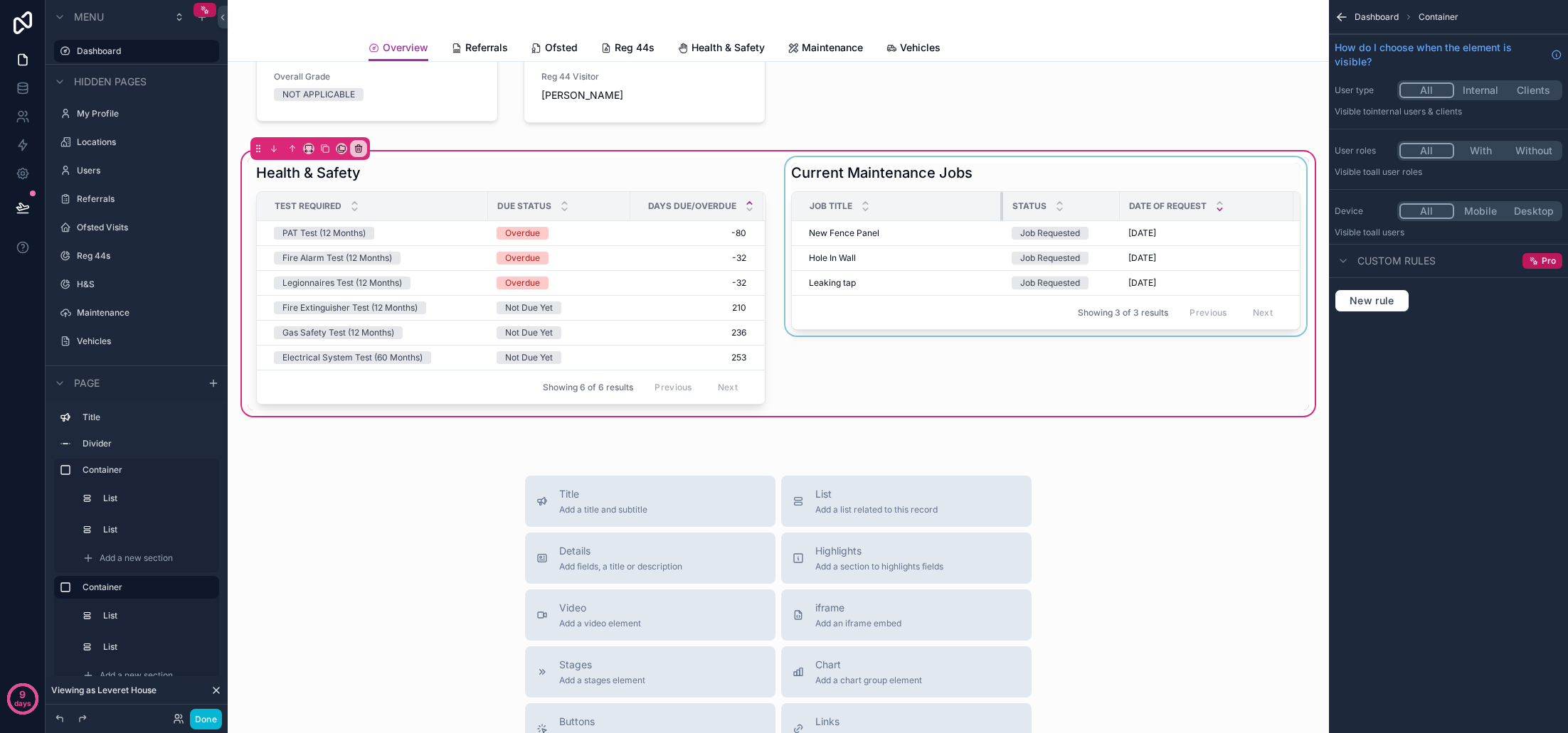
drag, startPoint x: 924, startPoint y: 208, endPoint x: 1001, endPoint y: 207, distance: 77.0
click at [1001, 207] on div "scrollable content" at bounding box center [1003, 206] width 6 height 29
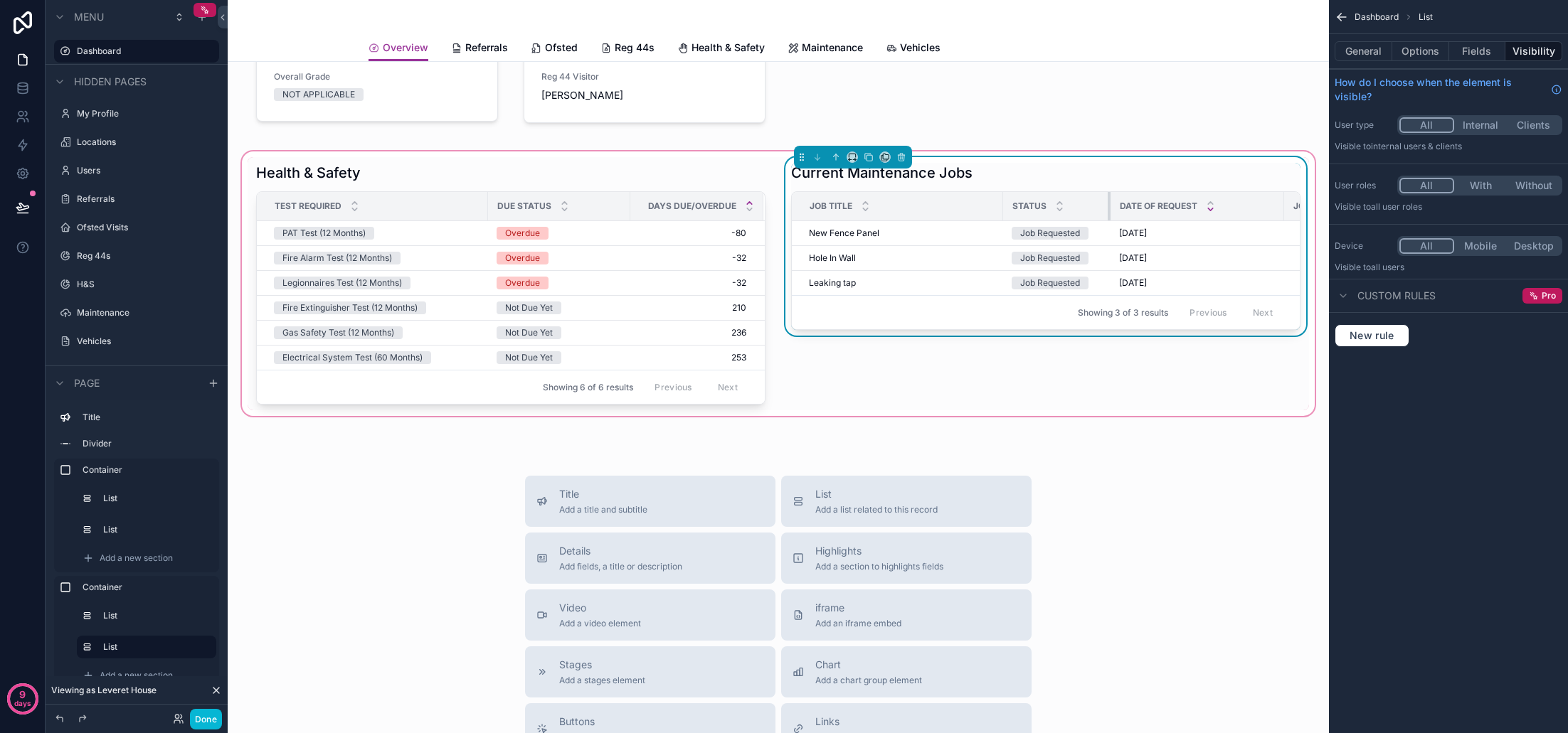
drag, startPoint x: 1119, startPoint y: 209, endPoint x: 1109, endPoint y: 210, distance: 10.0
click at [1109, 210] on div "scrollable content" at bounding box center [1111, 206] width 6 height 29
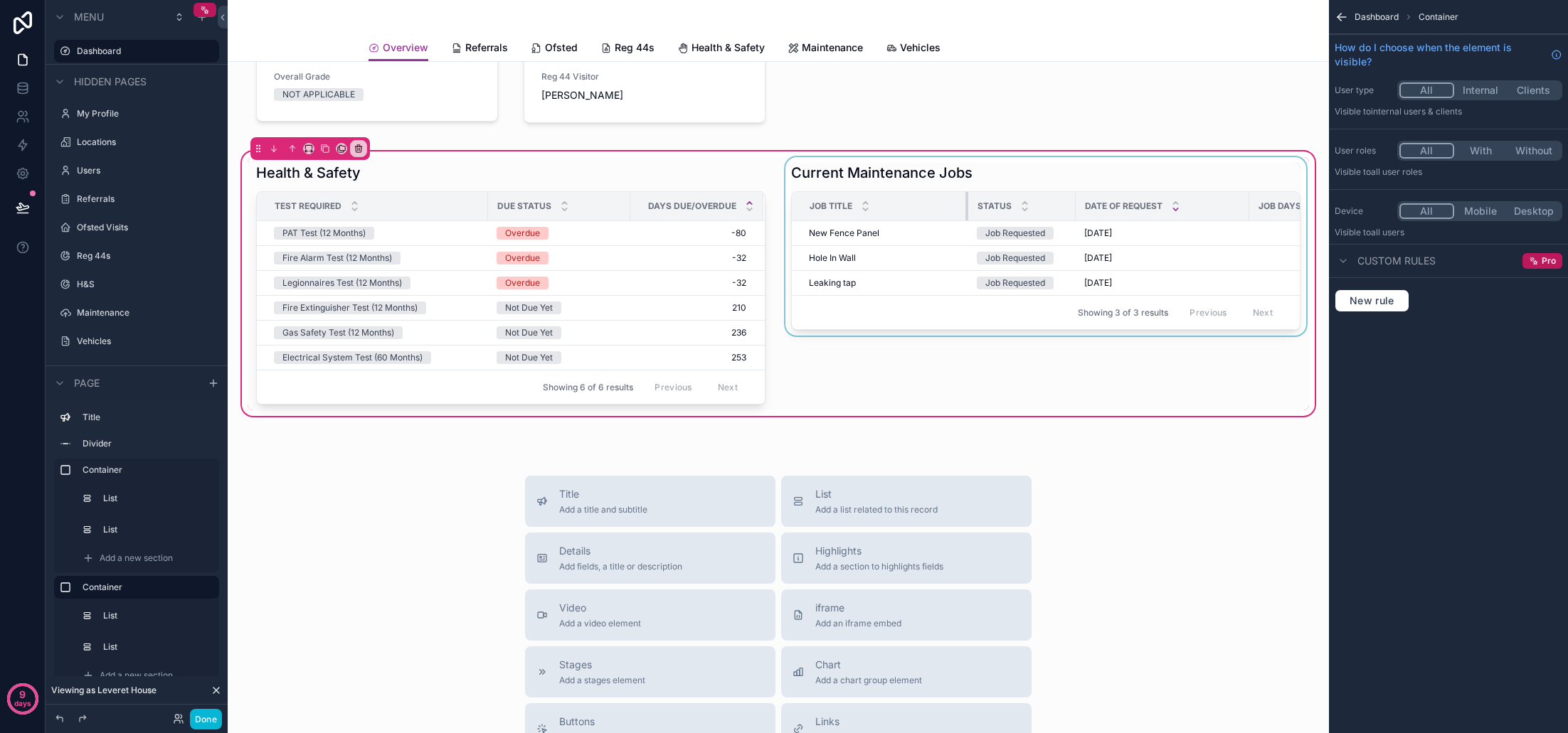
drag, startPoint x: 1001, startPoint y: 207, endPoint x: 967, endPoint y: 207, distance: 34.0
click at [967, 207] on div "scrollable content" at bounding box center [969, 206] width 6 height 29
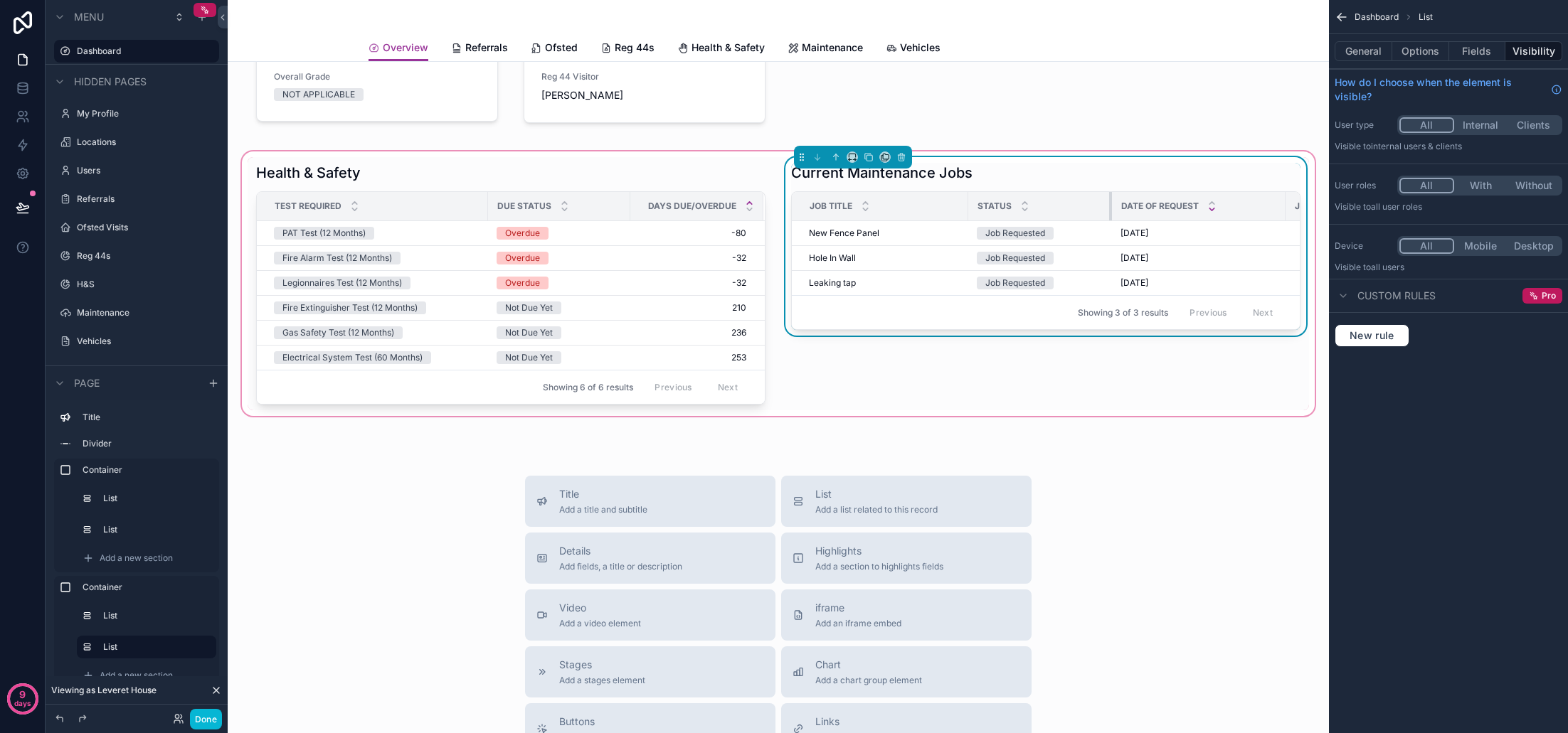
drag, startPoint x: 1078, startPoint y: 209, endPoint x: 1111, endPoint y: 209, distance: 33.0
click at [1111, 209] on div "scrollable content" at bounding box center [1112, 206] width 6 height 29
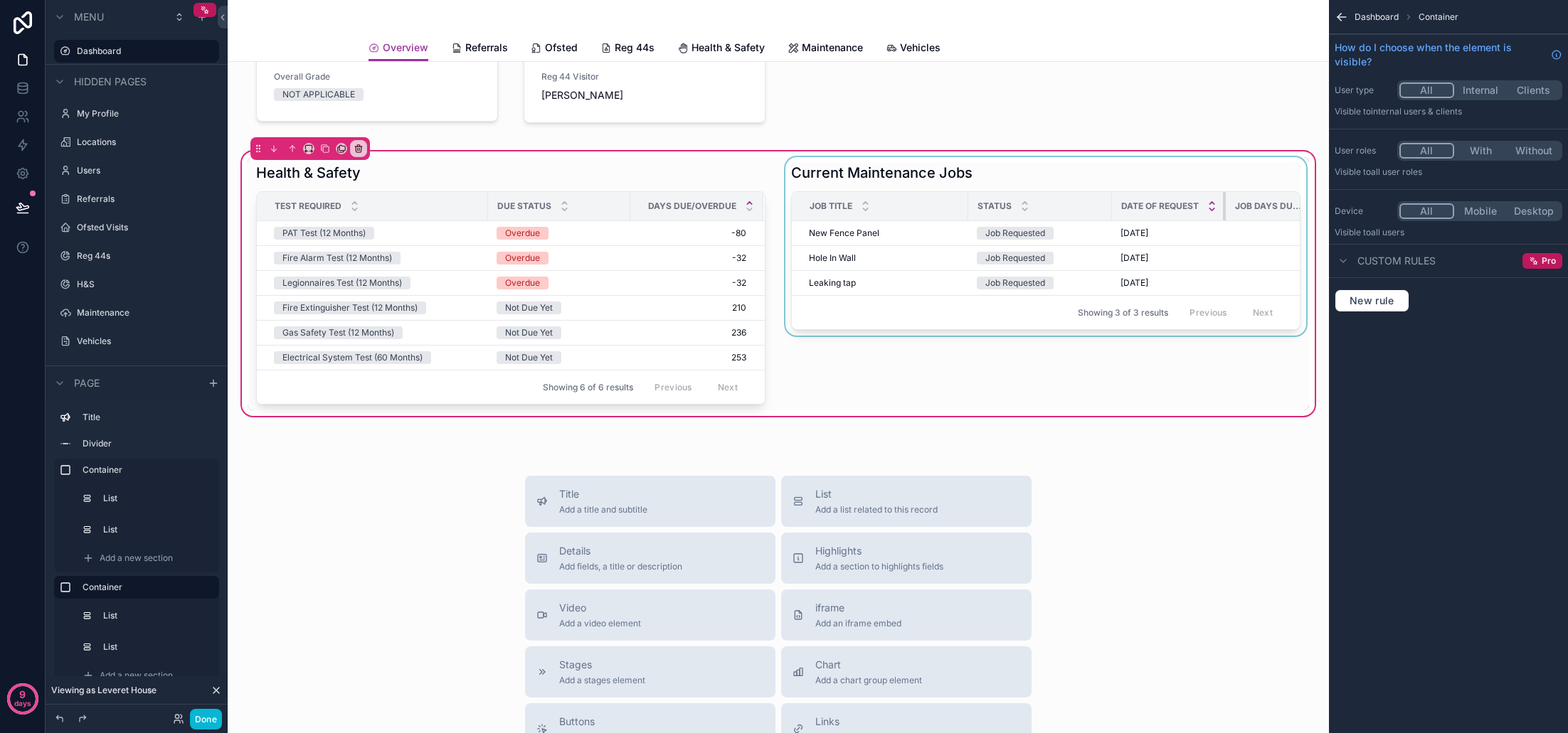
drag, startPoint x: 1284, startPoint y: 206, endPoint x: 1211, endPoint y: 207, distance: 73.0
click at [1211, 207] on th "Date of Request" at bounding box center [1168, 207] width 113 height 30
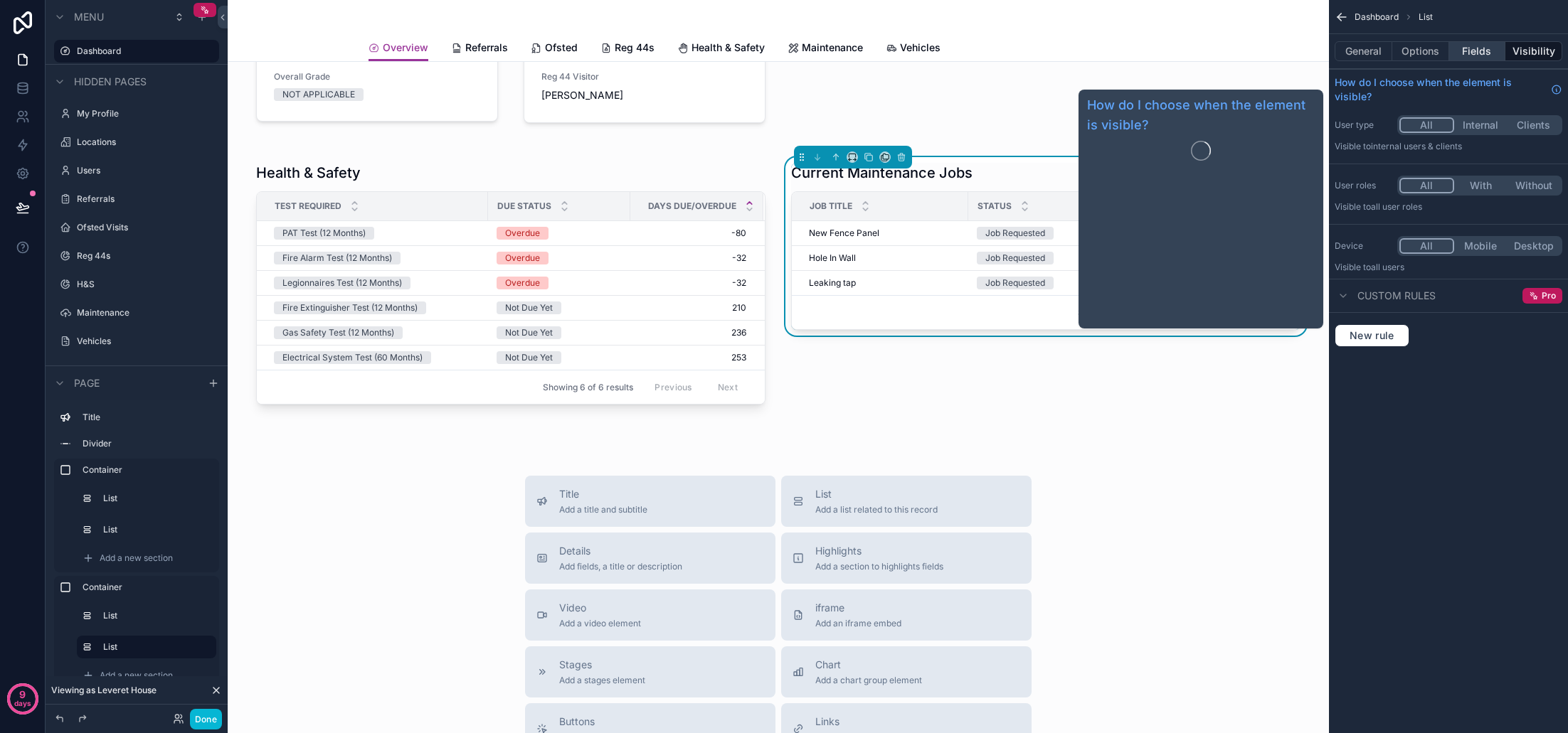
click at [1480, 59] on button "Fields" at bounding box center [1477, 51] width 57 height 20
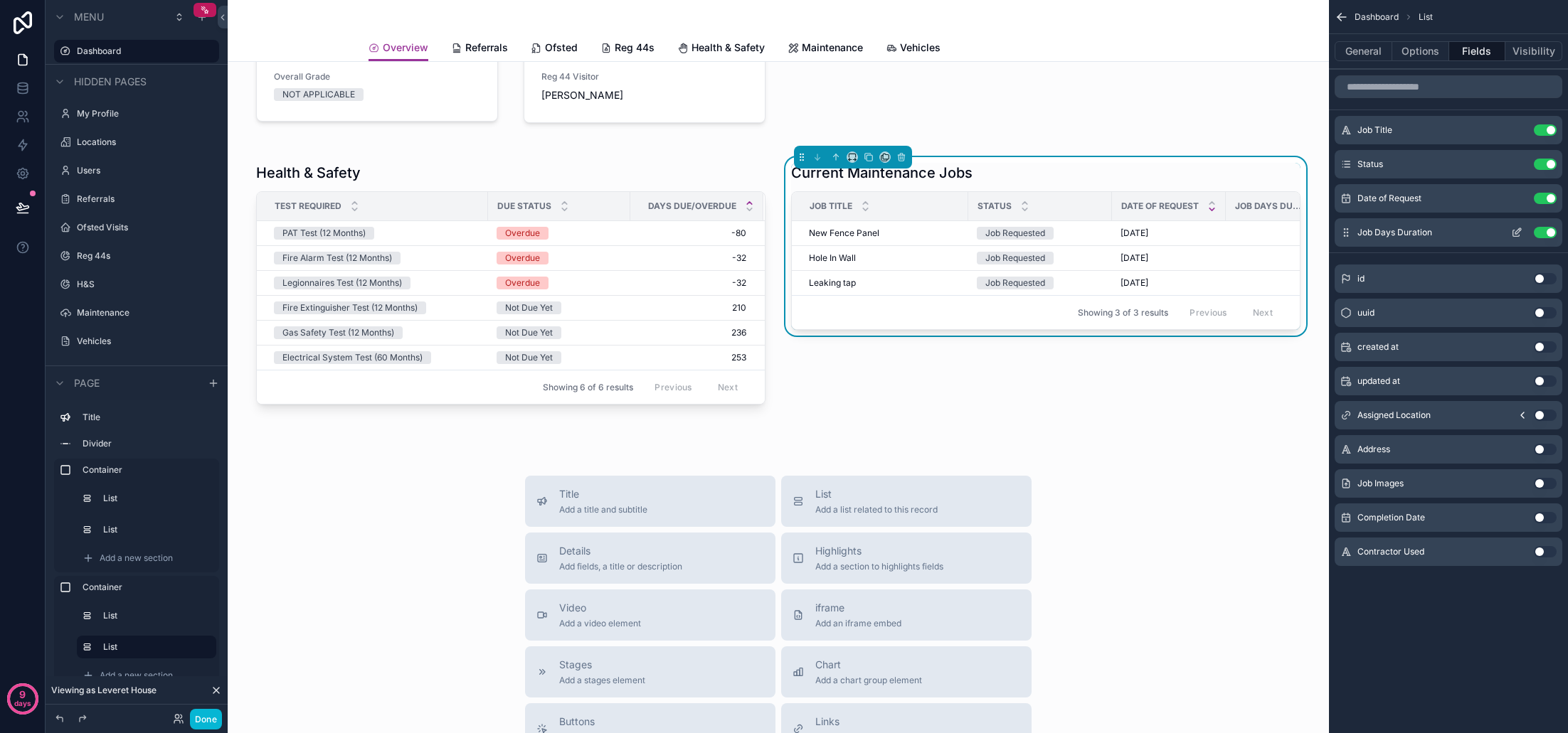
click at [1550, 233] on button "Use setting" at bounding box center [1544, 233] width 23 height 12
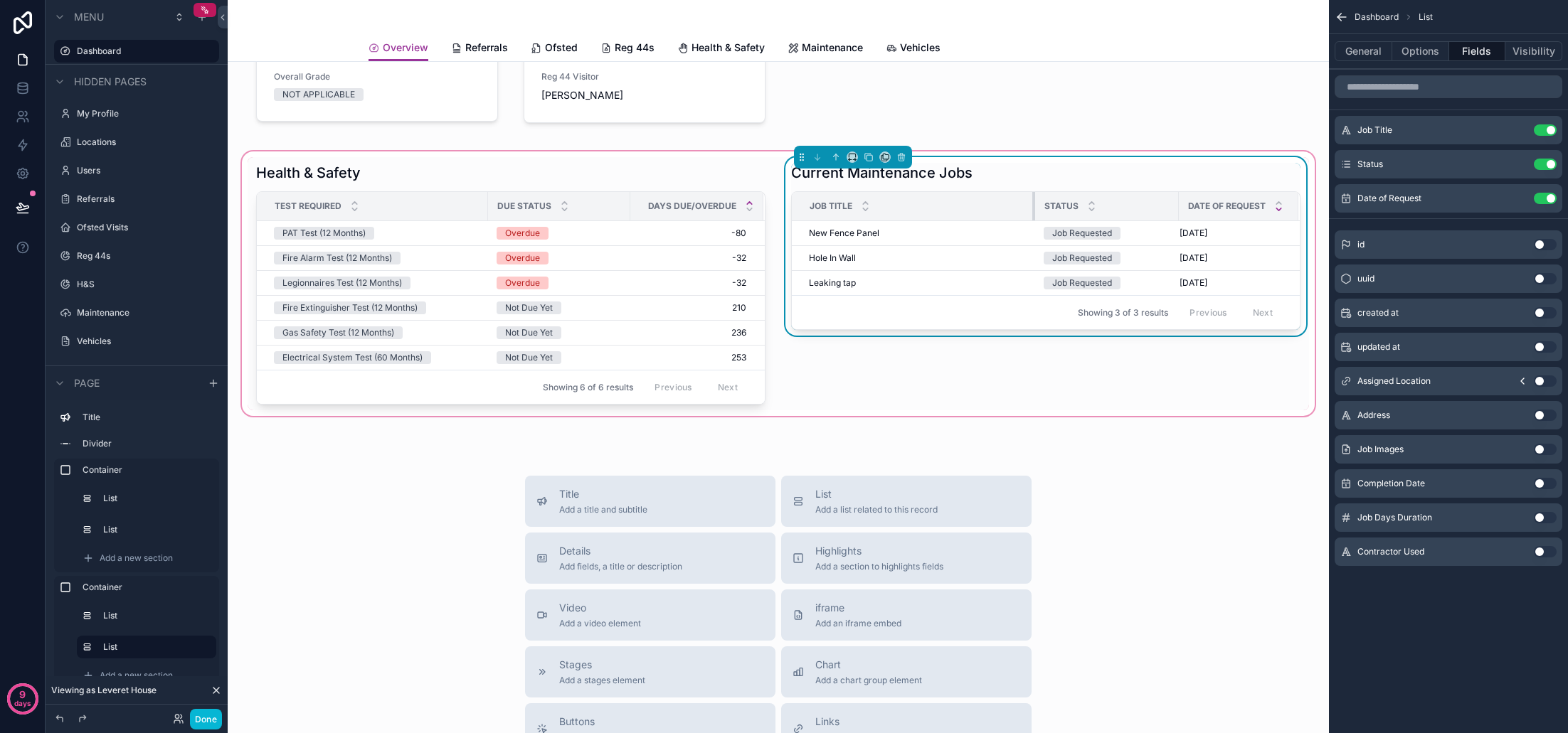
drag, startPoint x: 966, startPoint y: 211, endPoint x: 1032, endPoint y: 212, distance: 66.0
click at [1032, 212] on div "scrollable content" at bounding box center [1035, 206] width 6 height 29
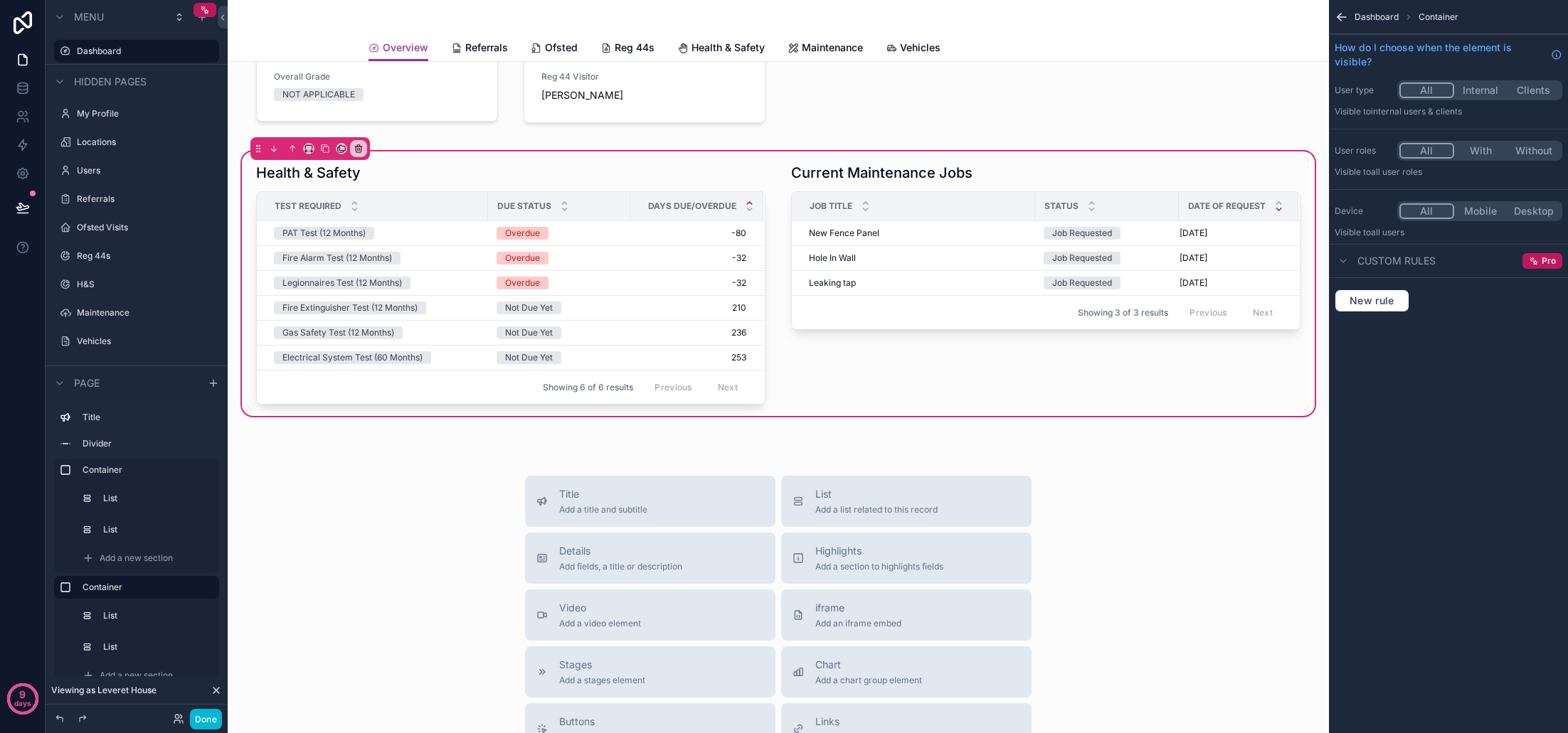
click at [1176, 576] on div "Title Add a title and subtitle List Add a list related to this record Details A…" at bounding box center [779, 729] width 1078 height 506
click at [1167, 564] on div "Title Add a title and subtitle List Add a list related to this record Details A…" at bounding box center [779, 729] width 1078 height 506
click at [1183, 504] on div "Title Add a title and subtitle List Add a list related to this record Details A…" at bounding box center [779, 729] width 1078 height 506
click at [1107, 460] on div "Welcome, Leveret House Manager View Profile Latest Ofsted Inspection Date [DATE…" at bounding box center [778, 450] width 1101 height 1292
click at [1163, 79] on div "scrollable content" at bounding box center [779, 31] width 1078 height 214
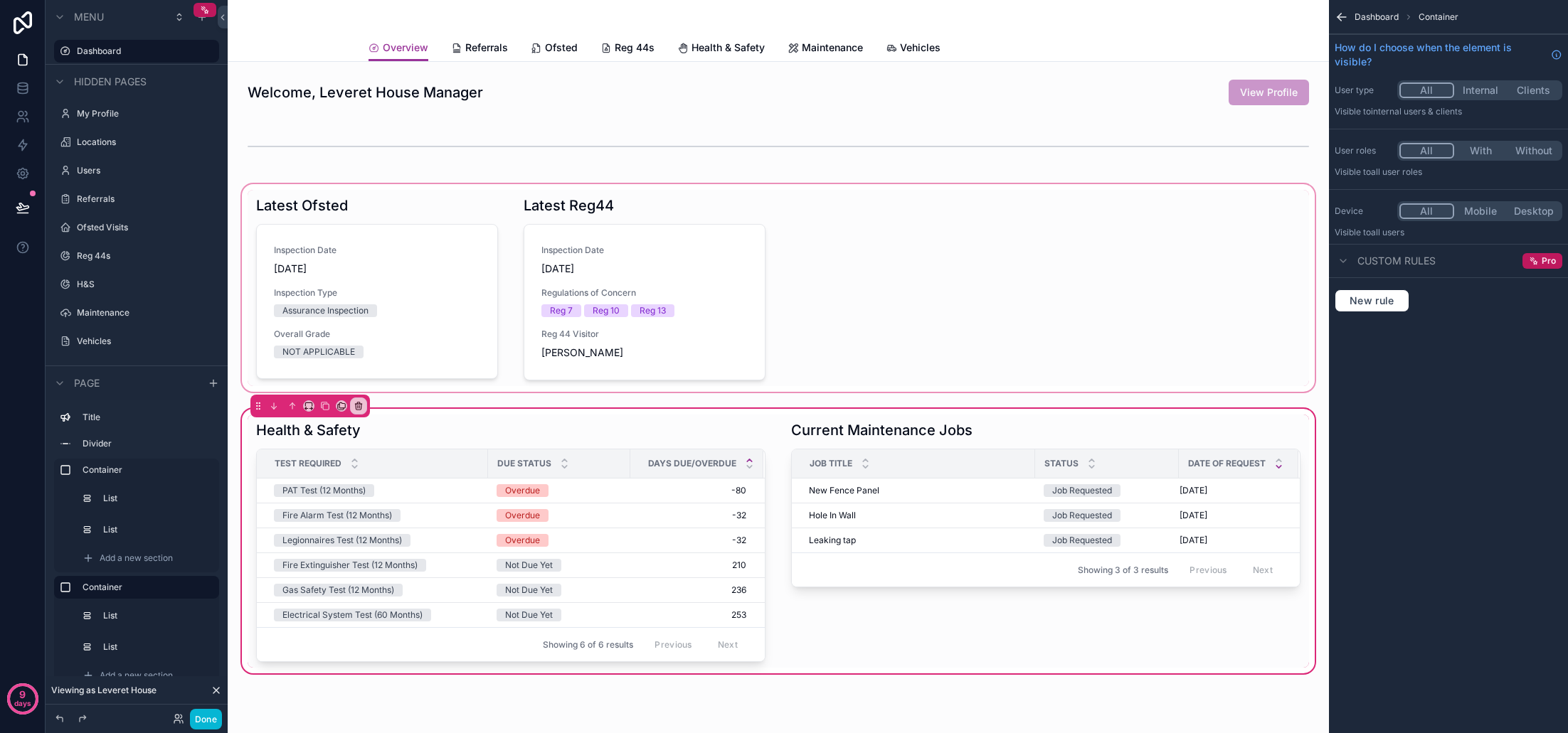
scroll to position [0, 0]
click at [485, 49] on span "Referrals" at bounding box center [486, 47] width 42 height 14
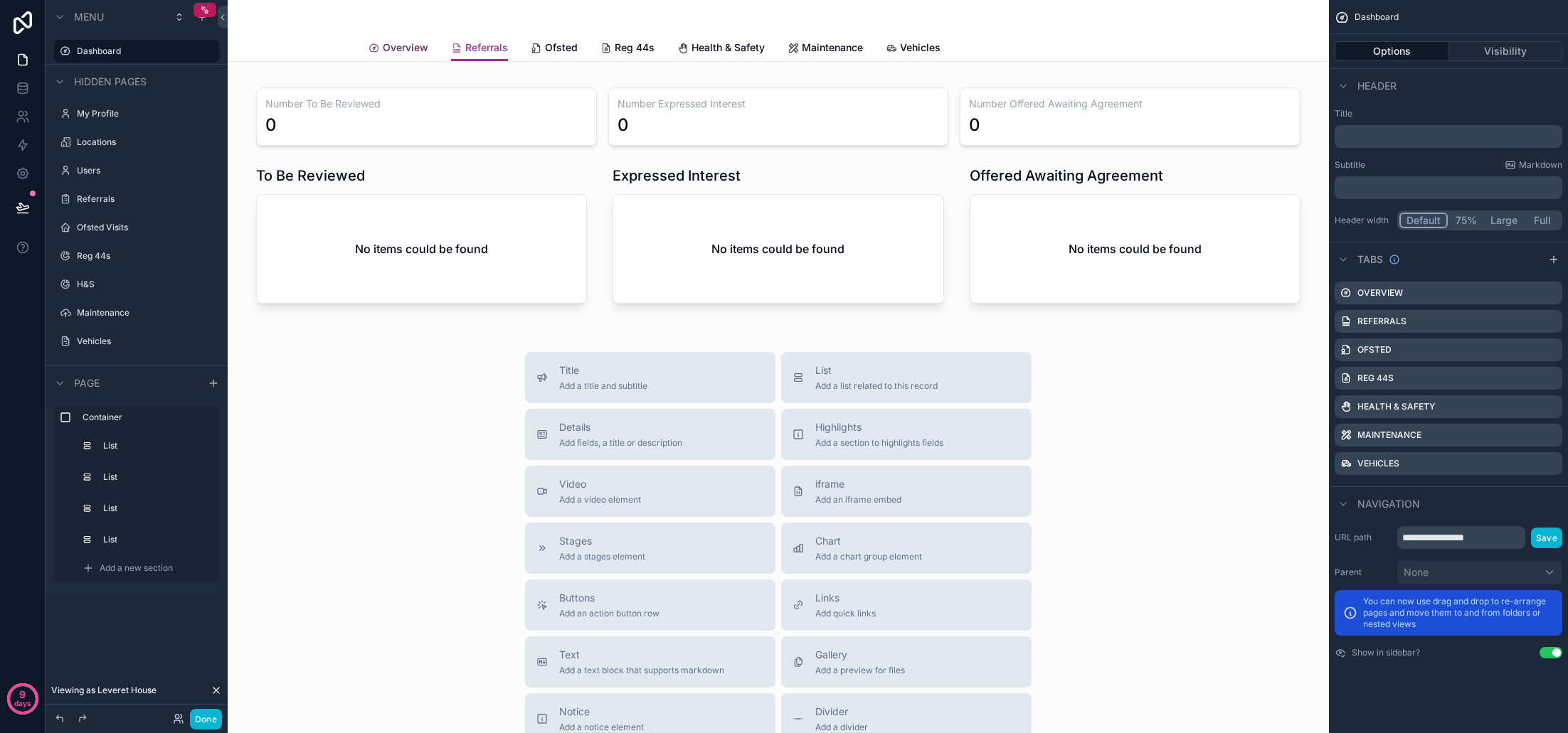
click at [396, 46] on span "Overview" at bounding box center [405, 47] width 45 height 14
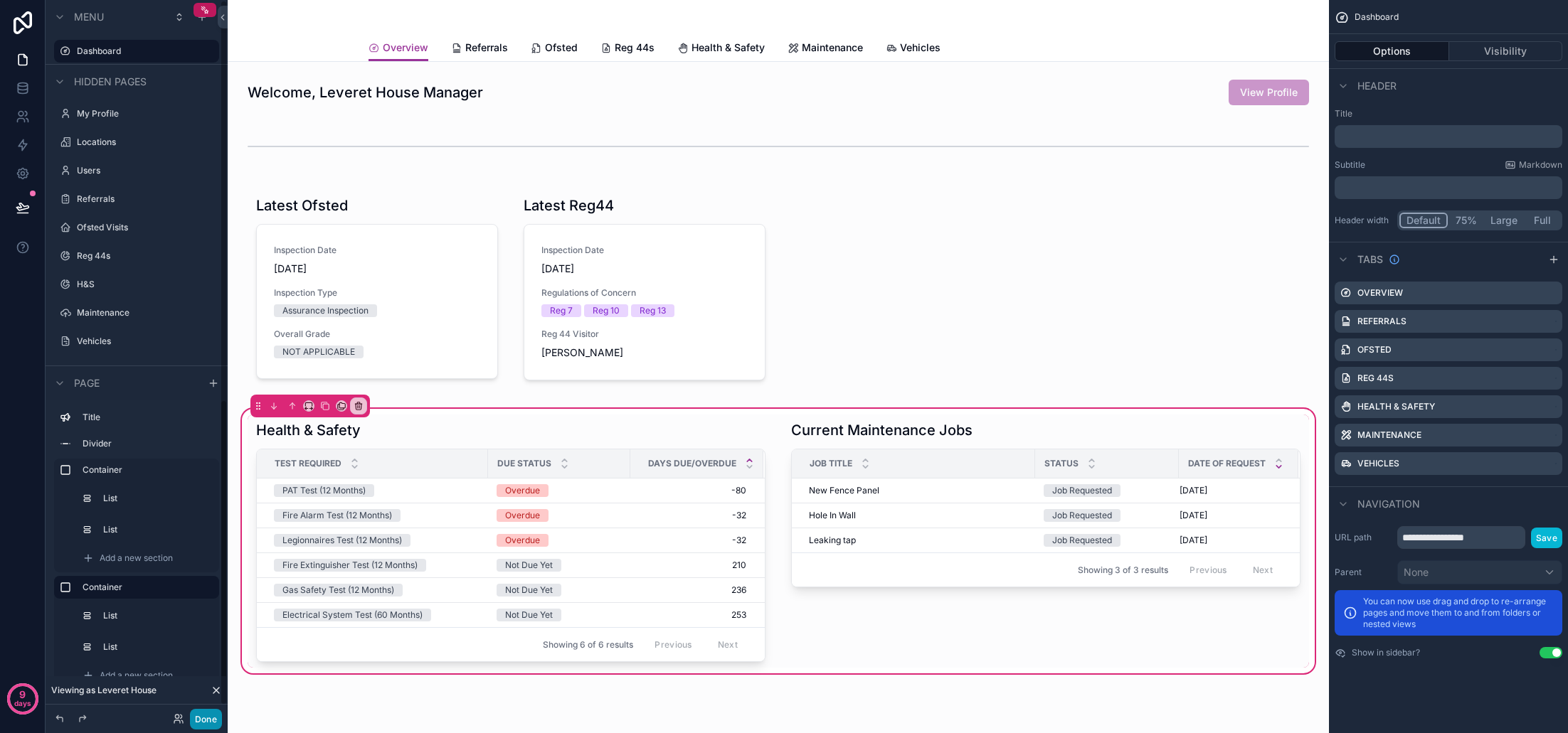
click at [200, 719] on button "Done" at bounding box center [206, 719] width 32 height 21
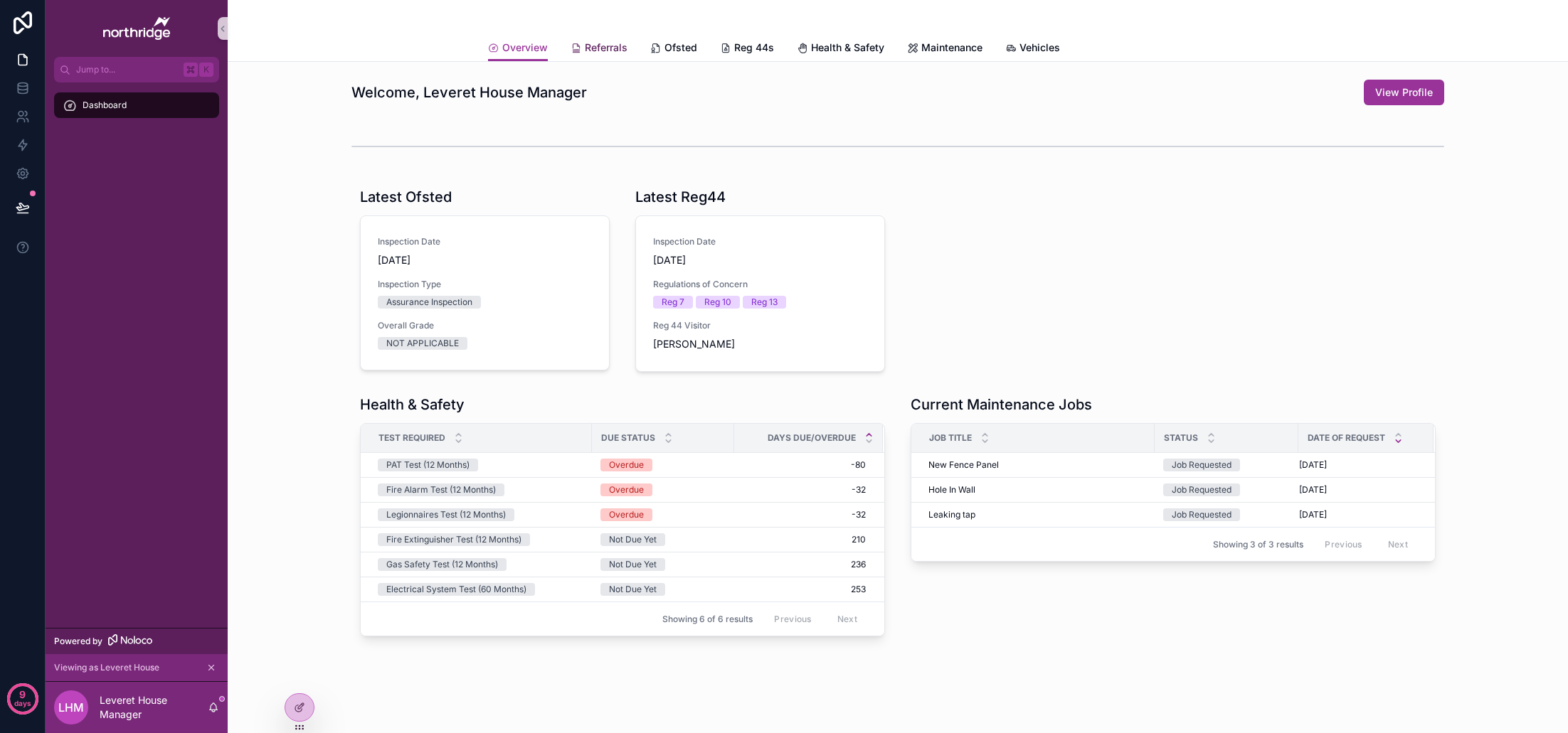
click at [582, 47] on div "Referrals" at bounding box center [599, 47] width 57 height 14
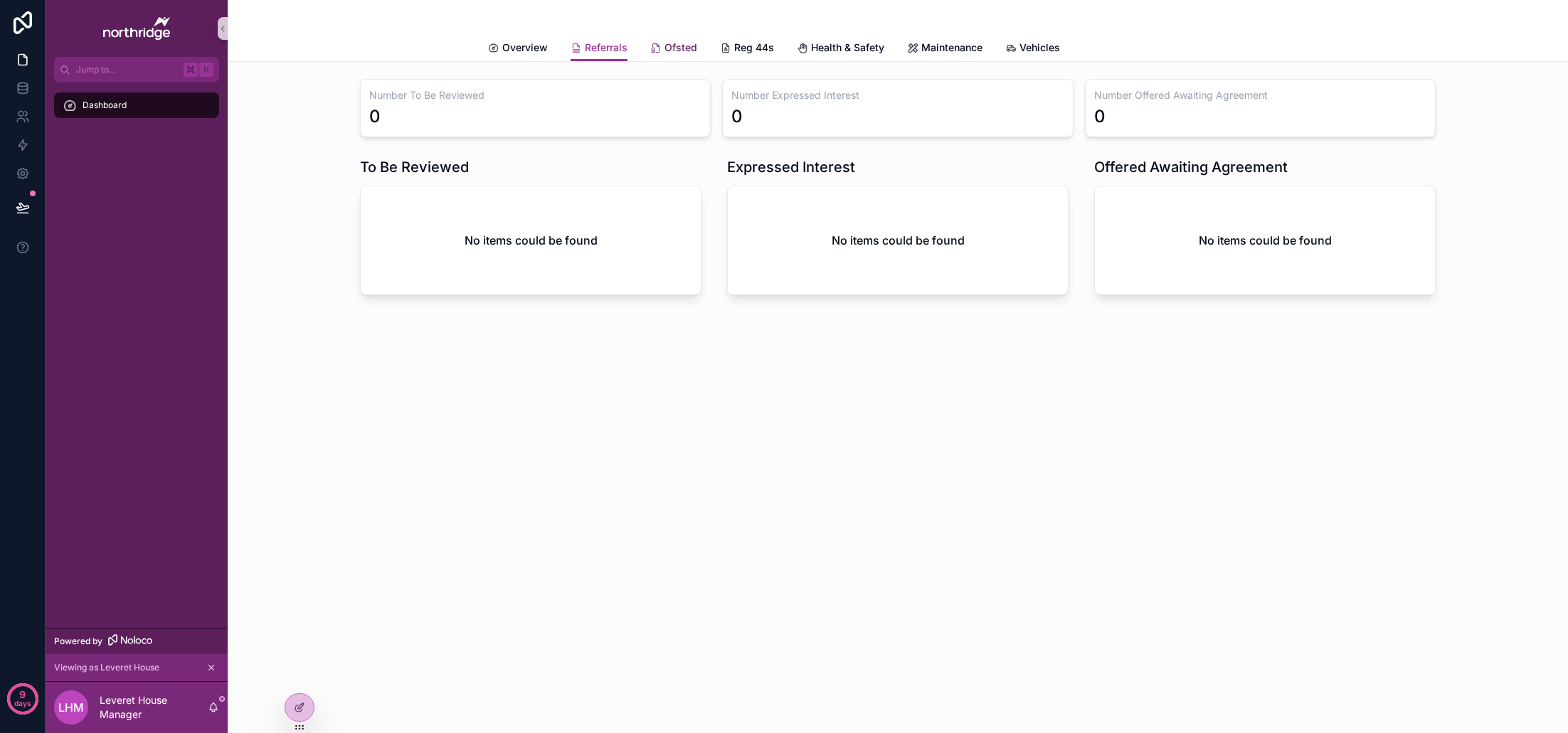
click at [681, 42] on span "Ofsted" at bounding box center [680, 47] width 33 height 14
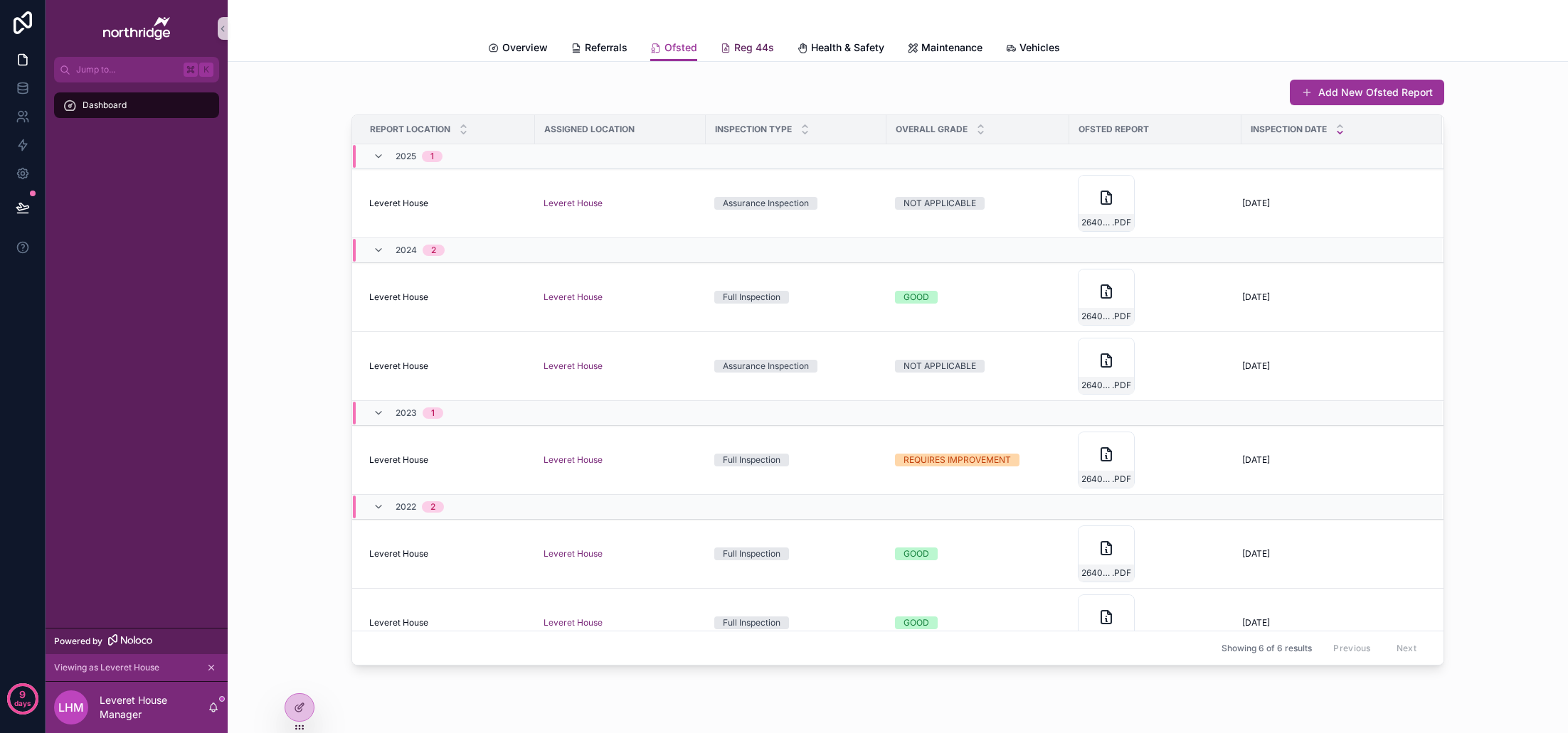
click at [747, 45] on span "Reg 44s" at bounding box center [754, 47] width 39 height 14
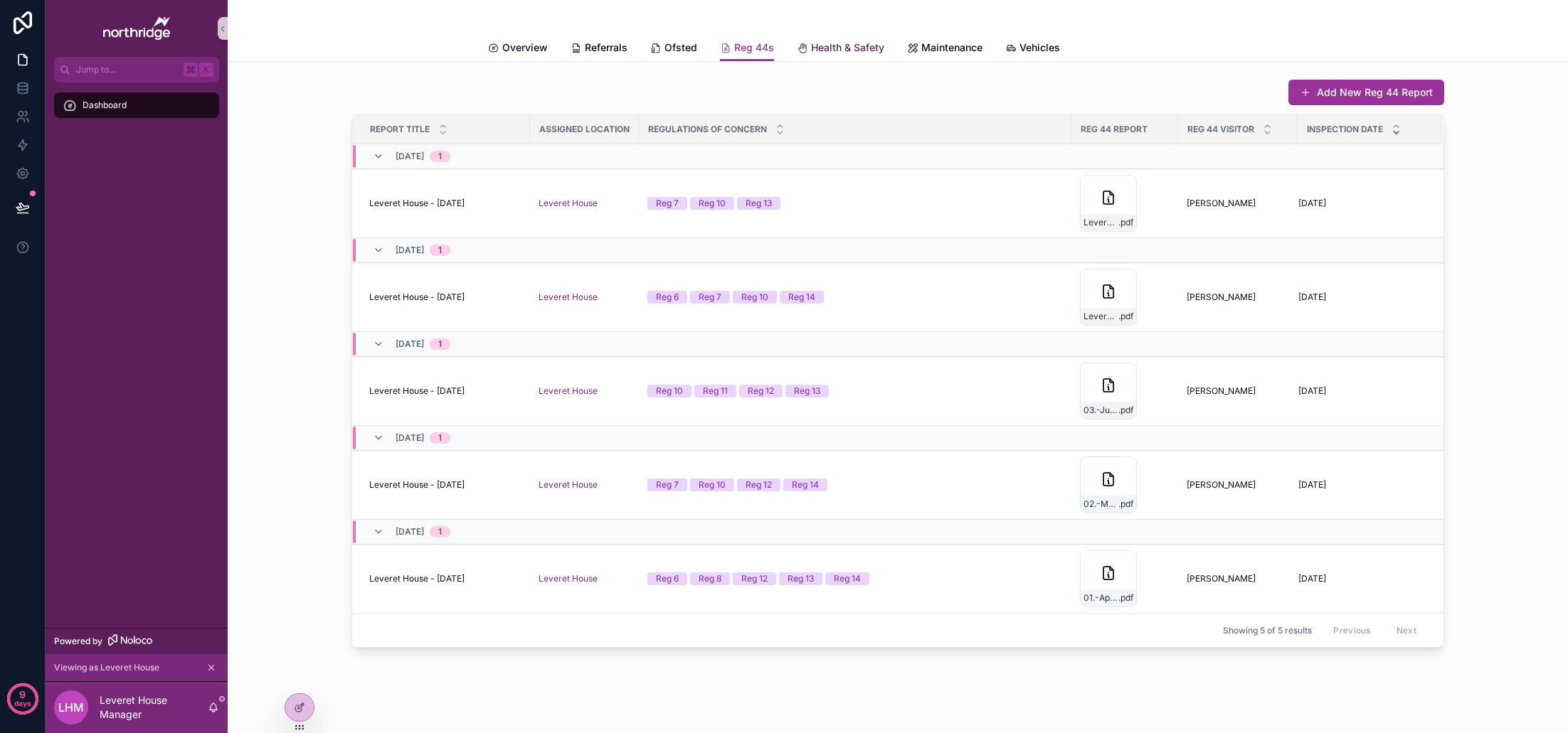
click at [835, 53] on span "Health & Safety" at bounding box center [848, 47] width 73 height 14
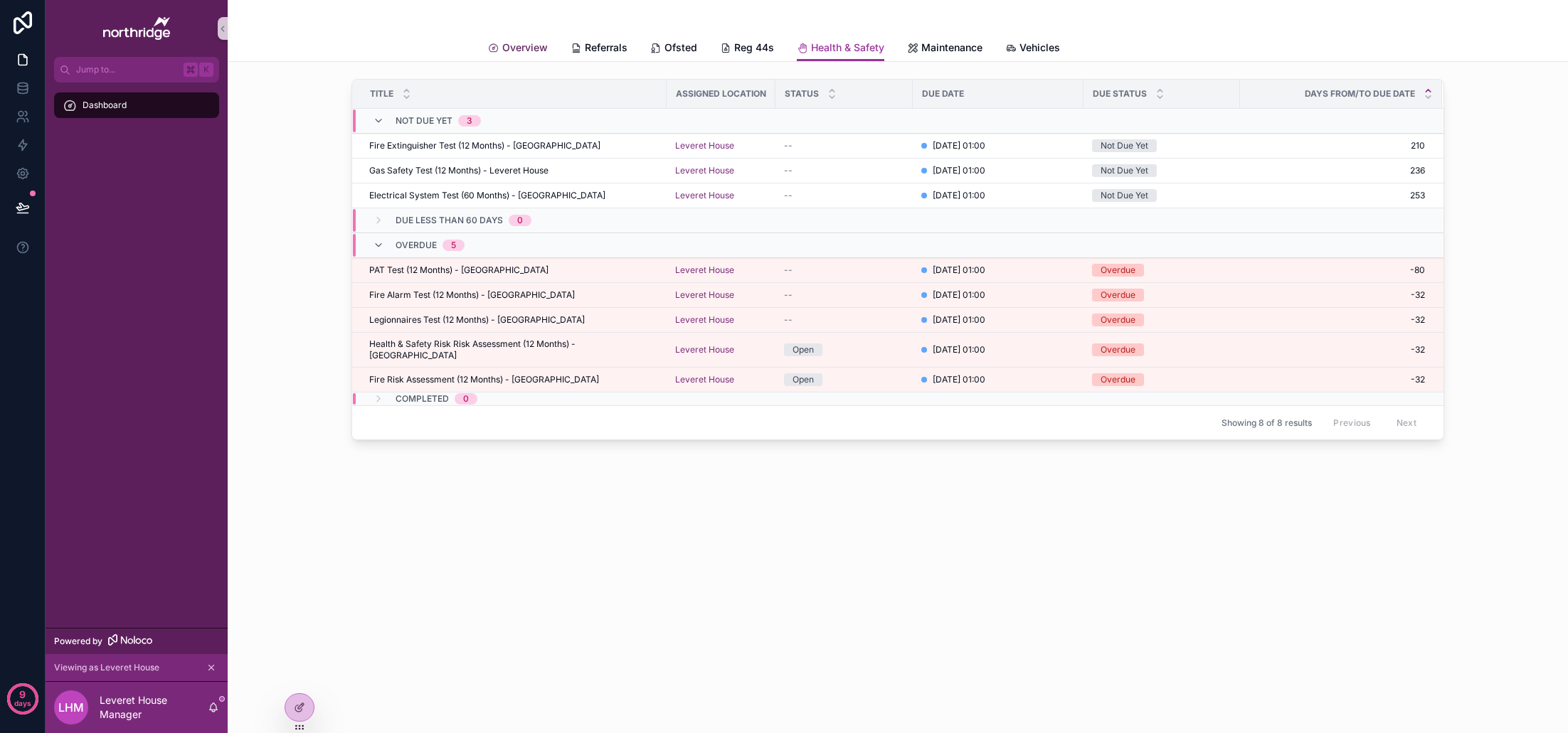
click at [521, 48] on span "Overview" at bounding box center [525, 47] width 45 height 14
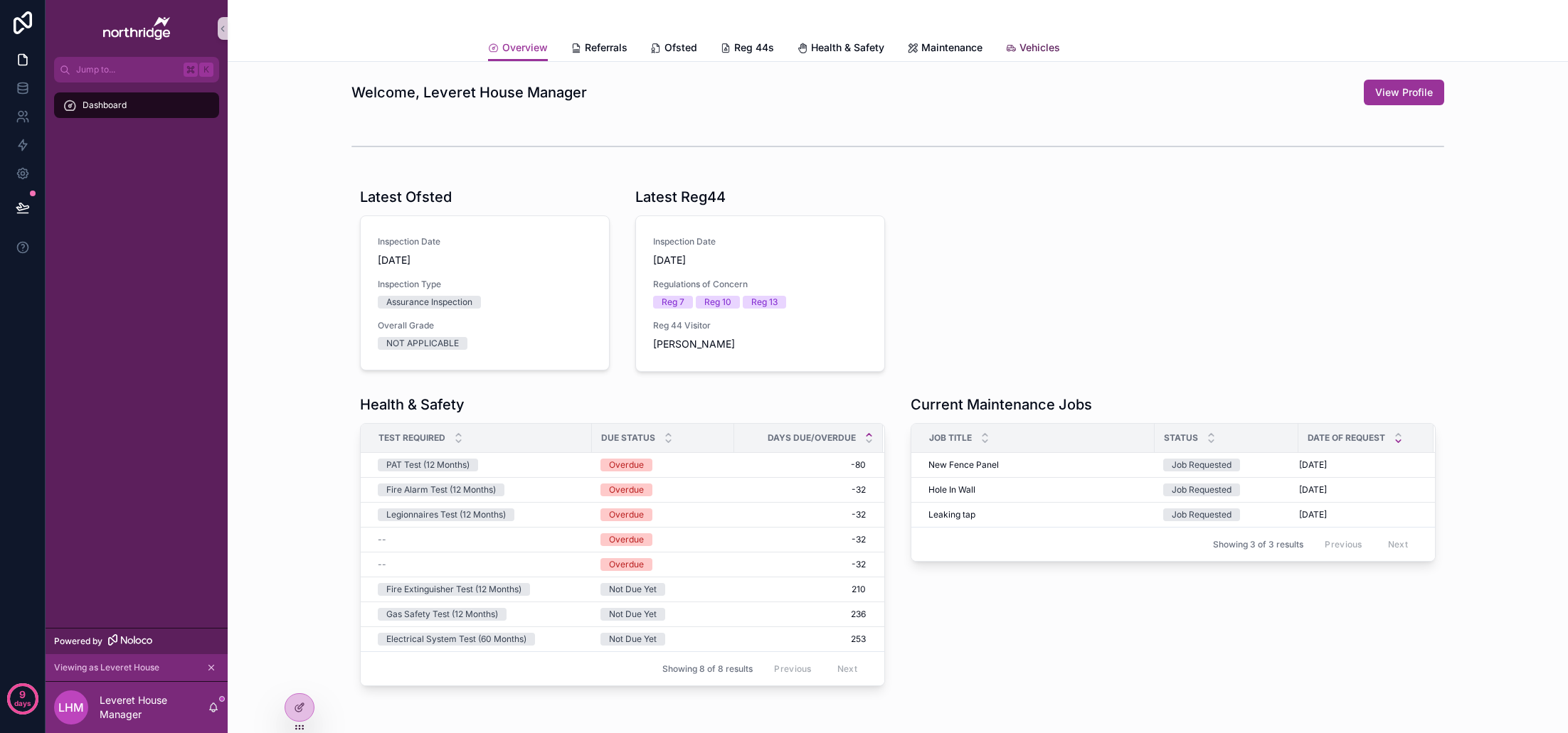
click at [1027, 44] on span "Vehicles" at bounding box center [1039, 47] width 40 height 14
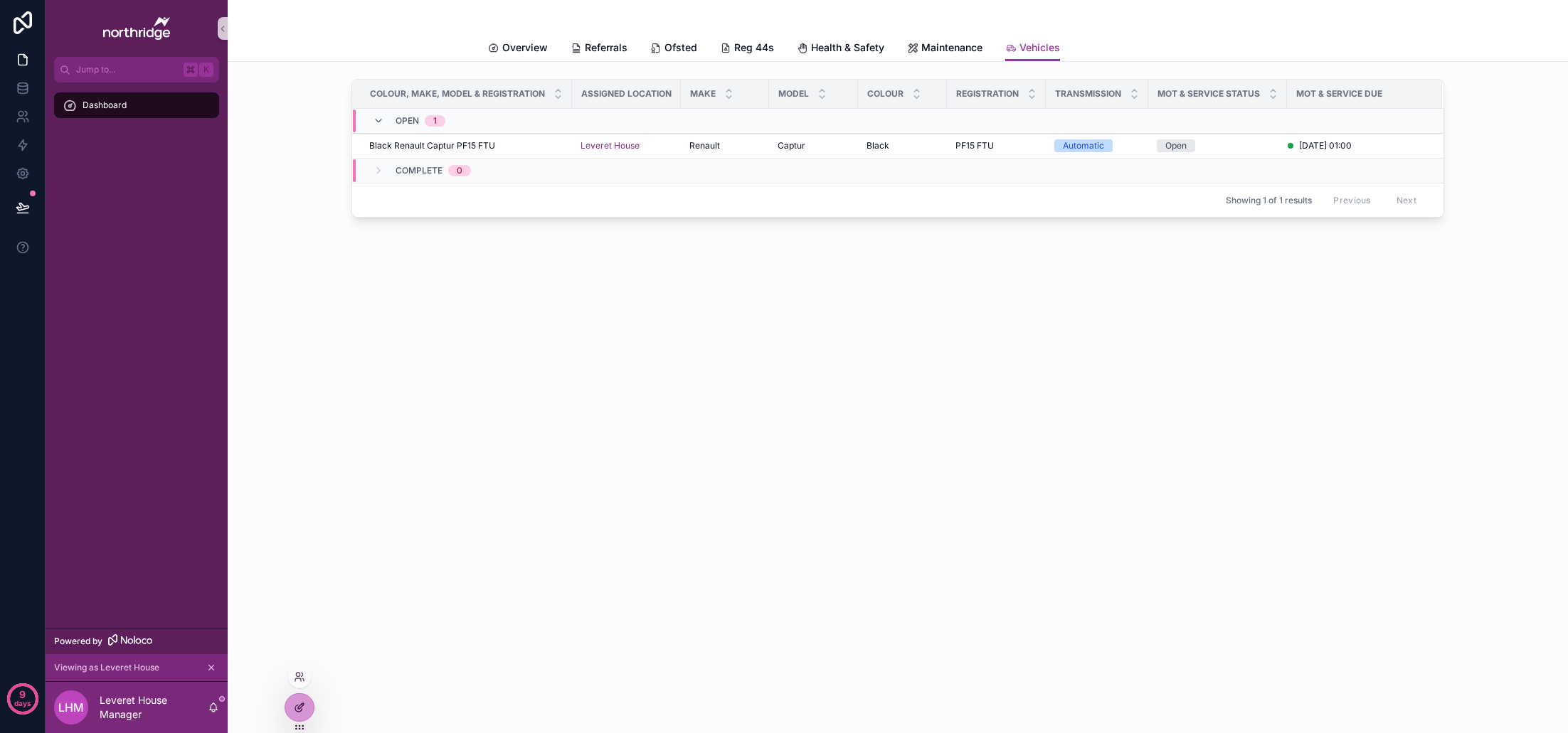
click at [306, 703] on div at bounding box center [299, 706] width 29 height 27
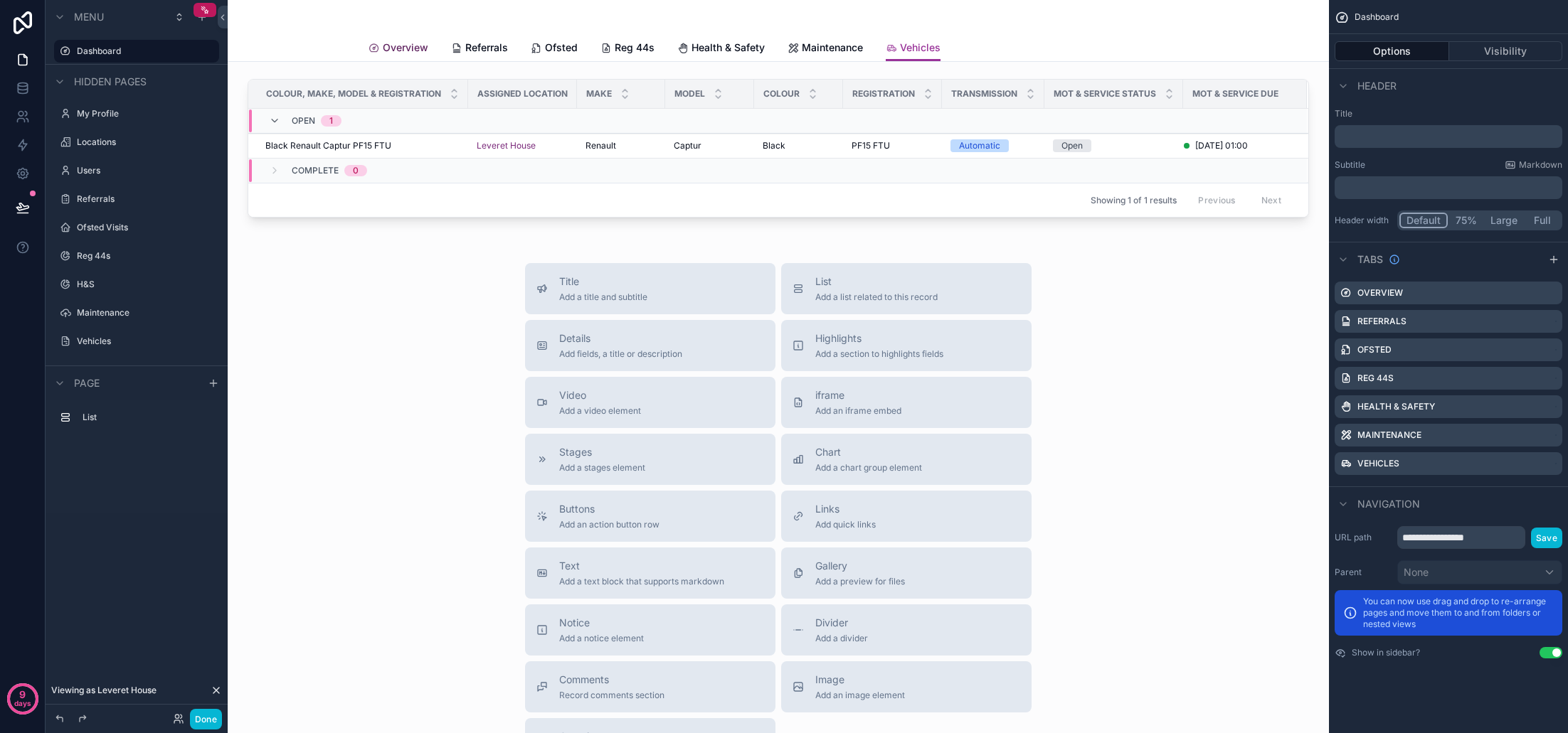
click at [385, 45] on span "Overview" at bounding box center [405, 47] width 45 height 14
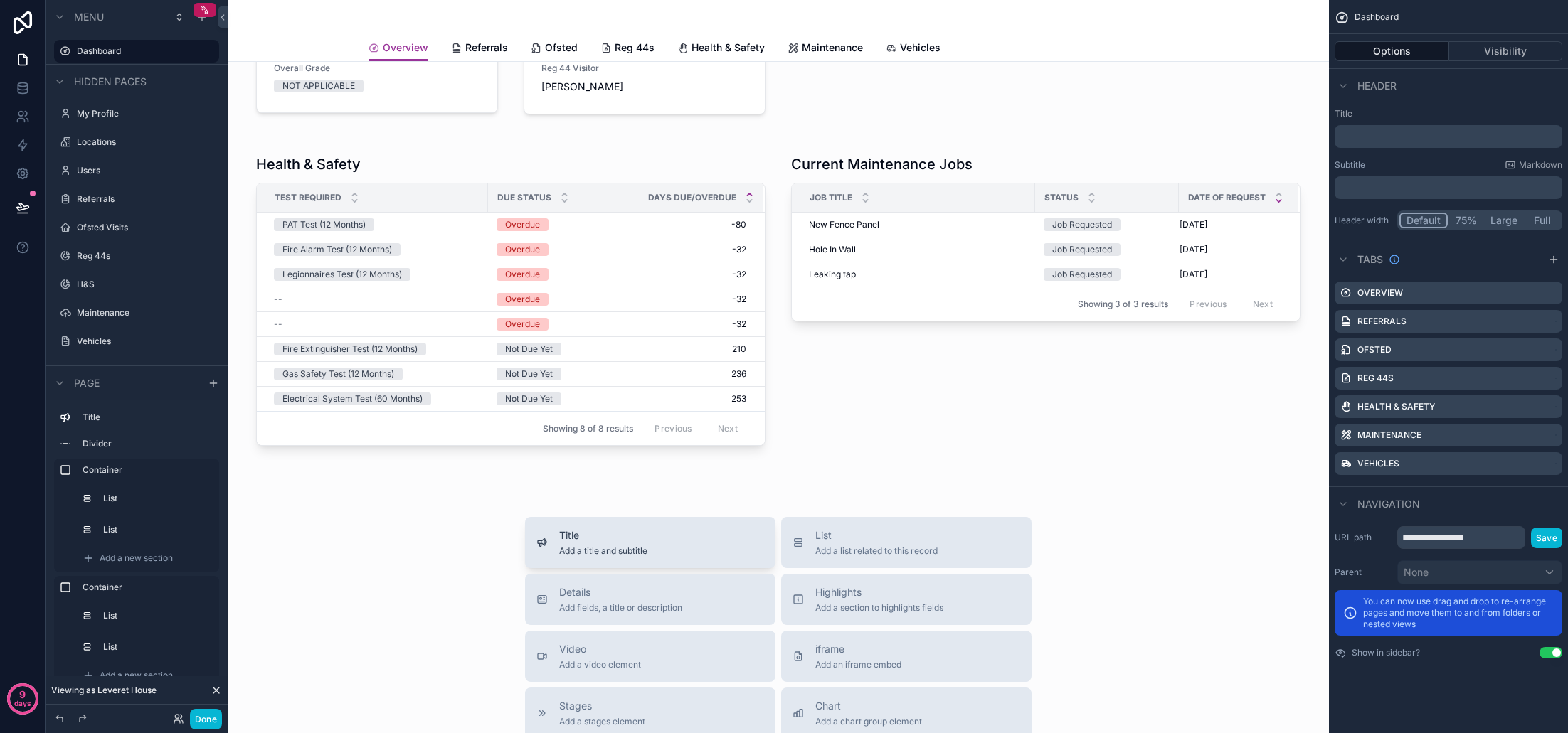
scroll to position [267, 0]
click at [795, 450] on div "scrollable content" at bounding box center [779, 299] width 1078 height 320
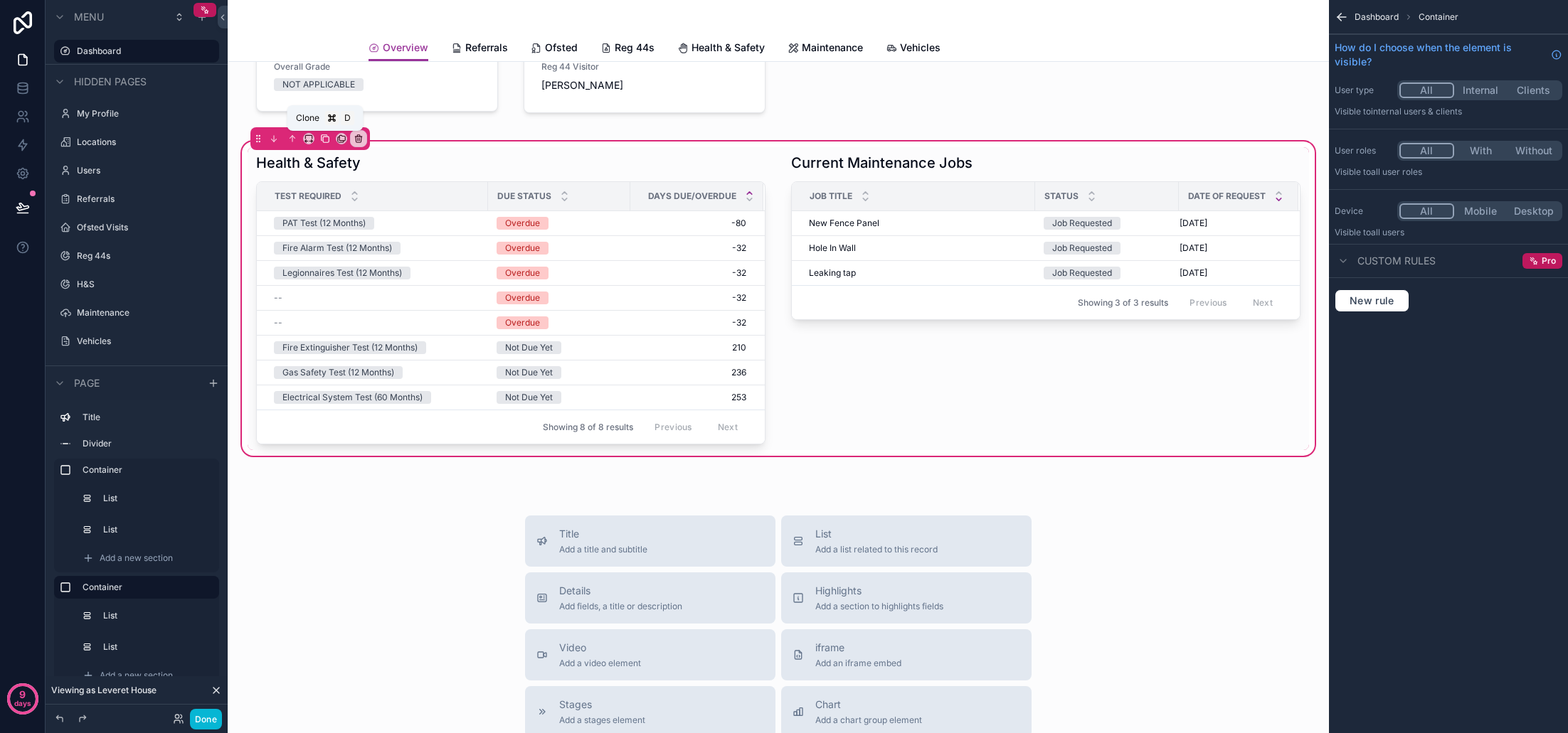
click at [322, 138] on icon "scrollable content" at bounding box center [325, 139] width 10 height 10
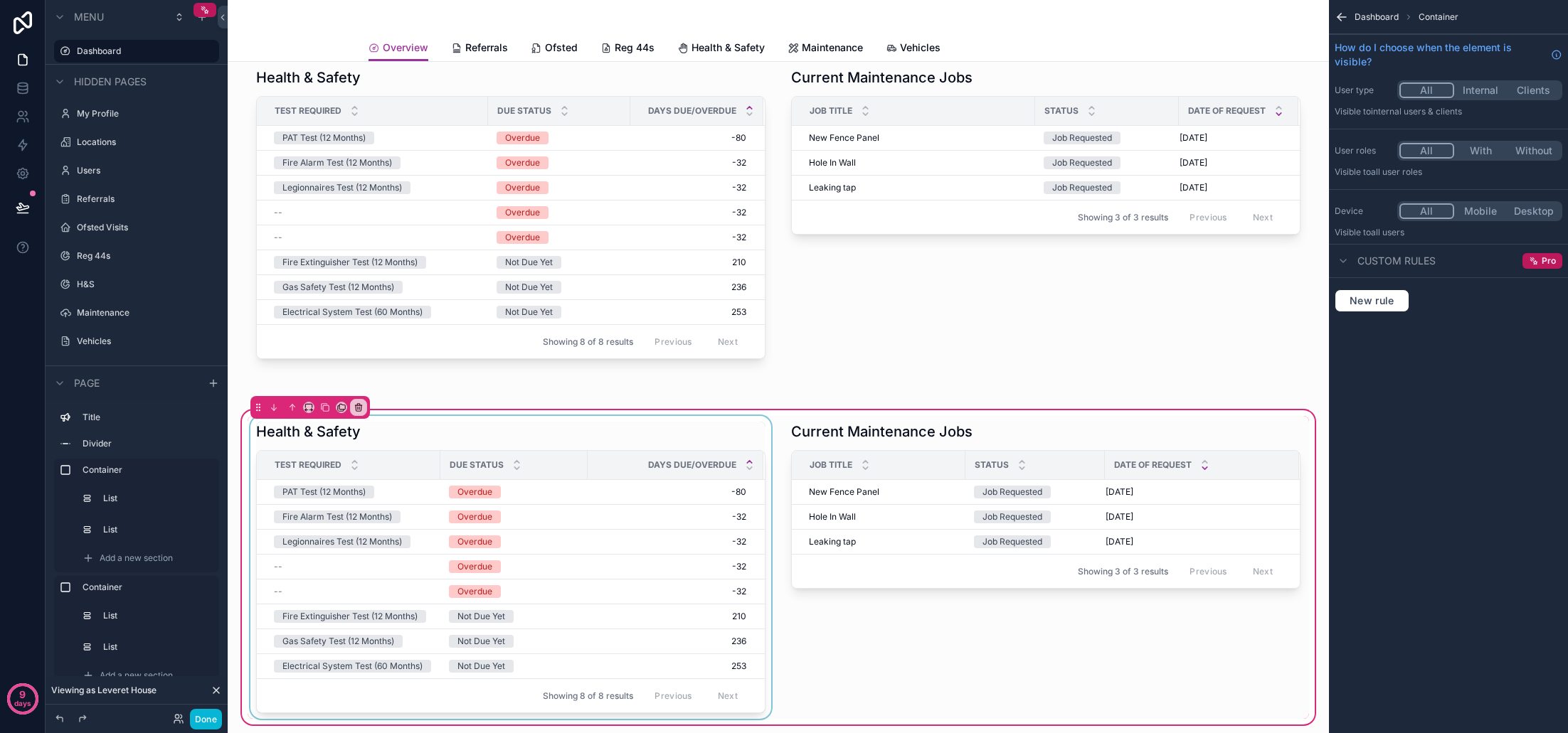
scroll to position [464, 0]
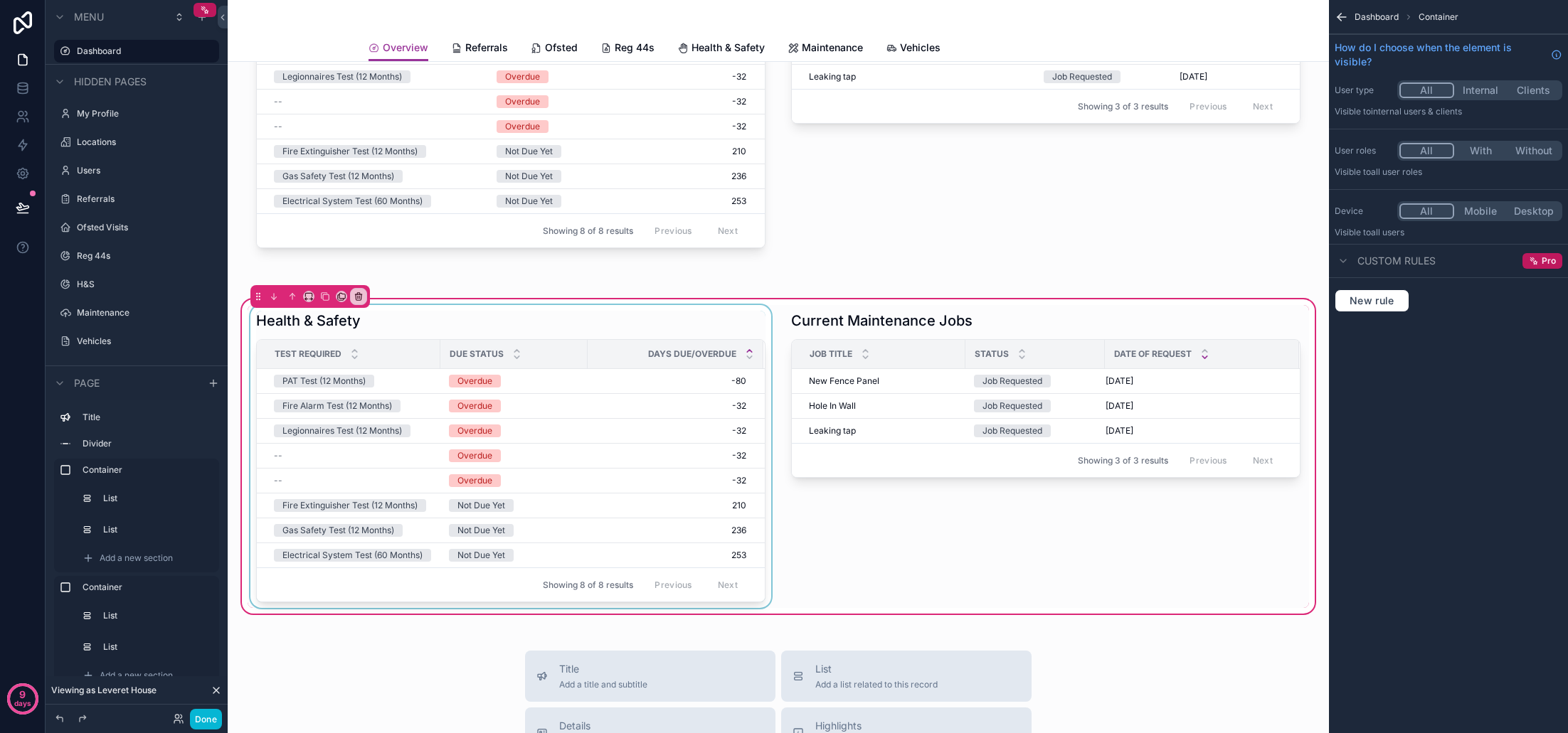
click at [719, 502] on div "scrollable content" at bounding box center [511, 456] width 526 height 302
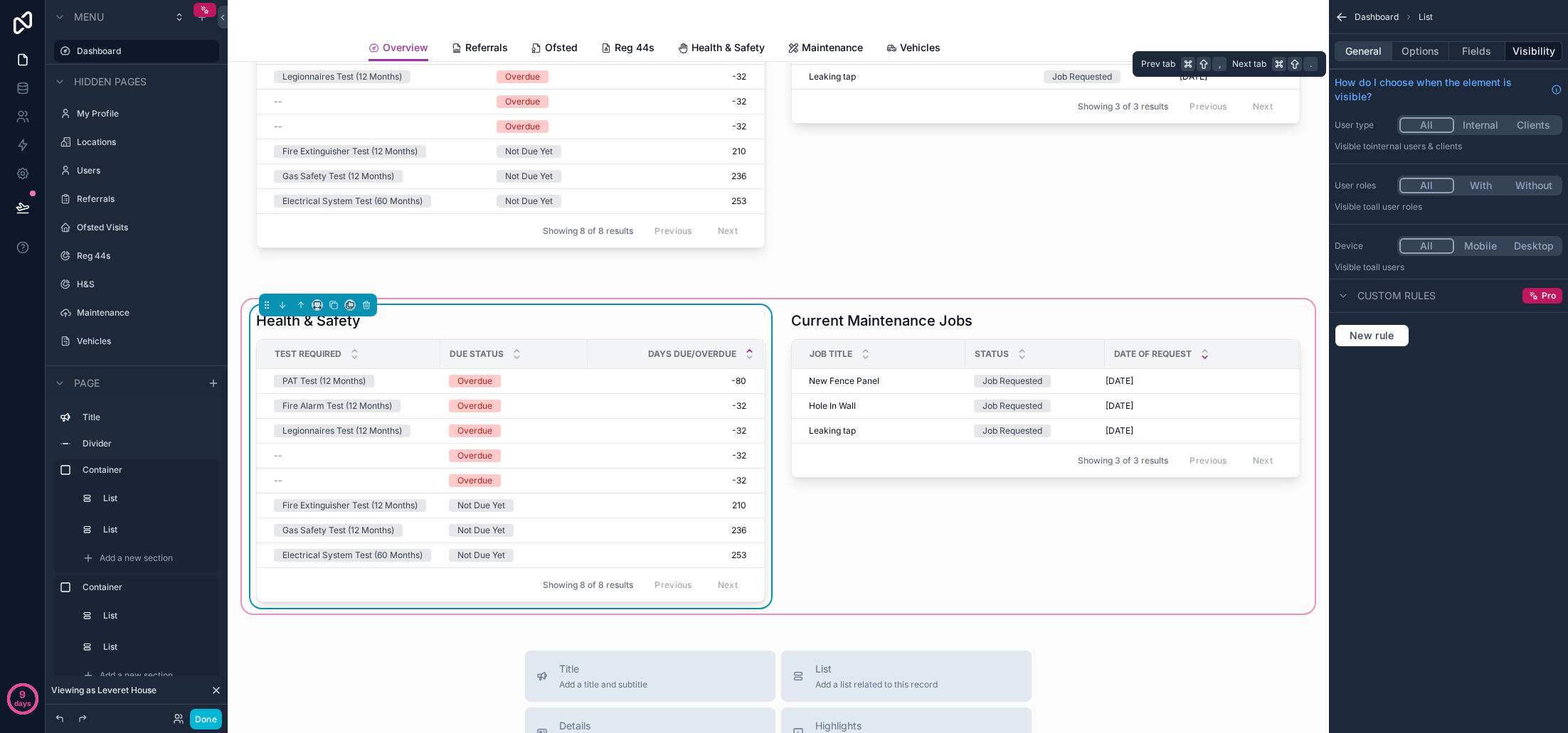
click at [1372, 55] on button "General" at bounding box center [1363, 51] width 57 height 20
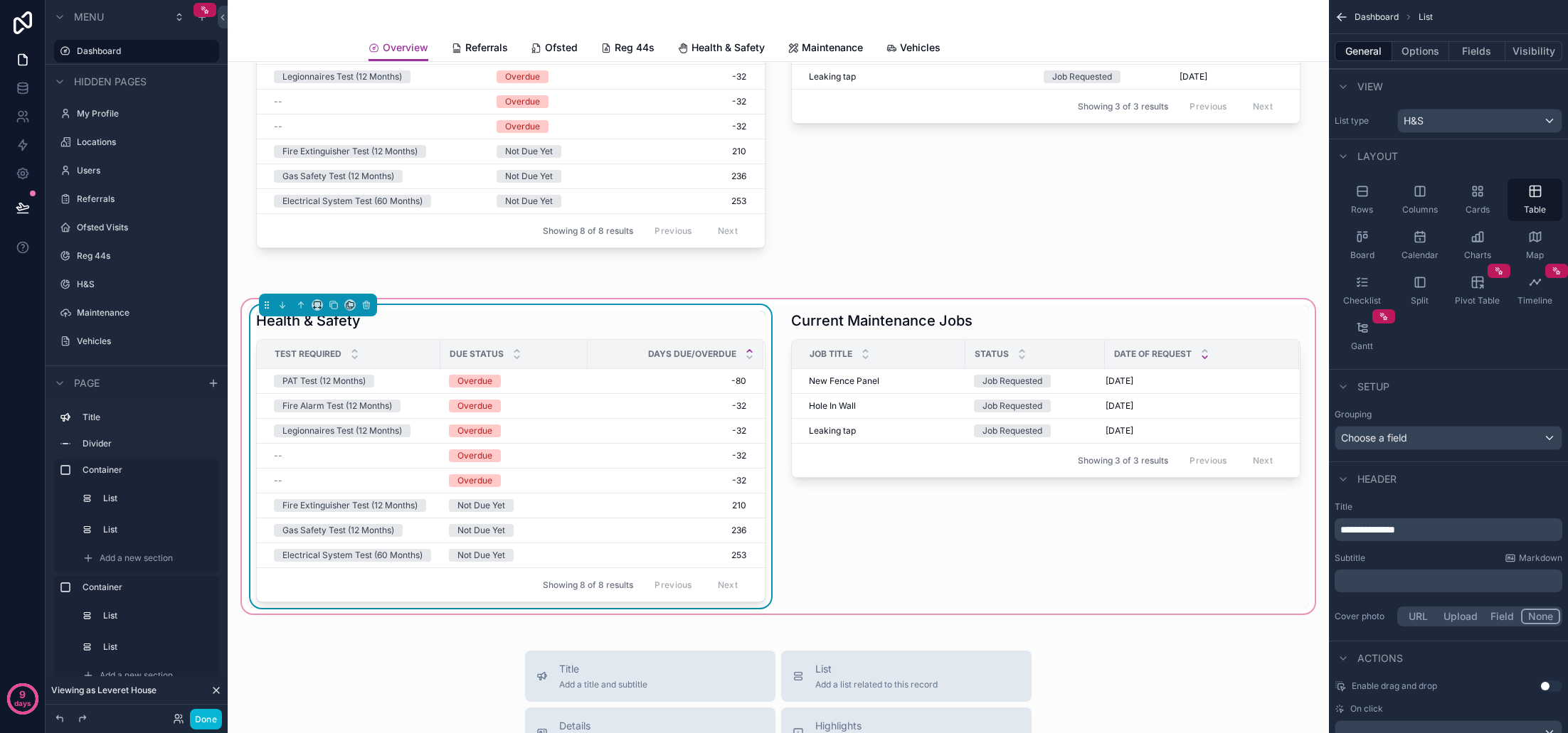
click at [1486, 115] on div "H&S" at bounding box center [1479, 120] width 164 height 23
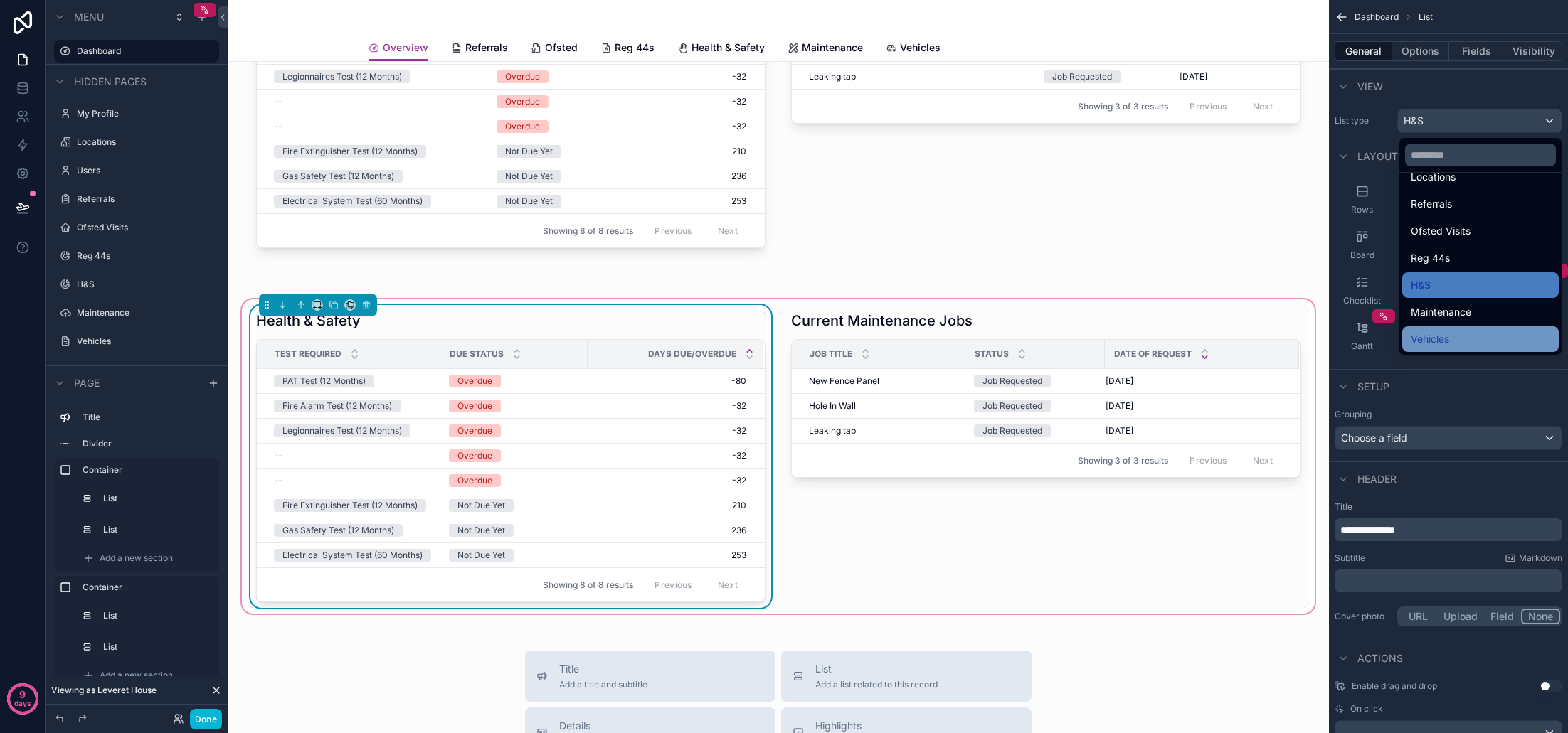
scroll to position [112, 0]
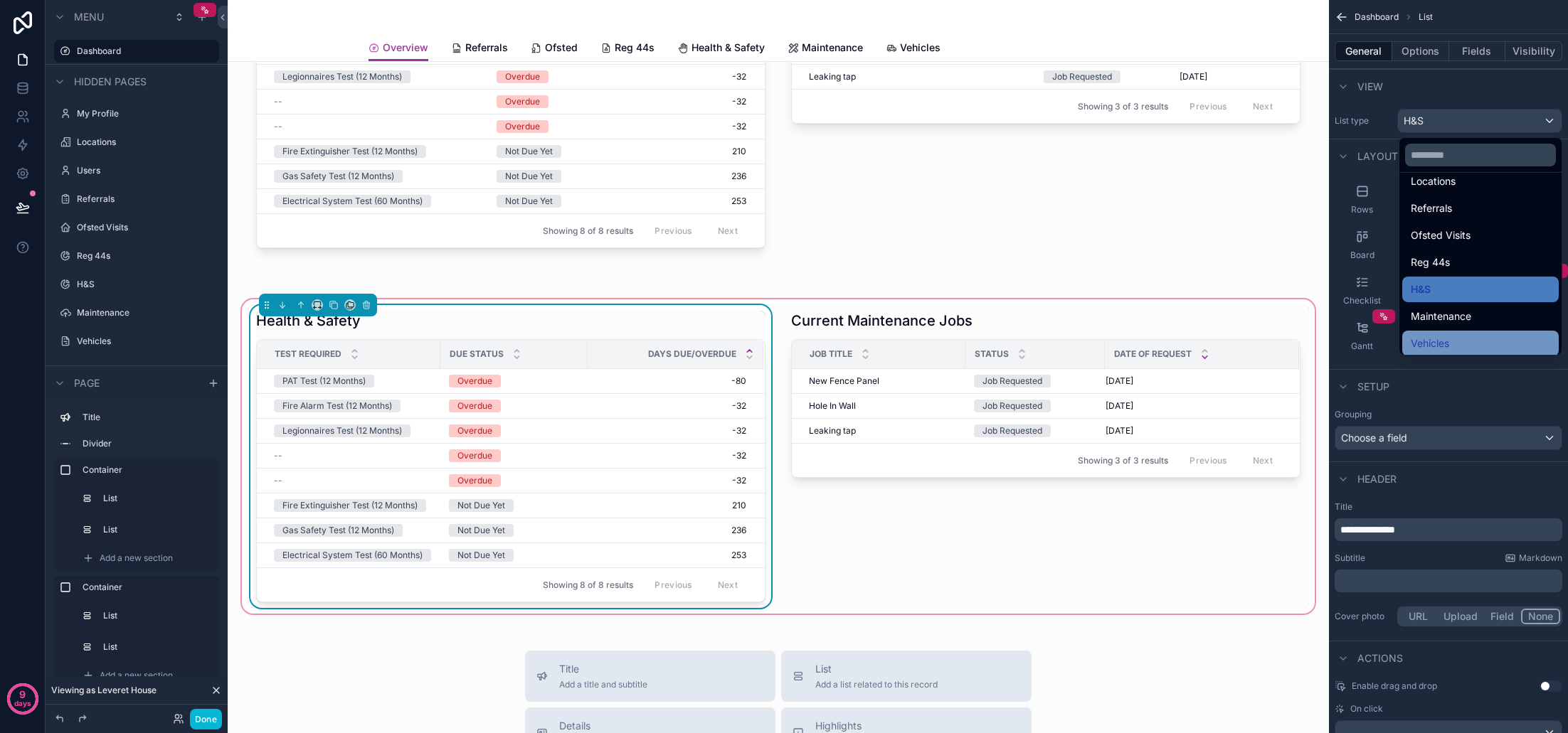
click at [1452, 337] on div "Vehicles" at bounding box center [1479, 343] width 139 height 17
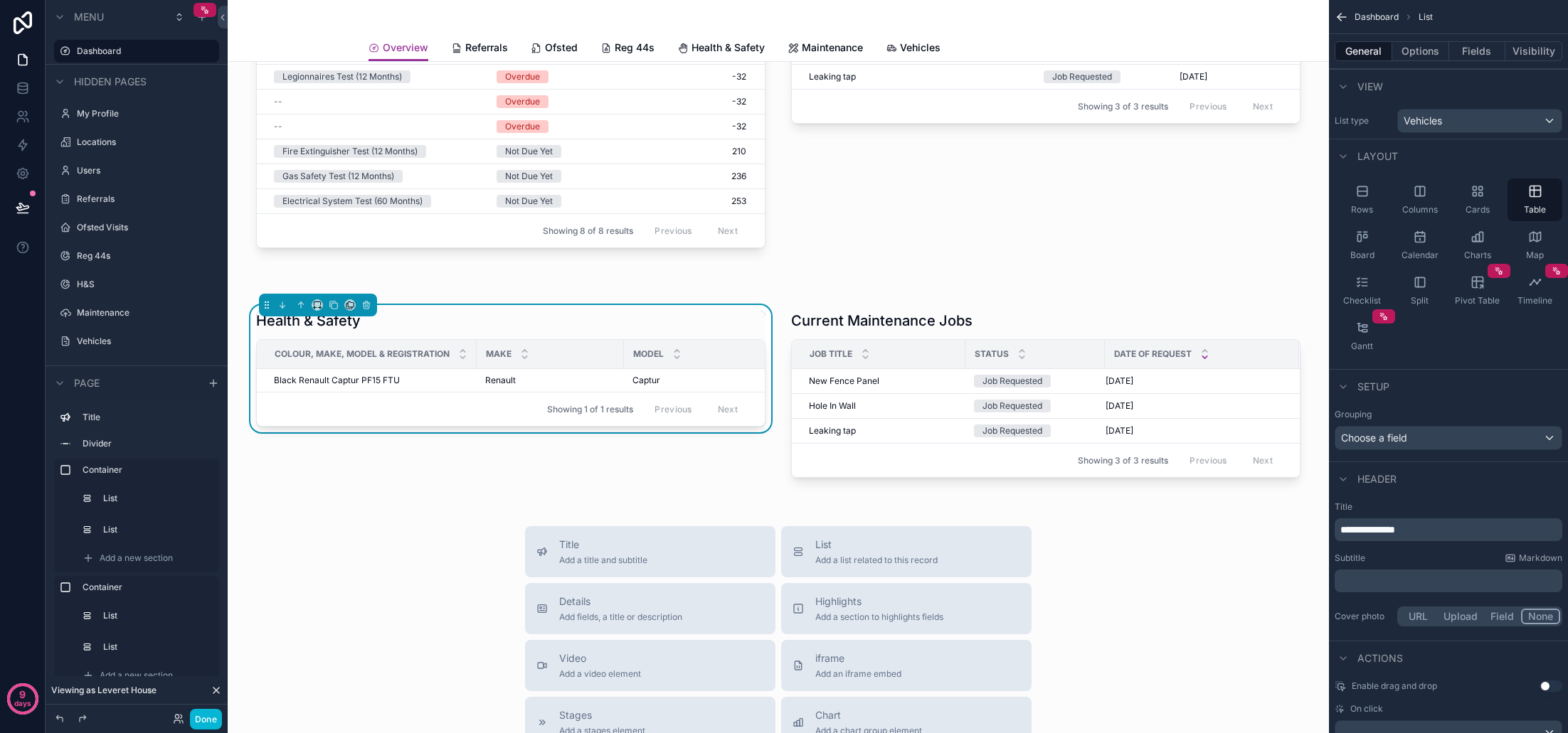
click at [1395, 532] on span "**********" at bounding box center [1368, 530] width 55 height 10
click at [1460, 554] on div "Subtitle Markdown" at bounding box center [1448, 559] width 228 height 12
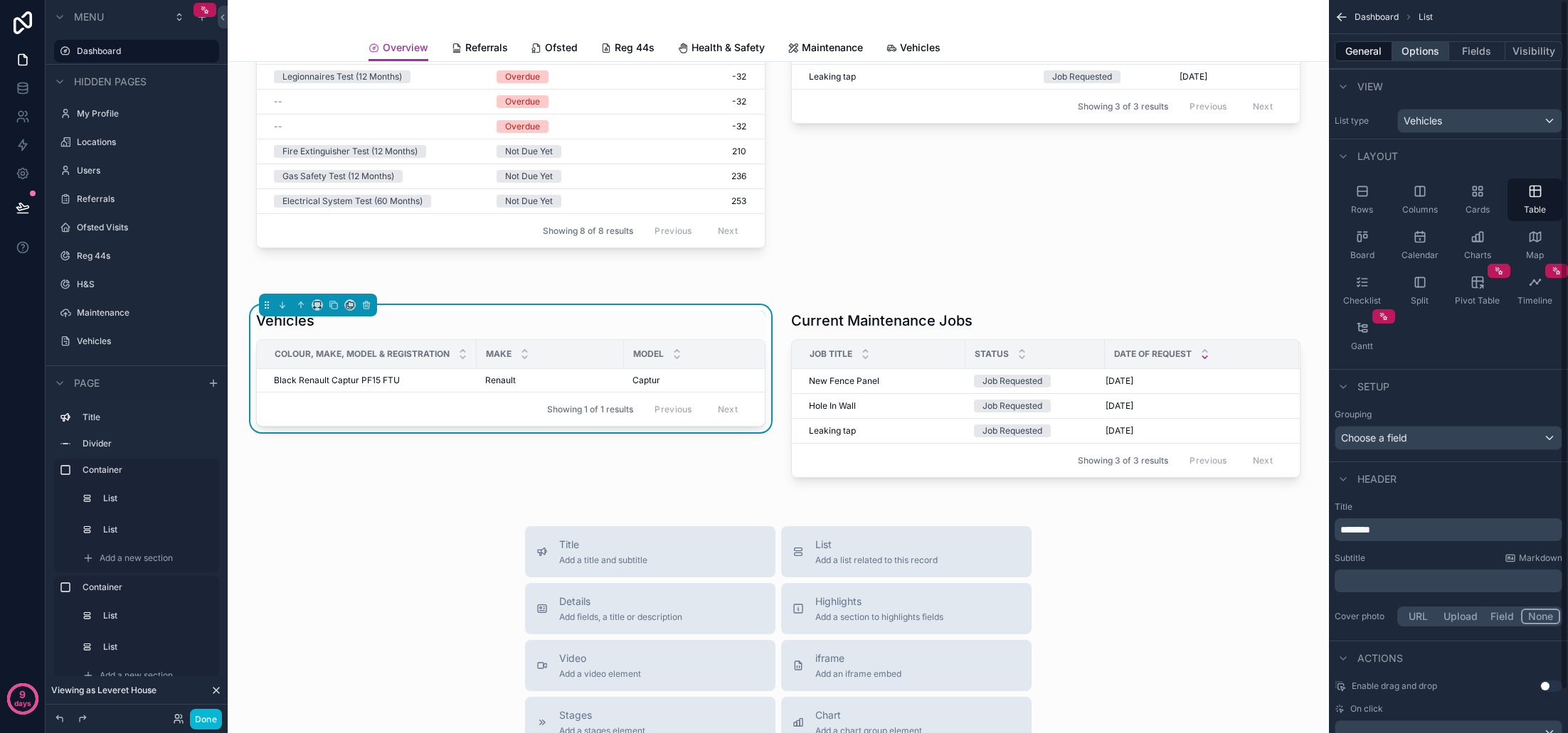
click at [1426, 47] on button "Options" at bounding box center [1421, 51] width 57 height 20
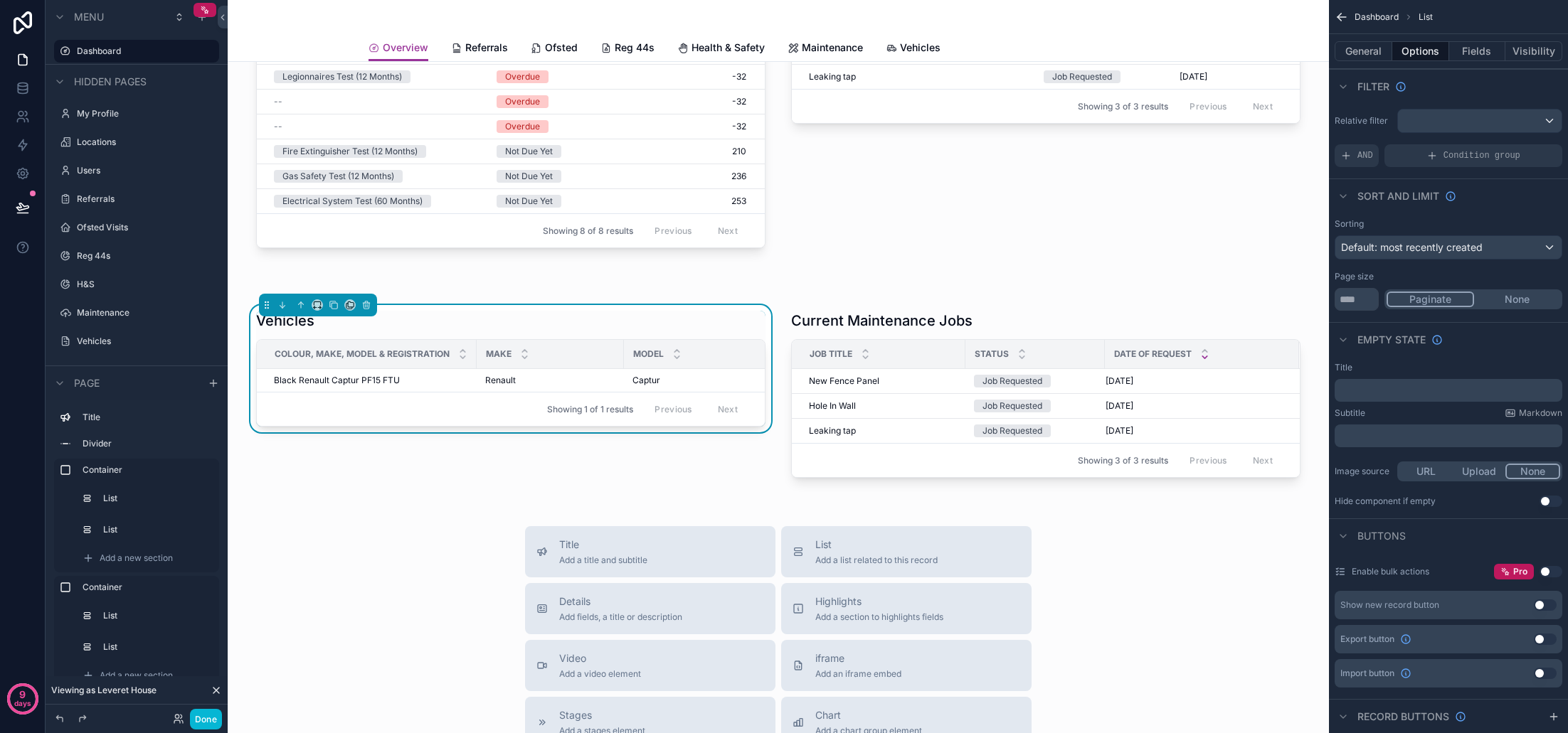
click at [1550, 249] on div "Default: most recently created" at bounding box center [1449, 247] width 227 height 23
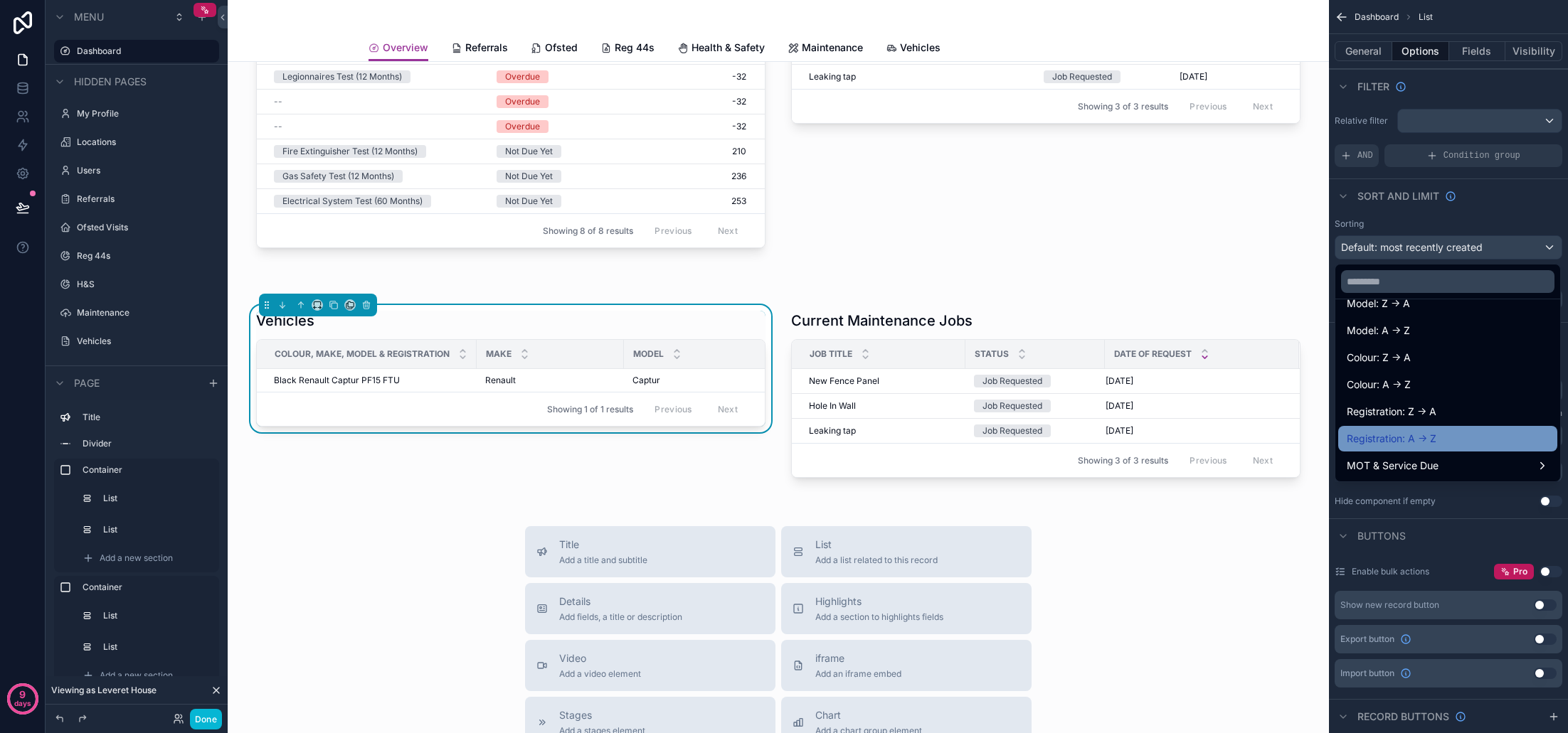
scroll to position [263, 0]
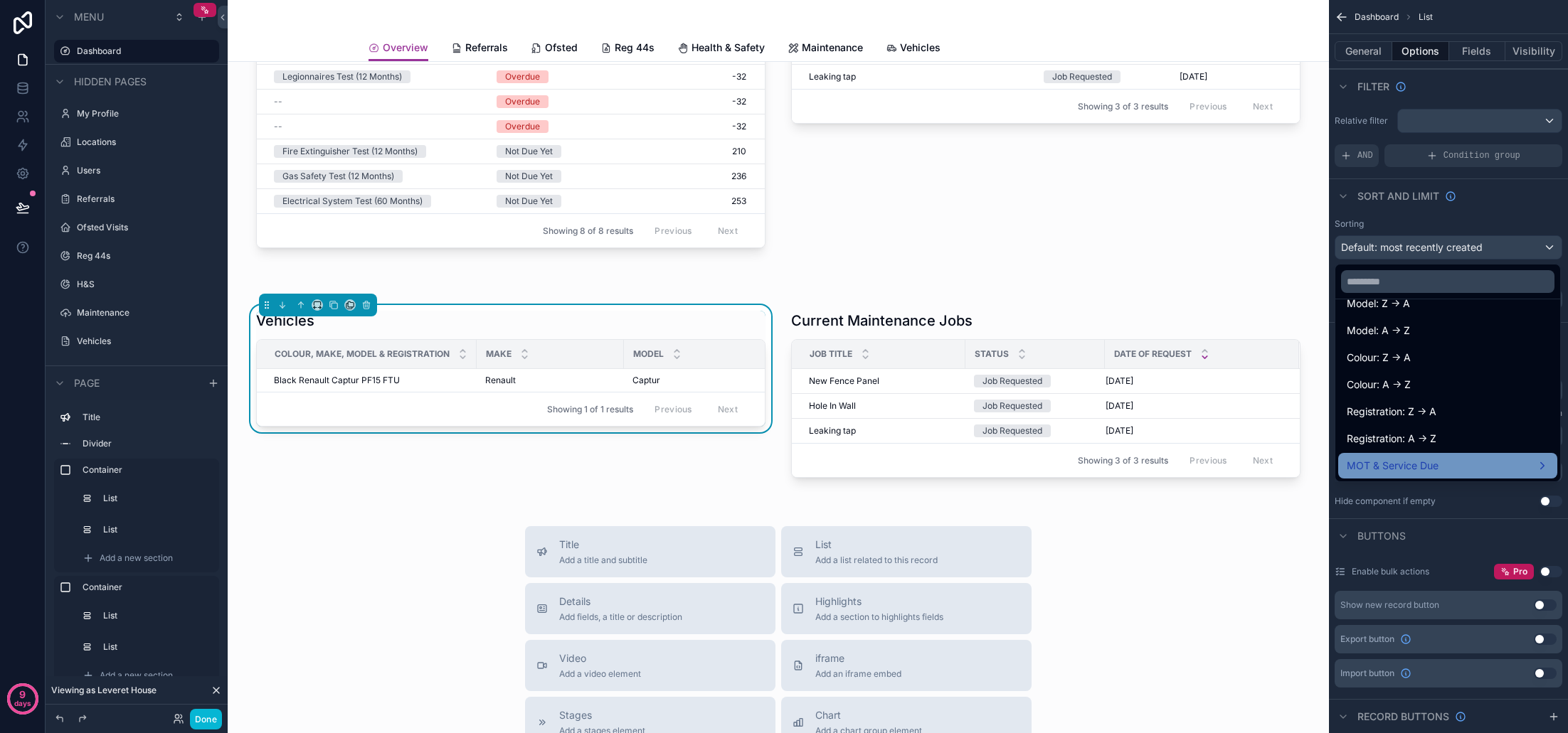
click at [1487, 474] on div "MOT & Service Due" at bounding box center [1447, 465] width 202 height 17
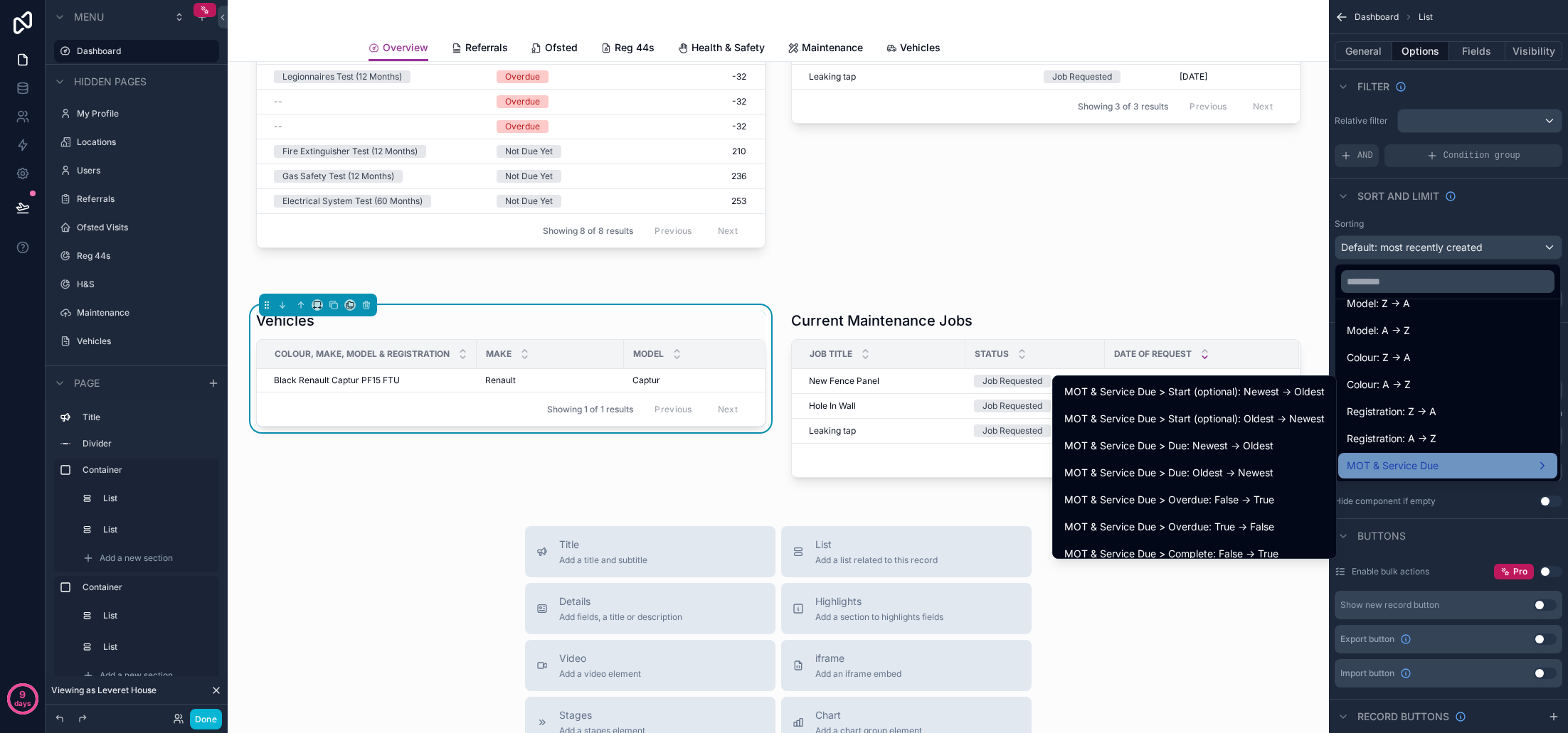
click at [1430, 461] on span "MOT & Service Due" at bounding box center [1392, 465] width 92 height 17
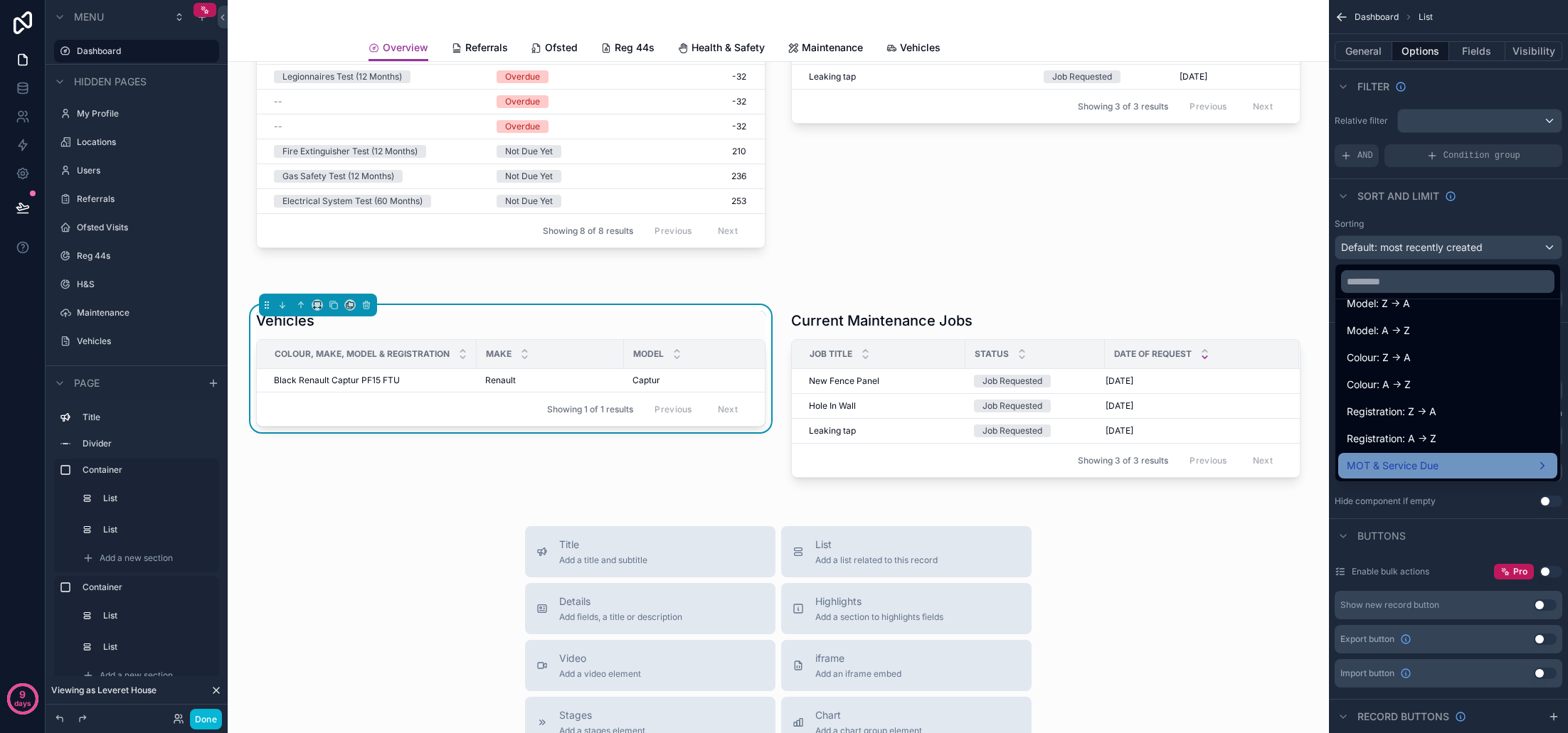
click at [1426, 461] on span "MOT & Service Due" at bounding box center [1392, 465] width 92 height 17
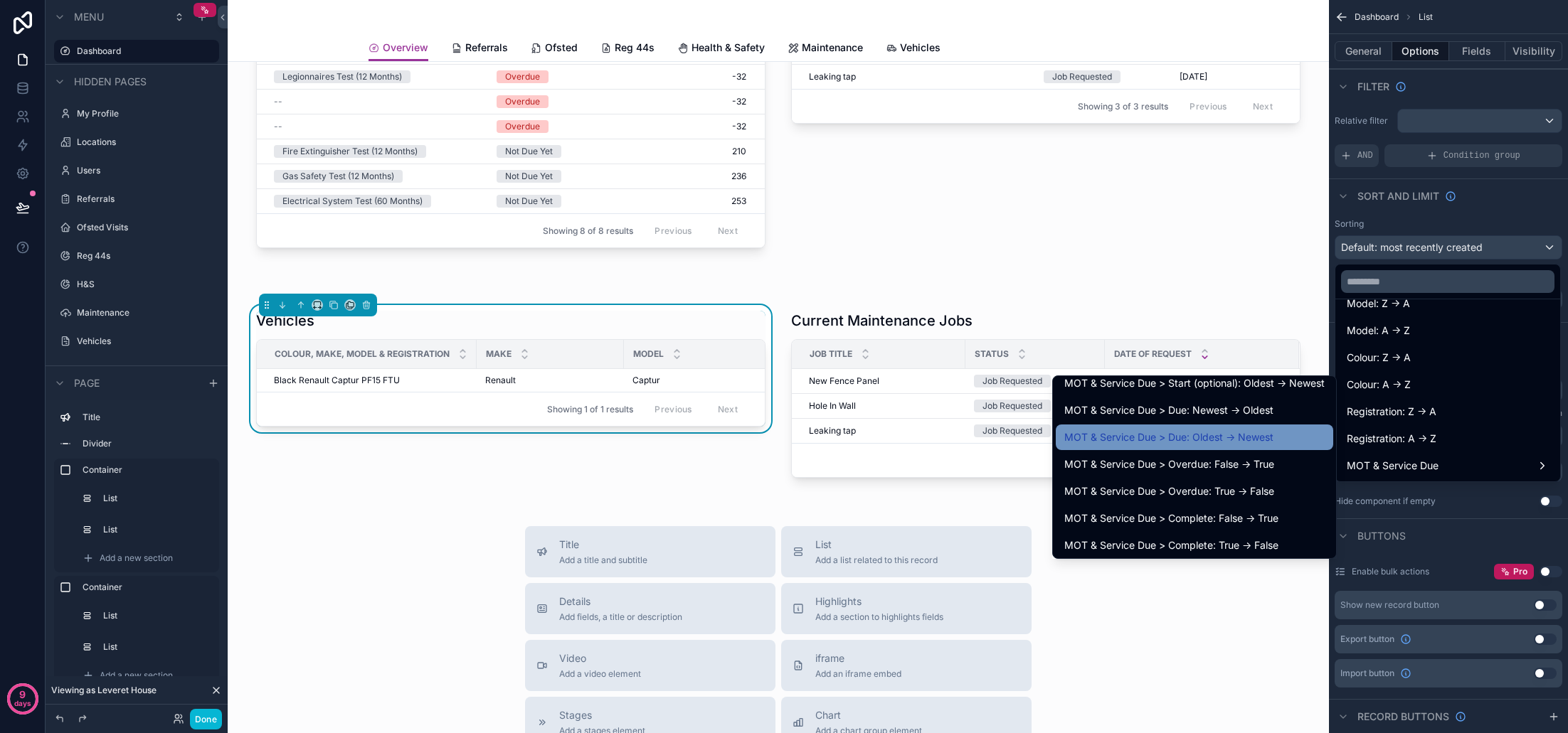
scroll to position [0, 0]
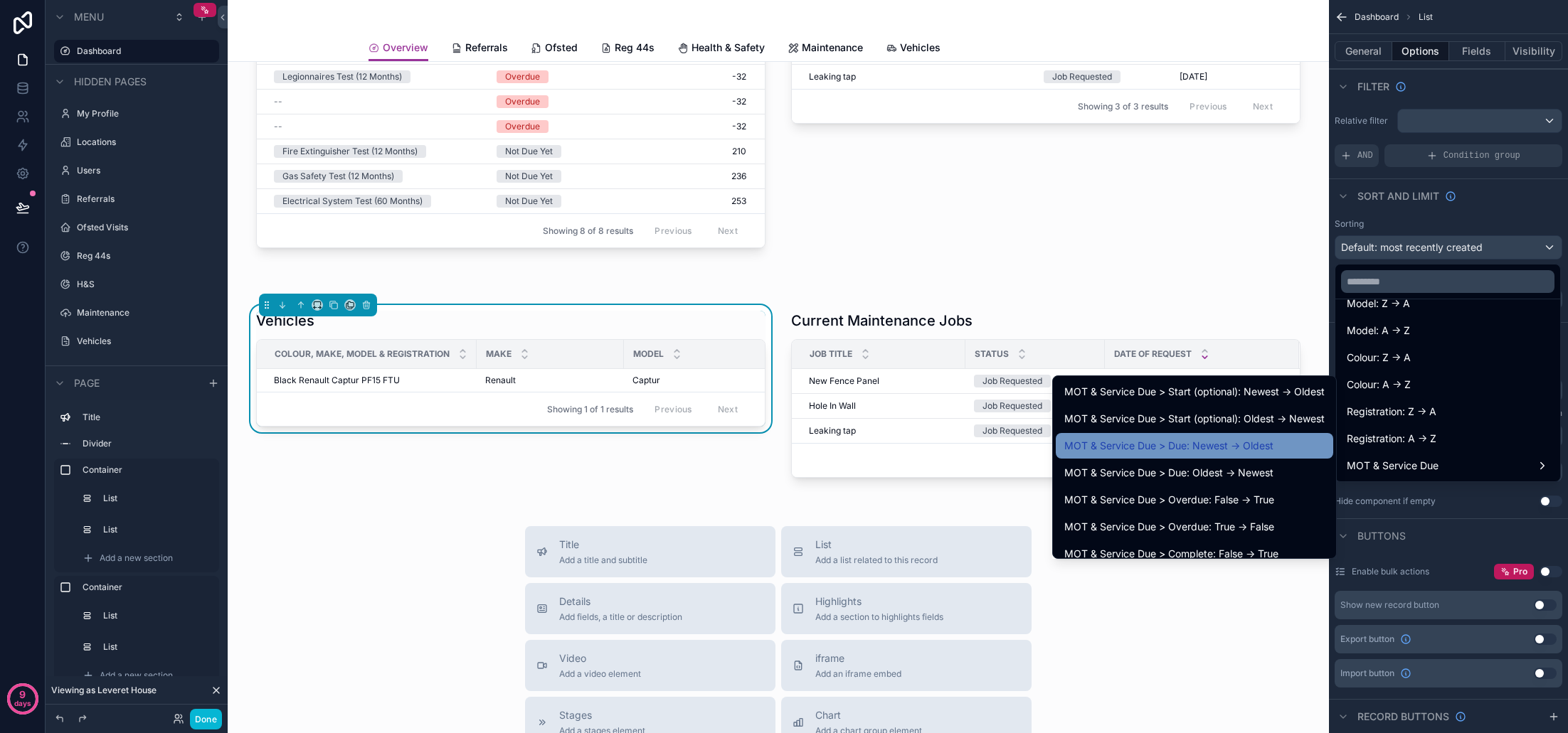
click at [1189, 450] on span "MOT & Service Due > Due: Newest -> Oldest" at bounding box center [1169, 445] width 209 height 17
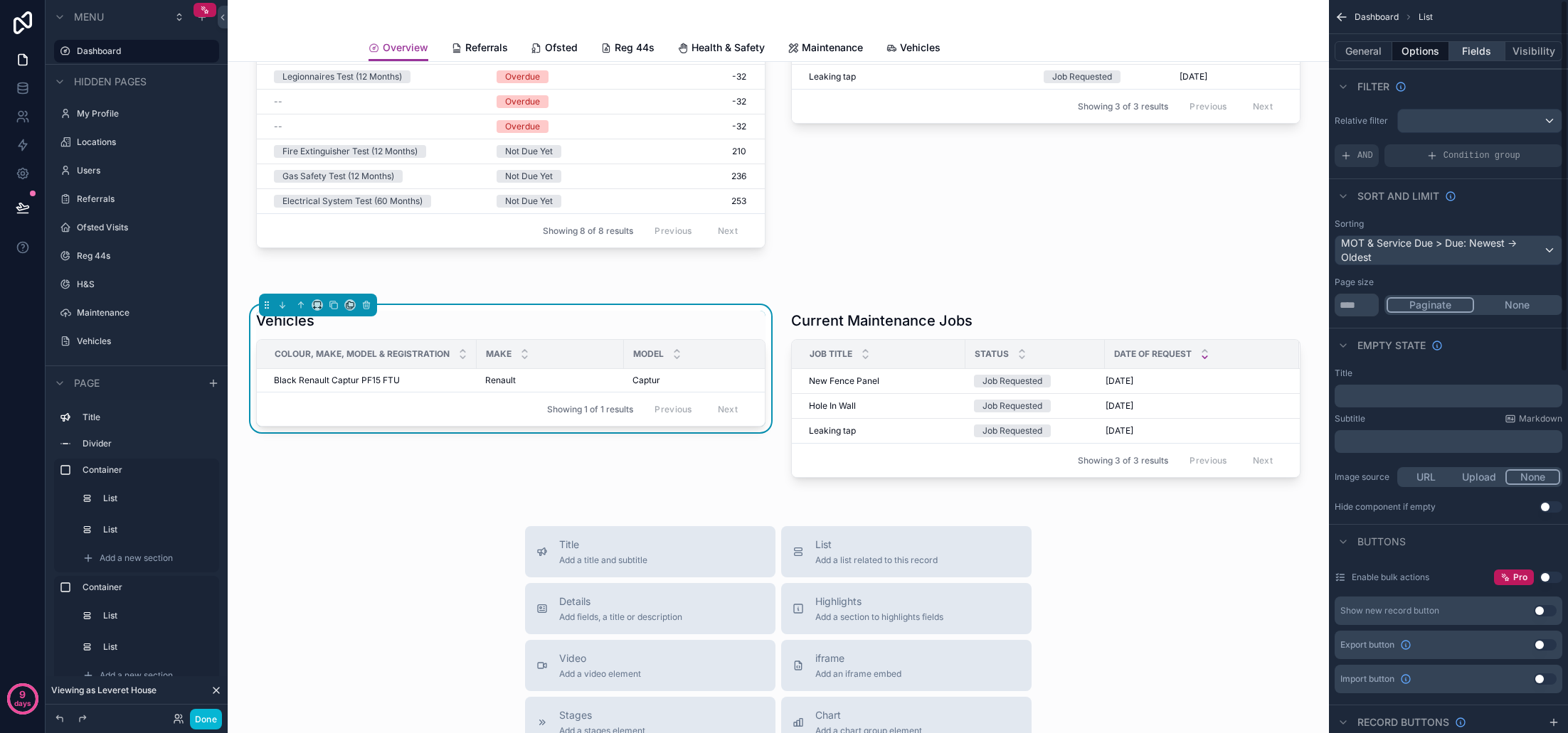
click at [1482, 54] on button "Fields" at bounding box center [1477, 51] width 57 height 20
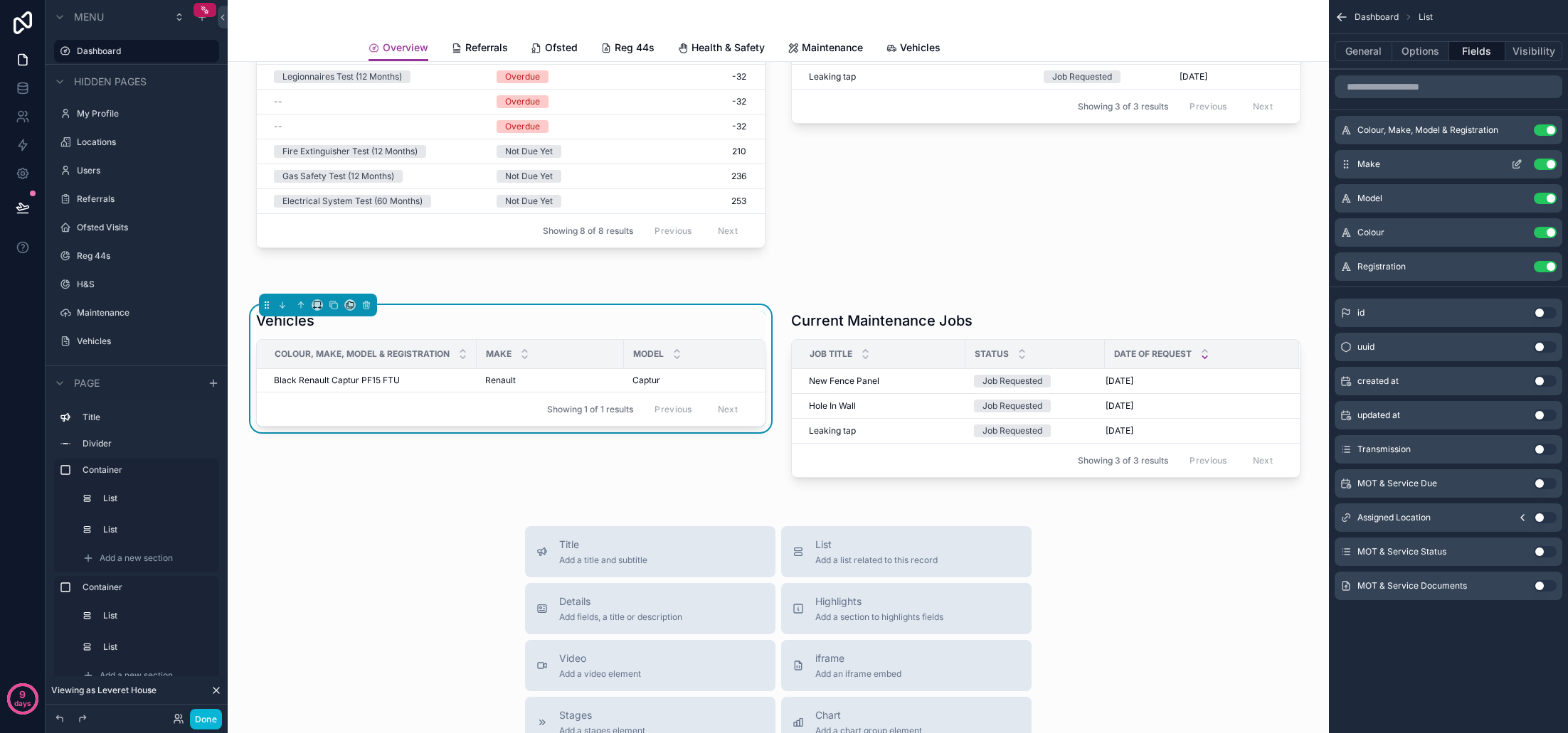
click at [1550, 165] on button "Use setting" at bounding box center [1544, 165] width 23 height 12
click at [1542, 485] on button "Use setting" at bounding box center [1544, 484] width 23 height 12
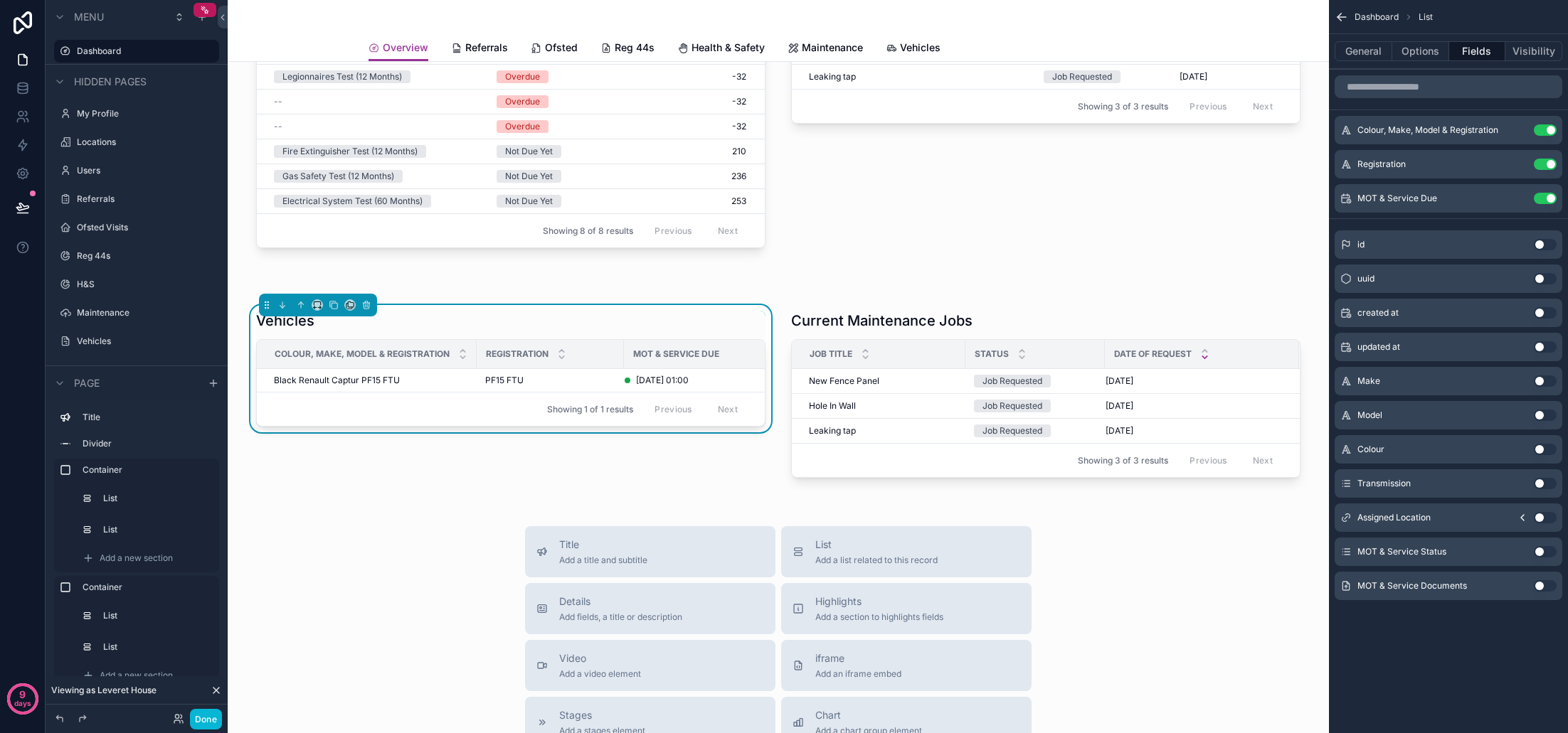
click at [1544, 551] on button "Use setting" at bounding box center [1544, 552] width 23 height 12
click at [1548, 167] on button "Use setting" at bounding box center [1544, 165] width 23 height 12
click at [663, 369] on td "Open" at bounding box center [712, 381] width 175 height 25
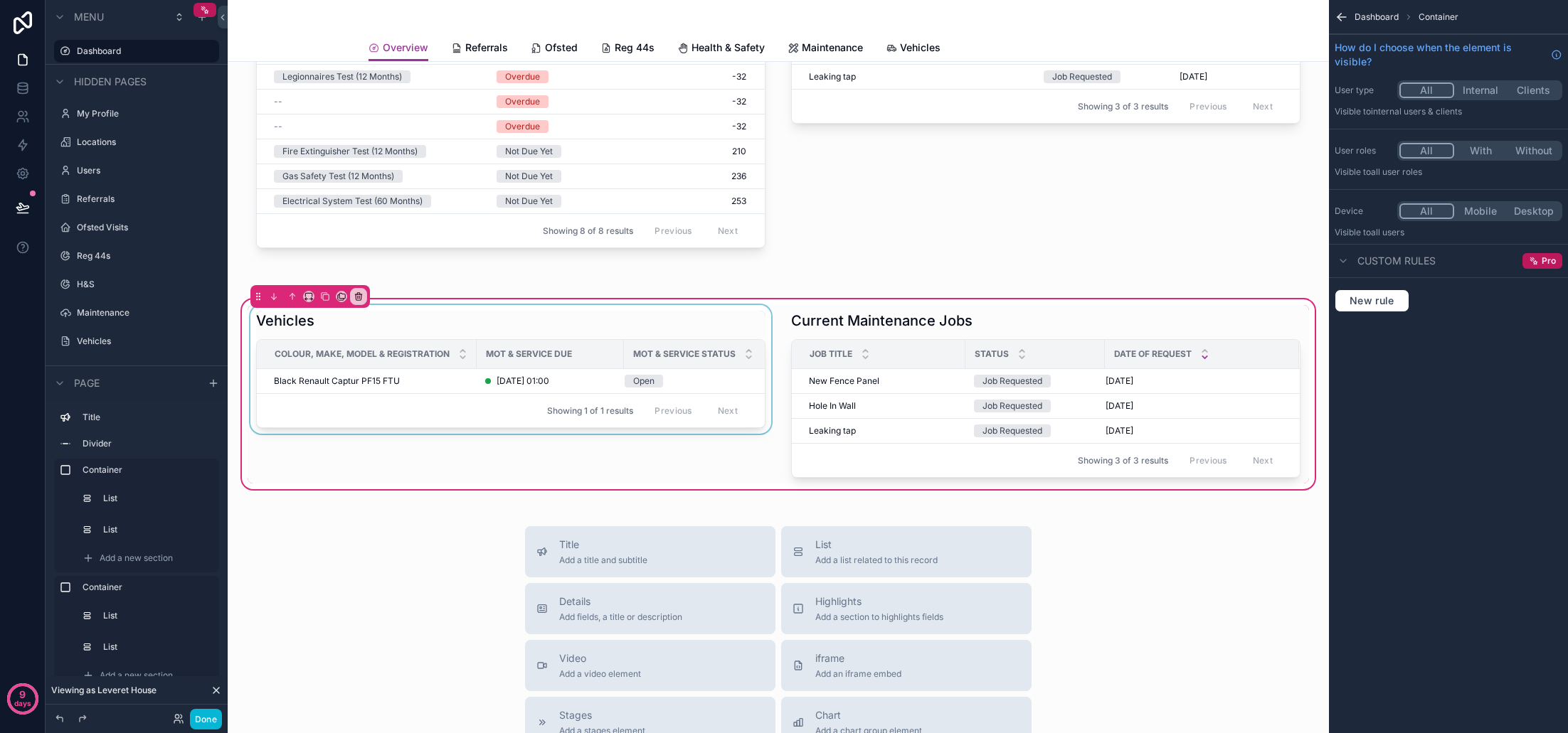
click at [658, 369] on div "scrollable content" at bounding box center [511, 394] width 526 height 178
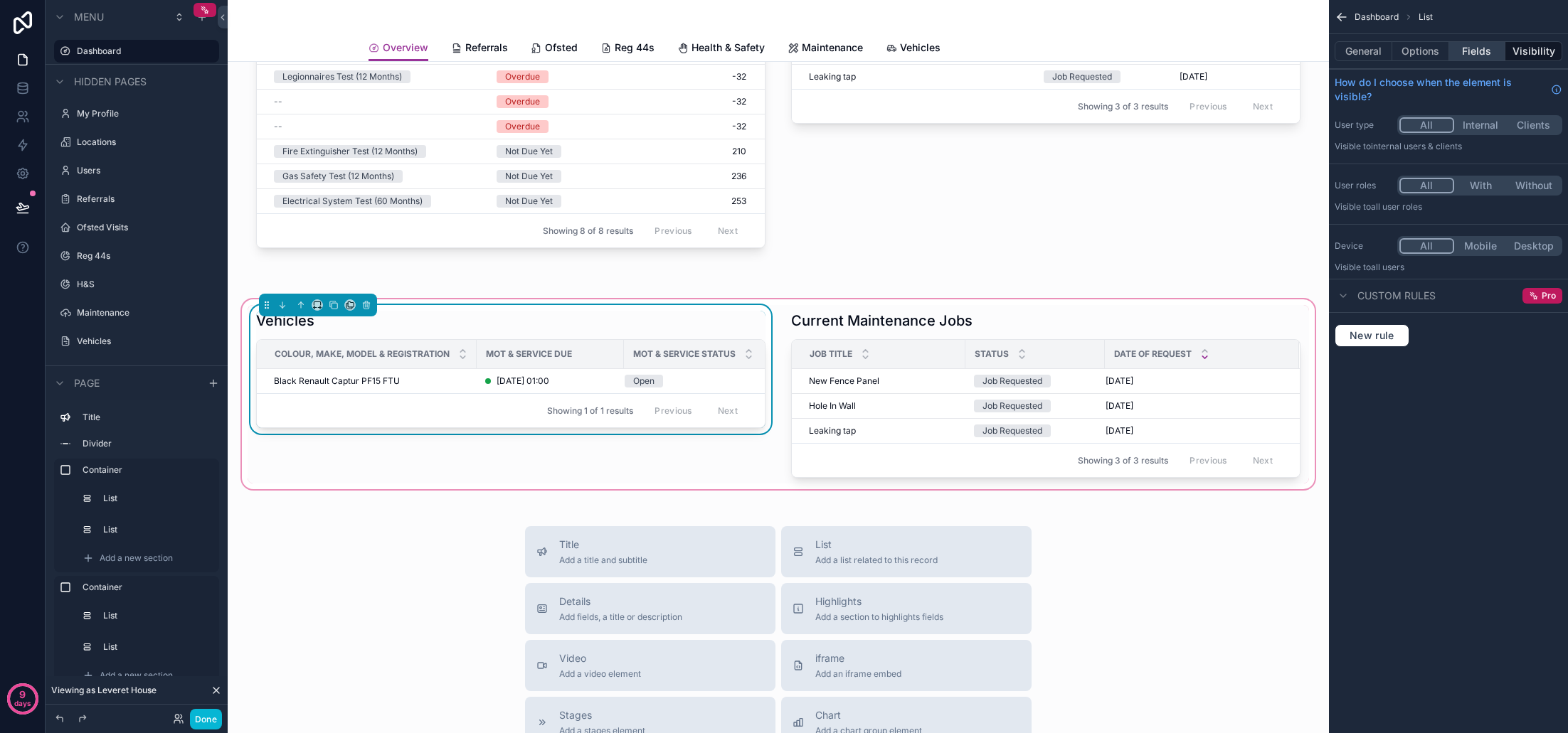
click at [1471, 47] on button "Fields" at bounding box center [1477, 51] width 57 height 20
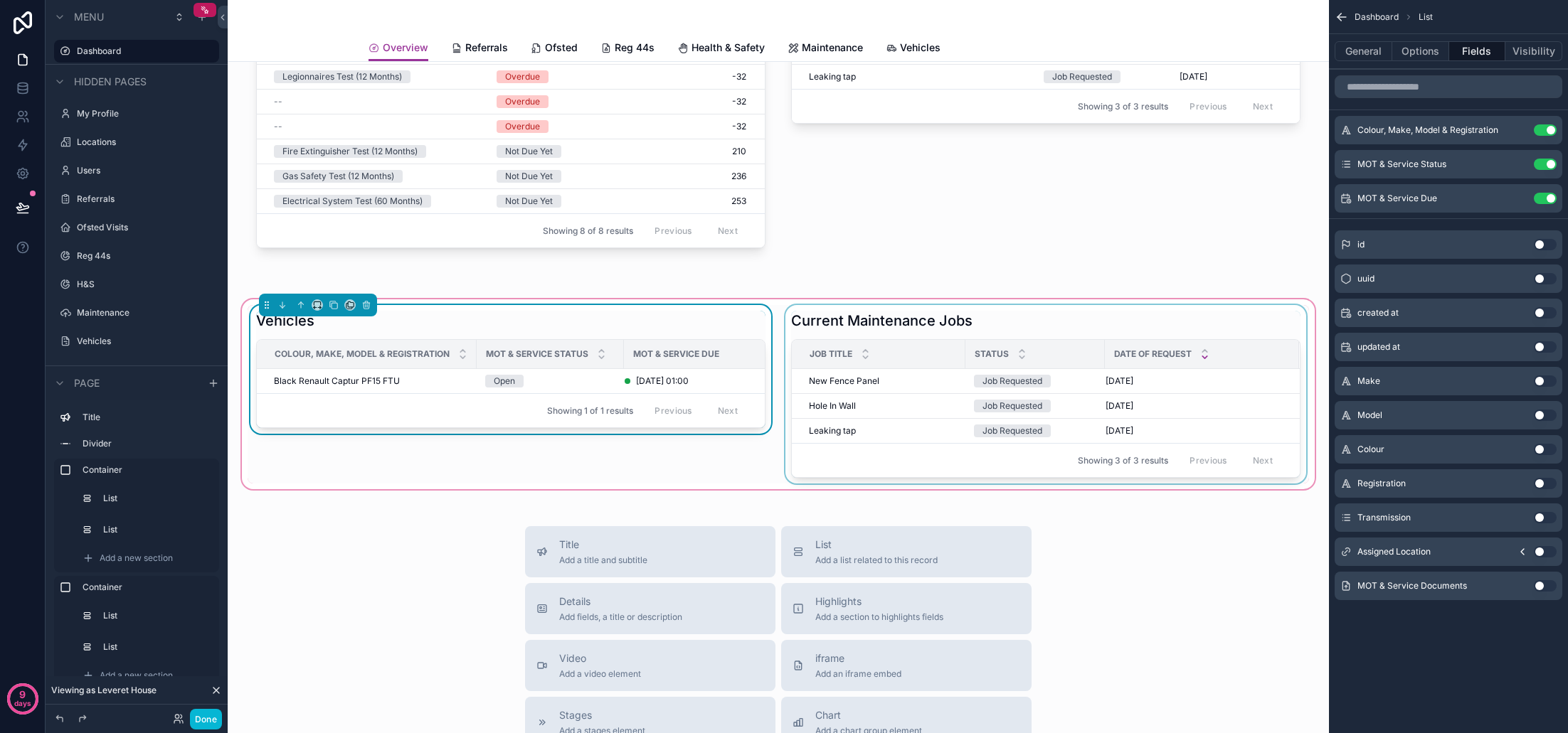
click at [1033, 316] on div "scrollable content" at bounding box center [1046, 394] width 526 height 178
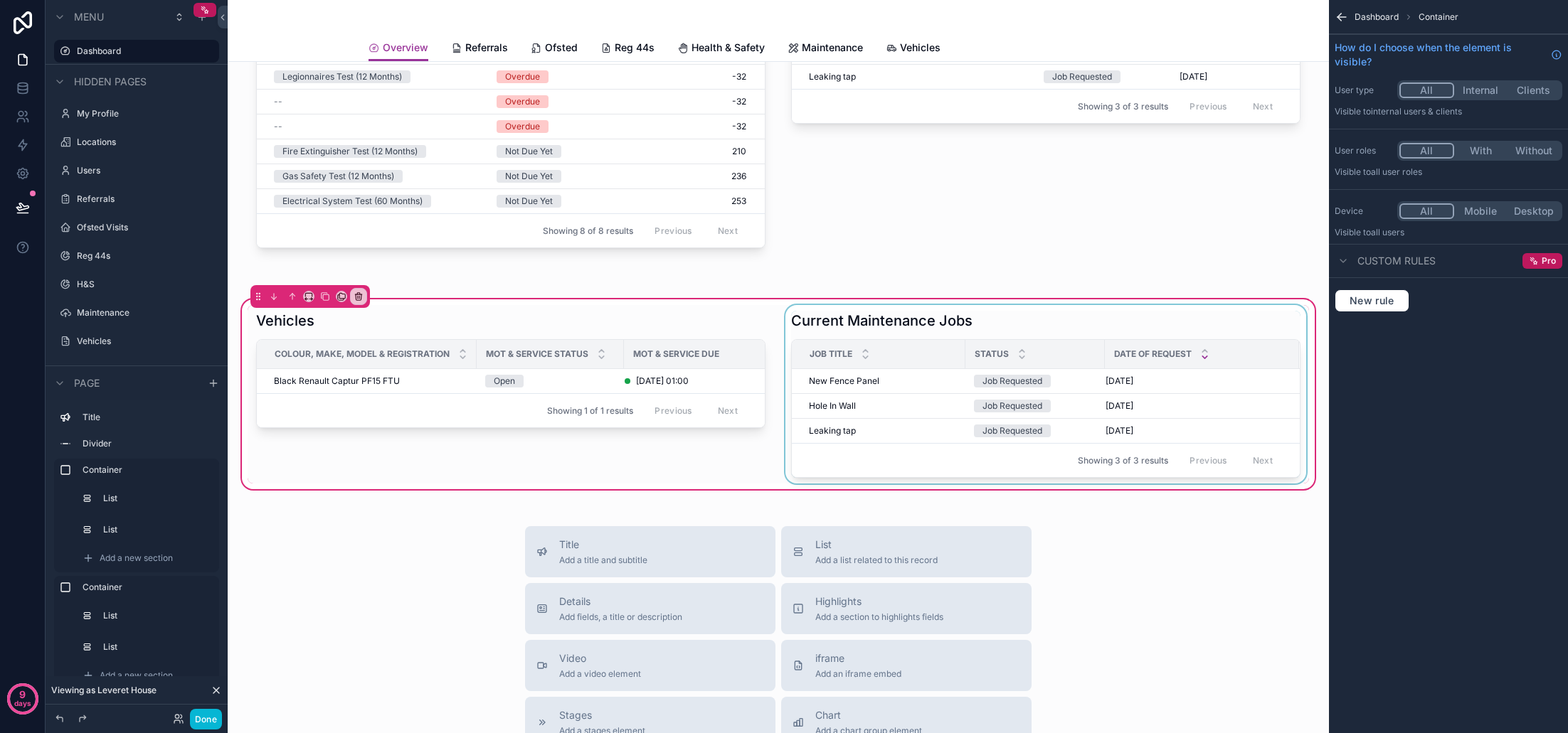
click at [1033, 325] on div "scrollable content" at bounding box center [1046, 394] width 526 height 178
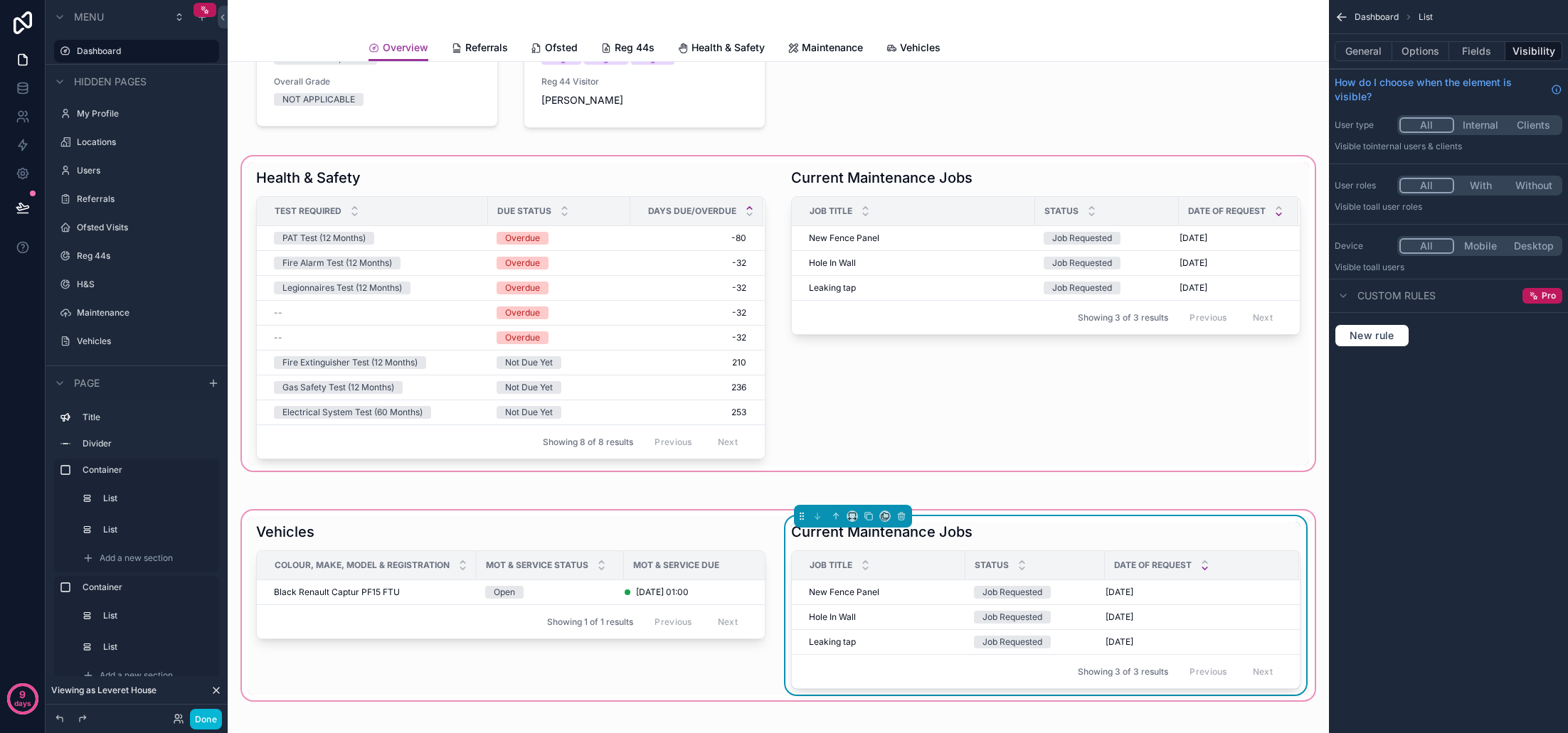
scroll to position [141, 0]
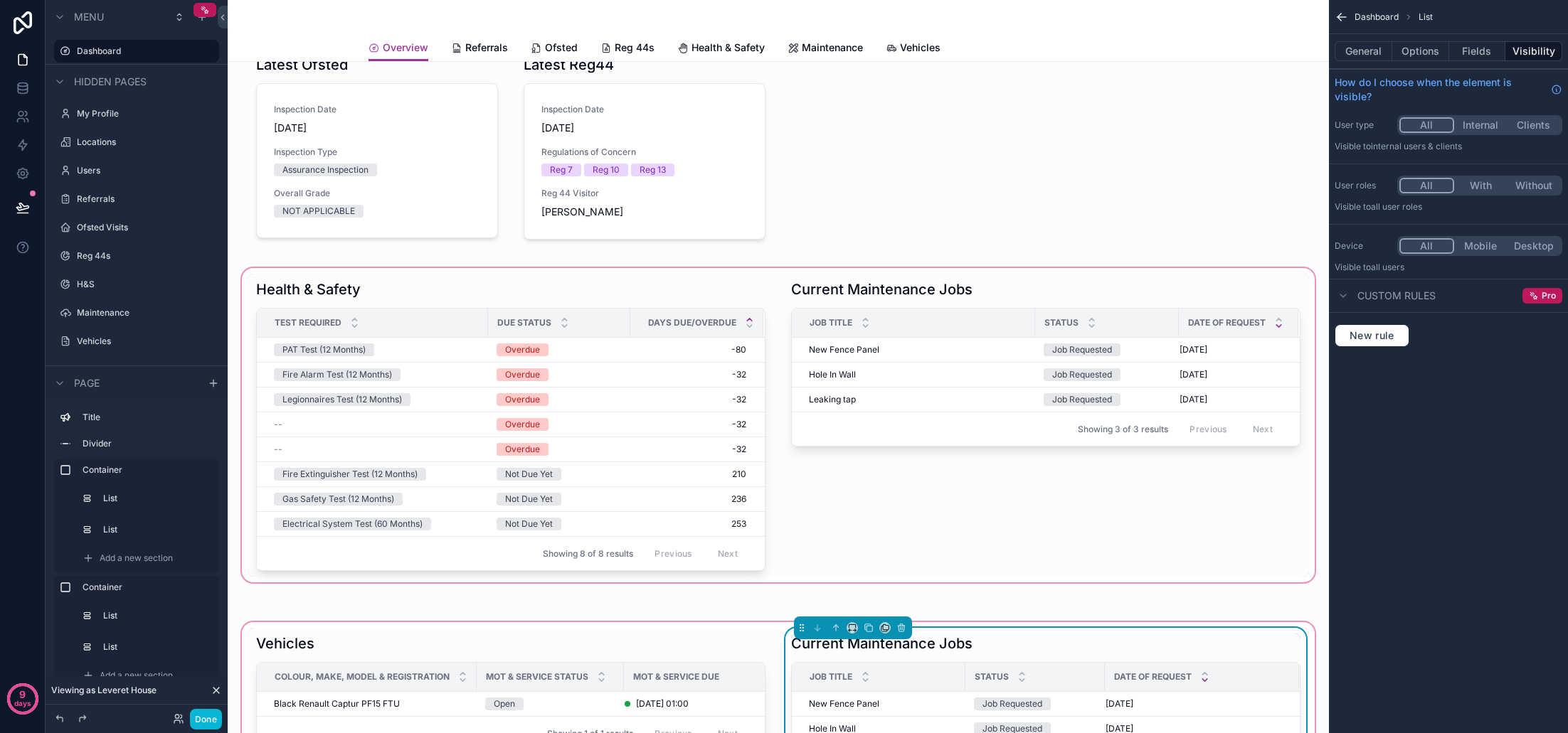
click at [638, 290] on div "scrollable content" at bounding box center [779, 425] width 1078 height 320
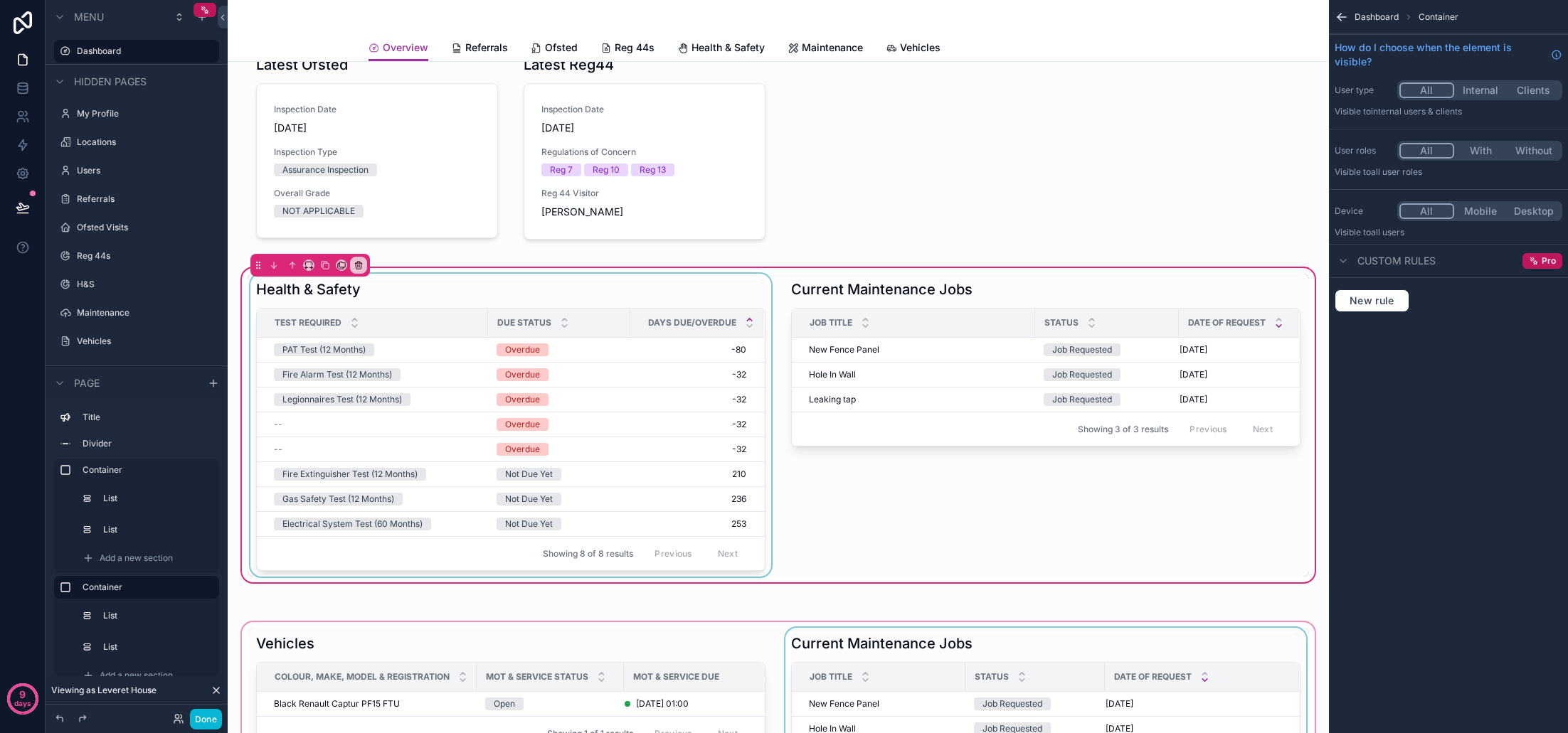
click at [634, 295] on div "scrollable content" at bounding box center [511, 425] width 526 height 302
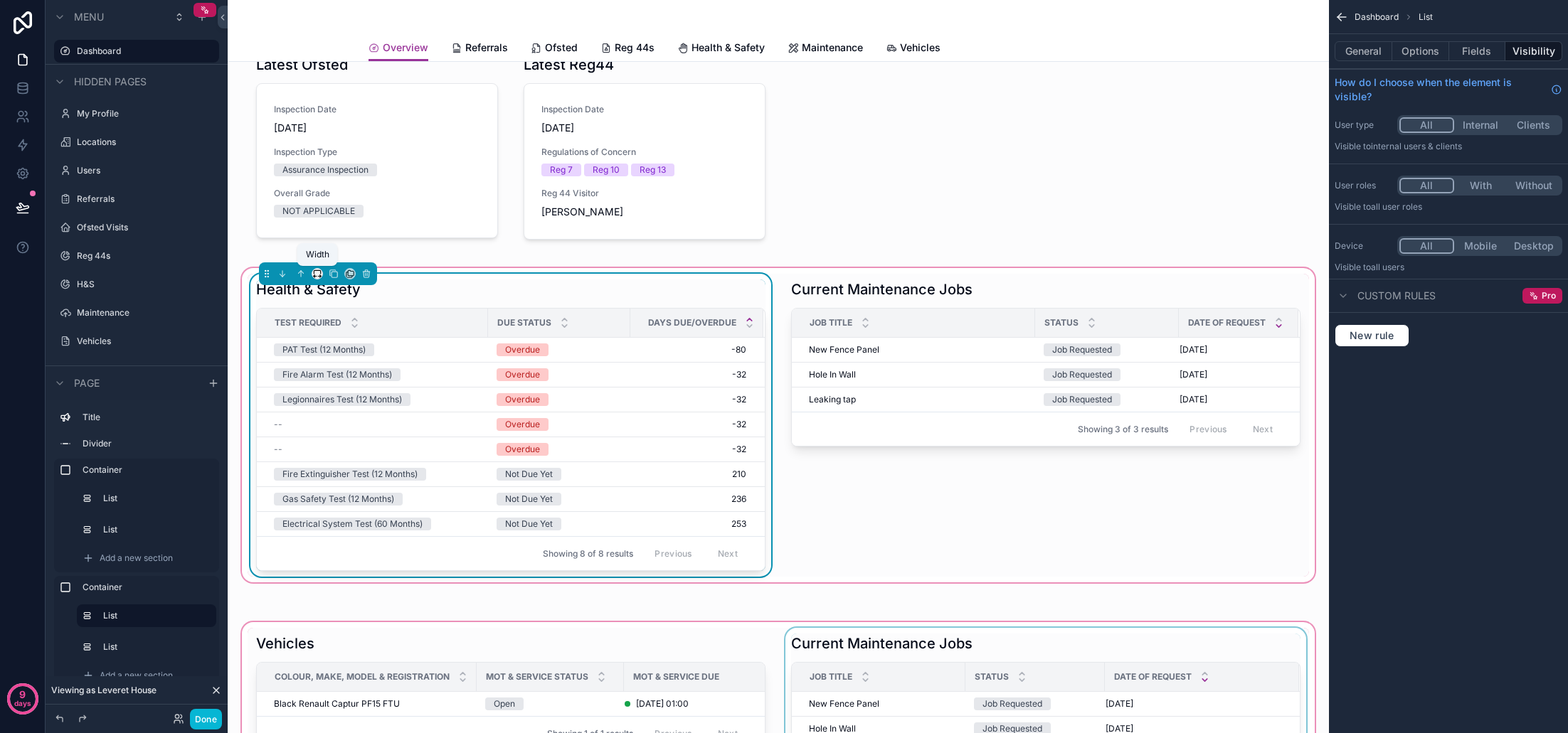
click at [314, 273] on icon "scrollable content" at bounding box center [317, 274] width 10 height 10
click at [329, 354] on span "33%" at bounding box center [334, 354] width 23 height 17
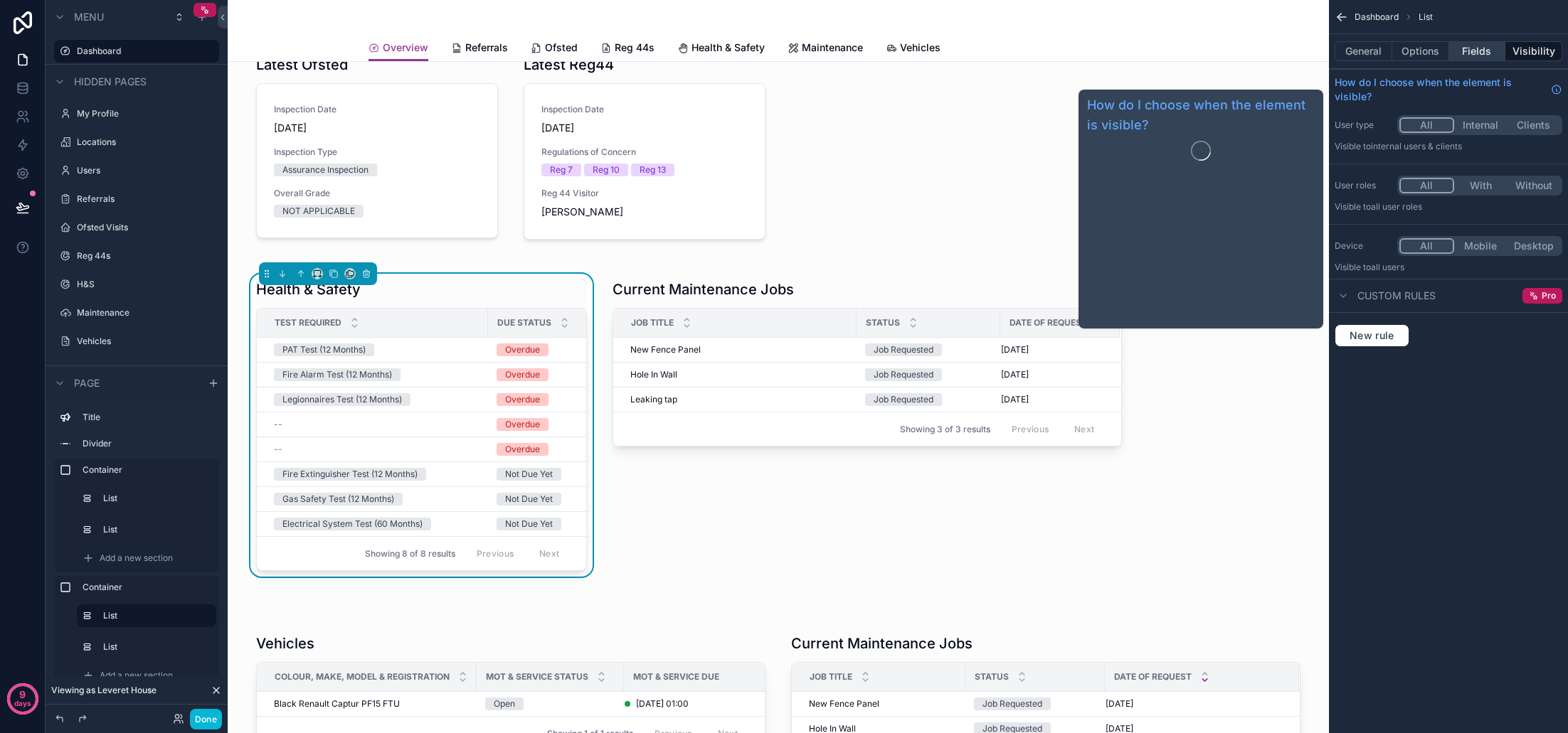
click at [1482, 50] on button "Fields" at bounding box center [1477, 51] width 57 height 20
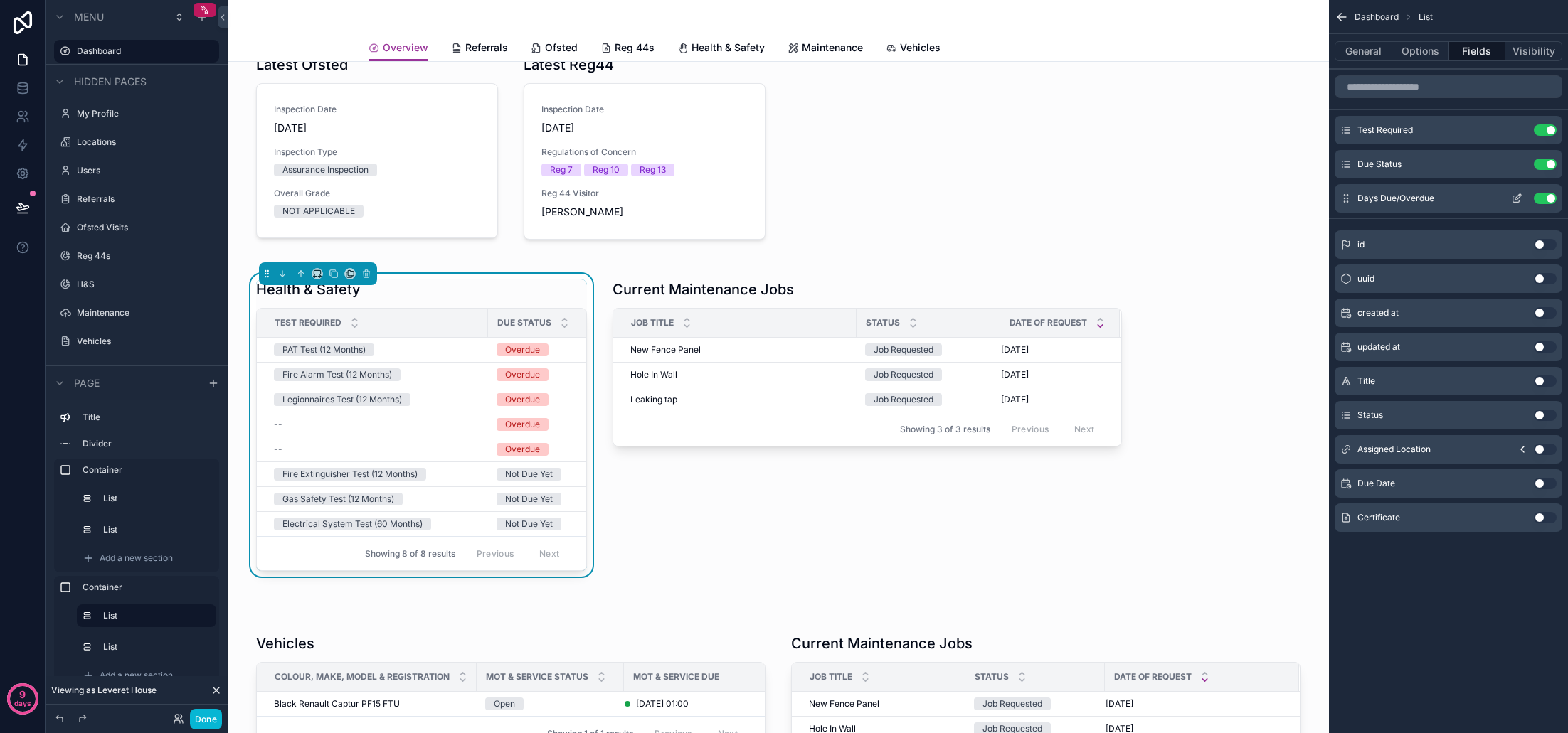
click at [1545, 197] on button "Use setting" at bounding box center [1544, 199] width 23 height 12
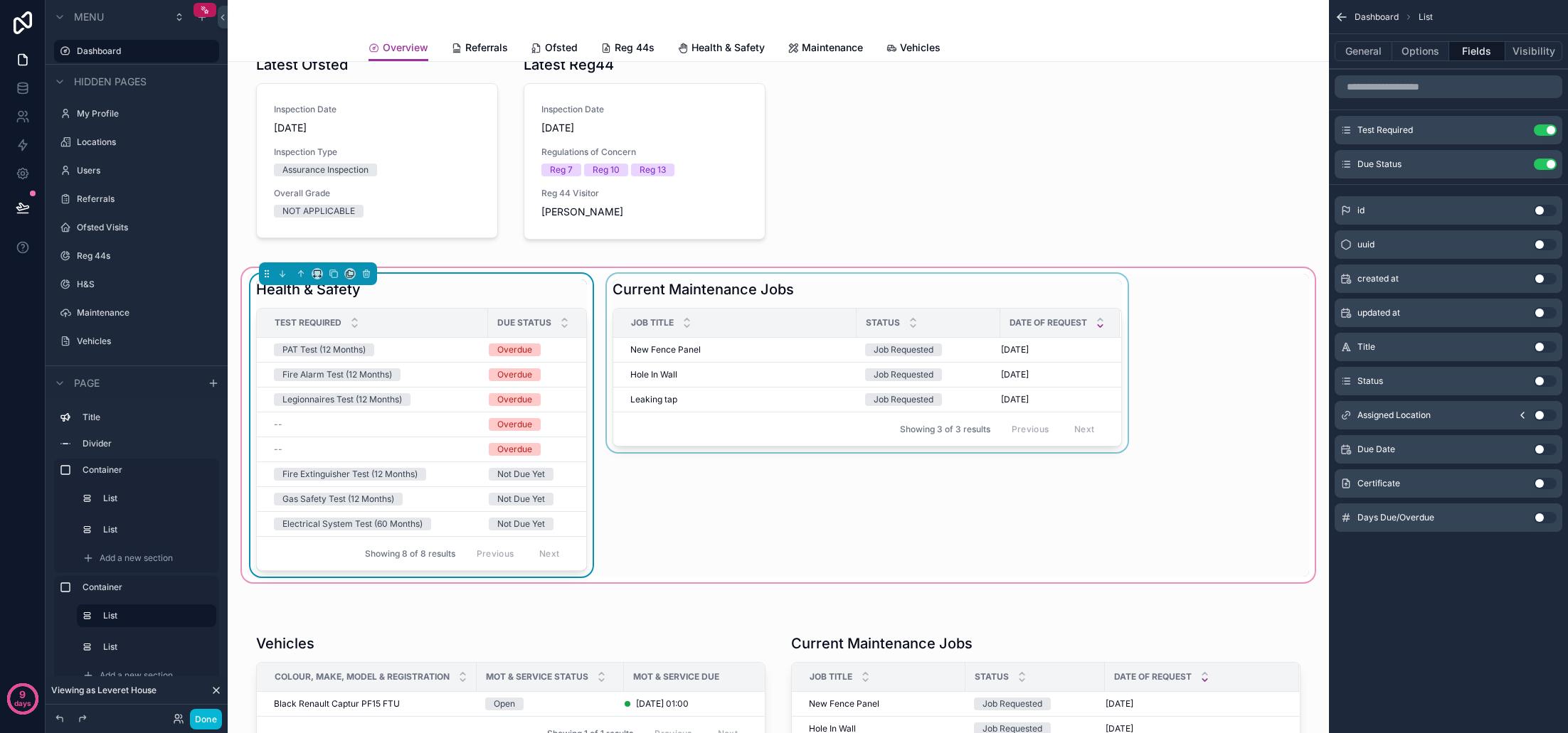
click at [755, 371] on div "scrollable content" at bounding box center [867, 425] width 526 height 302
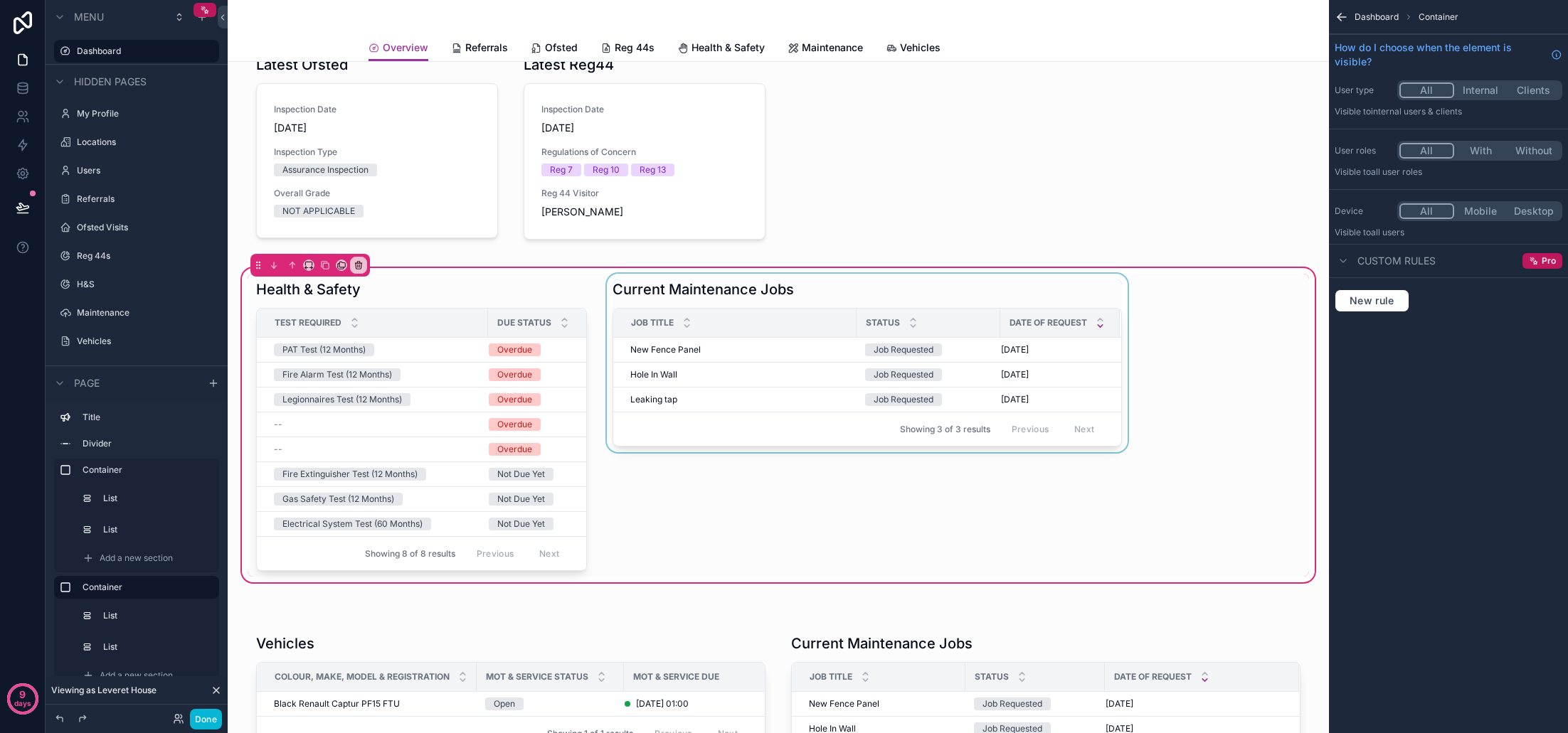
click at [756, 371] on div "scrollable content" at bounding box center [867, 425] width 526 height 302
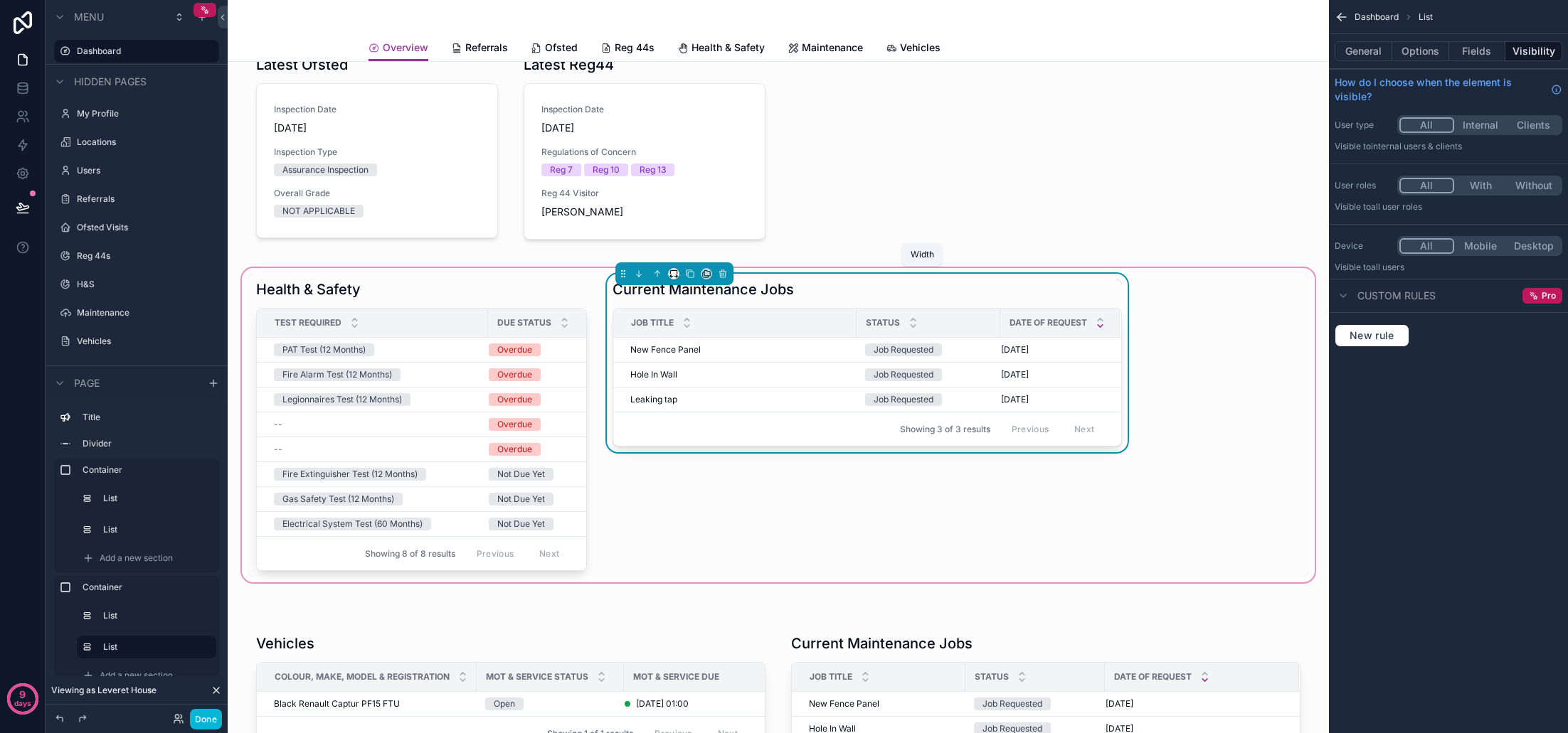
click at [674, 276] on icon "scrollable content" at bounding box center [674, 274] width 10 height 10
click at [689, 351] on span "33%" at bounding box center [692, 354] width 23 height 17
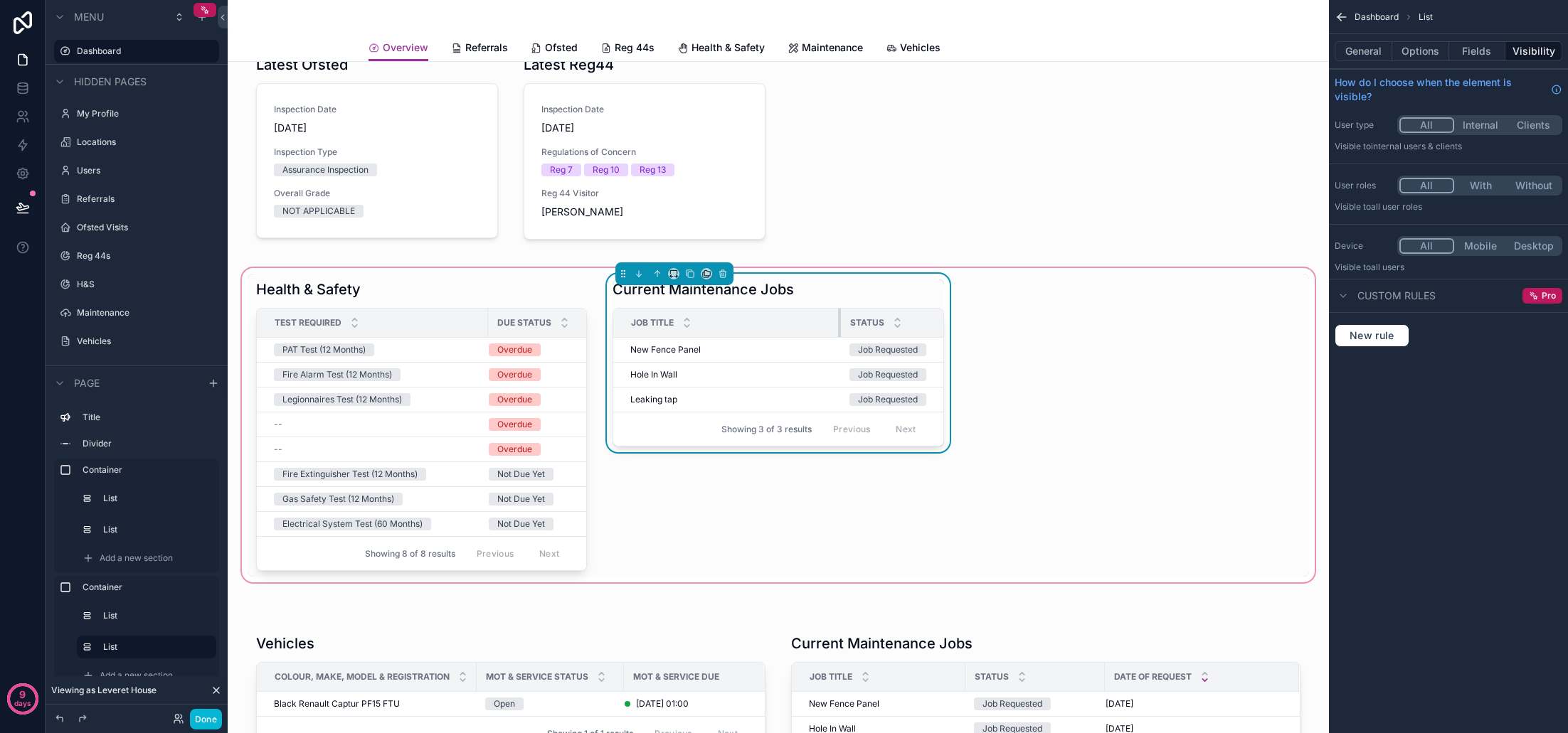
drag, startPoint x: 855, startPoint y: 326, endPoint x: 840, endPoint y: 326, distance: 15.0
click at [840, 326] on div "scrollable content" at bounding box center [841, 322] width 6 height 29
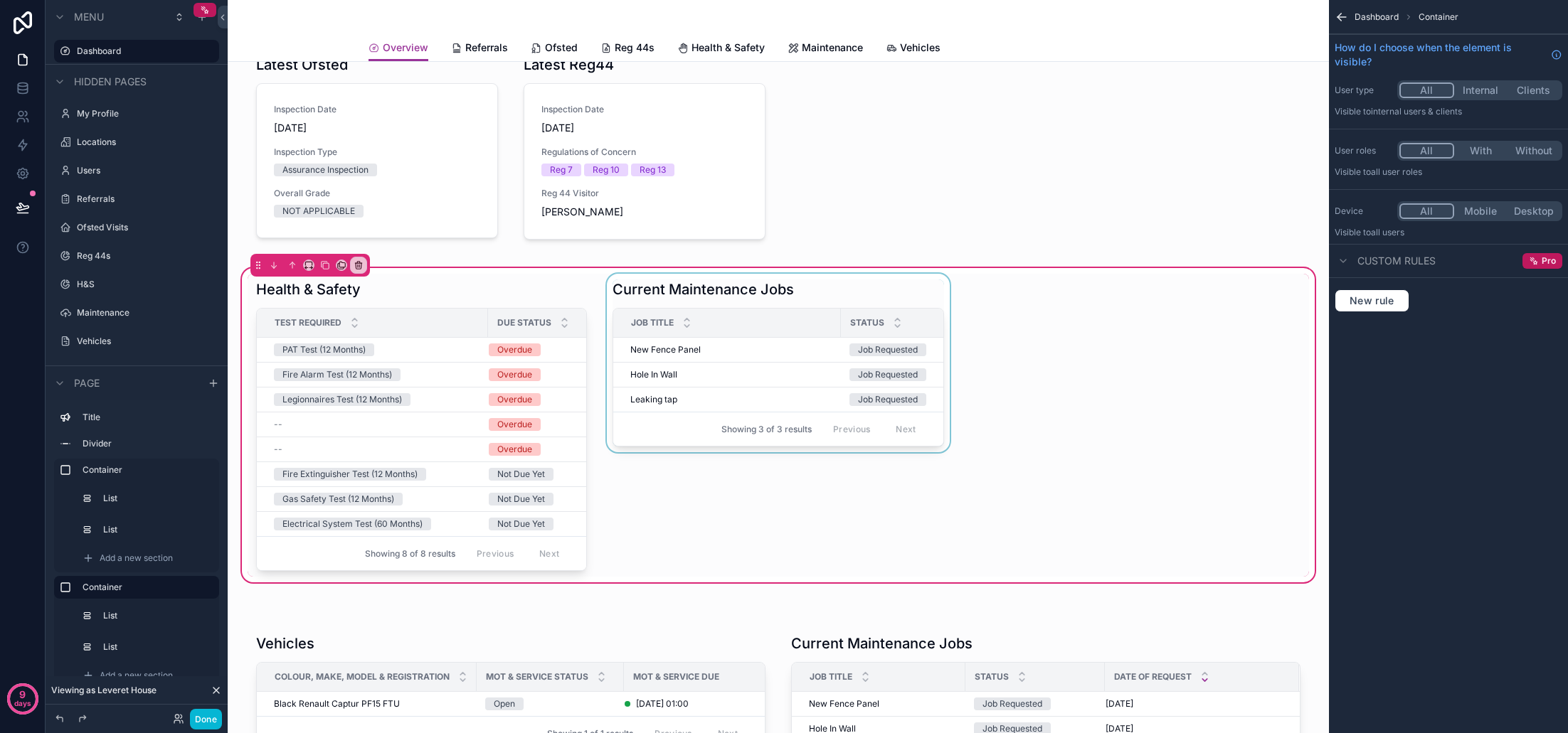
click at [820, 369] on div "scrollable content" at bounding box center [778, 425] width 348 height 302
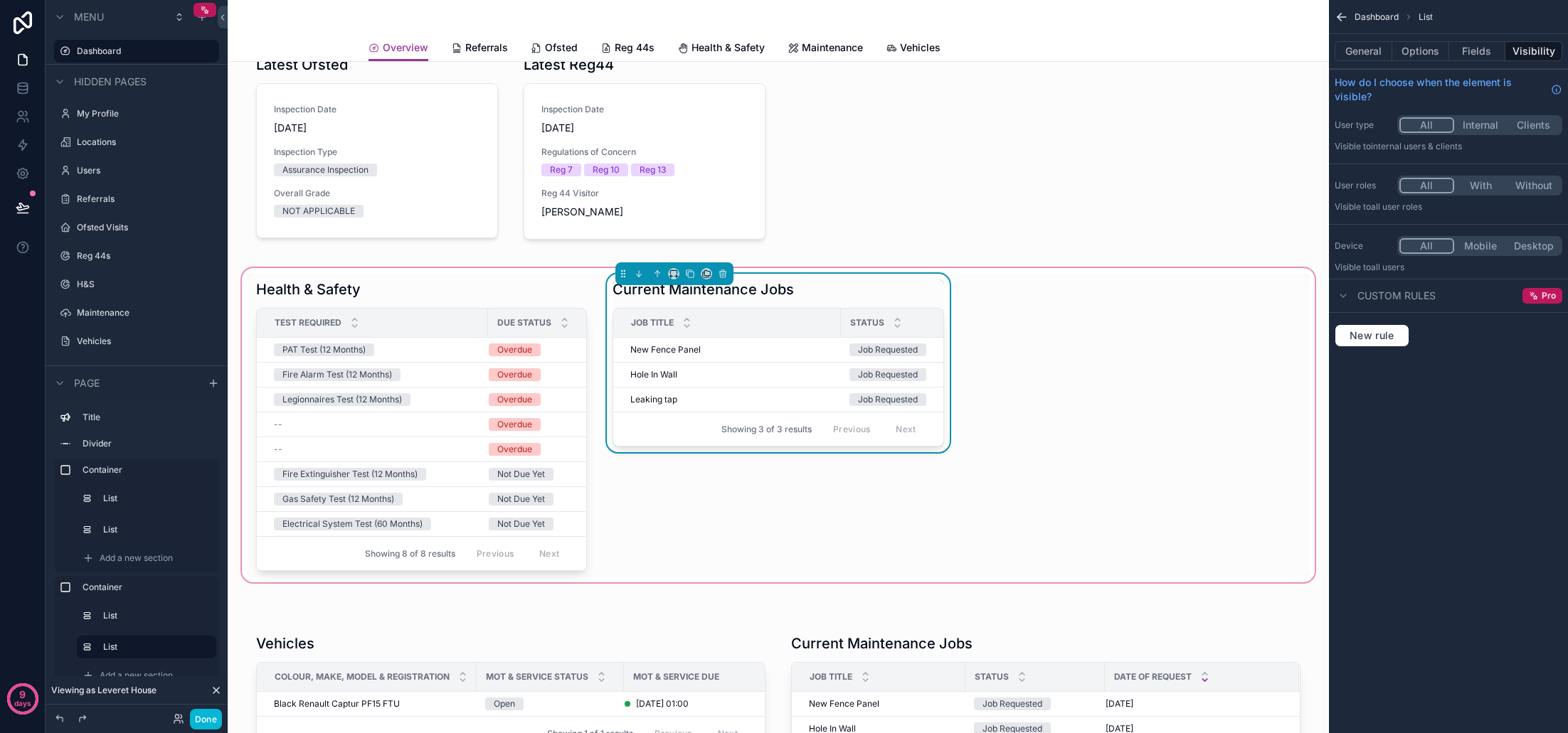
click at [1478, 61] on div "General Options Fields Visibility" at bounding box center [1448, 51] width 239 height 34
click at [1476, 57] on button "Fields" at bounding box center [1477, 51] width 57 height 20
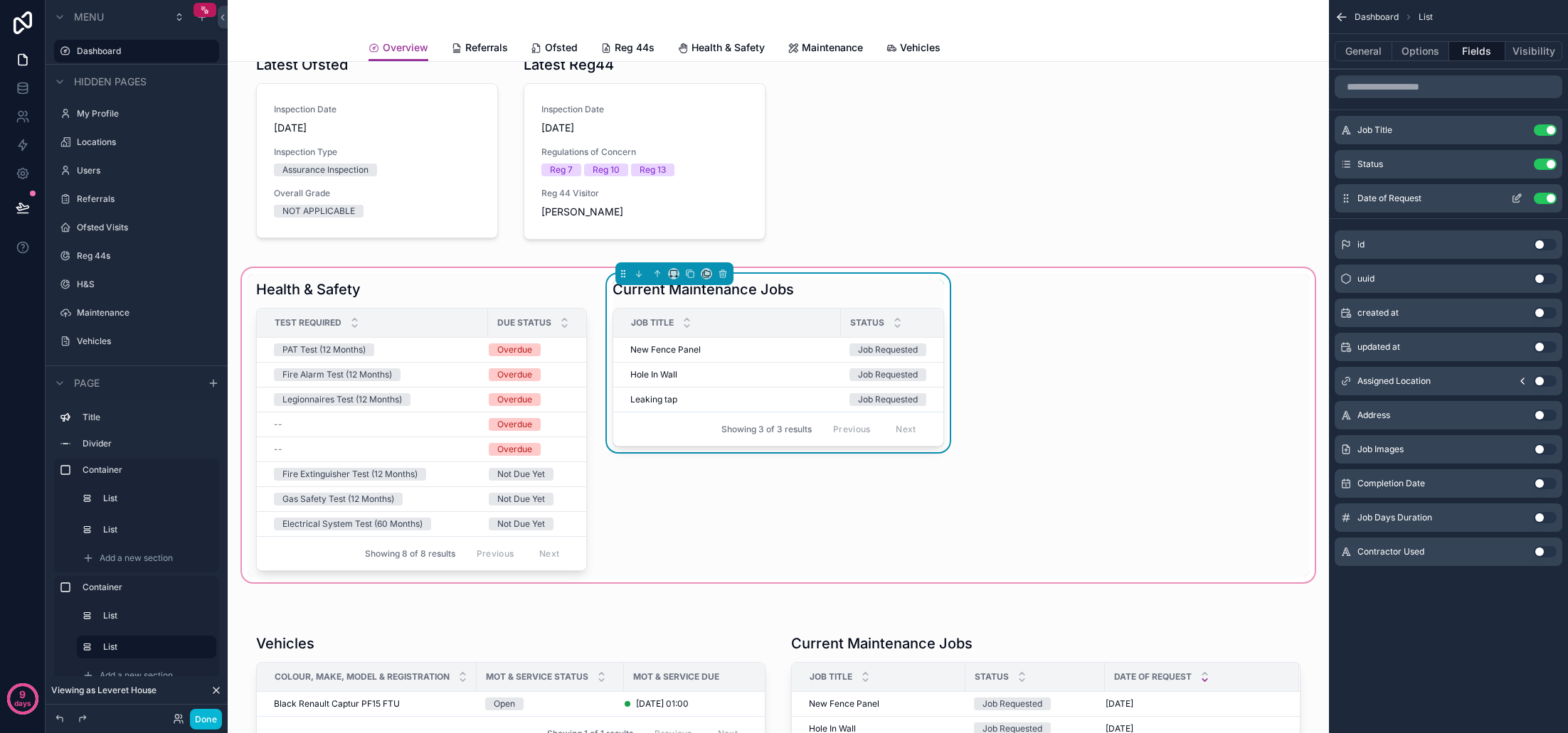
scroll to position [0, 1]
click at [1543, 196] on button "Use setting" at bounding box center [1544, 199] width 23 height 12
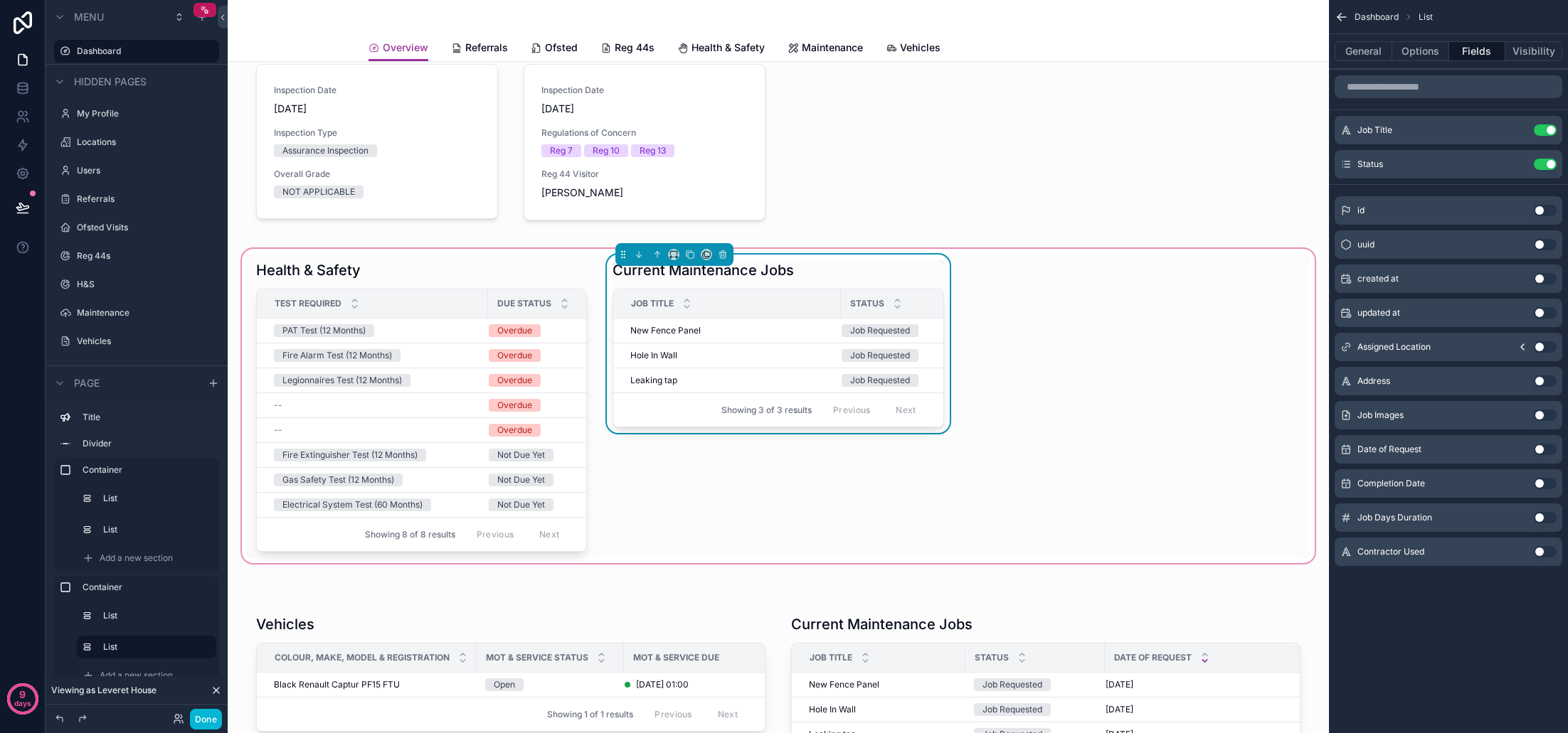
scroll to position [168, 0]
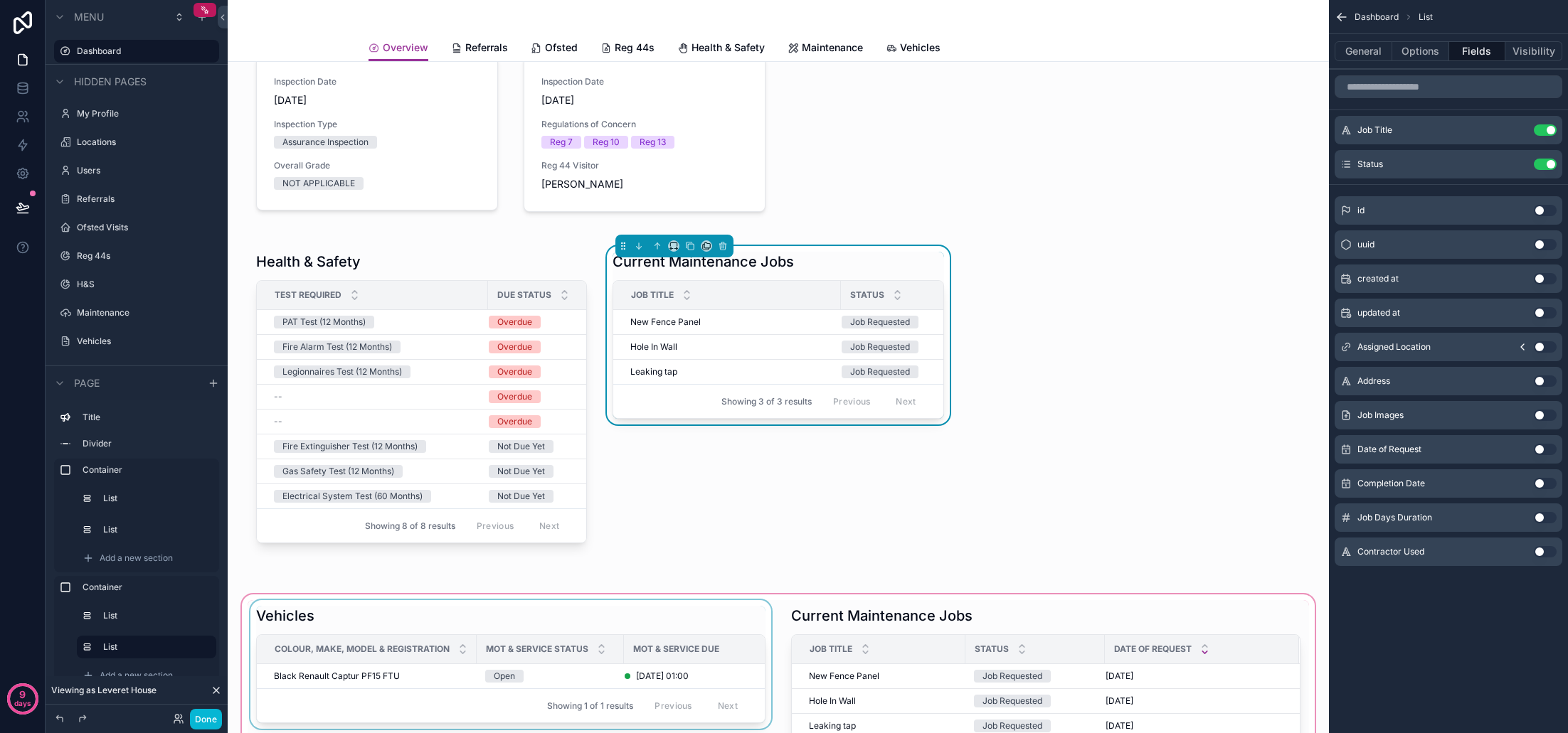
click at [563, 643] on span "MOT & Service Status" at bounding box center [537, 649] width 102 height 12
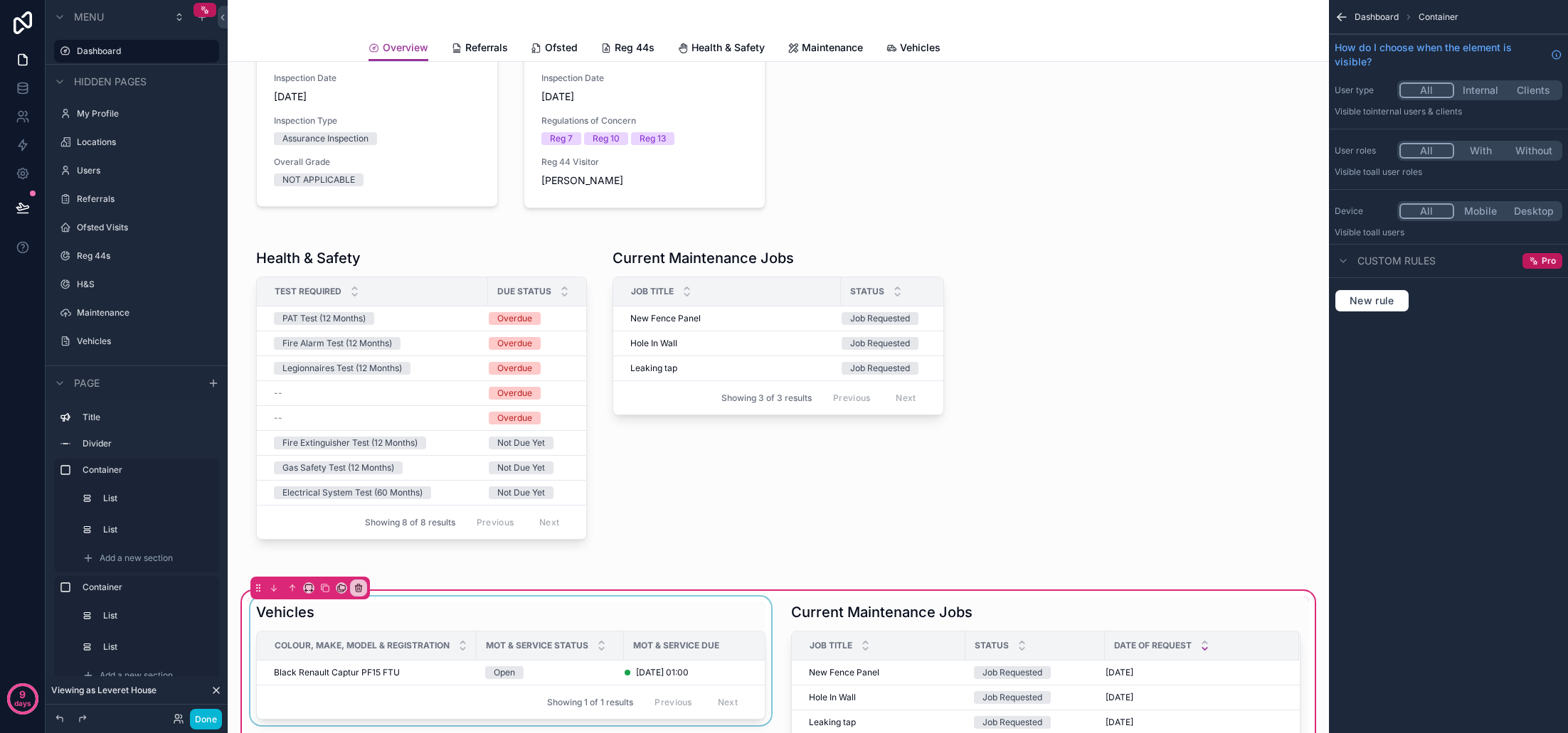
scroll to position [174, 0]
click at [618, 622] on div "scrollable content" at bounding box center [511, 683] width 526 height 178
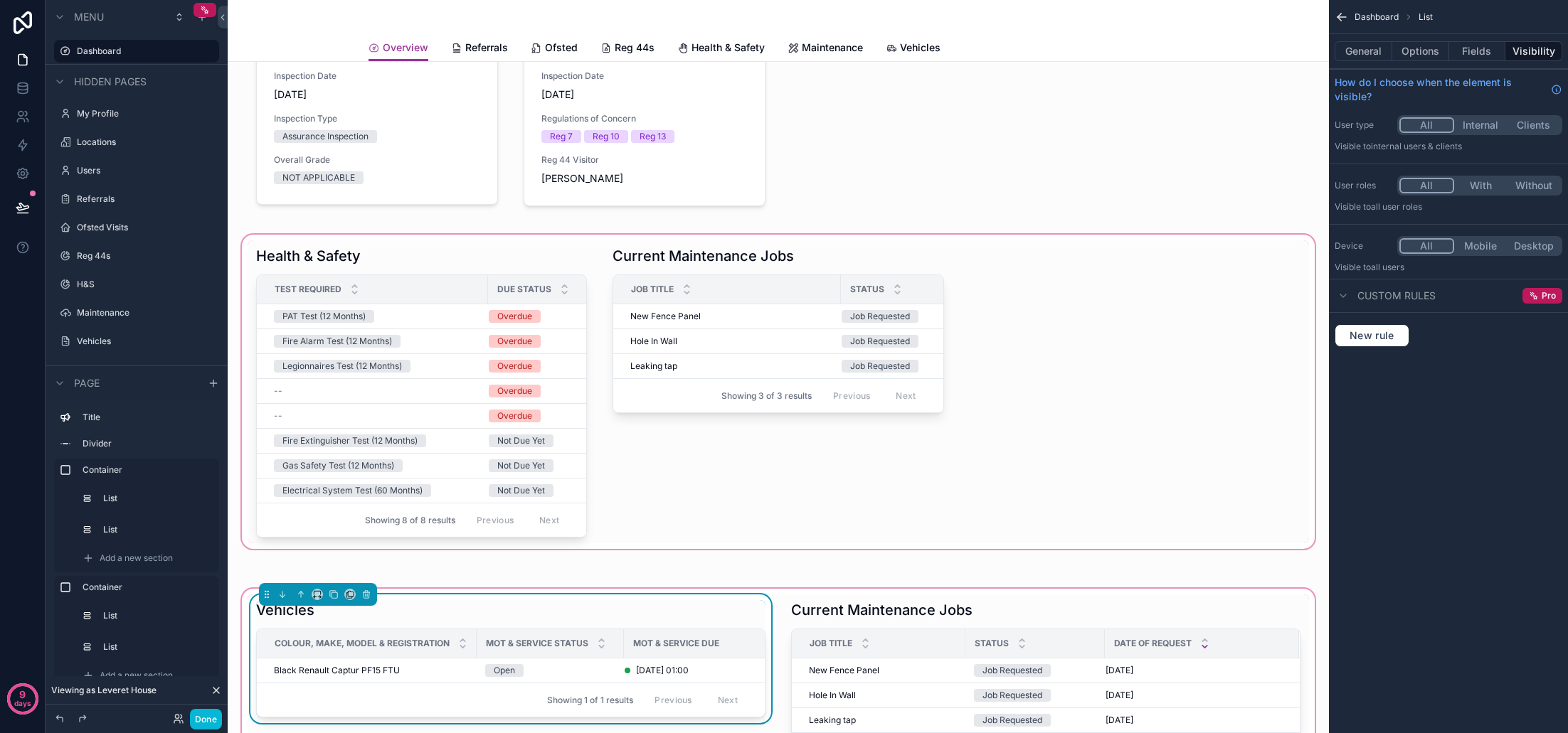
click at [1070, 400] on div "scrollable content" at bounding box center [779, 391] width 1078 height 320
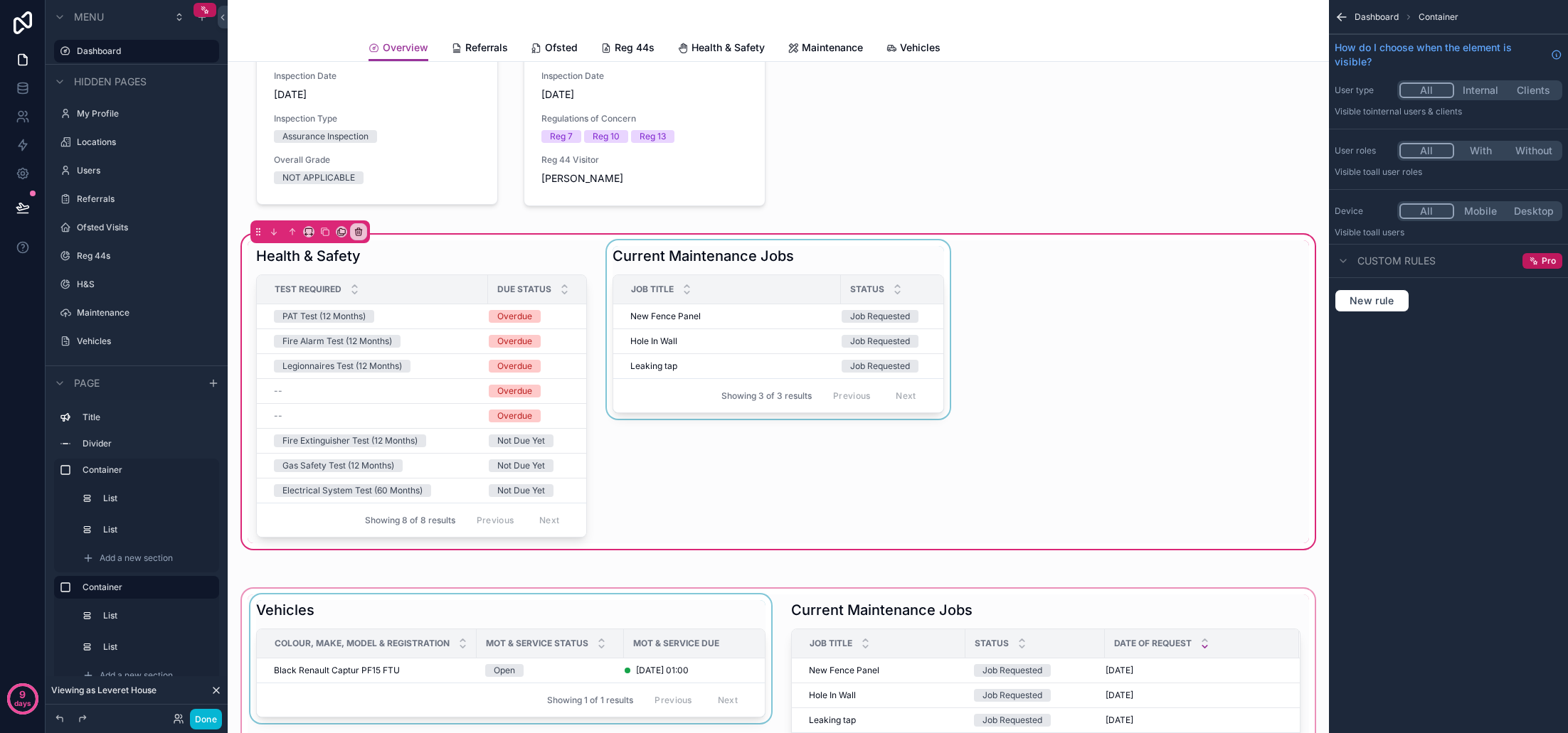
click at [800, 339] on div "scrollable content" at bounding box center [778, 391] width 348 height 302
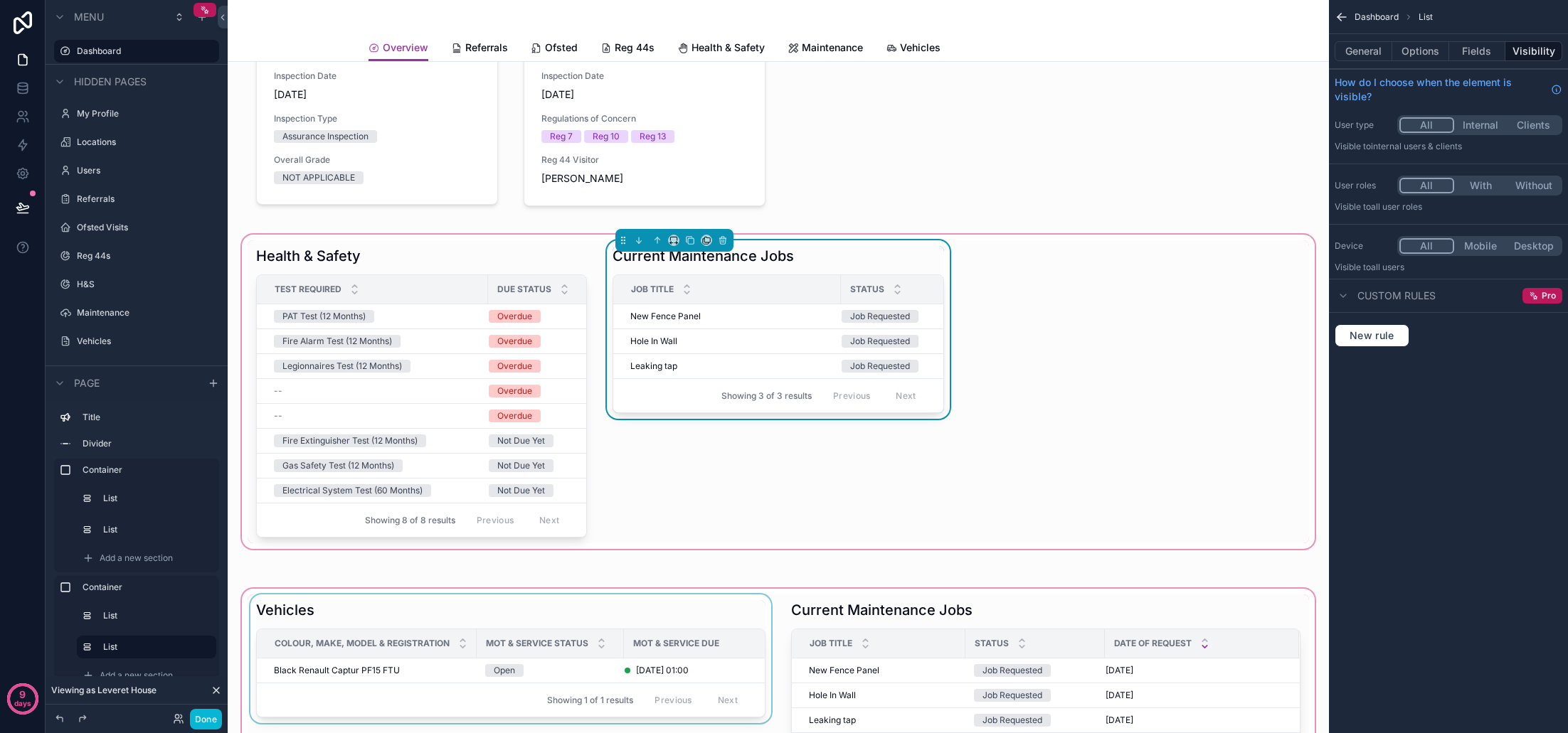
click at [1121, 369] on div "Health & Safety Test Required Due Status PAT Test (12 Months) Overdue Fire Alar…" at bounding box center [778, 391] width 1061 height 302
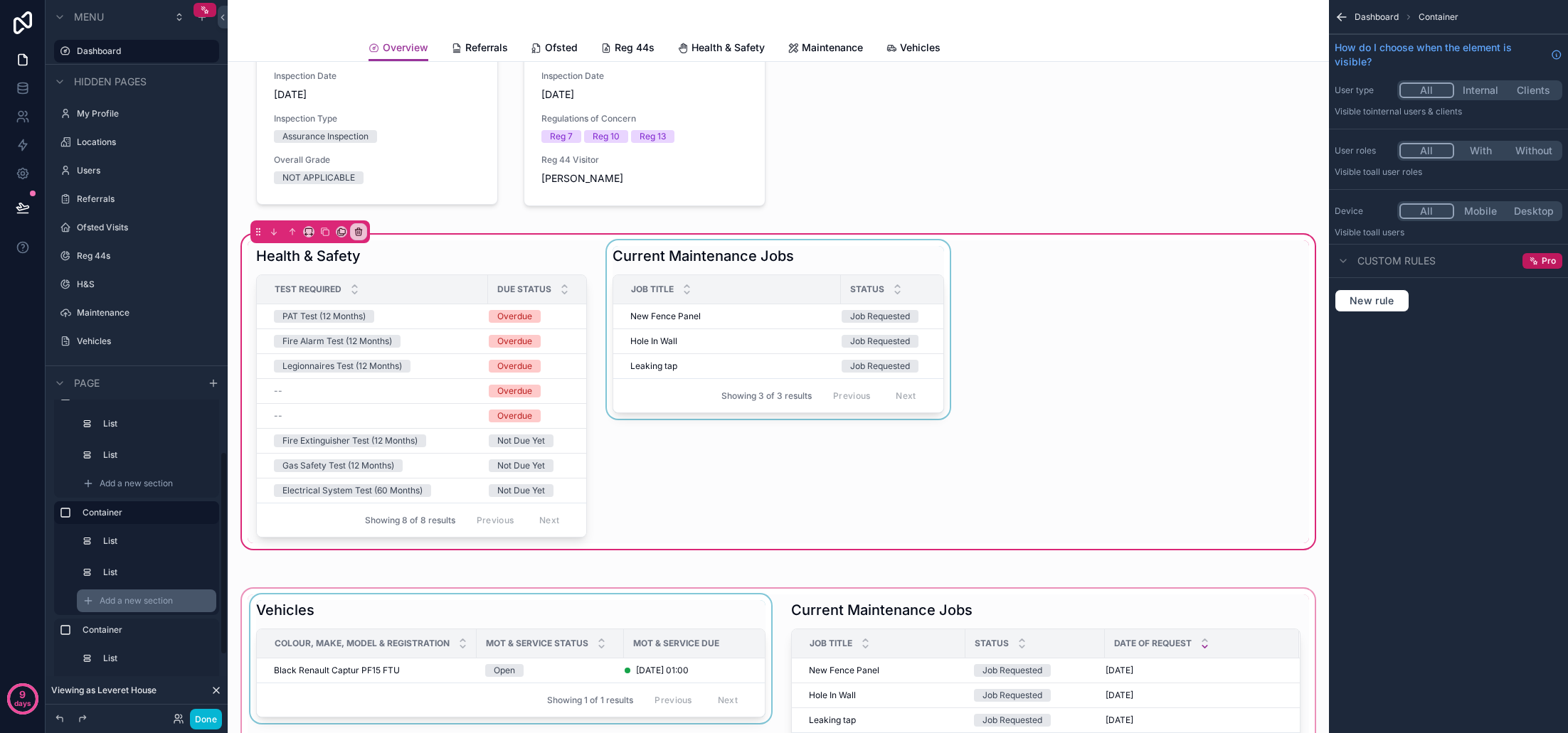
scroll to position [80, 0]
click at [139, 592] on span "Add a new section" at bounding box center [136, 596] width 73 height 12
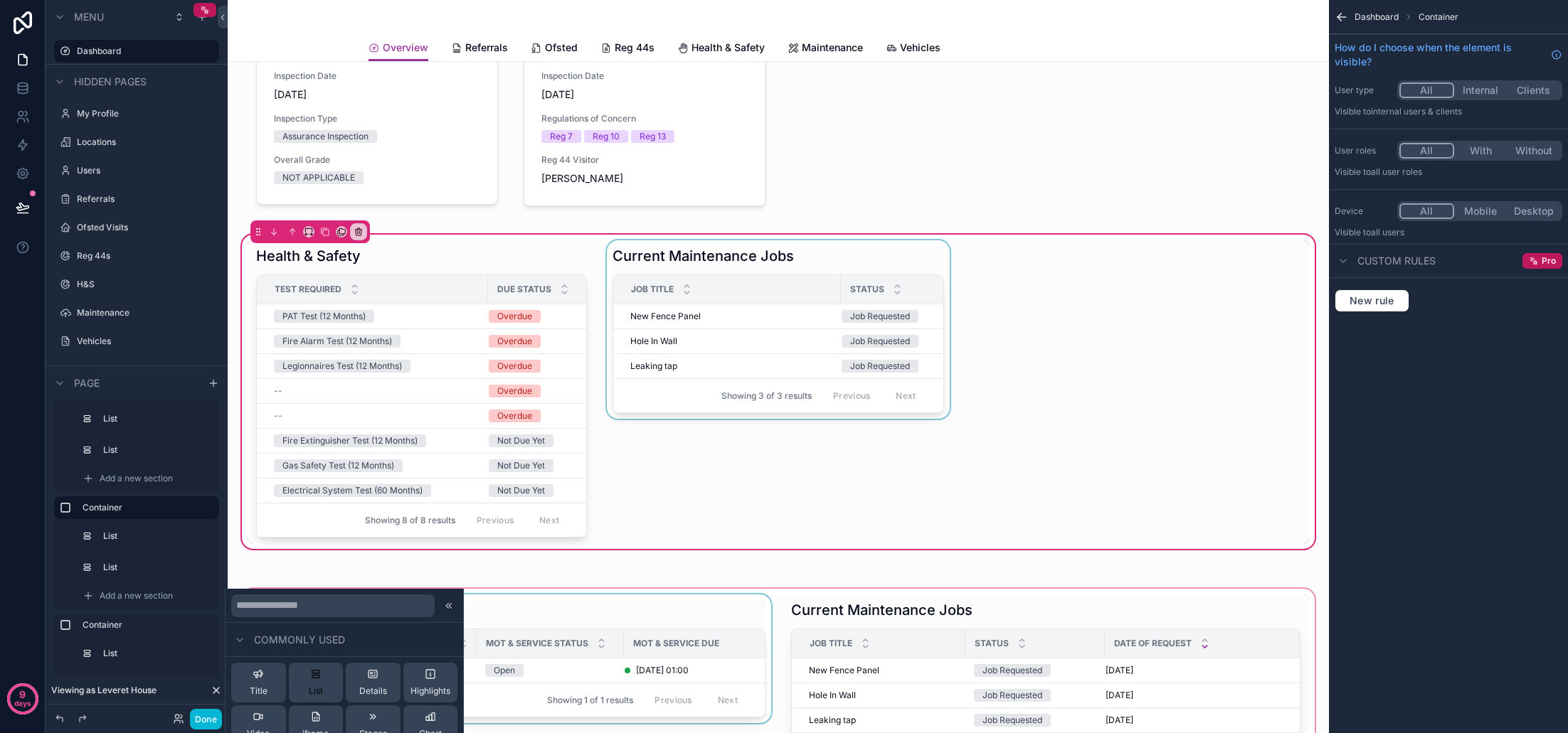
click at [331, 683] on button "List" at bounding box center [316, 683] width 55 height 39
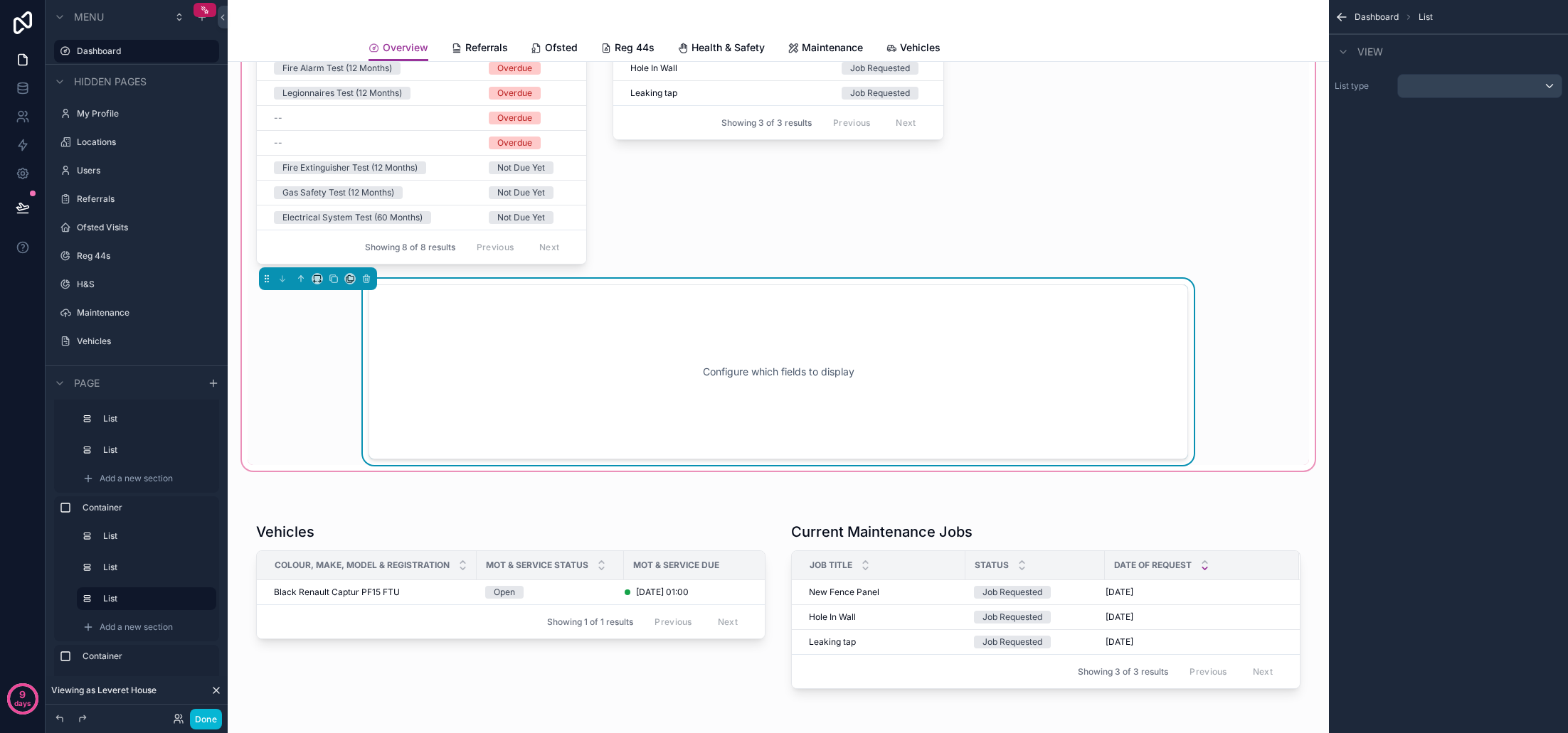
scroll to position [453, 0]
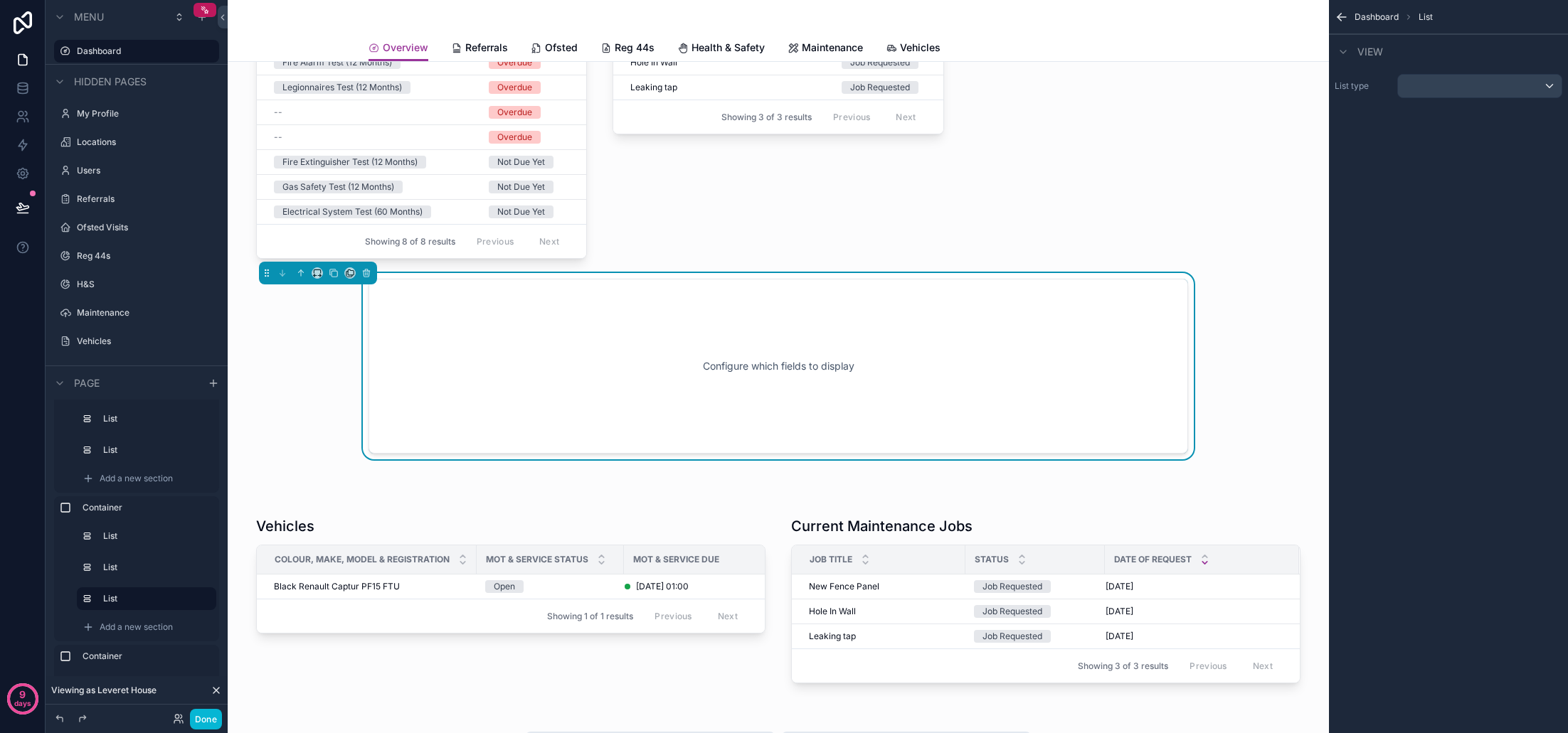
click at [1453, 88] on div "scrollable content" at bounding box center [1479, 86] width 164 height 23
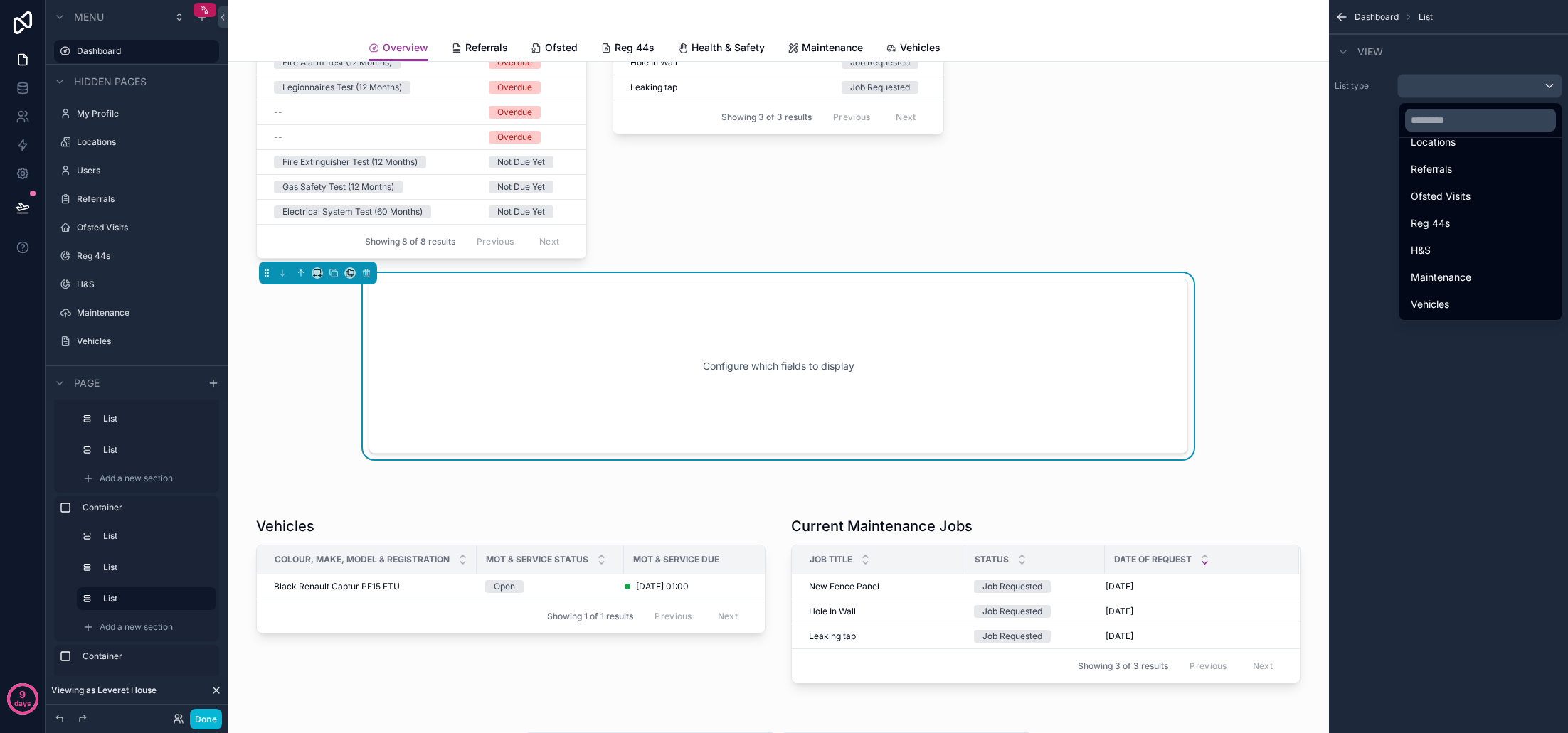
scroll to position [116, 0]
click at [1444, 298] on div "Vehicles" at bounding box center [1479, 303] width 139 height 17
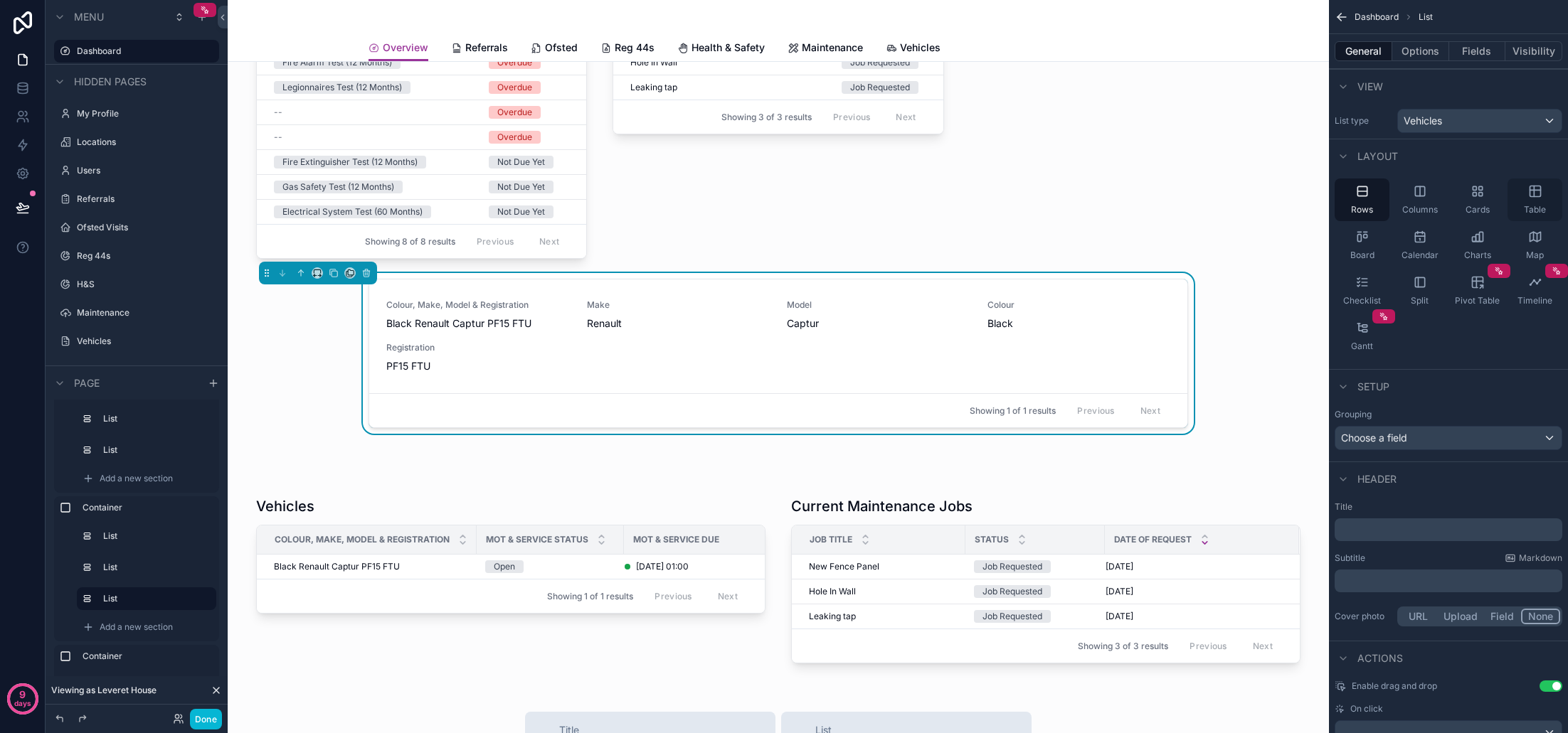
click at [1528, 190] on icon "scrollable content" at bounding box center [1534, 191] width 14 height 14
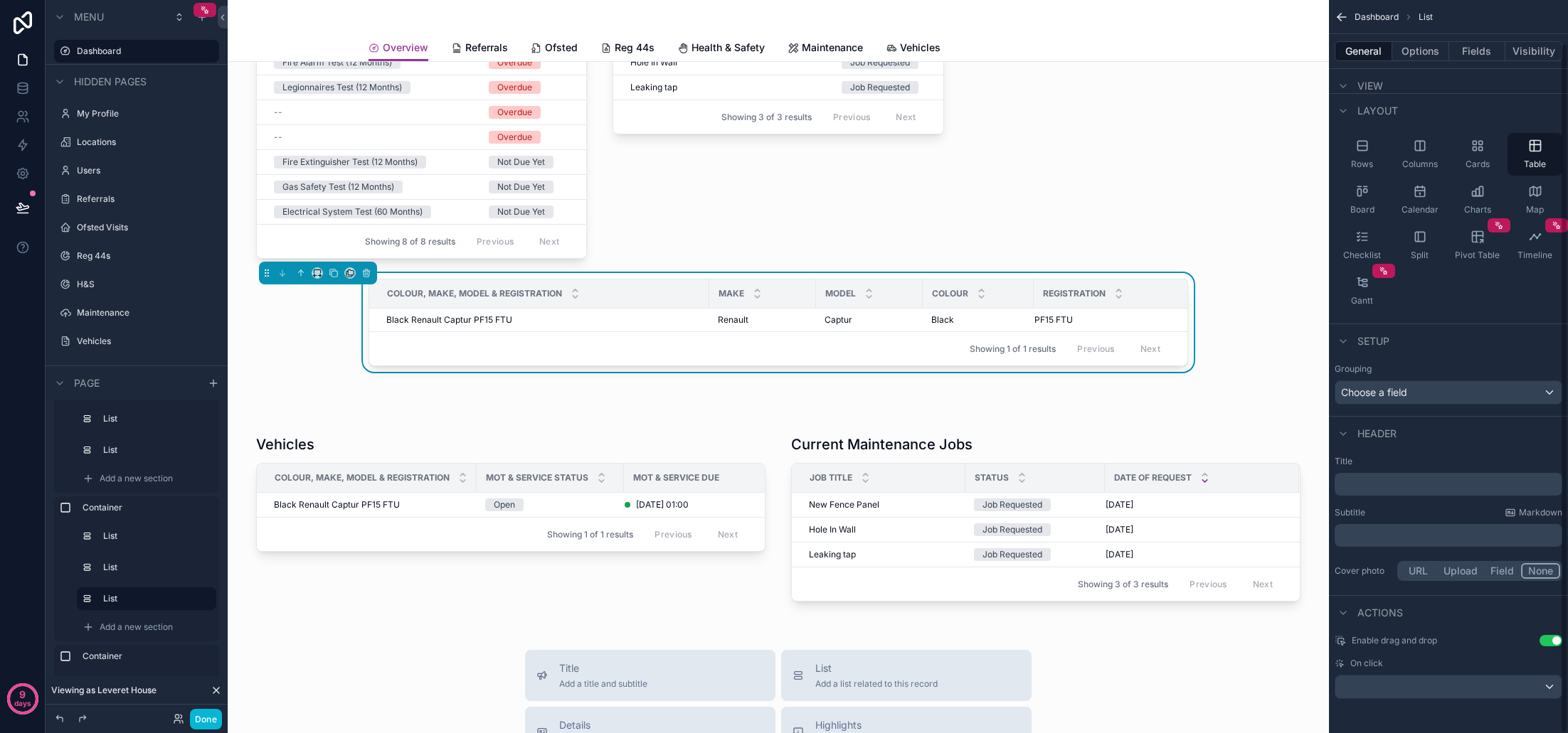
scroll to position [45, 0]
click at [1390, 482] on p "﻿" at bounding box center [1450, 484] width 219 height 14
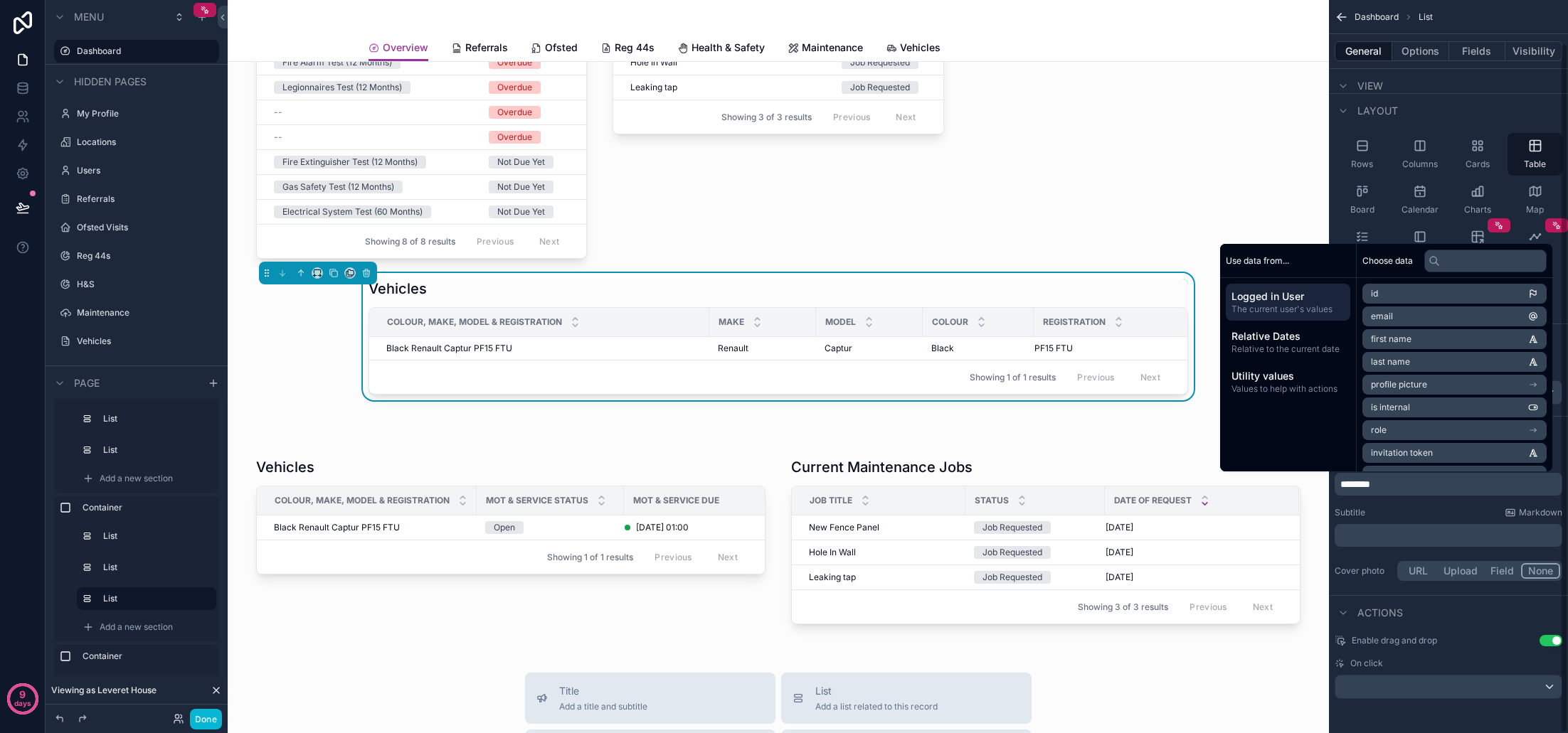
click at [1404, 506] on div "Title ******** Subtitle Markdown ﻿ Cover photo URL Upload Field None" at bounding box center [1448, 519] width 239 height 139
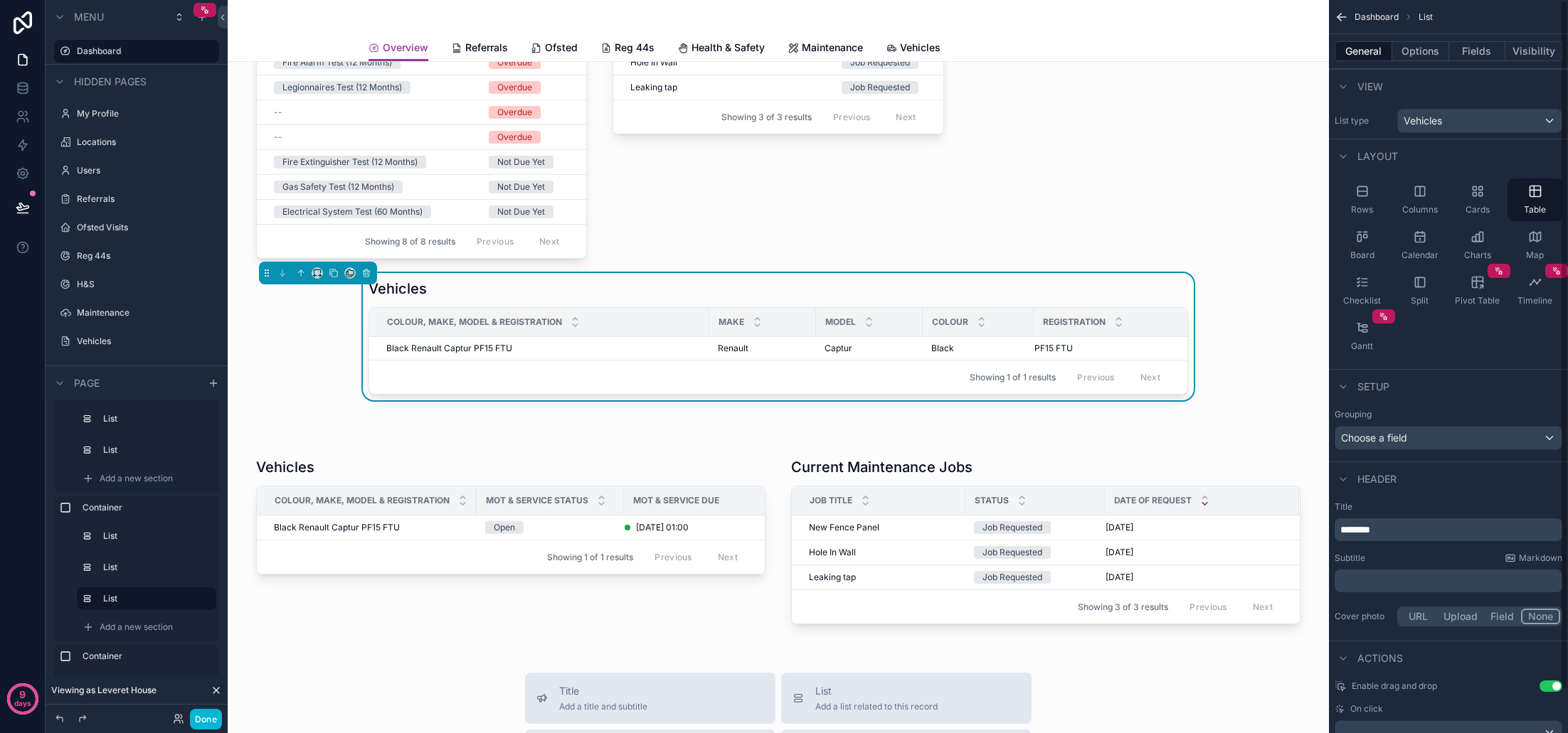
scroll to position [0, 0]
click at [1481, 54] on button "Fields" at bounding box center [1477, 51] width 57 height 20
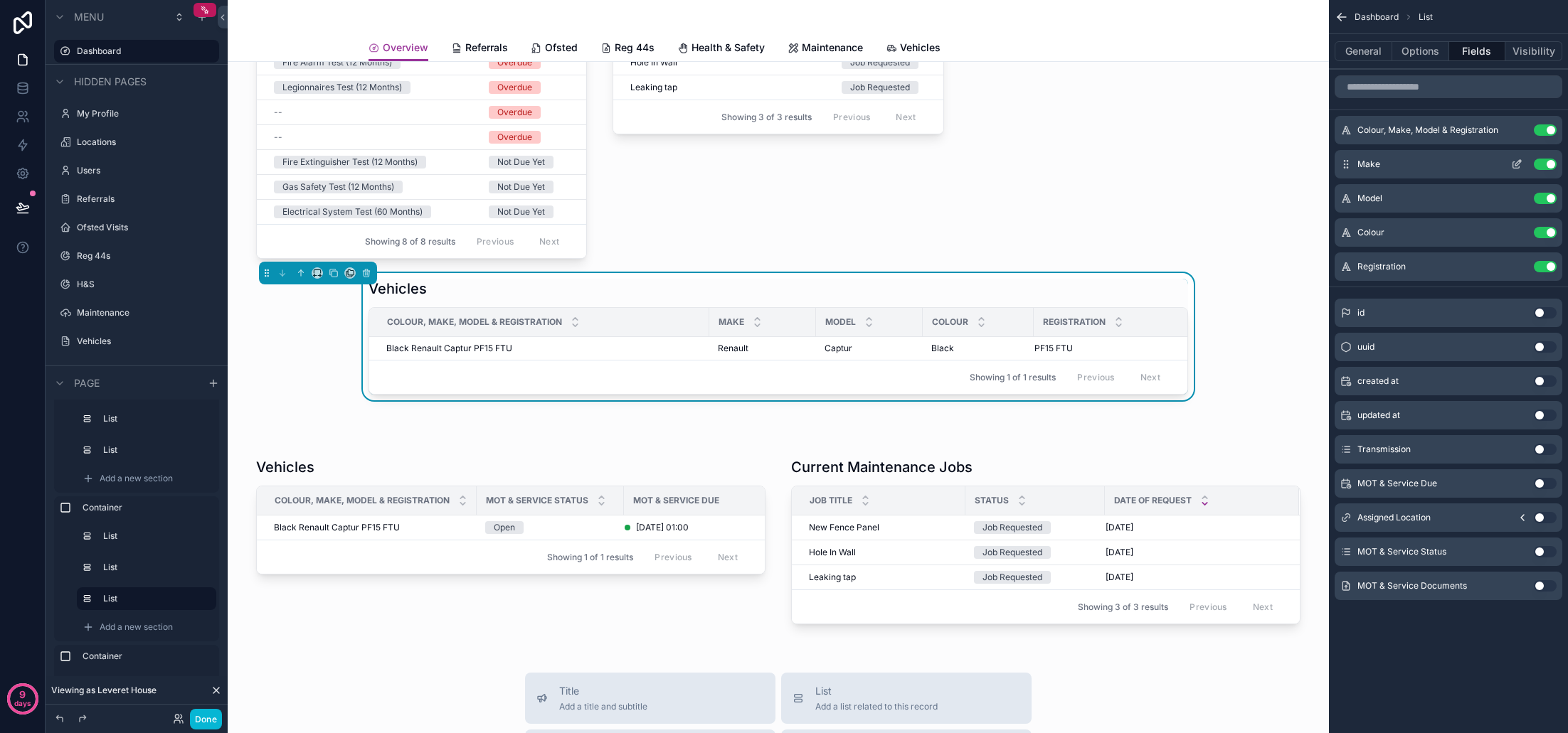
click at [1543, 163] on button "Use setting" at bounding box center [1544, 165] width 23 height 12
click at [1545, 166] on button "Use setting" at bounding box center [1544, 165] width 23 height 12
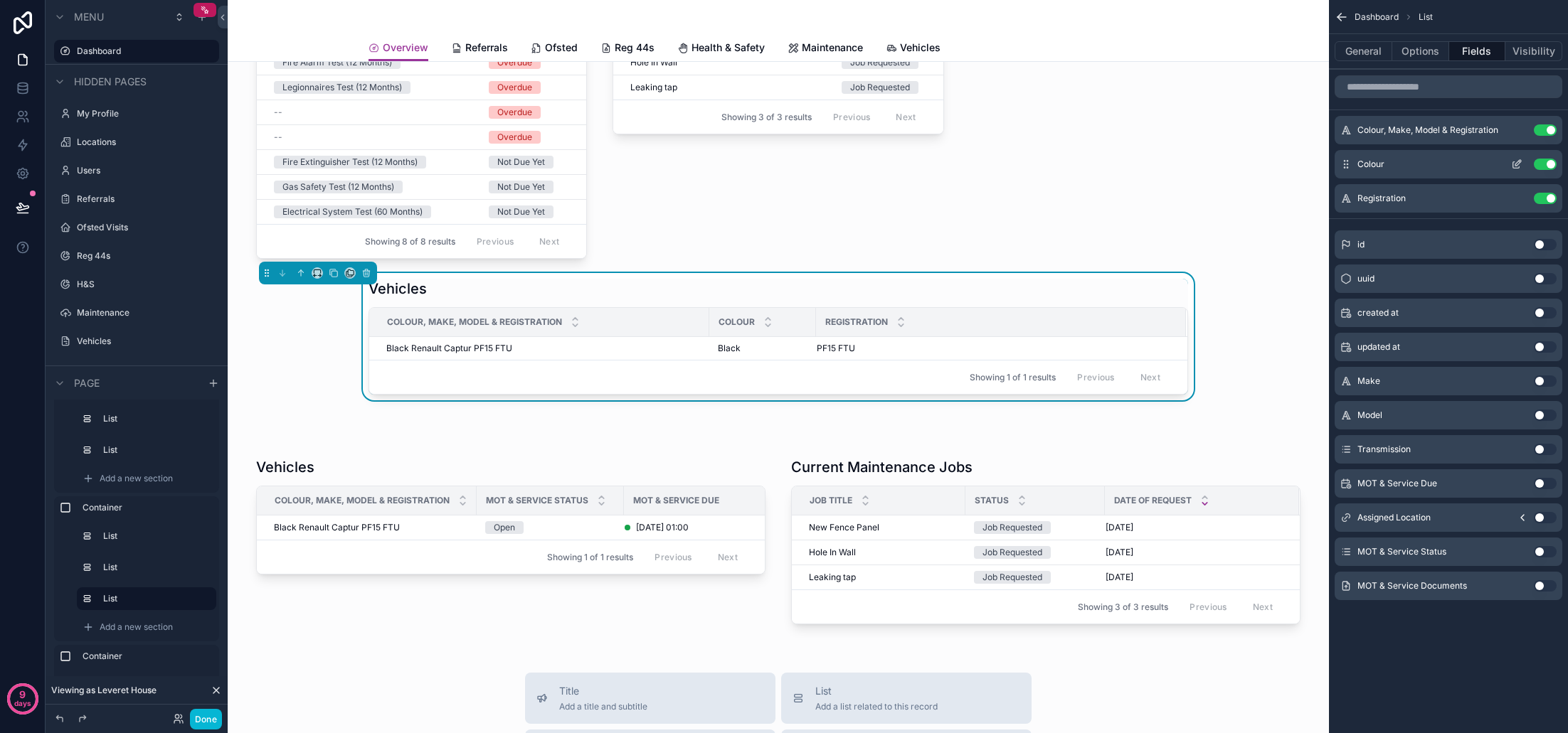
click at [1545, 166] on button "Use setting" at bounding box center [1544, 165] width 23 height 12
click at [1542, 482] on button "Use setting" at bounding box center [1544, 484] width 23 height 12
click at [318, 272] on icon "scrollable content" at bounding box center [317, 273] width 10 height 10
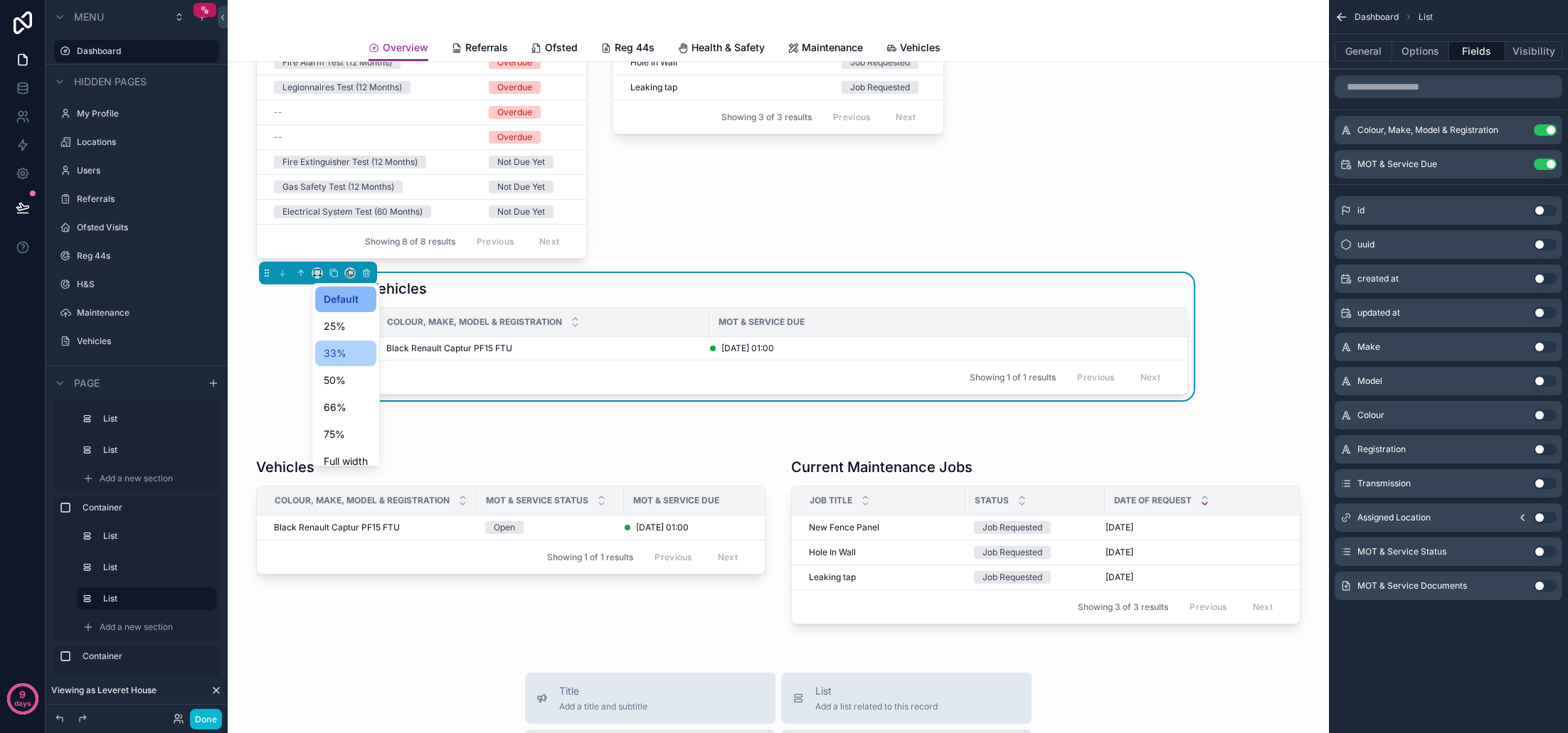
click at [350, 349] on div "33%" at bounding box center [345, 353] width 44 height 17
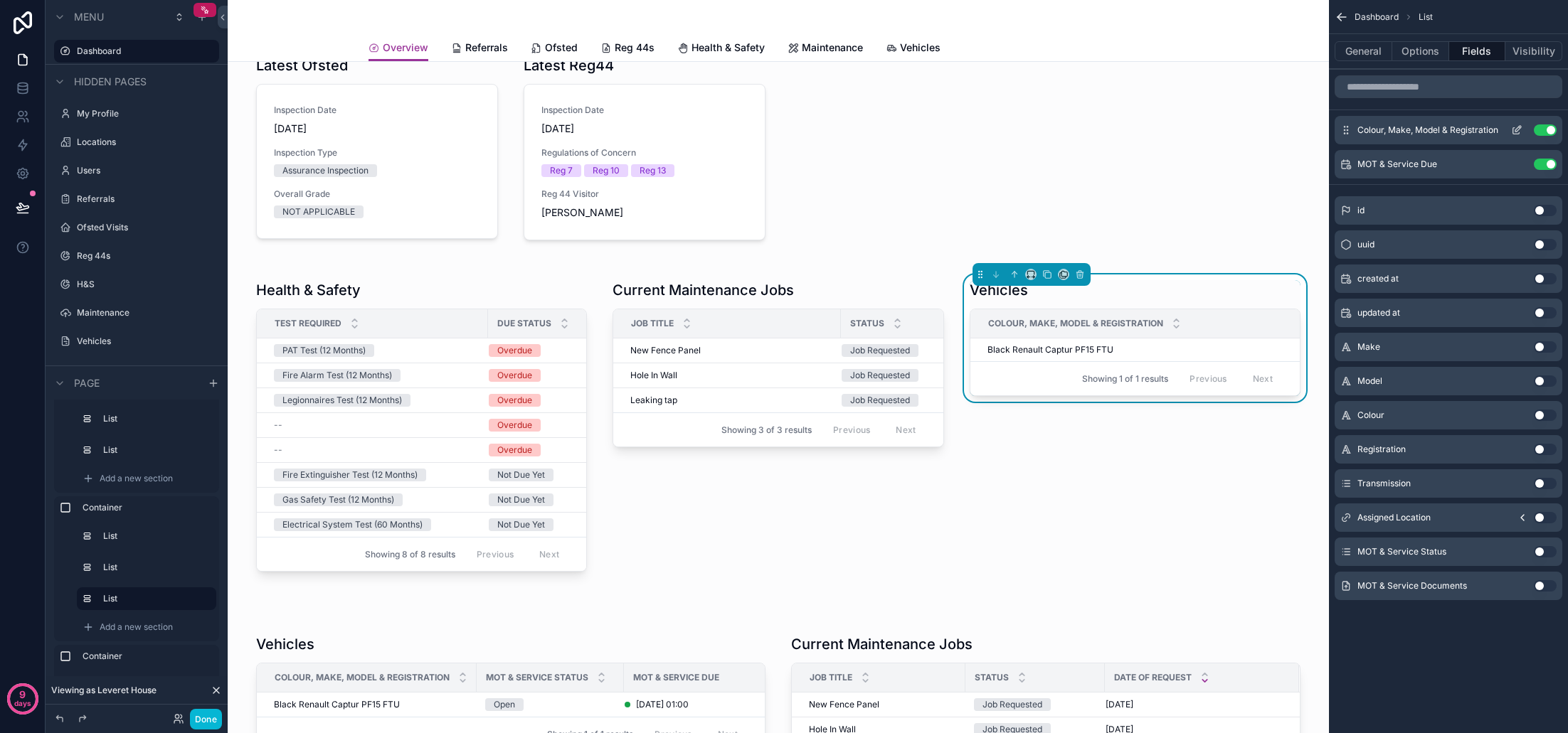
scroll to position [137, 0]
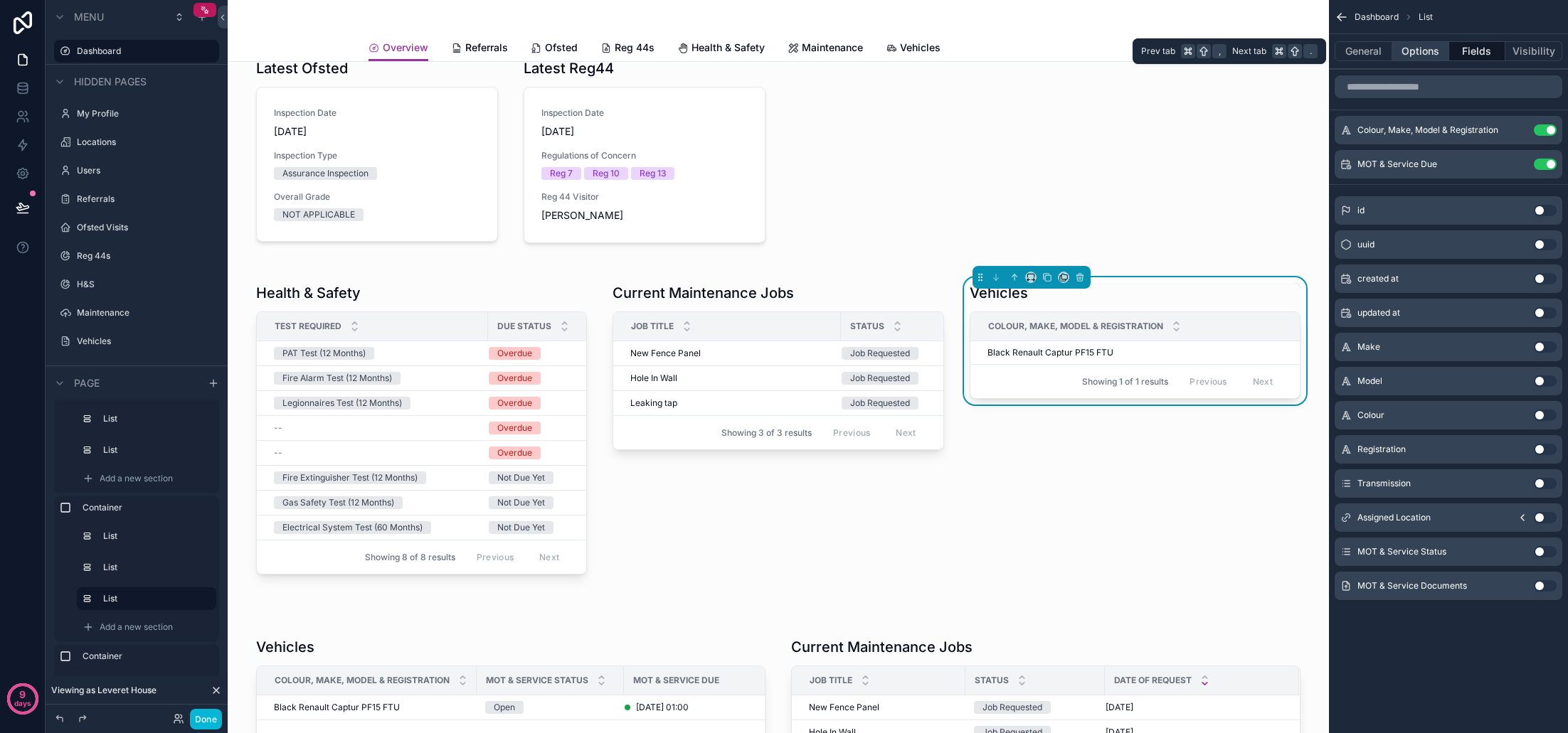
click at [1433, 52] on button "Options" at bounding box center [1421, 51] width 57 height 20
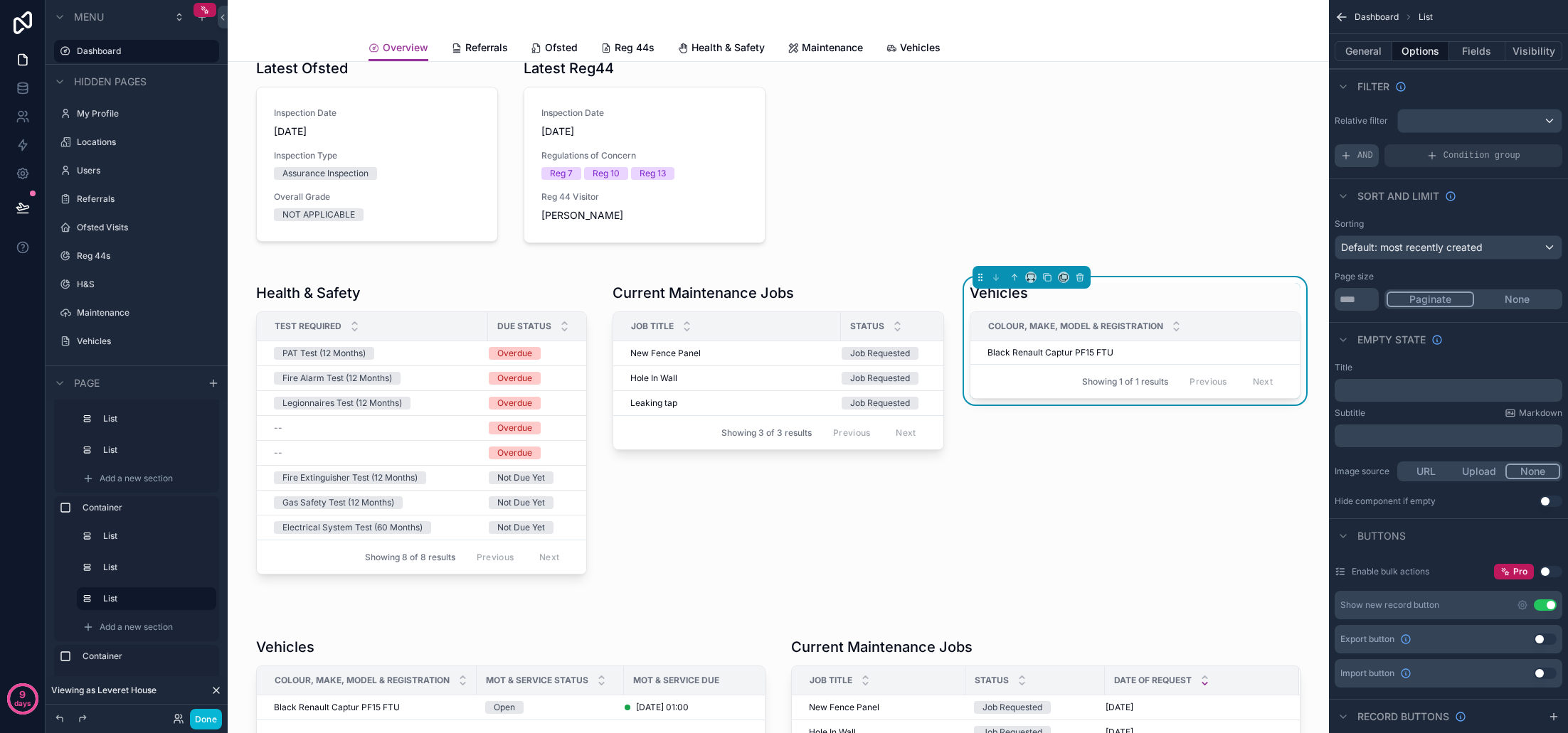
click at [1367, 158] on span "AND" at bounding box center [1365, 156] width 16 height 12
click at [1418, 159] on div "Add a filter" at bounding box center [1448, 156] width 228 height 23
click at [1393, 160] on span "Add a filter" at bounding box center [1371, 156] width 61 height 12
click at [1525, 147] on icon "scrollable content" at bounding box center [1527, 146] width 9 height 9
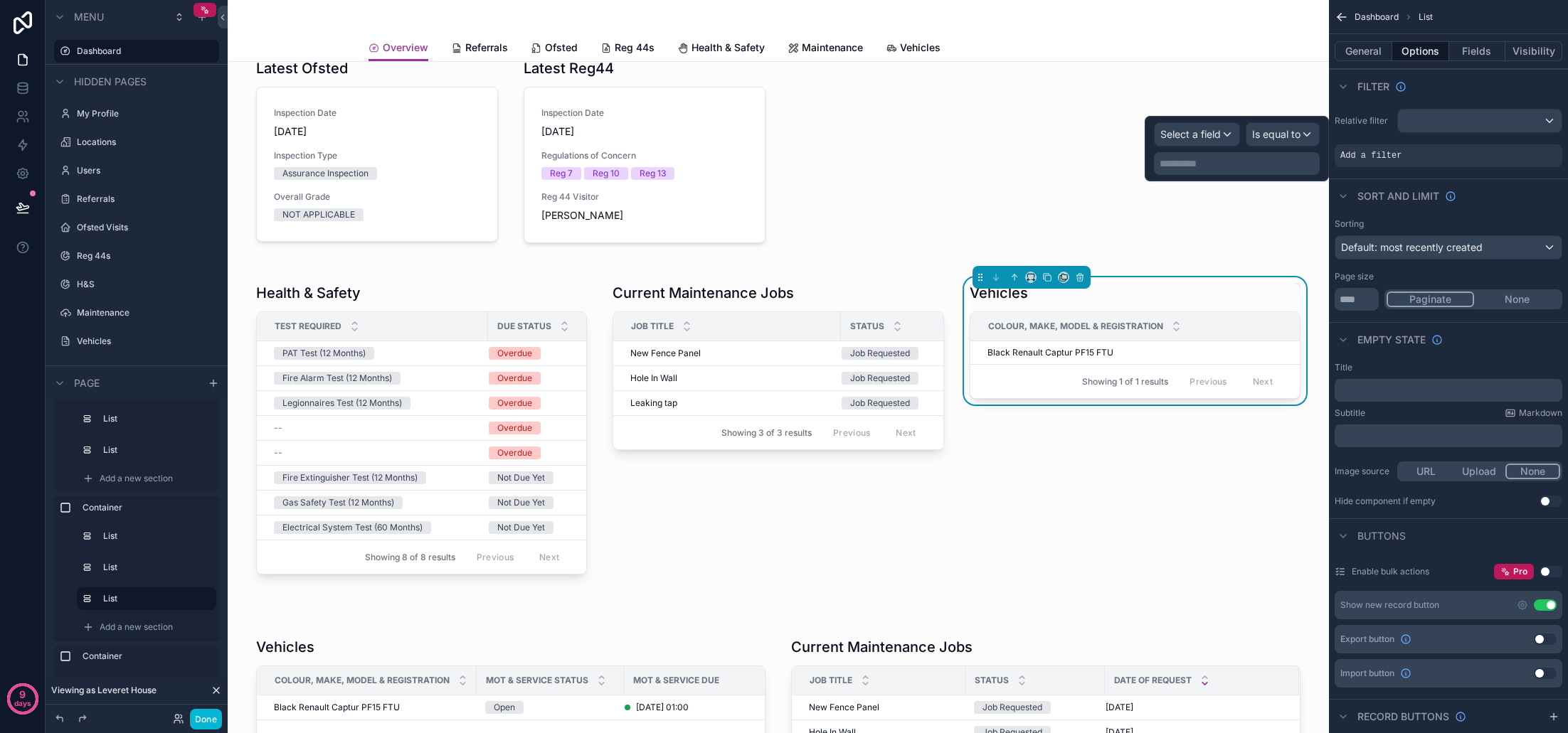
click at [1226, 134] on div "Select a field" at bounding box center [1197, 134] width 85 height 23
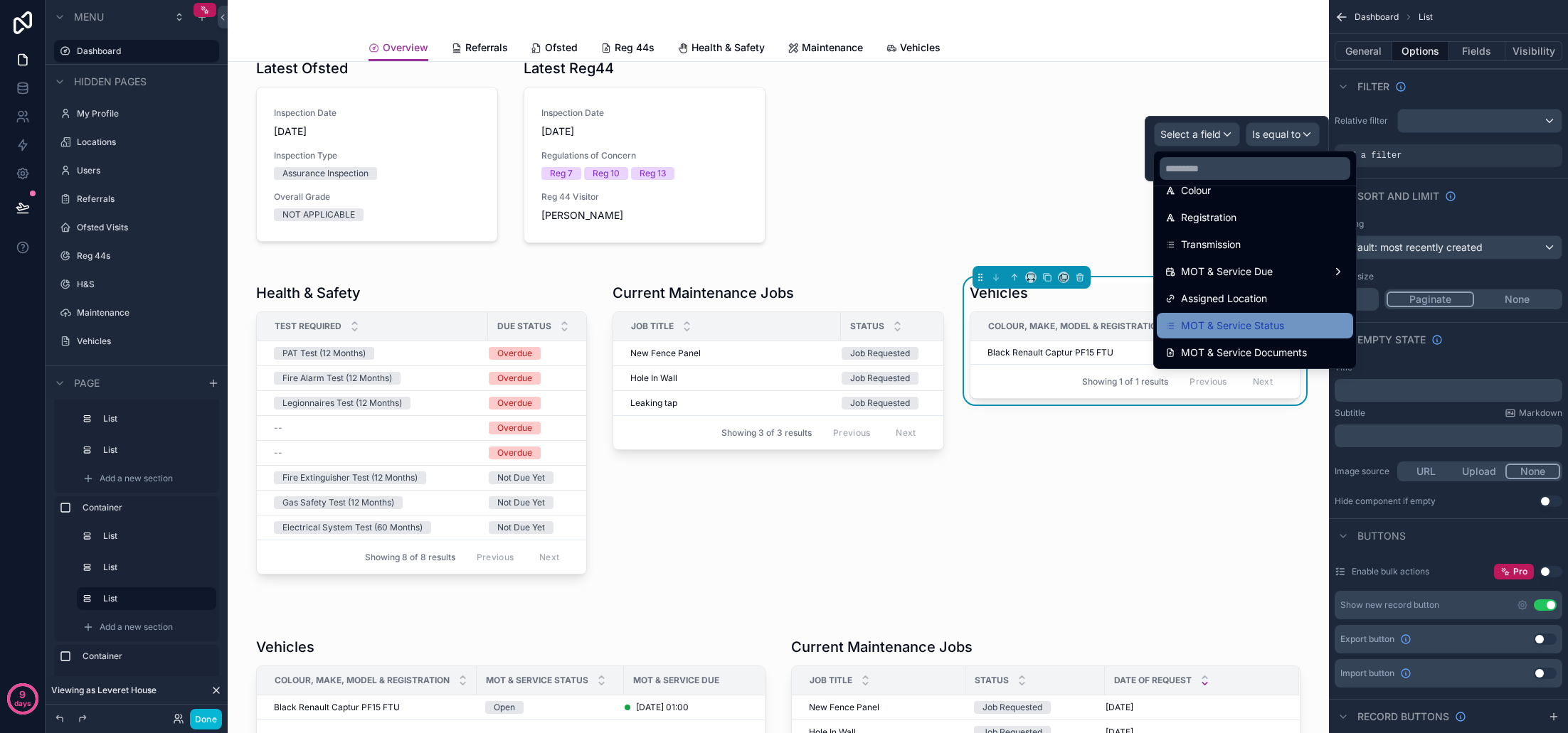
scroll to position [209, 0]
click at [1267, 330] on span "MOT & Service Status" at bounding box center [1232, 325] width 103 height 17
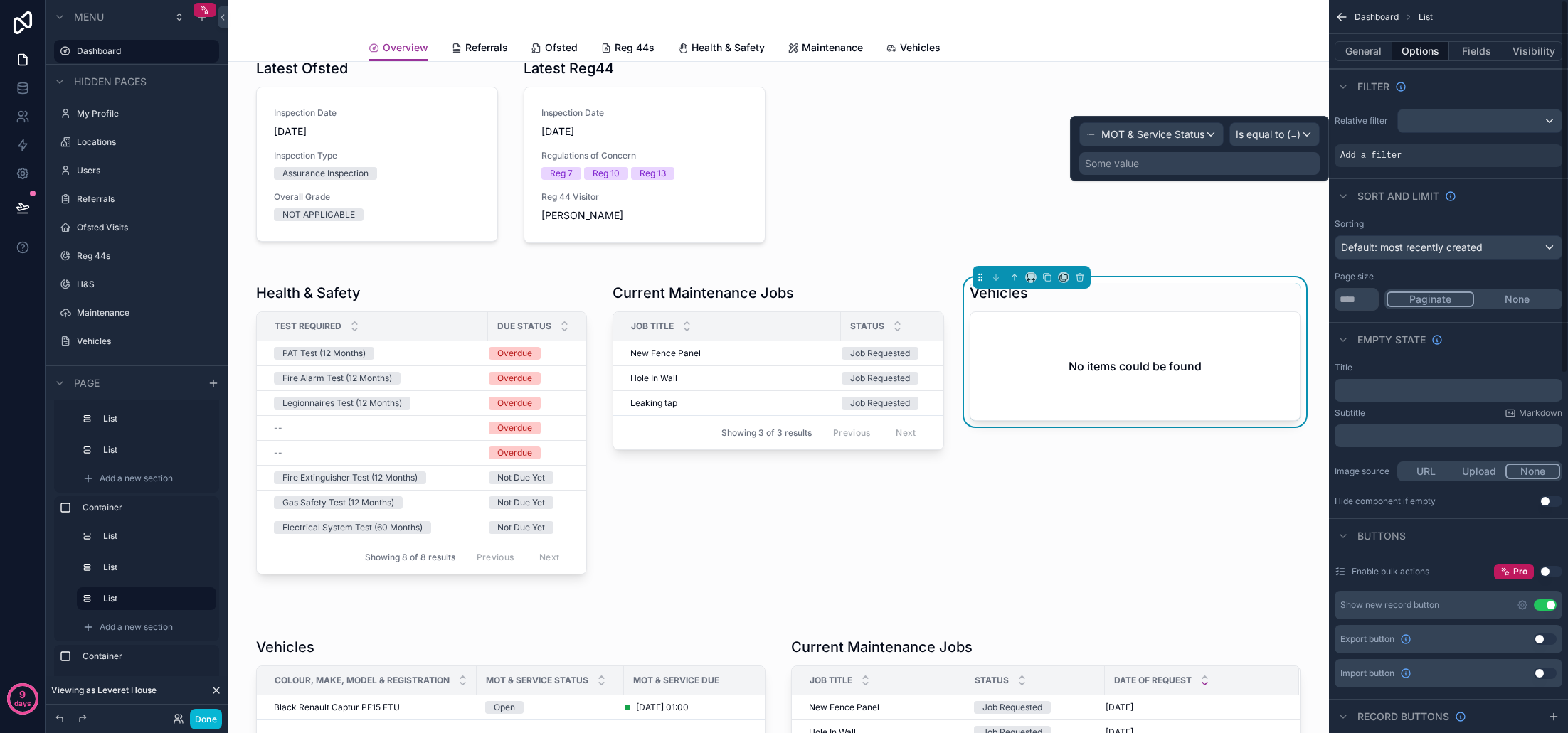
click at [1267, 135] on span "Is equal to (=)" at bounding box center [1268, 134] width 65 height 14
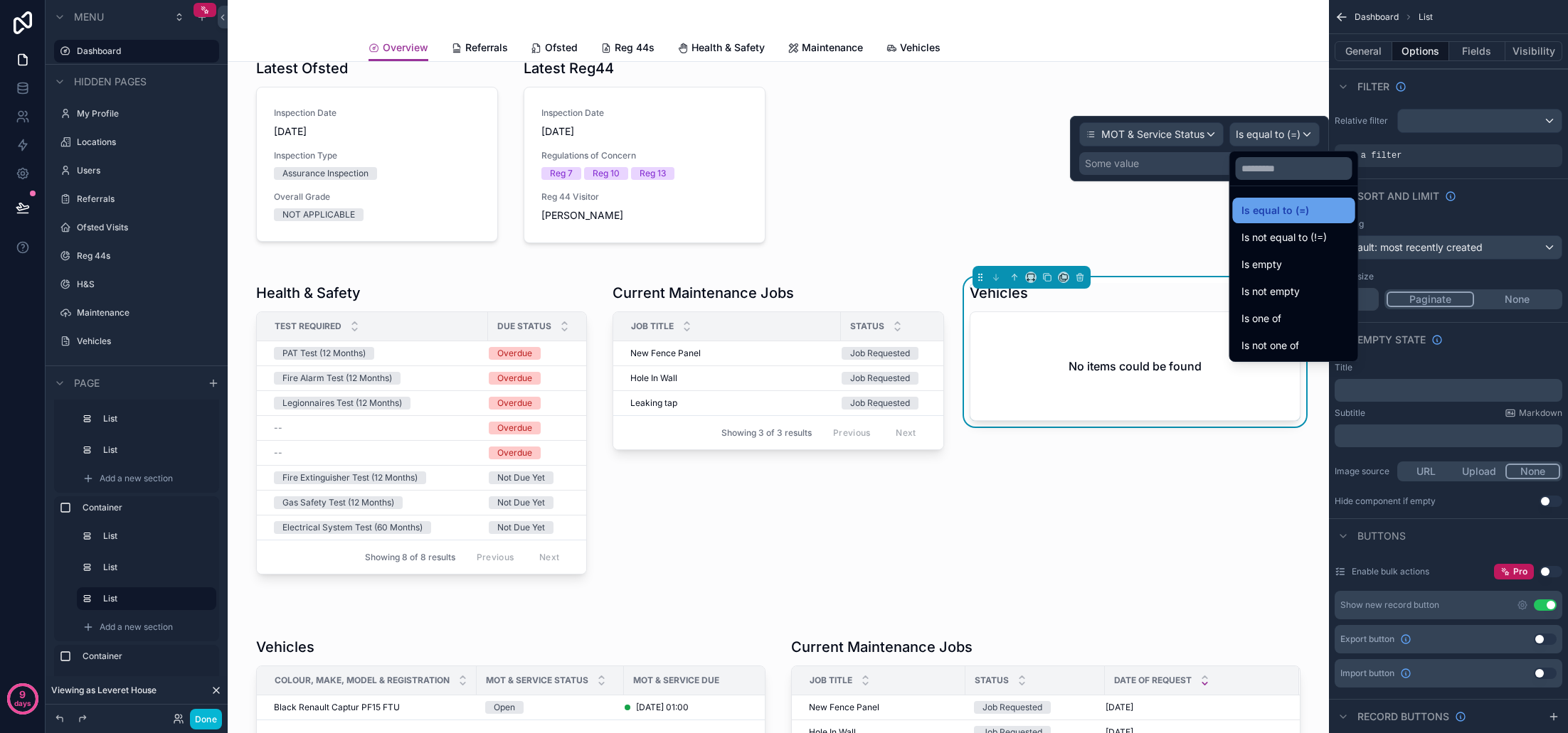
click at [1276, 203] on span "Is equal to (=)" at bounding box center [1275, 210] width 68 height 17
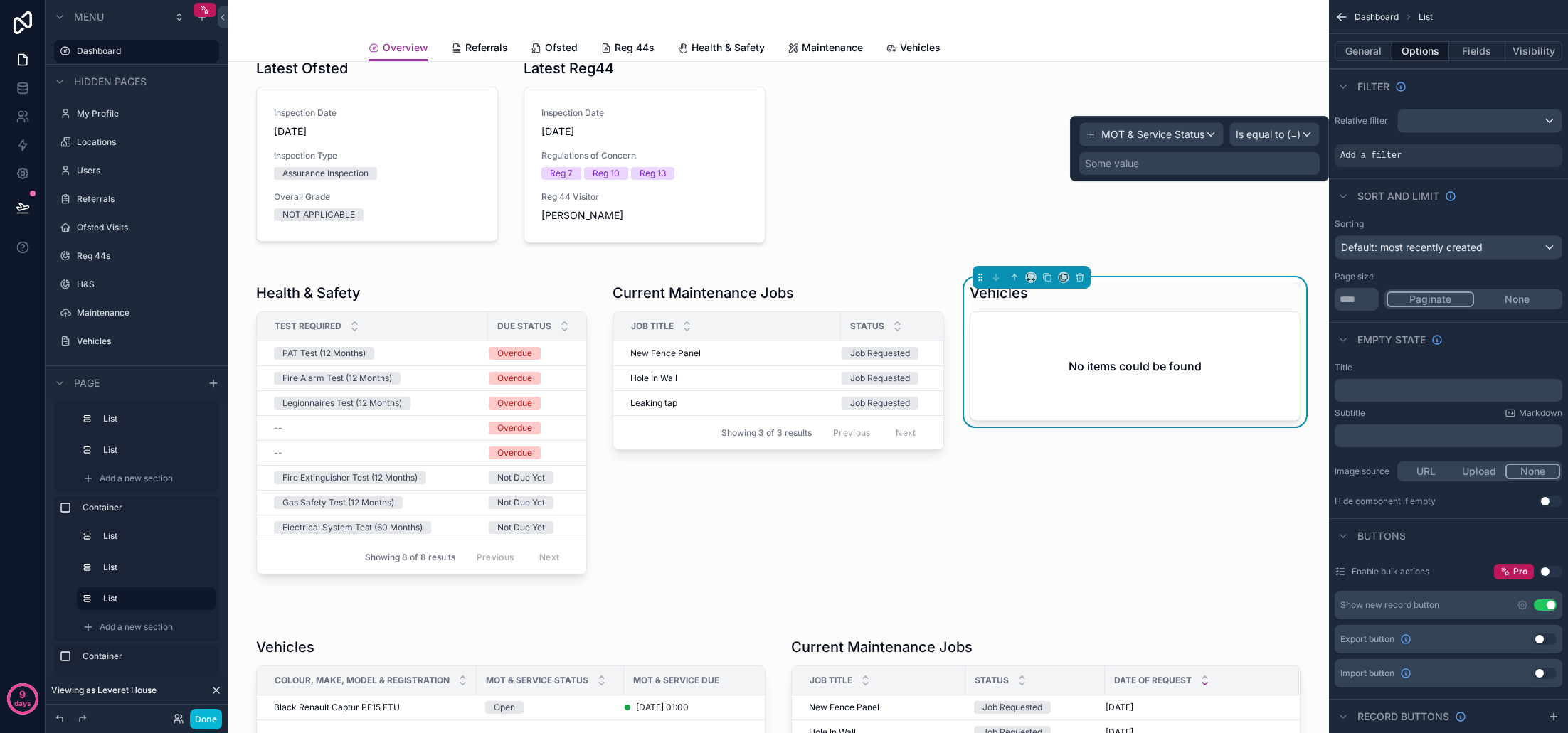
click at [1178, 165] on div "Some value" at bounding box center [1199, 163] width 240 height 23
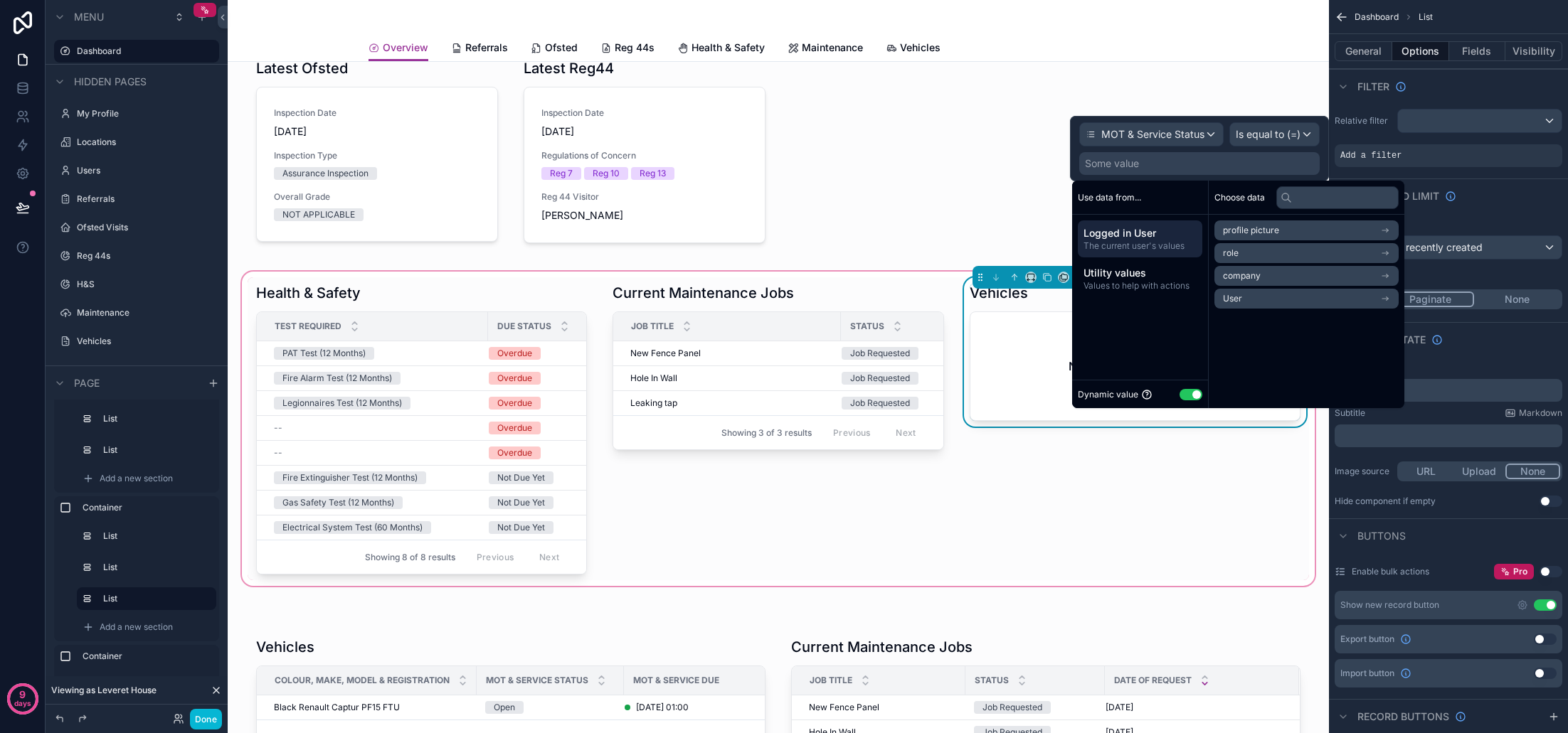
click at [1187, 397] on button "Use setting" at bounding box center [1191, 395] width 23 height 12
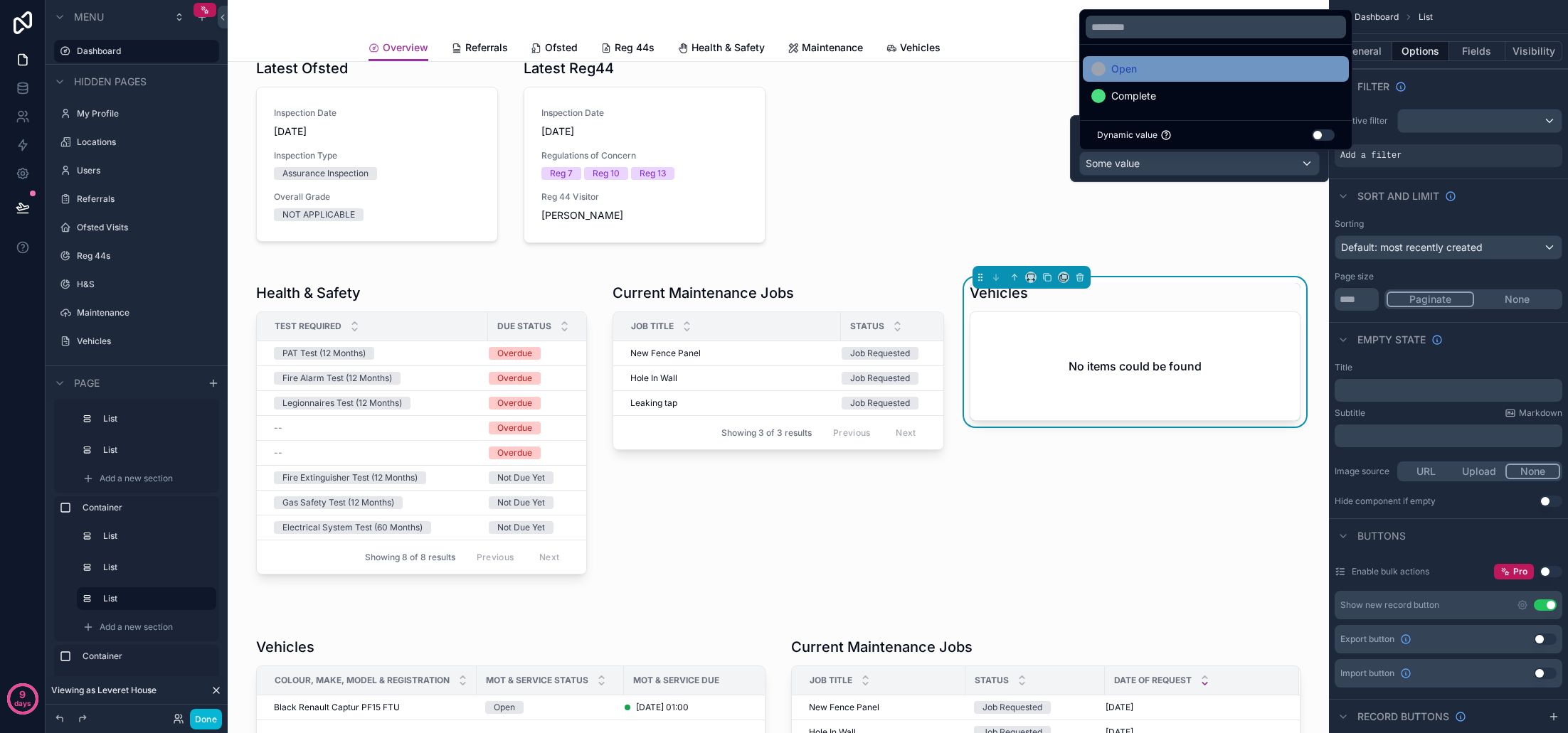
click at [1111, 72] on div "Open" at bounding box center [1114, 68] width 45 height 17
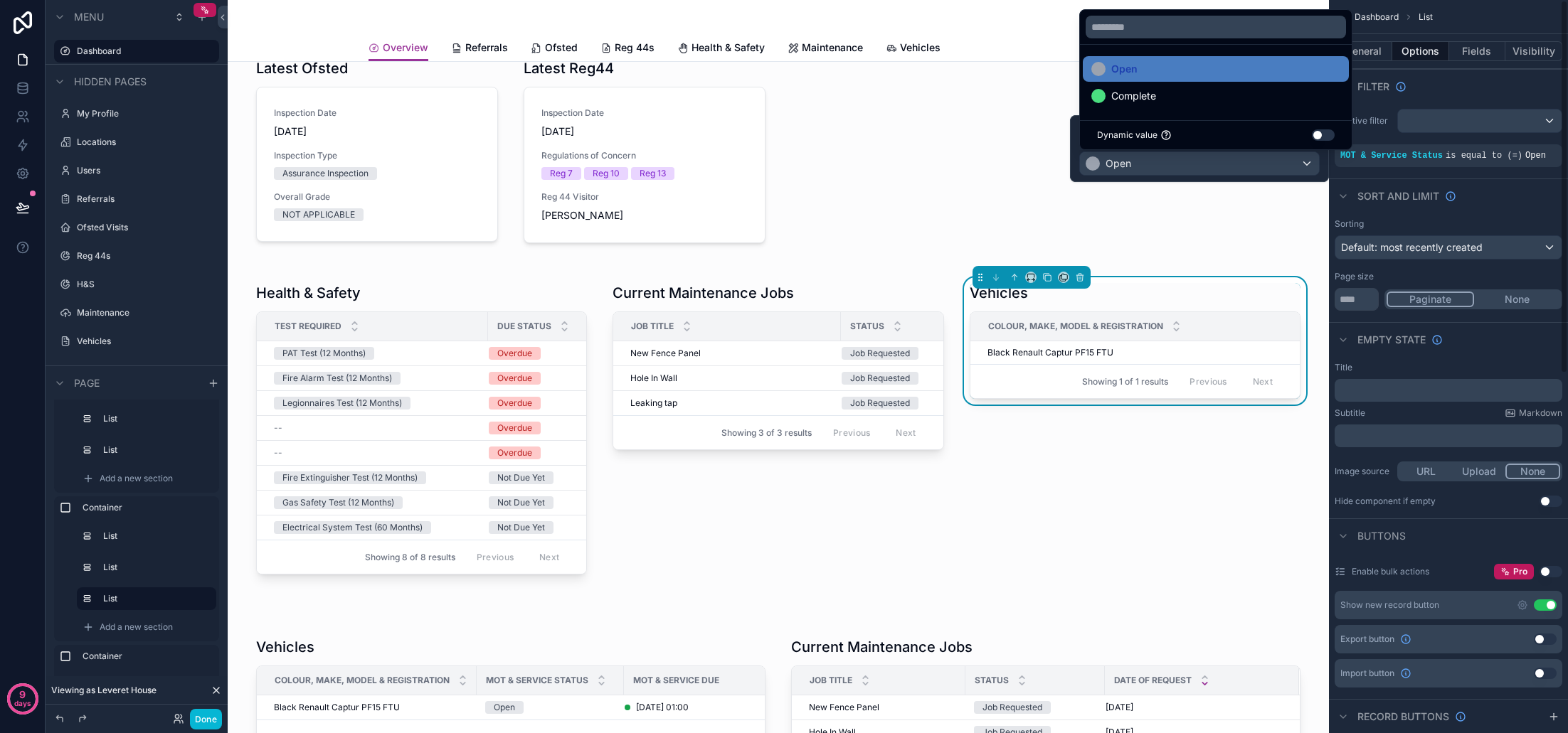
click at [1502, 214] on div "Sorting Default: most recently created Page size ** Paginate None" at bounding box center [1448, 264] width 239 height 103
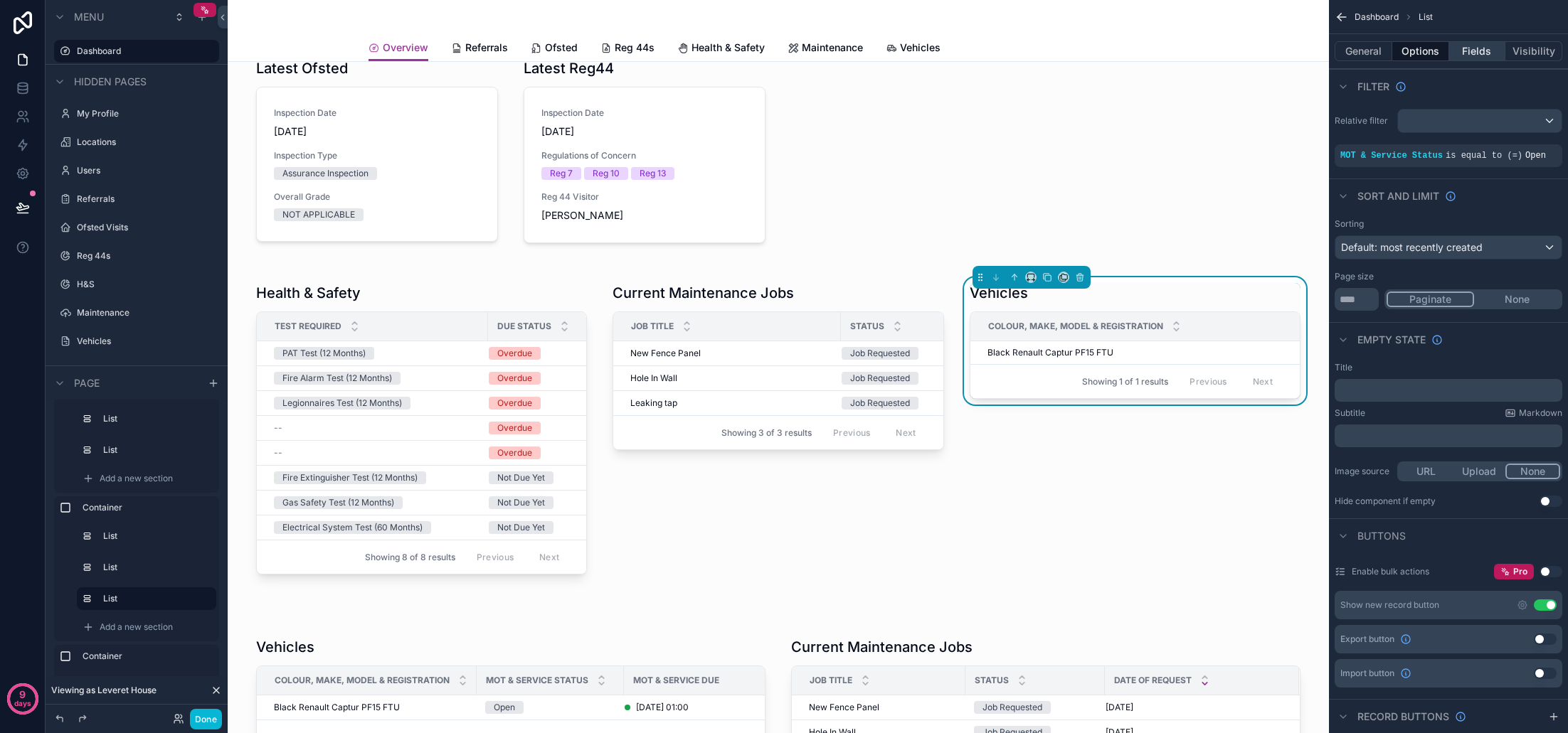
click at [1482, 52] on button "Fields" at bounding box center [1477, 51] width 57 height 20
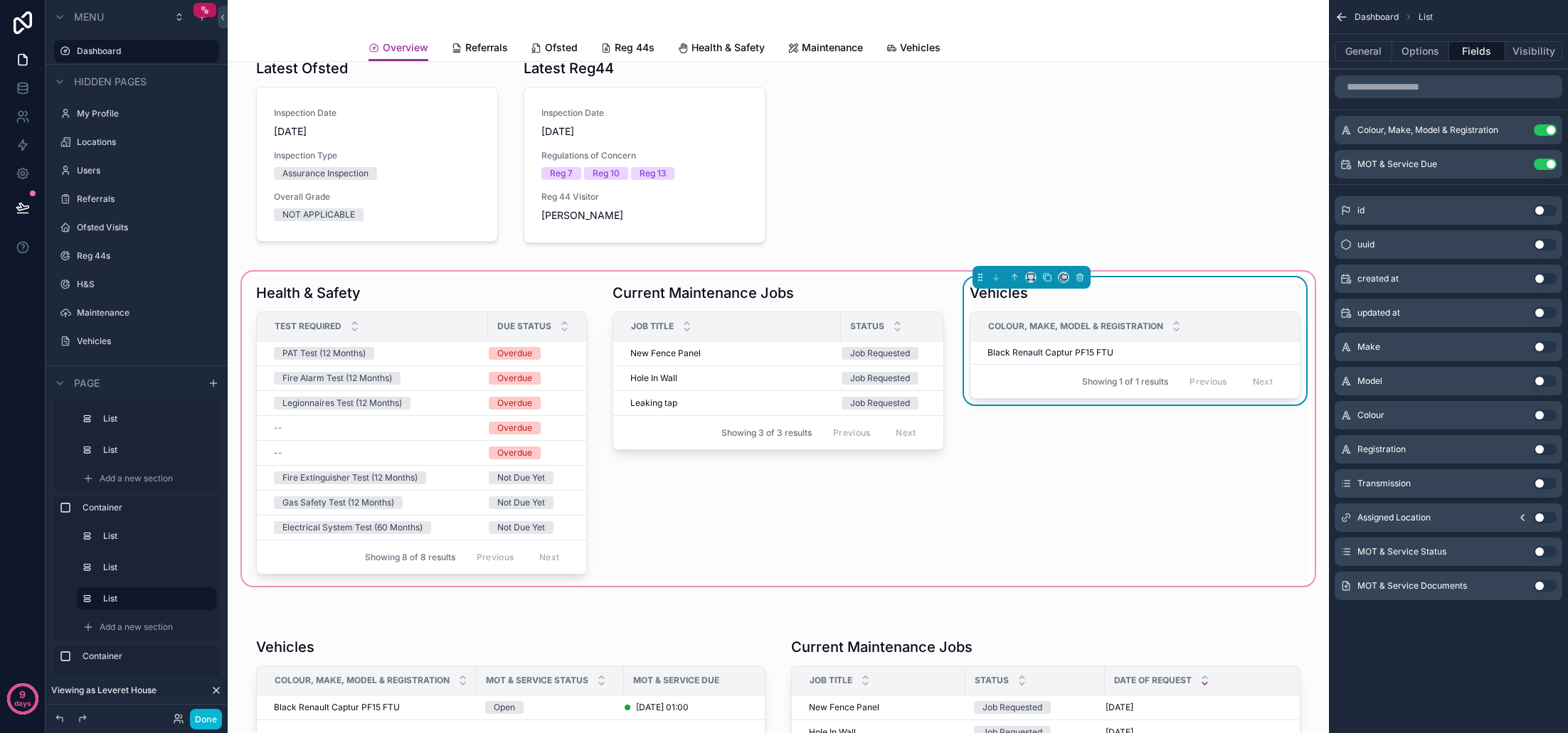
click at [1281, 324] on div "Colour, Make, Model & Registration" at bounding box center [1140, 326] width 339 height 27
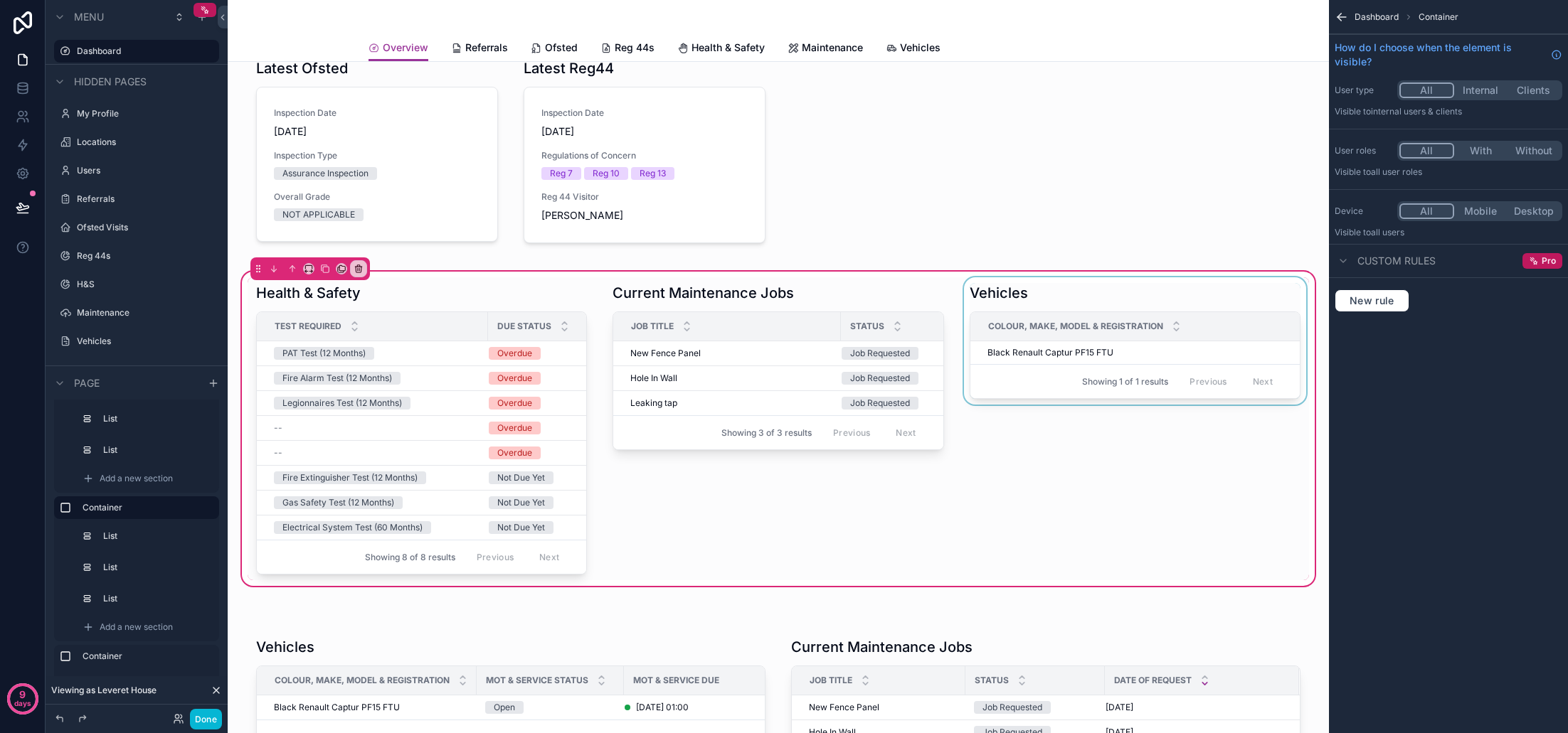
click at [1249, 333] on div "Colour, Make, Model & Registration" at bounding box center [1140, 326] width 339 height 27
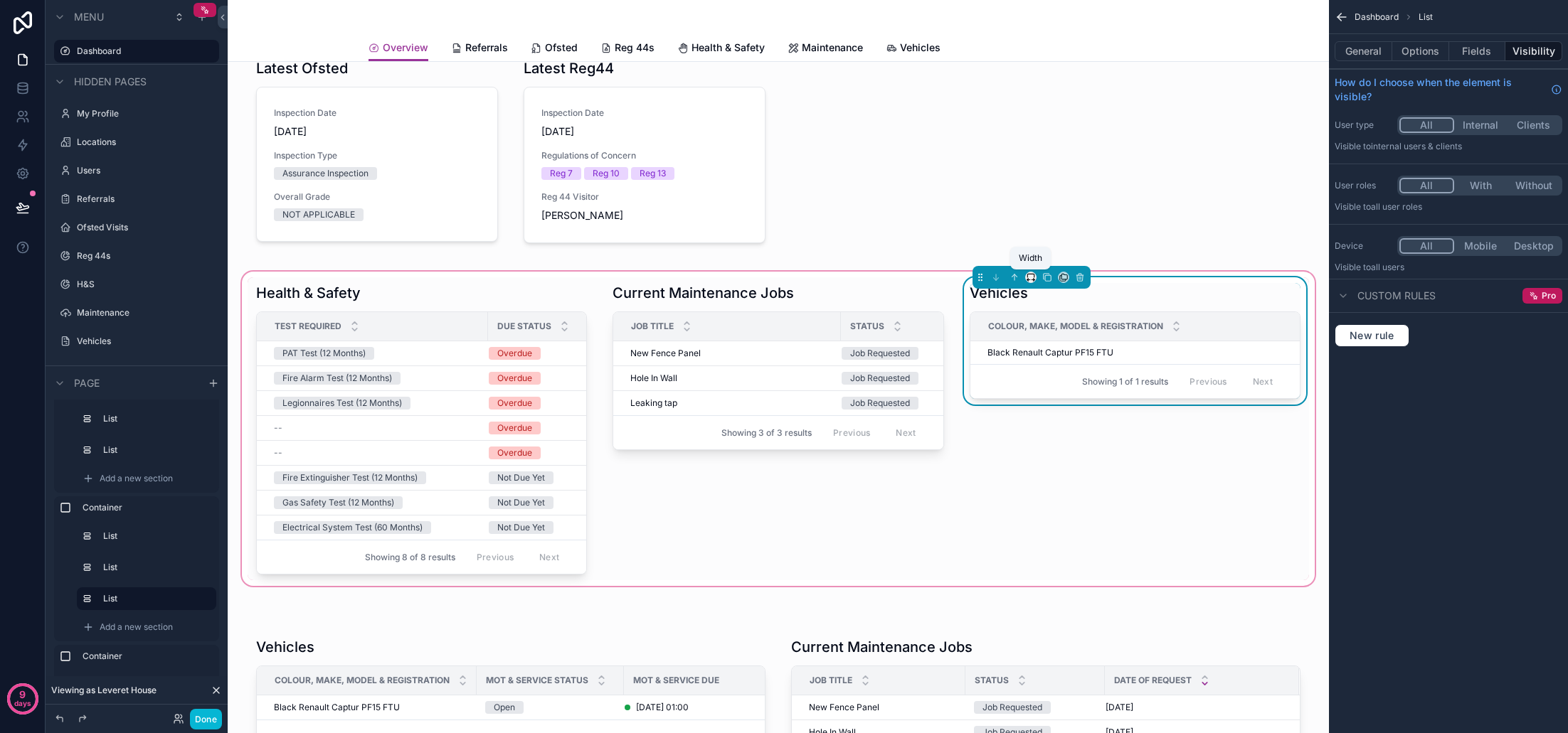
click at [1034, 281] on icon "scrollable content" at bounding box center [1033, 280] width 1 height 3
click at [1051, 393] on div "50%" at bounding box center [1059, 385] width 61 height 26
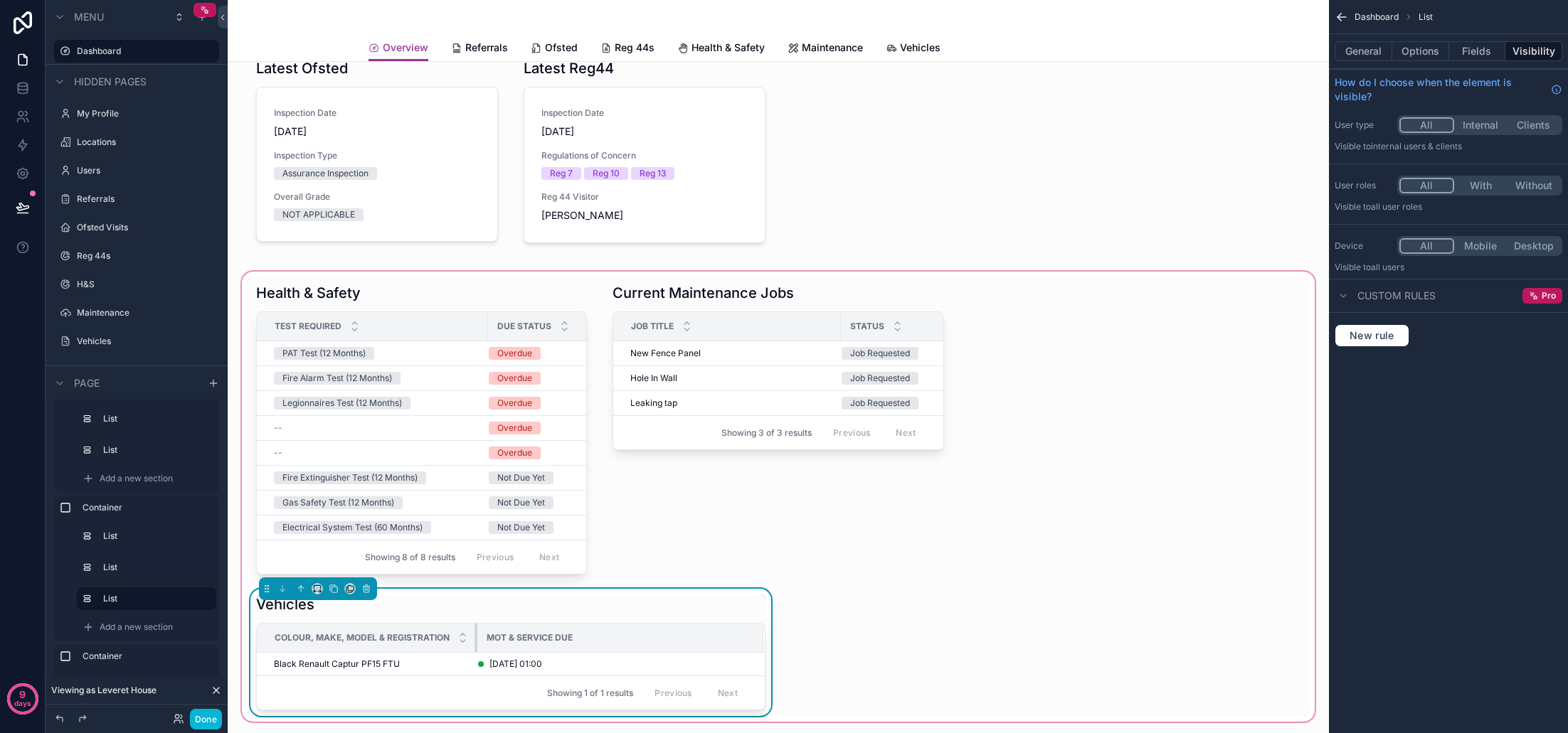
drag, startPoint x: 595, startPoint y: 642, endPoint x: 474, endPoint y: 646, distance: 121.1
click at [474, 646] on div "scrollable content" at bounding box center [477, 637] width 6 height 29
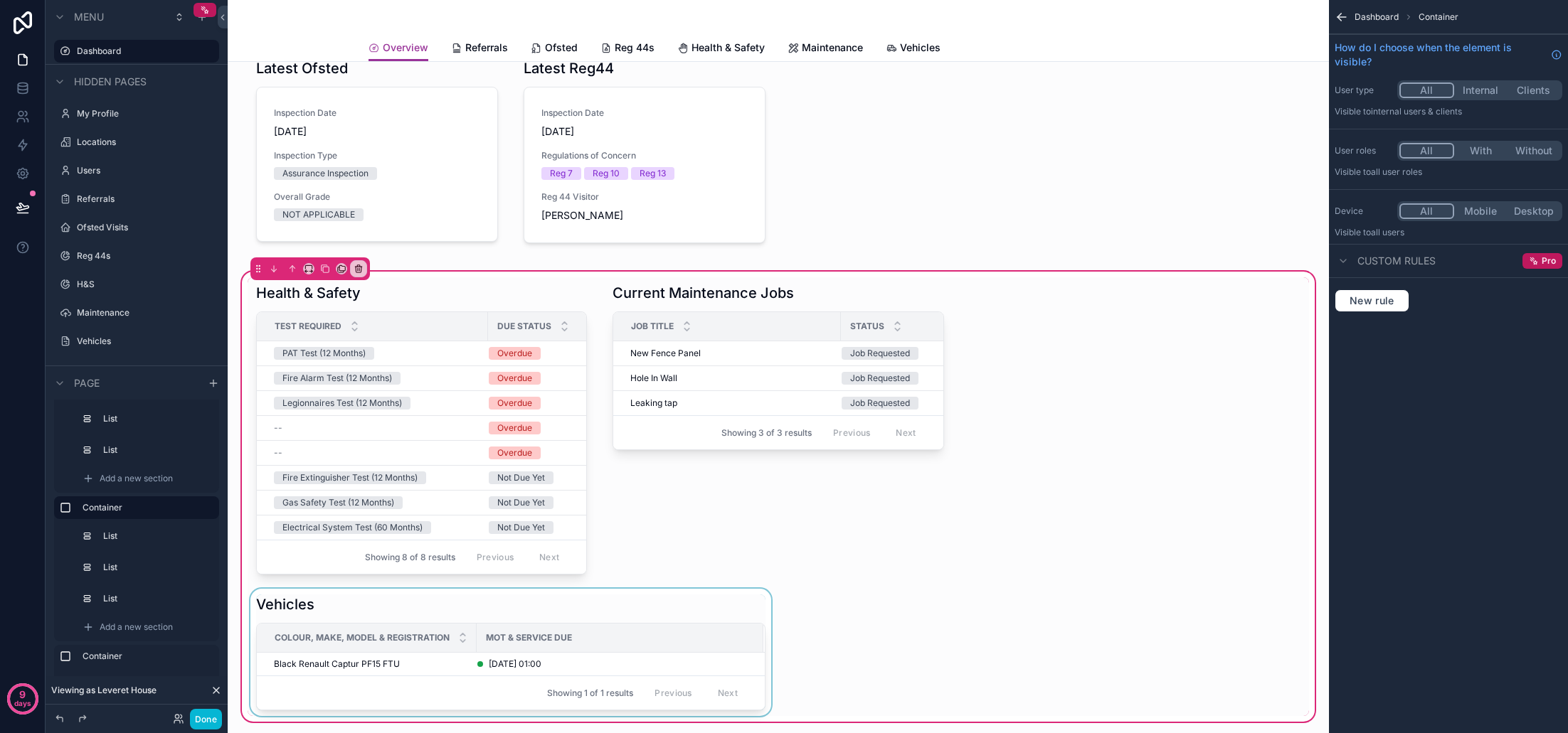
click at [489, 613] on div "scrollable content" at bounding box center [511, 652] width 526 height 127
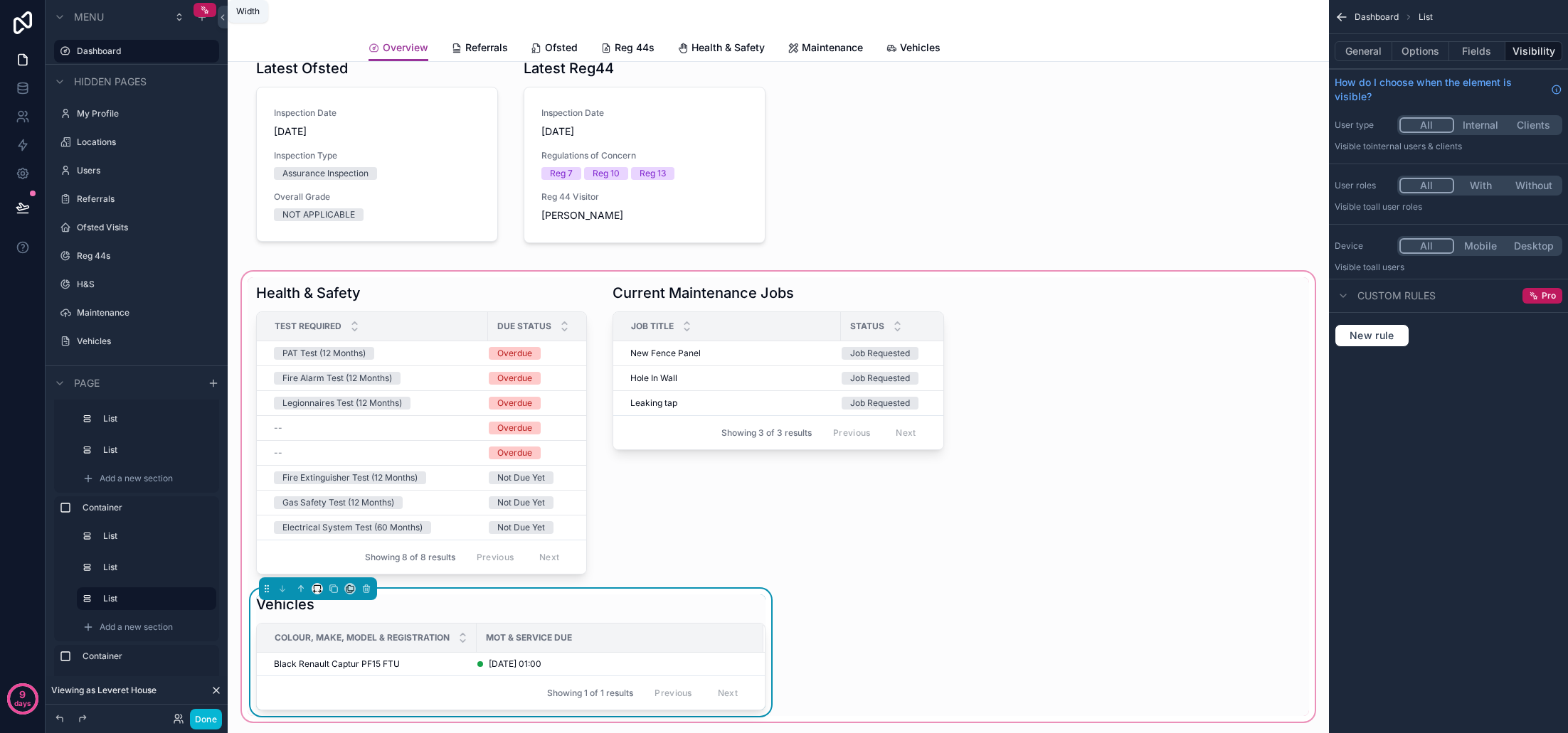
click at [321, 591] on icon "scrollable content" at bounding box center [320, 591] width 1 height 3
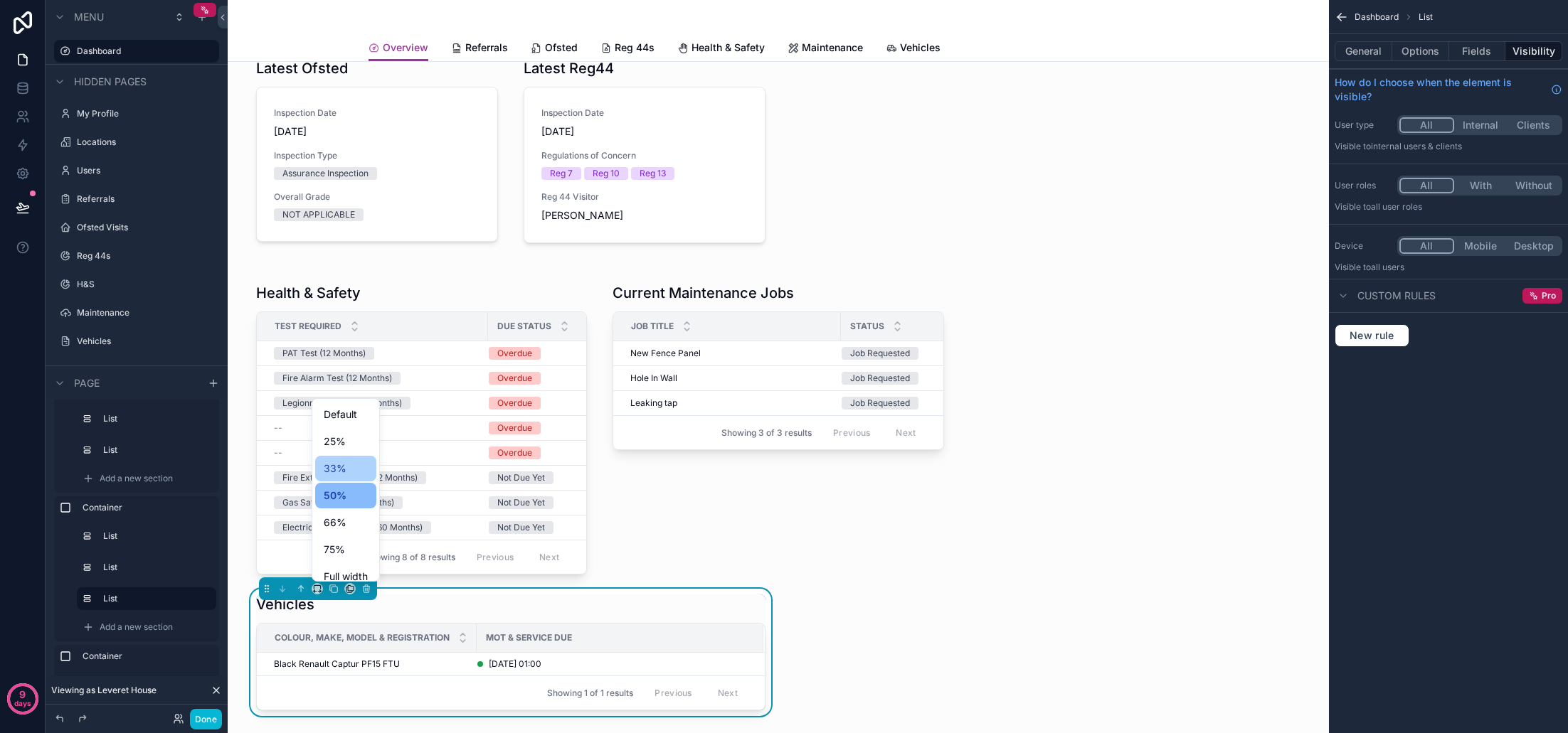
click at [360, 463] on div "33%" at bounding box center [345, 468] width 44 height 17
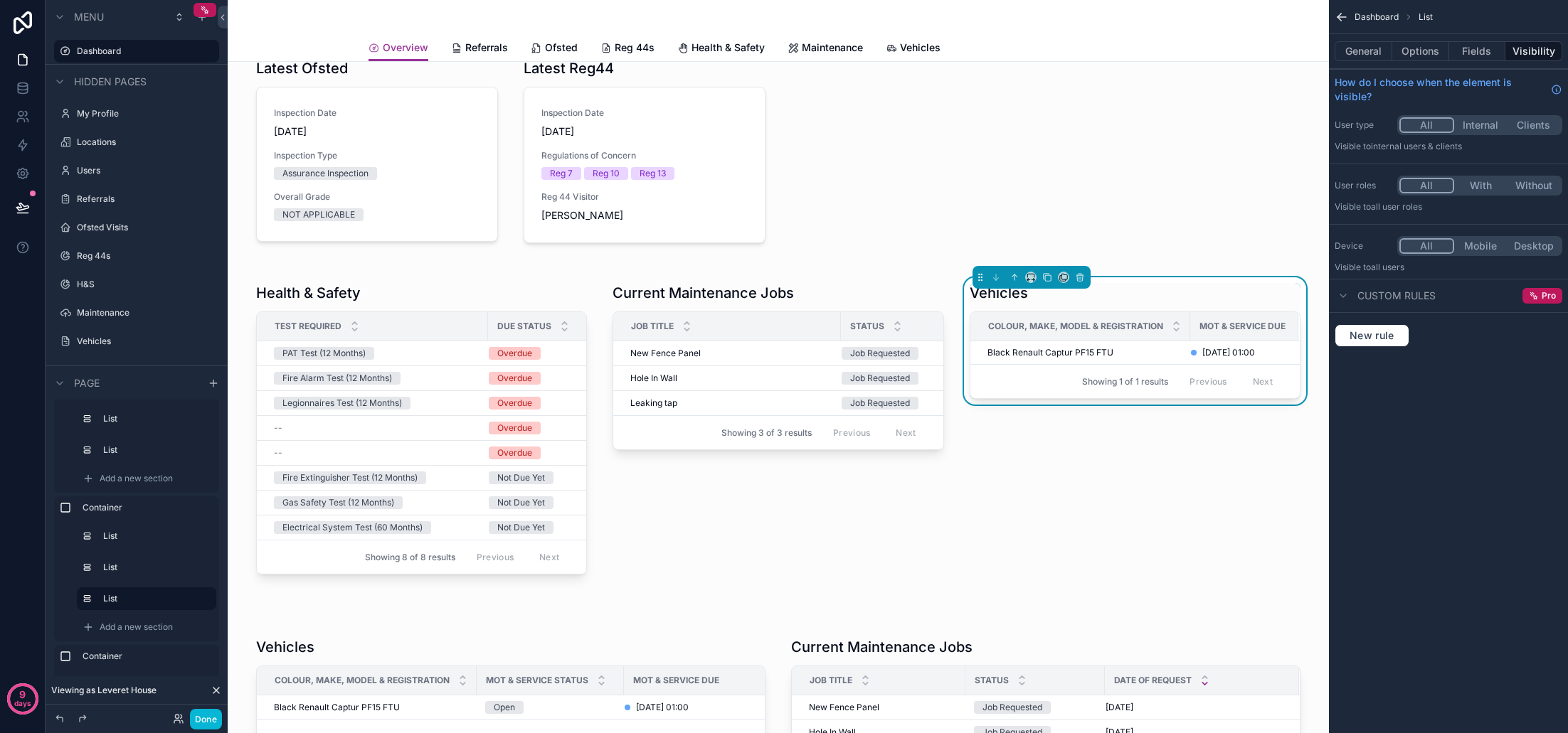
click at [1470, 486] on div "Dashboard List General Options Fields Visibility How do I choose when the eleme…" at bounding box center [1448, 366] width 239 height 733
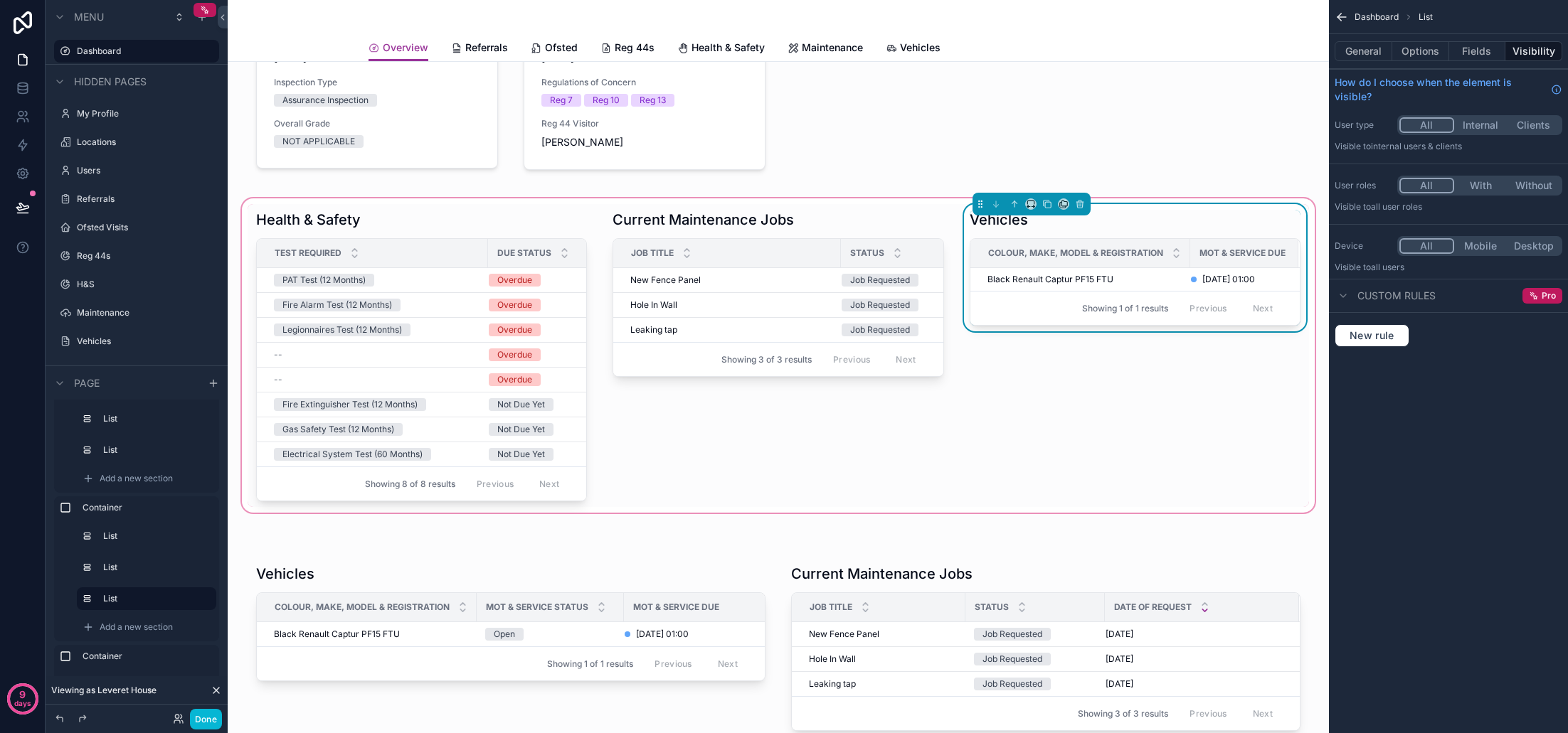
scroll to position [293, 0]
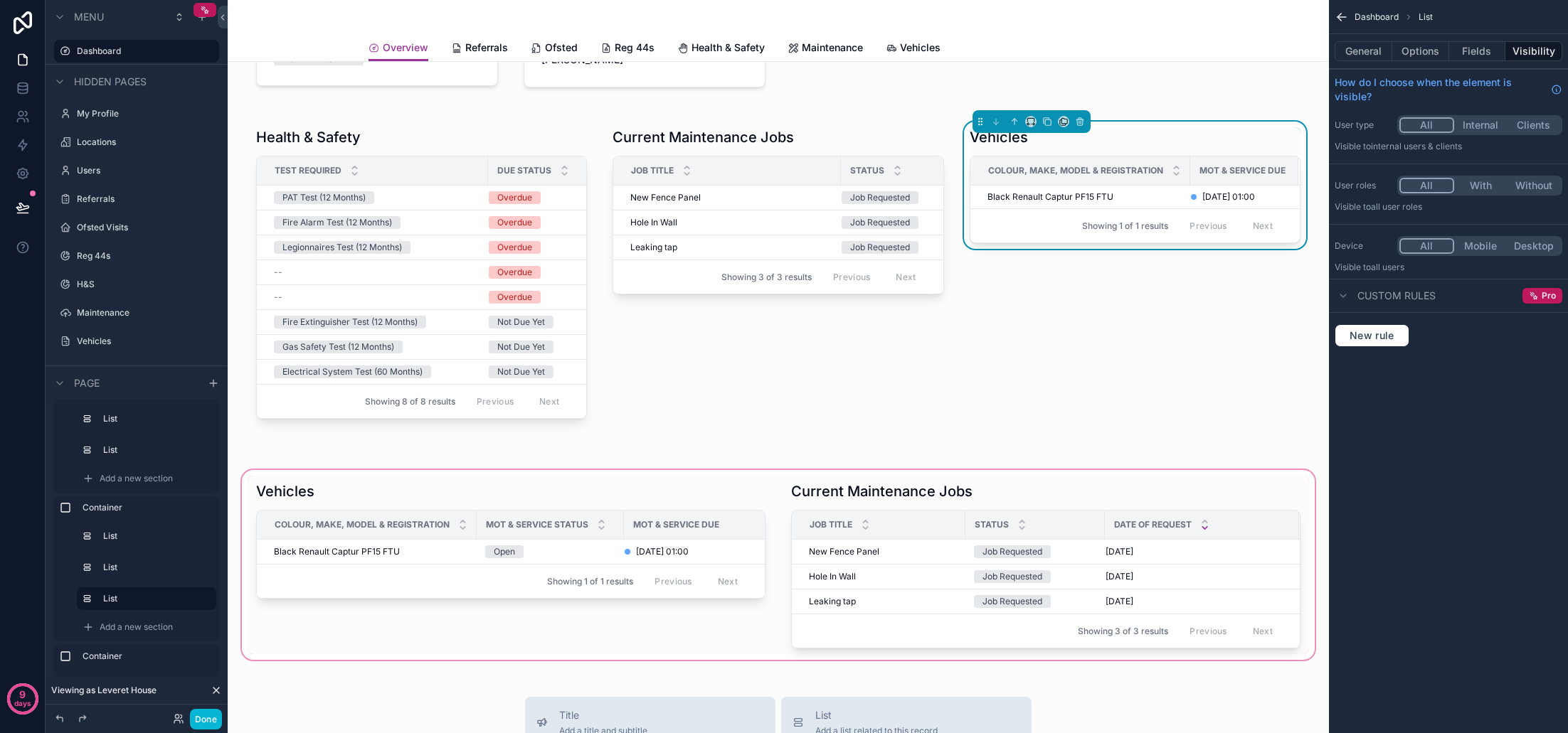
click at [744, 487] on div "scrollable content" at bounding box center [779, 565] width 1078 height 195
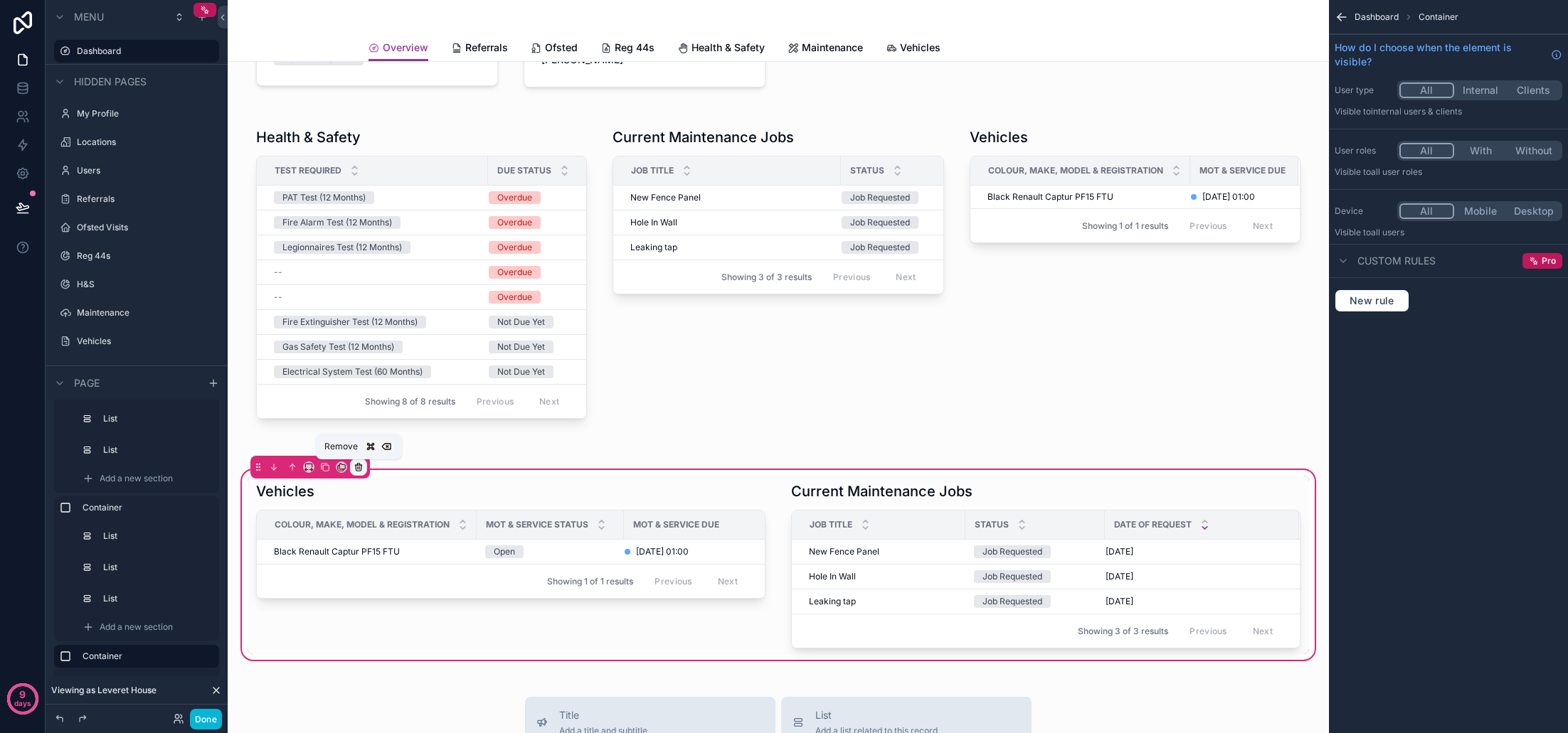
click at [359, 464] on icon "scrollable content" at bounding box center [358, 464] width 3 height 1
click at [407, 522] on span "Remove entire container" at bounding box center [418, 523] width 113 height 17
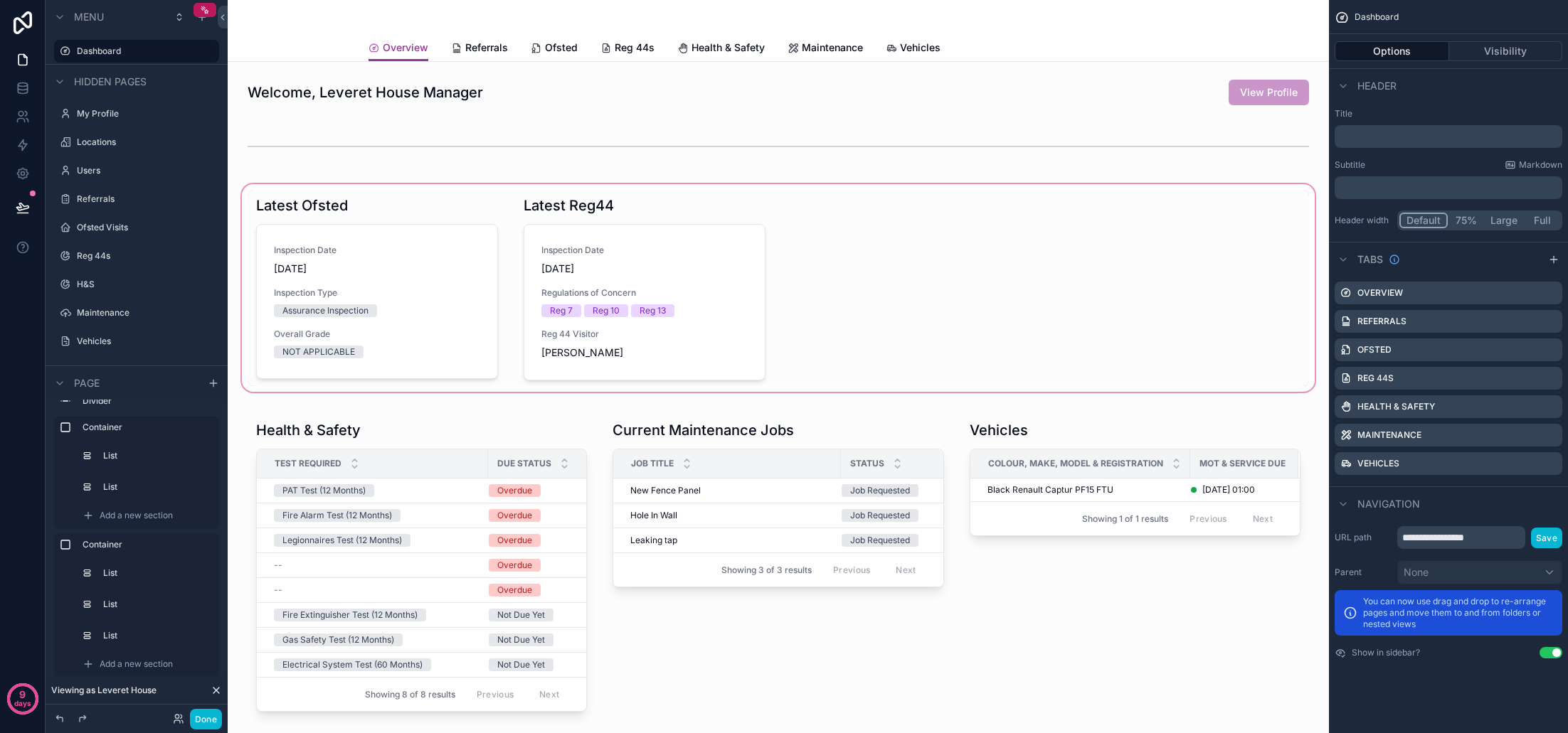
scroll to position [0, 0]
click at [206, 711] on button "Done" at bounding box center [206, 719] width 32 height 21
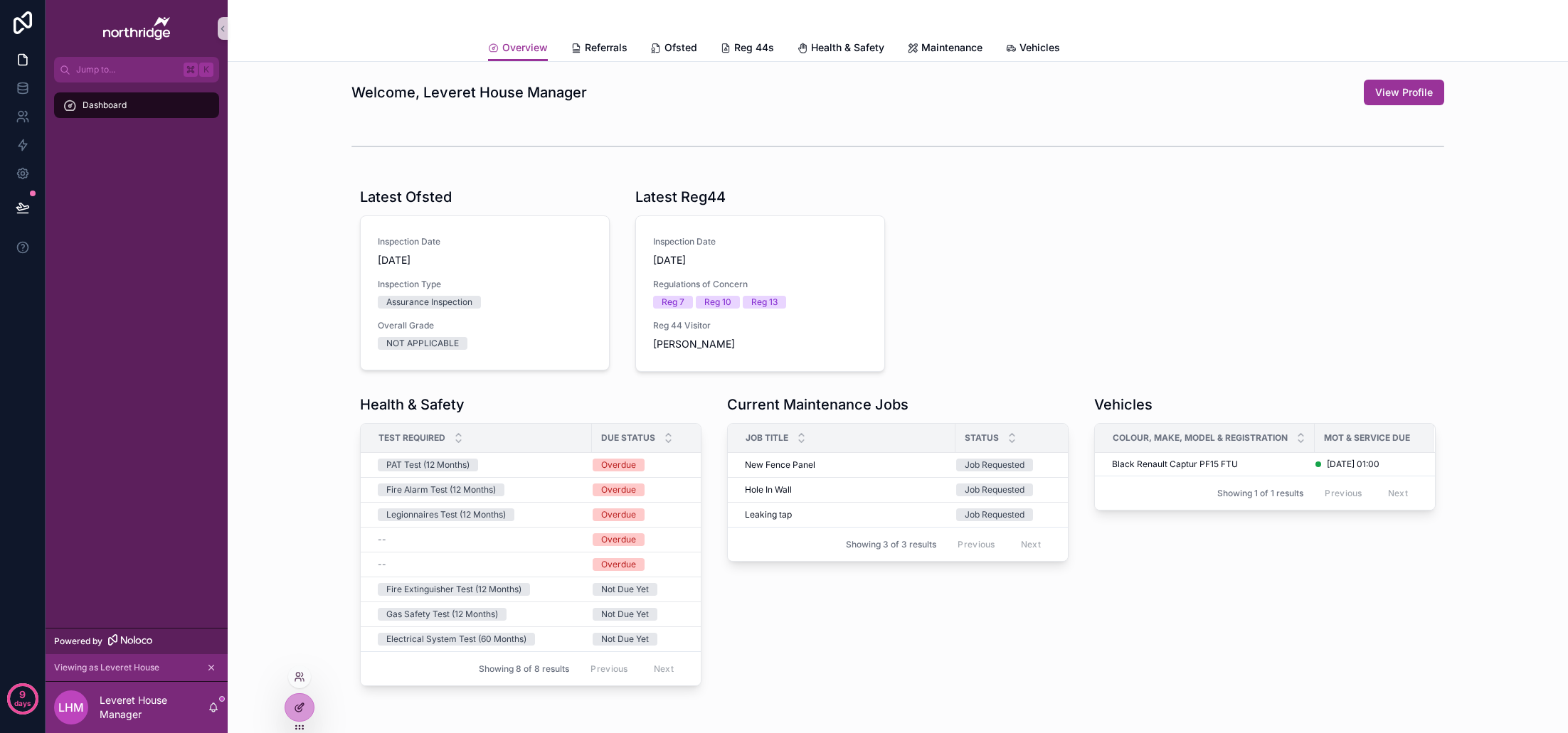
click at [304, 709] on icon at bounding box center [300, 707] width 12 height 12
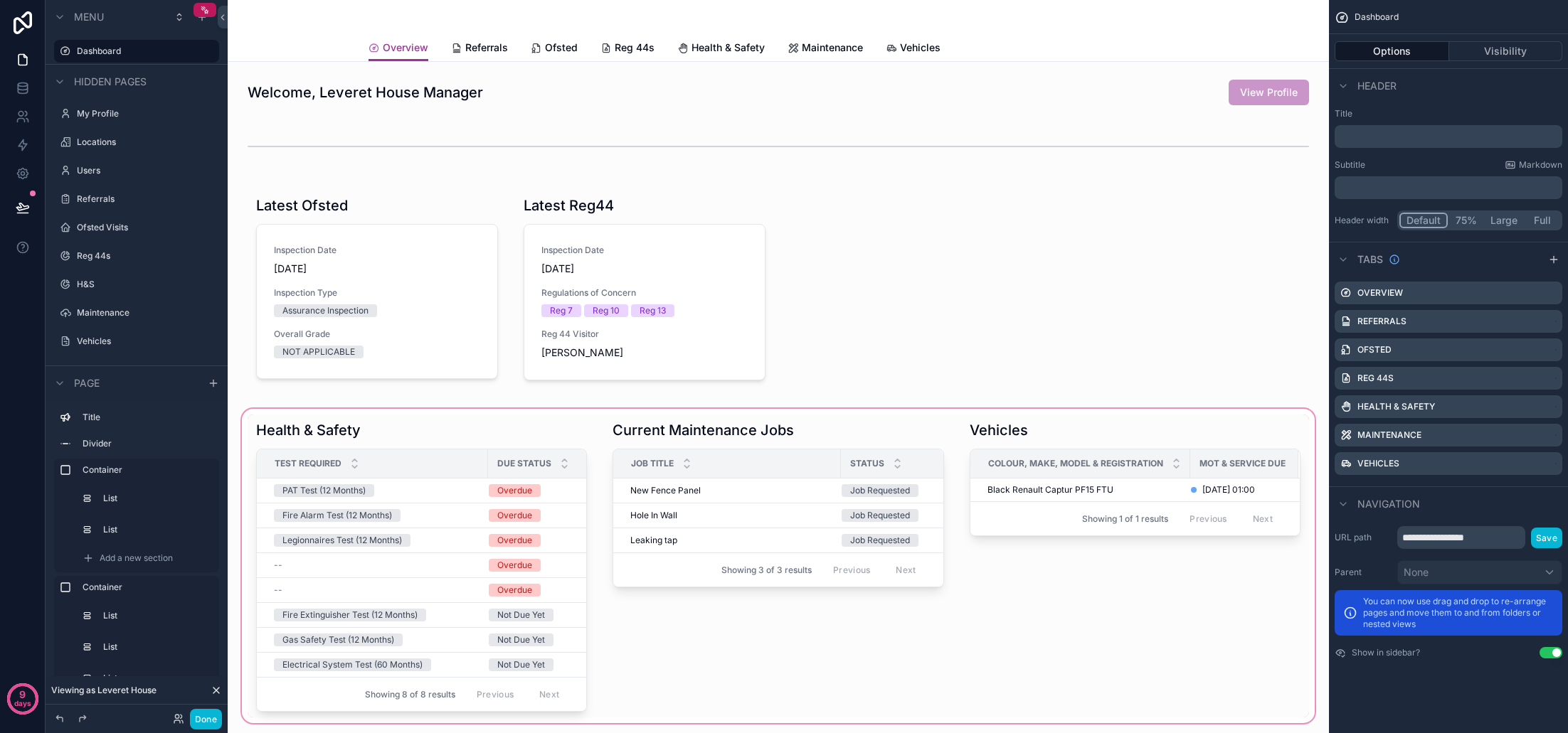
click at [1109, 435] on div "scrollable content" at bounding box center [779, 566] width 1078 height 320
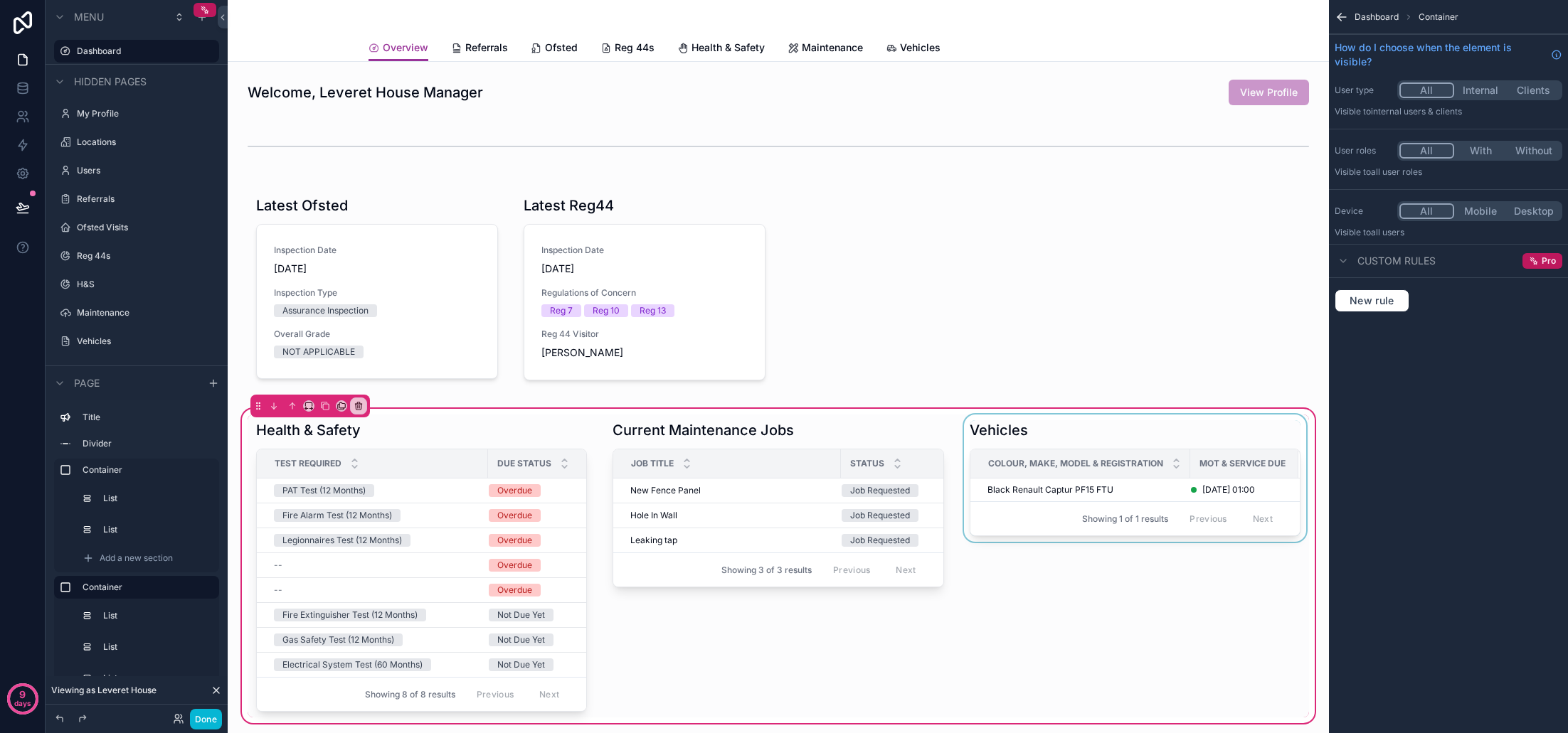
click at [1097, 438] on div "scrollable content" at bounding box center [1134, 566] width 348 height 302
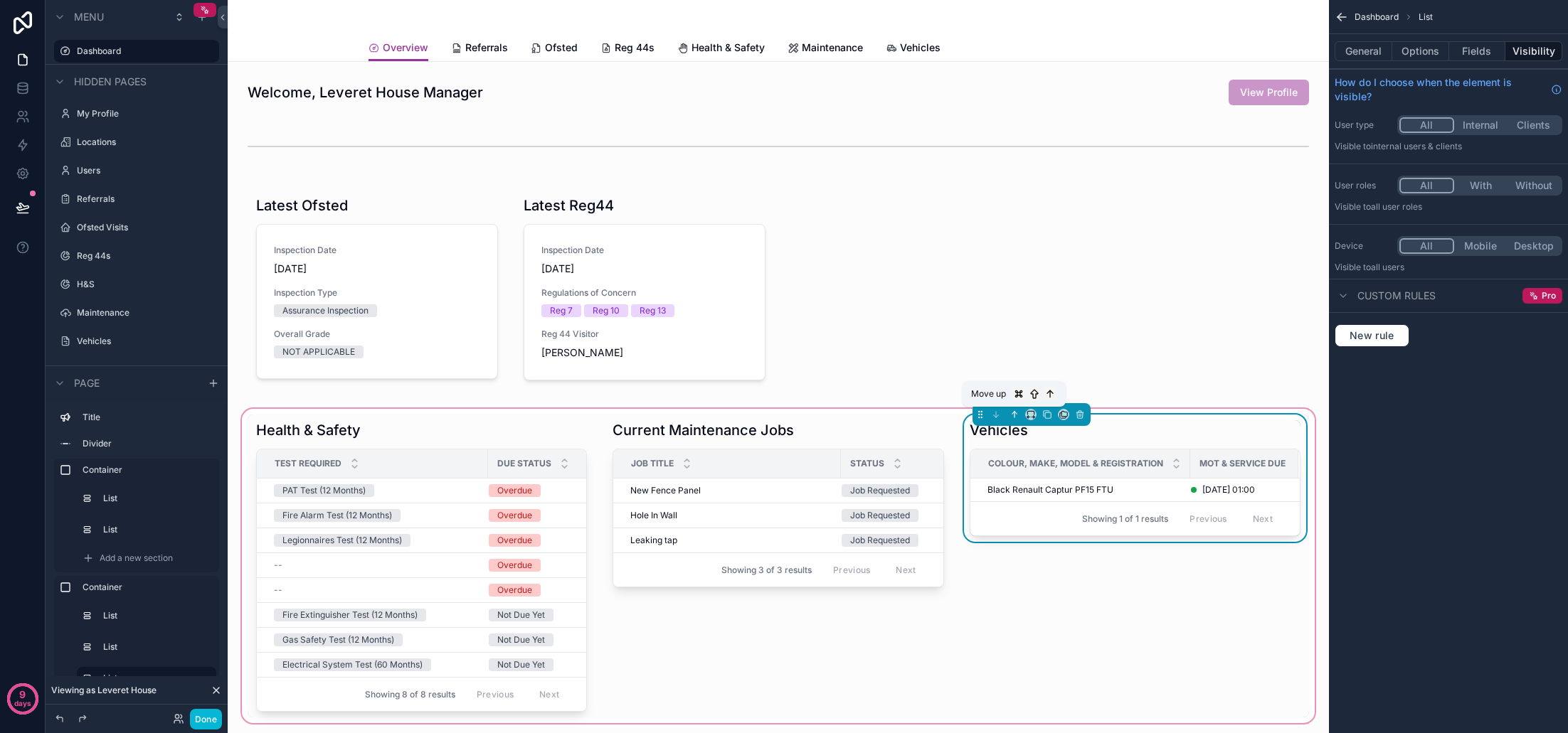
click at [1016, 413] on icon "scrollable content" at bounding box center [1014, 415] width 10 height 10
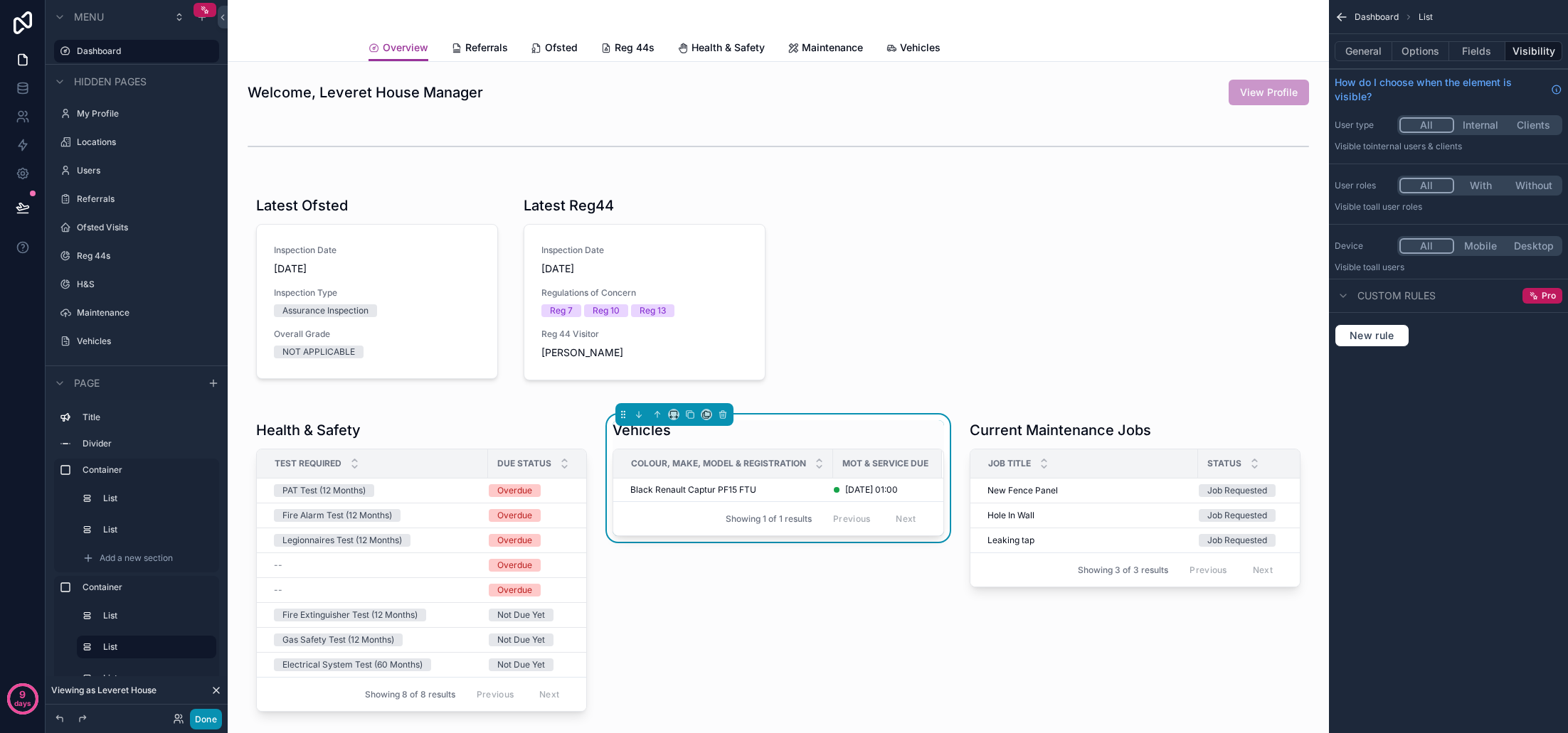
click at [207, 719] on button "Done" at bounding box center [206, 719] width 32 height 21
